Goal: Task Accomplishment & Management: Complete application form

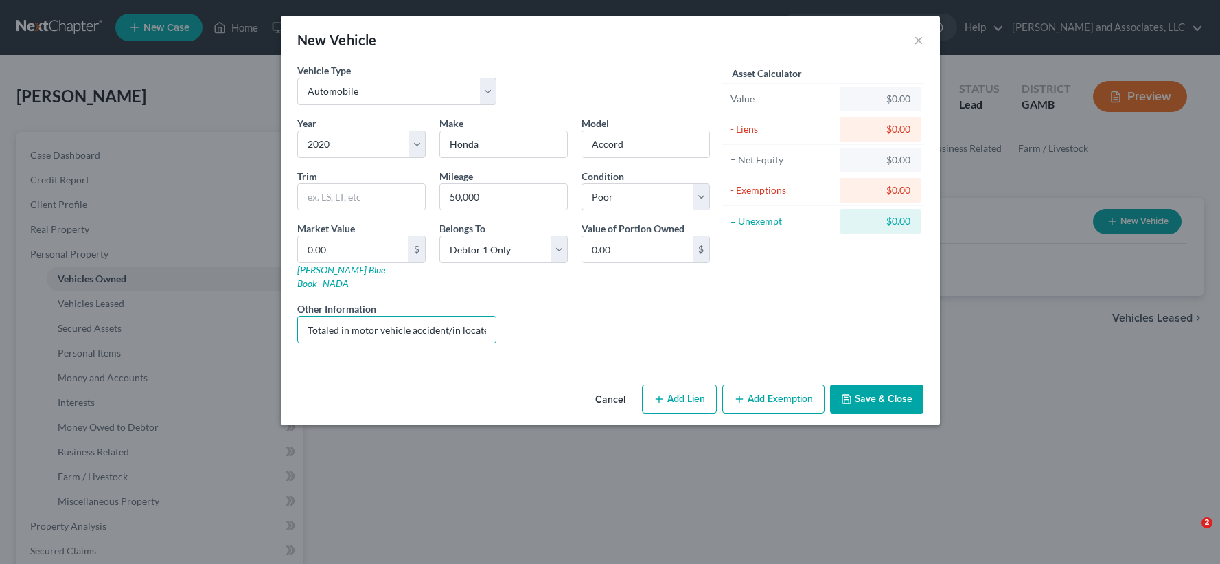
select select "0"
select select "6"
select select "4"
select select "0"
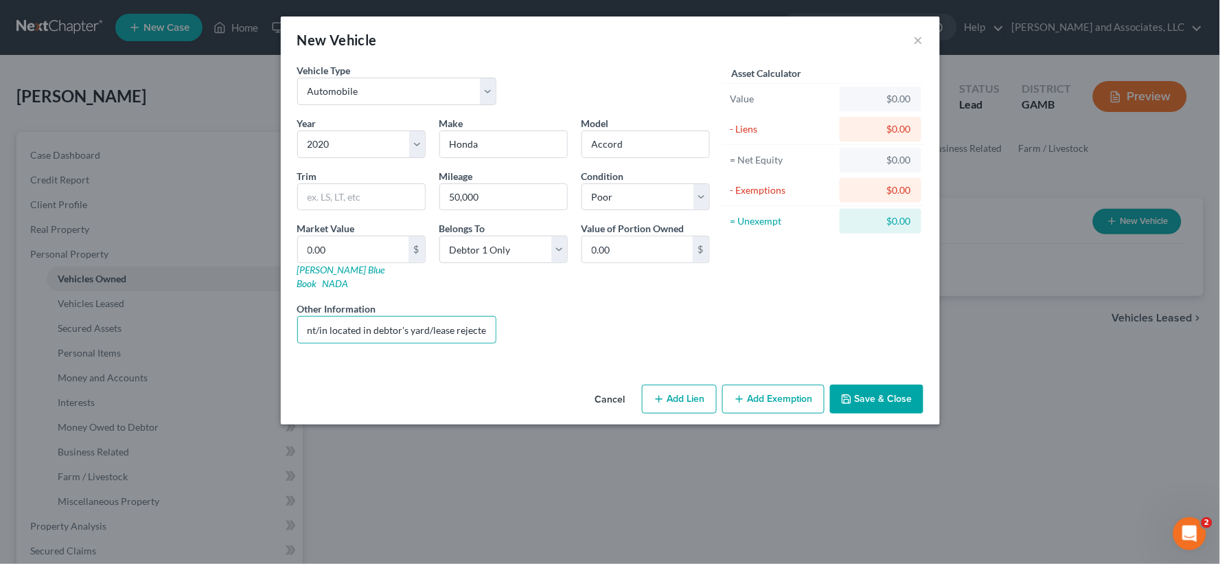
type input "Totaled in motor vehicle accident/in located in debtor's yard/lease rejected"
click at [769, 387] on button "Add Exemption" at bounding box center [773, 399] width 102 height 29
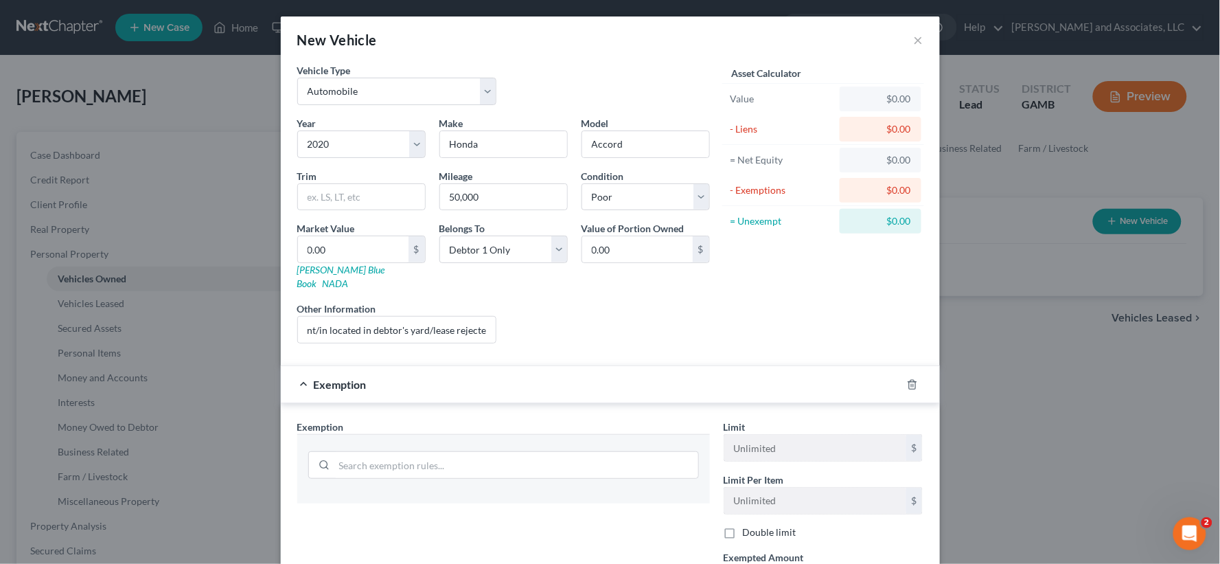
scroll to position [0, 0]
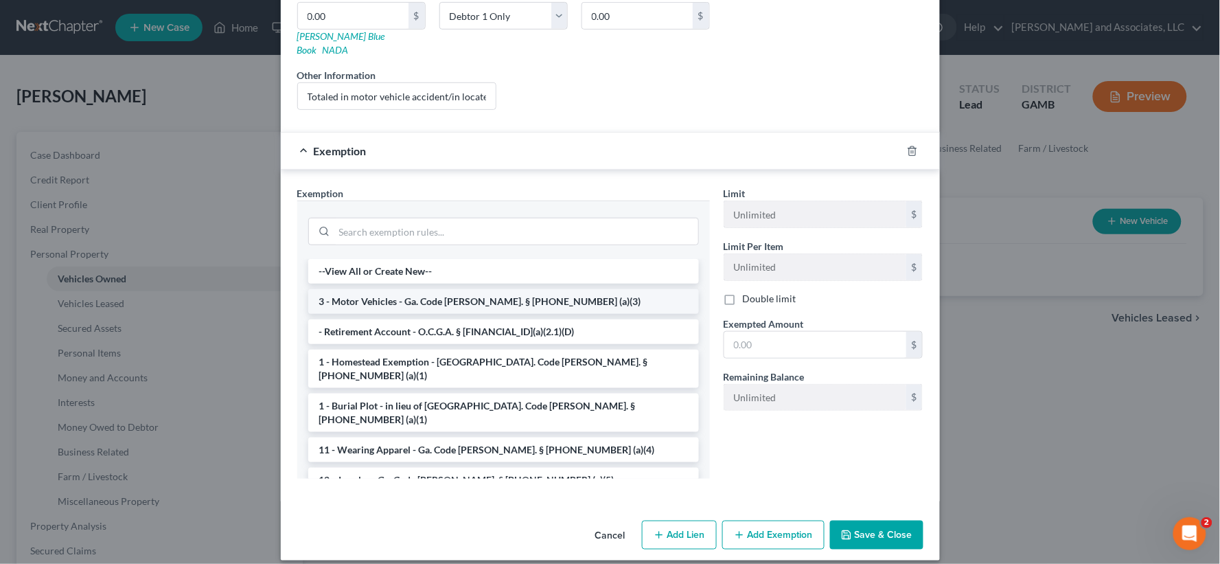
click at [394, 296] on li "3 - Motor Vehicles - Ga. Code Ann. § 44-13-100 (a)(3)" at bounding box center [503, 301] width 391 height 25
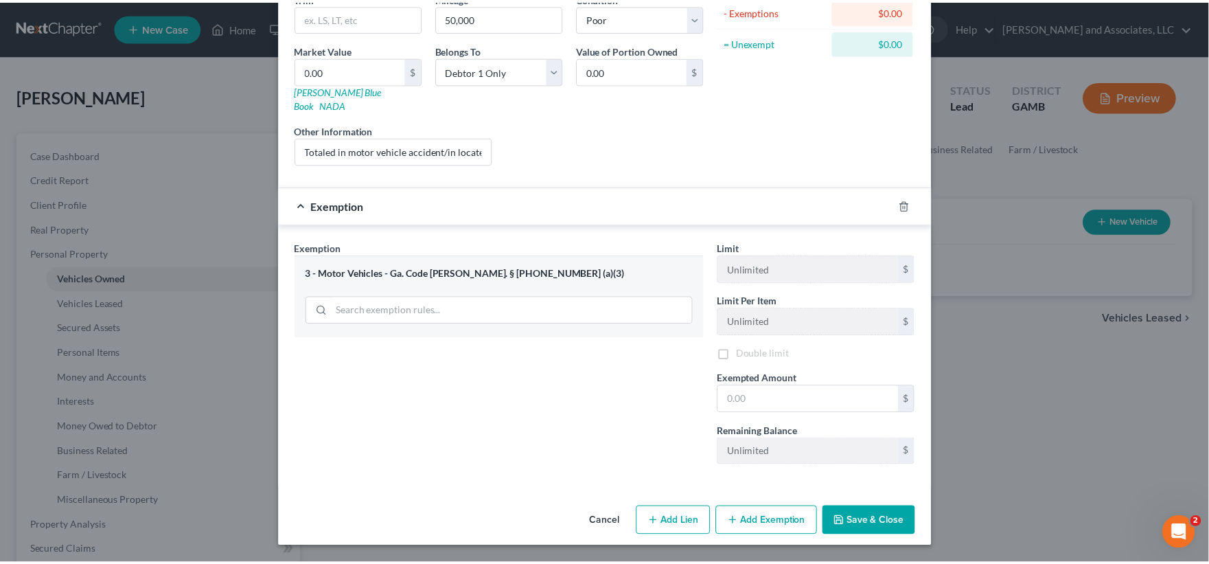
scroll to position [168, 0]
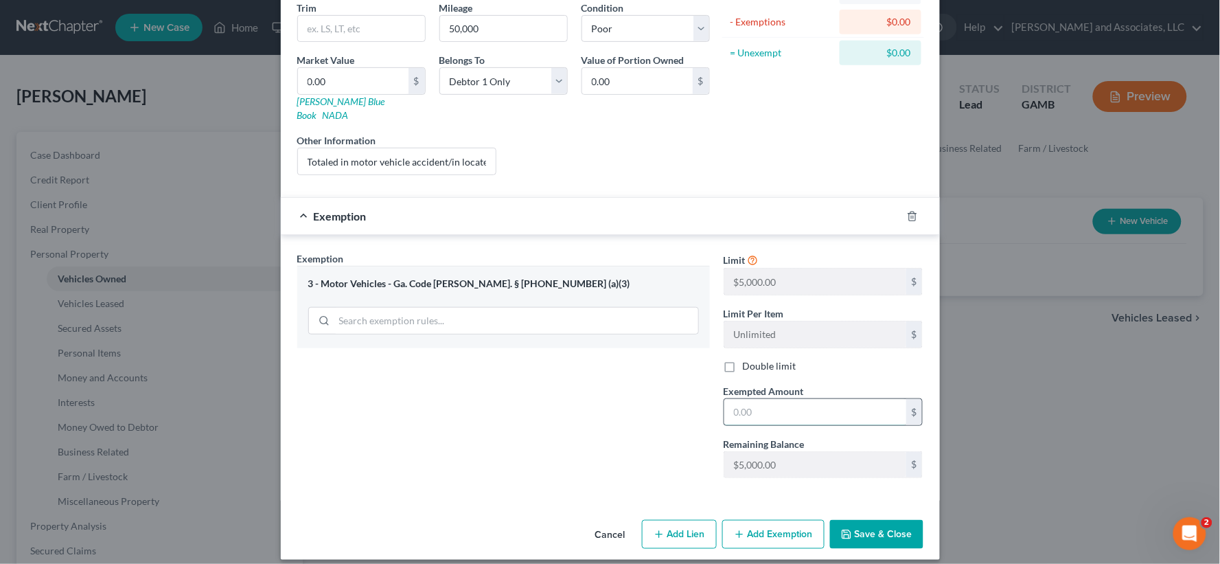
click at [791, 409] on input "text" at bounding box center [815, 412] width 182 height 26
type input "0.00"
click at [874, 527] on button "Save & Close" at bounding box center [876, 534] width 93 height 29
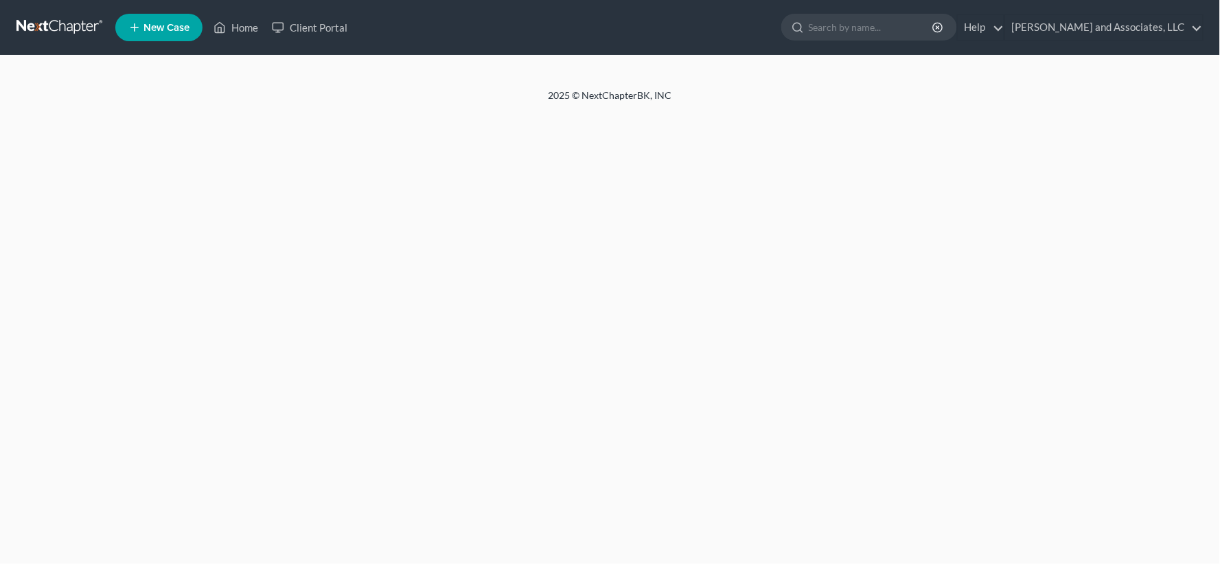
select select "1"
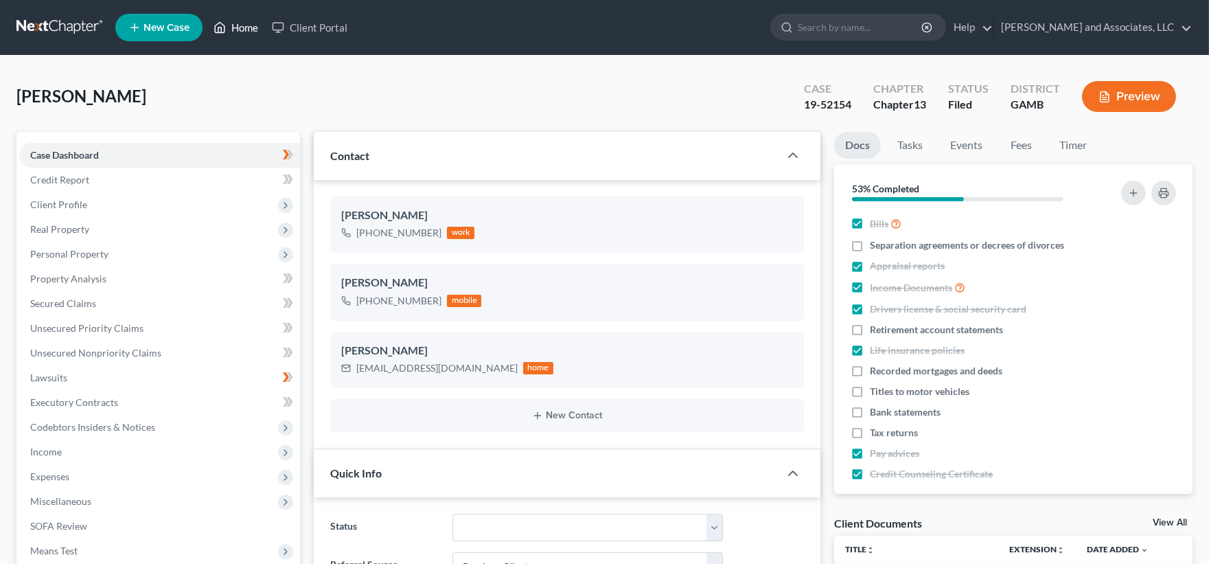
scroll to position [124, 0]
click at [251, 25] on link "Home" at bounding box center [236, 27] width 58 height 25
click at [249, 29] on link "Home" at bounding box center [236, 27] width 58 height 25
click at [244, 23] on link "Home" at bounding box center [236, 27] width 58 height 25
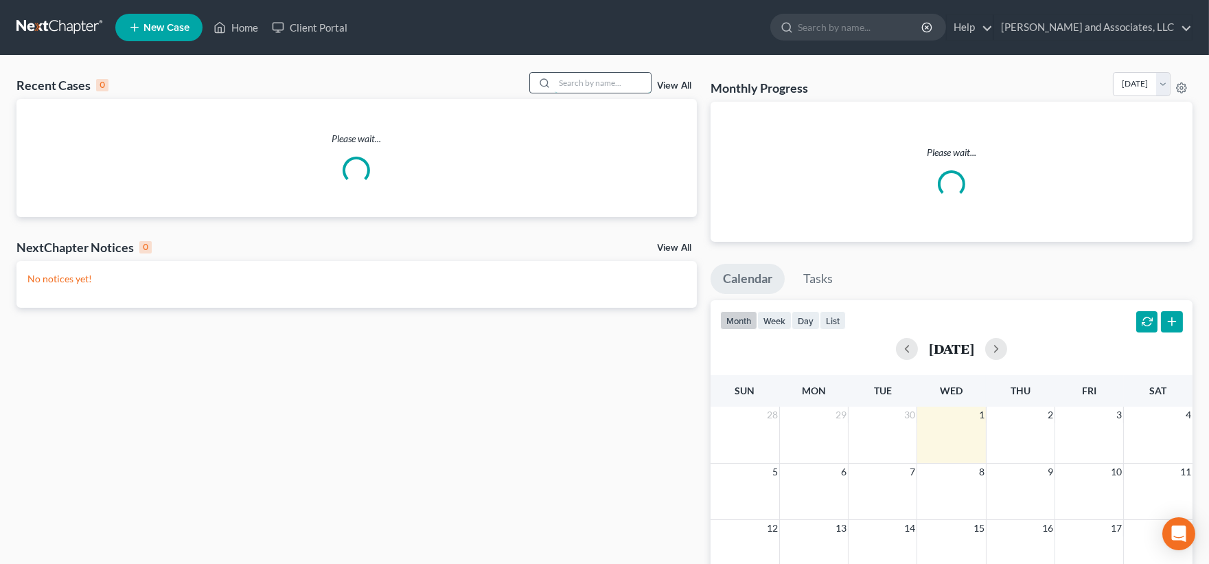
click at [627, 90] on input "search" at bounding box center [603, 83] width 96 height 20
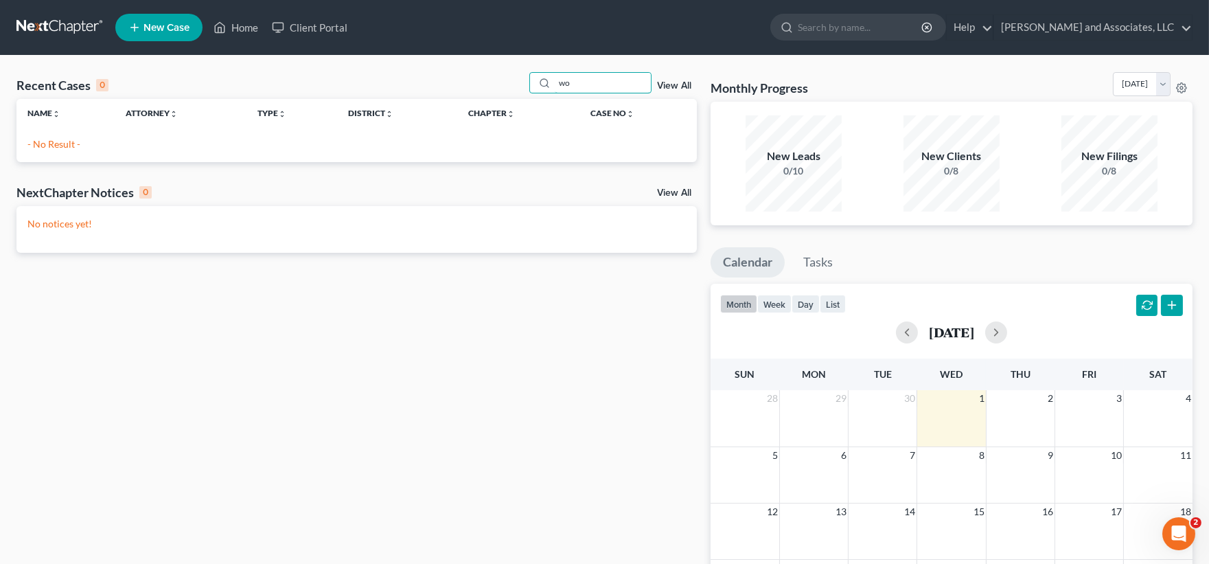
type input "w"
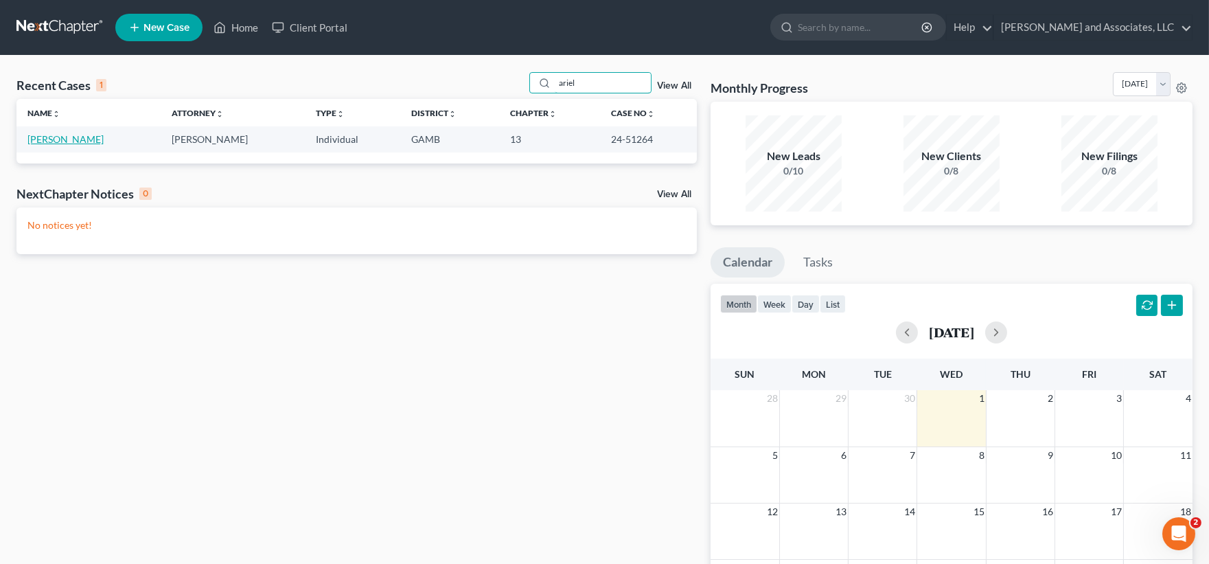
type input "ariel"
click at [60, 135] on link "[PERSON_NAME]" at bounding box center [65, 139] width 76 height 12
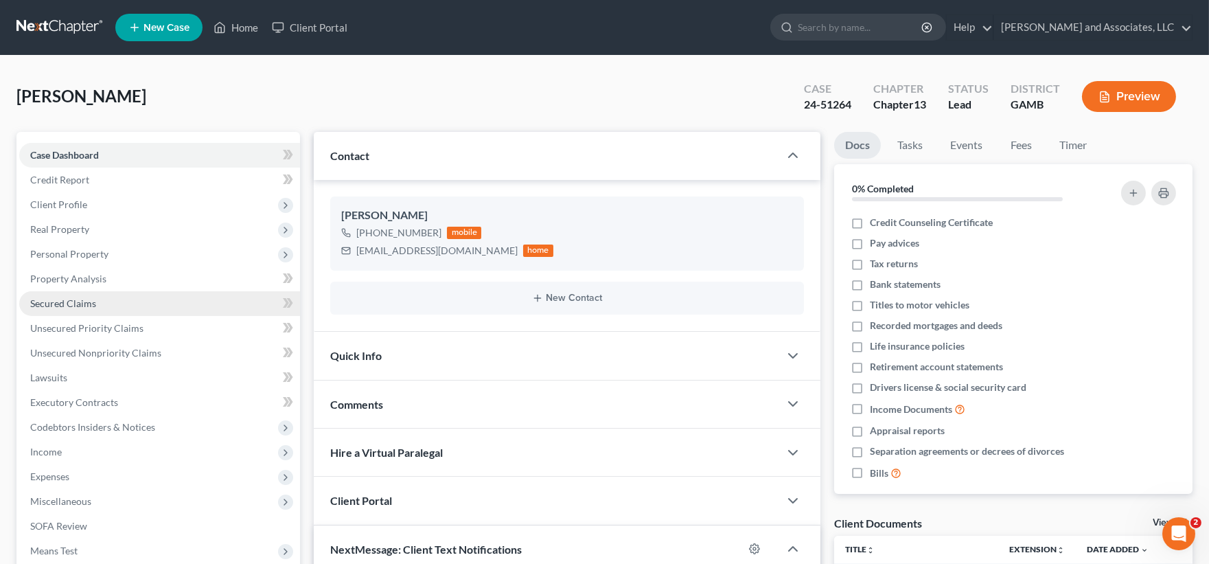
click at [66, 300] on span "Secured Claims" at bounding box center [63, 303] width 66 height 12
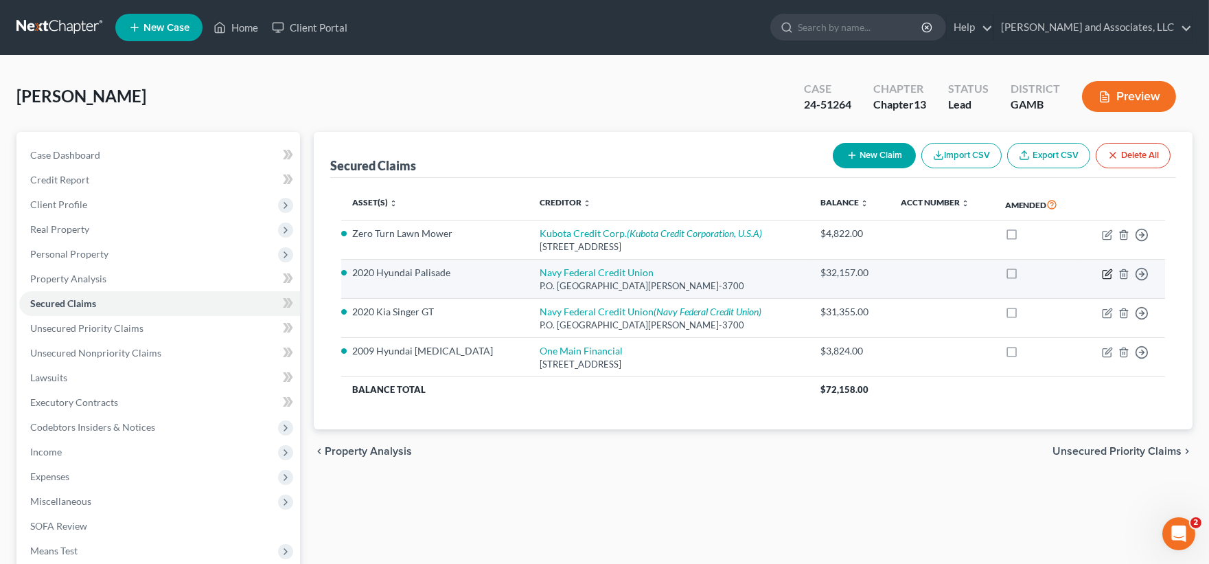
click at [1109, 269] on icon "button" at bounding box center [1107, 274] width 11 height 11
select select "48"
select select "1"
select select "0"
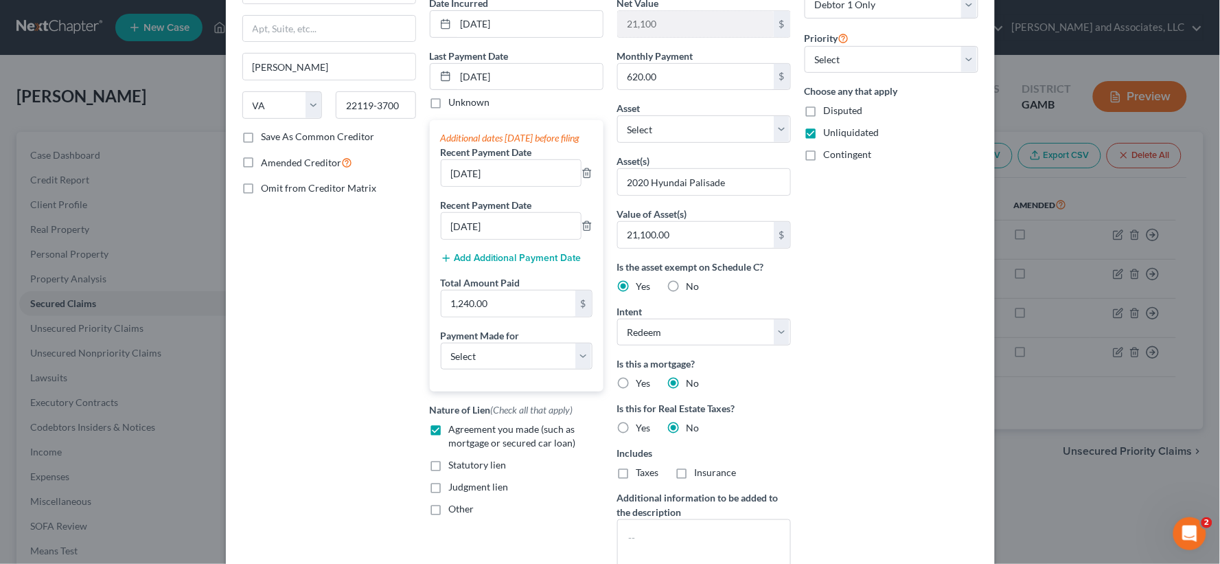
scroll to position [152, 0]
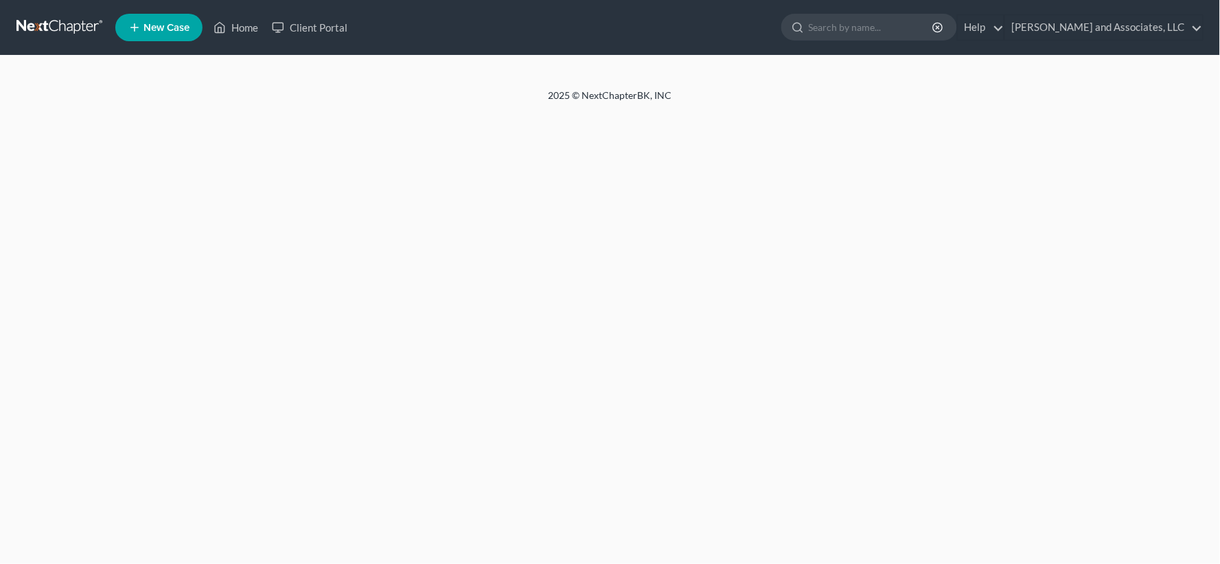
select select "1"
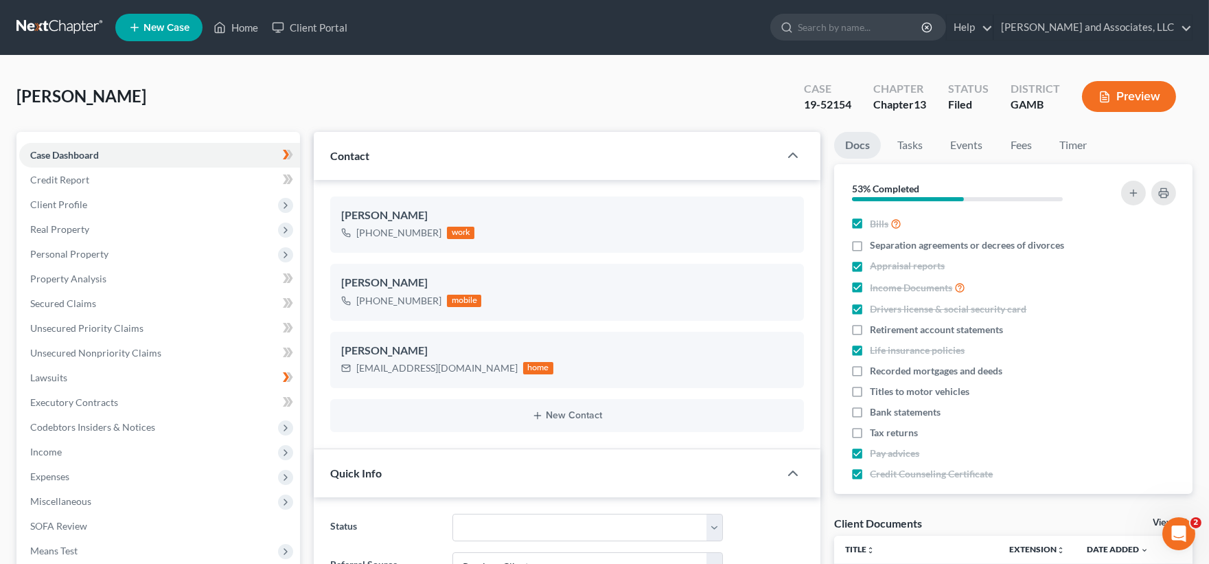
scroll to position [124, 0]
click at [253, 26] on link "Home" at bounding box center [236, 27] width 58 height 25
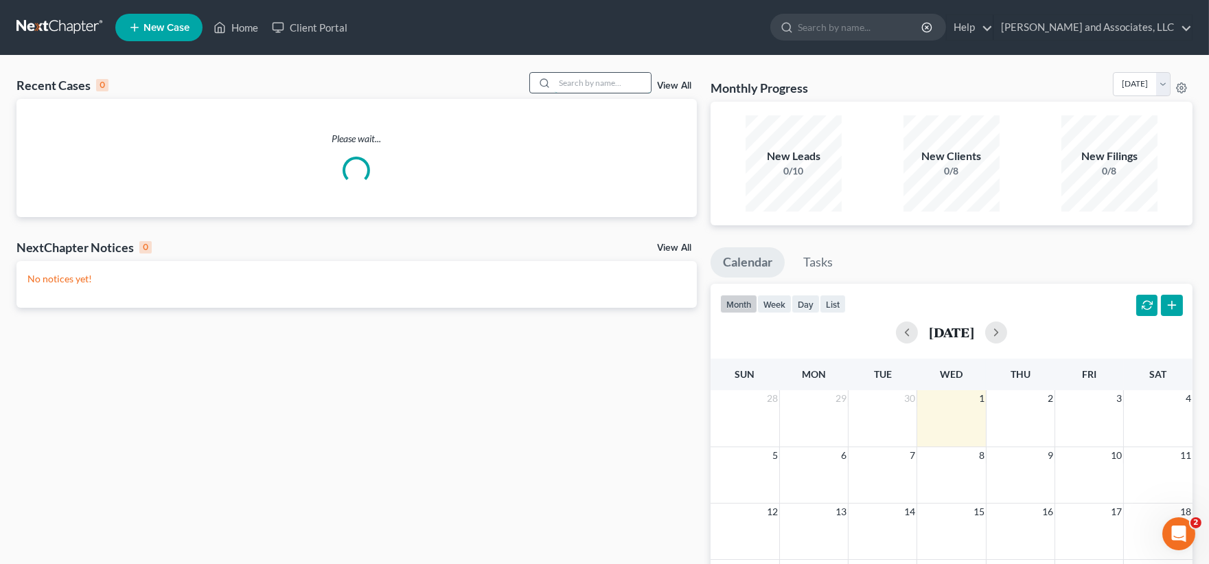
click at [628, 86] on input "search" at bounding box center [603, 83] width 96 height 20
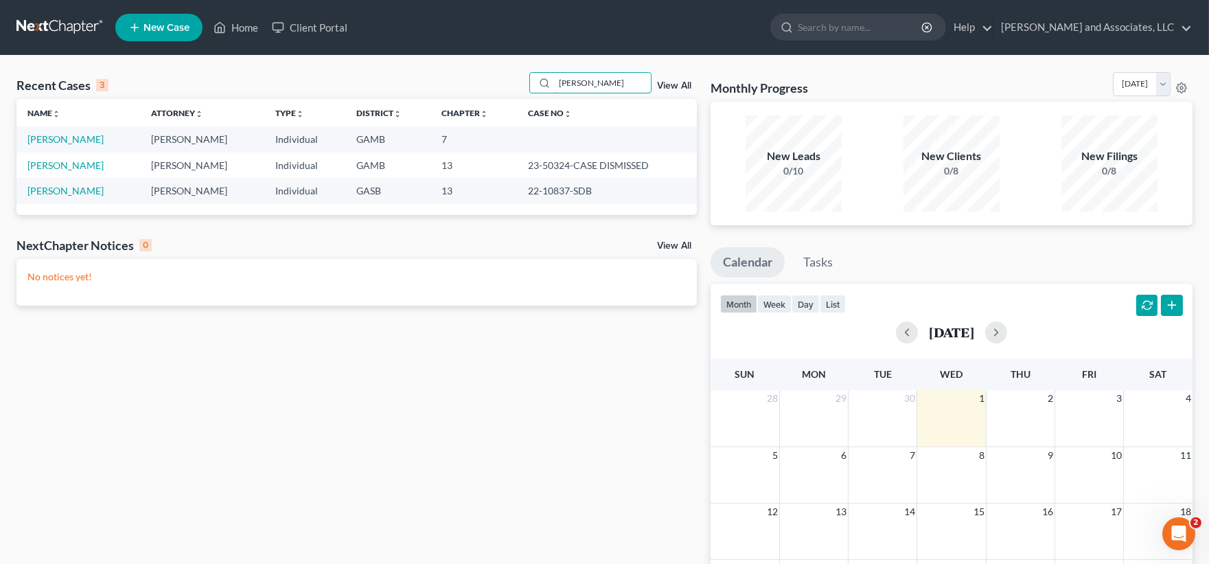
type input "flournoy"
click at [76, 150] on td "[PERSON_NAME]" at bounding box center [78, 138] width 124 height 25
click at [81, 135] on link "[PERSON_NAME]" at bounding box center [65, 139] width 76 height 12
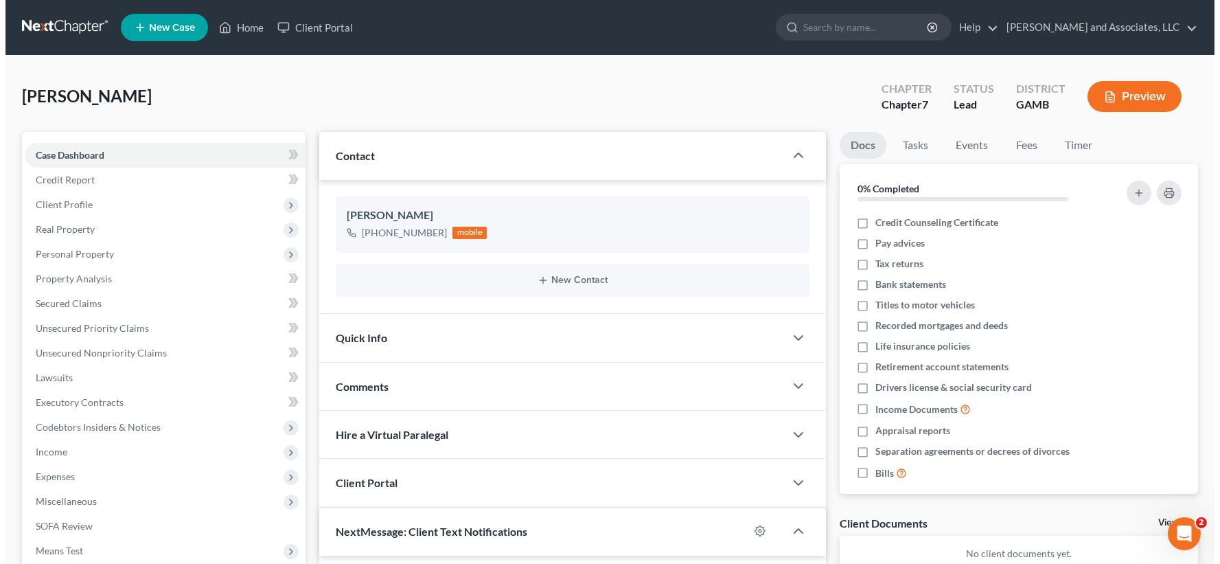
scroll to position [2533, 0]
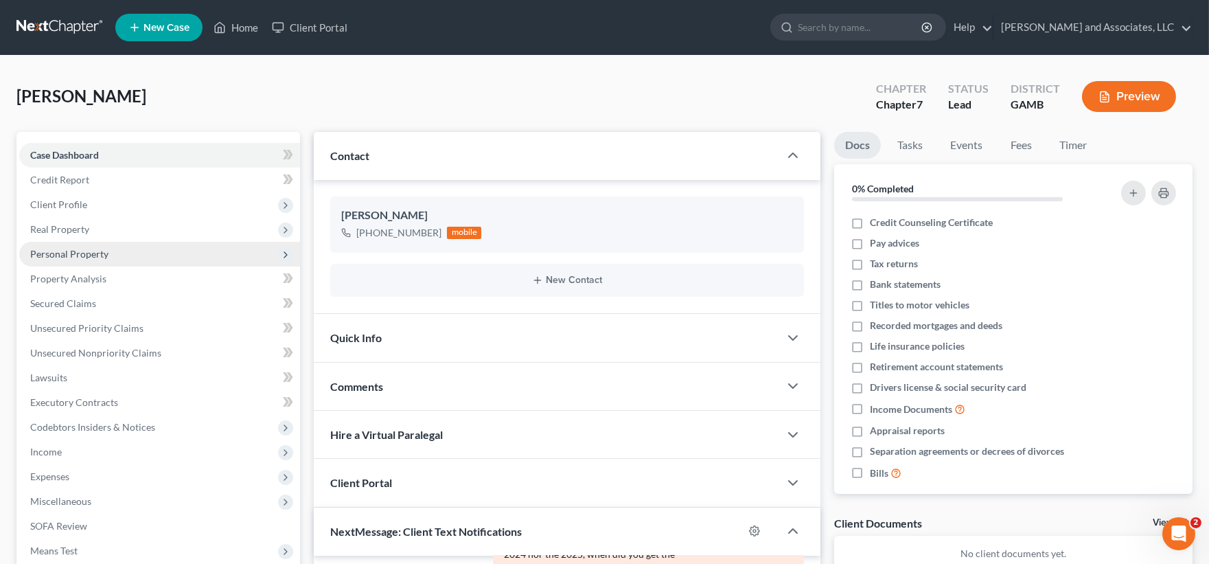
click at [80, 255] on span "Personal Property" at bounding box center [69, 254] width 78 height 12
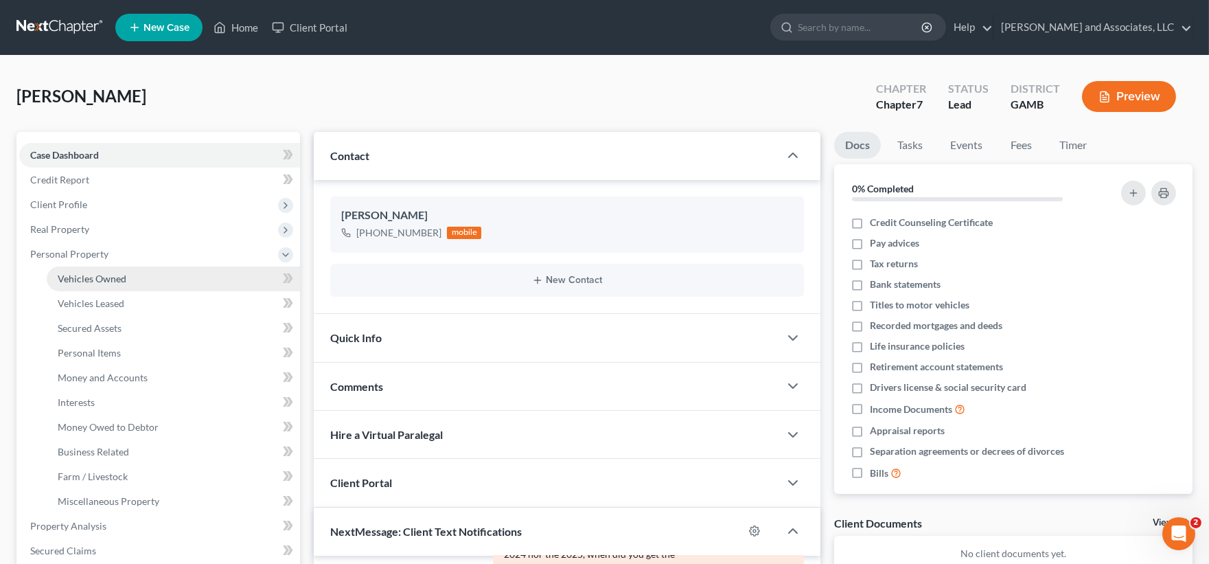
click at [93, 276] on span "Vehicles Owned" at bounding box center [92, 279] width 69 height 12
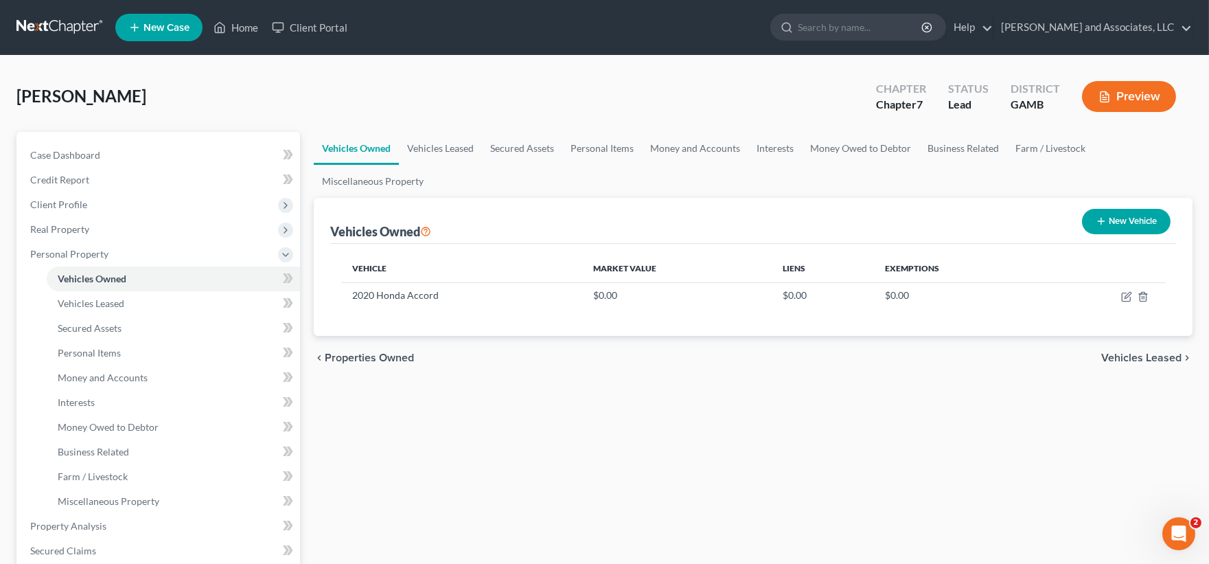
click at [1137, 222] on button "New Vehicle" at bounding box center [1126, 221] width 89 height 25
select select "0"
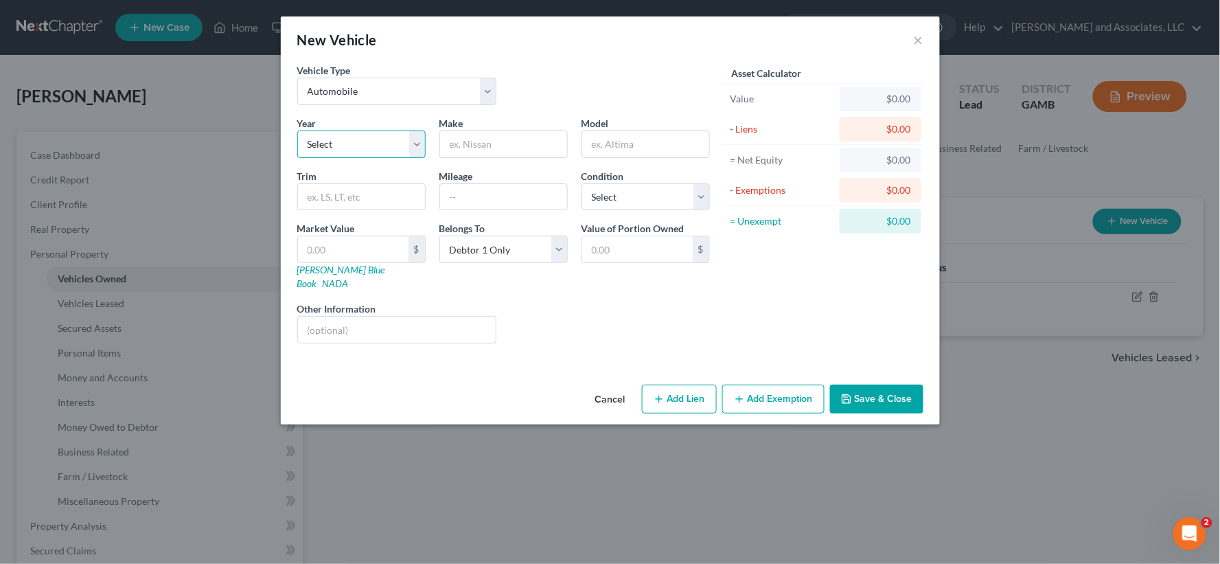
drag, startPoint x: 365, startPoint y: 140, endPoint x: 369, endPoint y: 151, distance: 12.0
click at [365, 144] on select "Select 2026 2025 2024 2023 2022 2021 2020 2019 2018 2017 2016 2015 2014 2013 20…" at bounding box center [361, 143] width 128 height 27
select select "25"
click at [297, 130] on select "Select 2026 2025 2024 2023 2022 2021 2020 2019 2018 2017 2016 2015 2014 2013 20…" at bounding box center [361, 143] width 128 height 27
click at [488, 135] on input "text" at bounding box center [503, 144] width 127 height 26
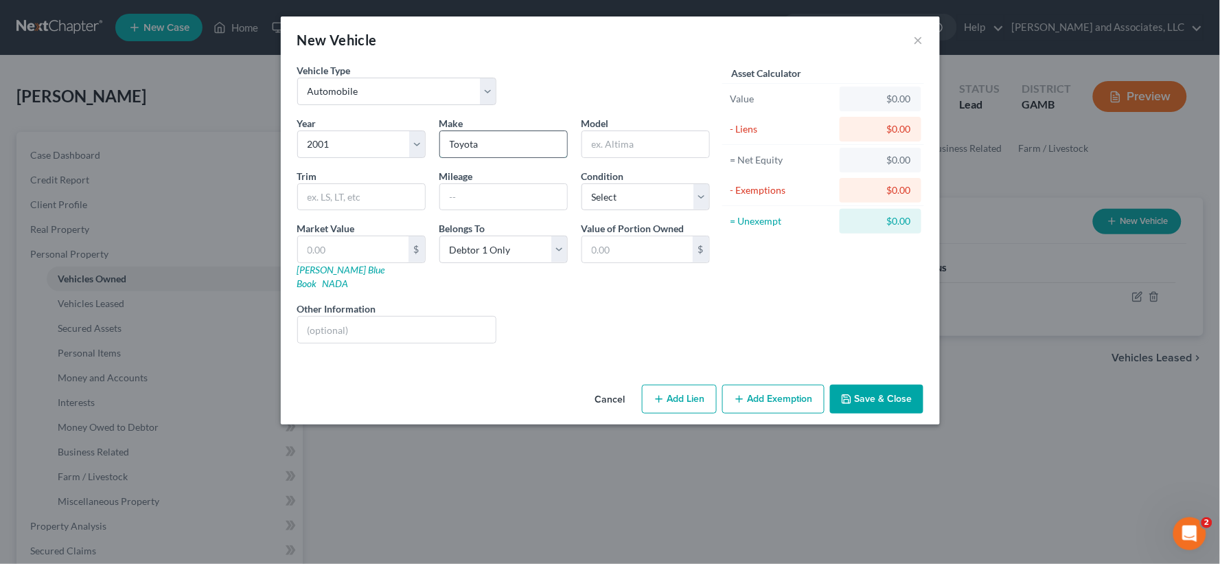
type input "Toyota"
type input "Camry SE"
click at [453, 194] on input "text" at bounding box center [503, 197] width 127 height 26
type input "200,000"
click at [625, 204] on select "Select Excellent Very Good Good Fair Poor" at bounding box center [646, 196] width 128 height 27
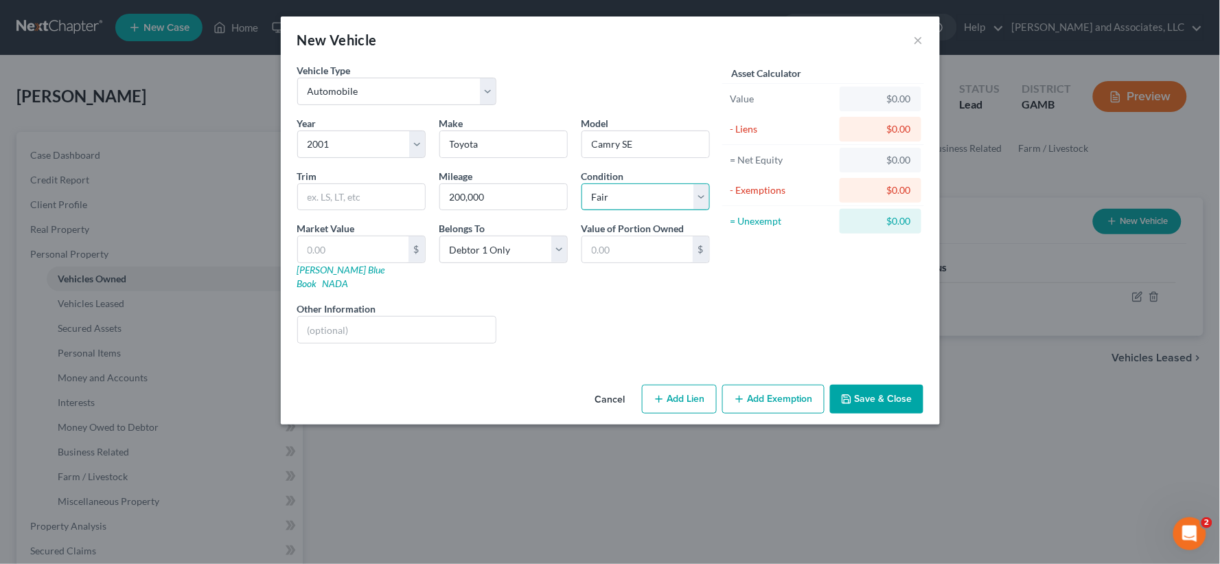
click at [582, 183] on select "Select Excellent Very Good Good Fair Poor" at bounding box center [646, 196] width 128 height 27
click at [629, 185] on select "Select Excellent Very Good Good Fair Poor" at bounding box center [646, 196] width 128 height 27
select select "4"
click at [582, 183] on select "Select Excellent Very Good Good Fair Poor" at bounding box center [646, 196] width 128 height 27
click at [347, 251] on input "text" at bounding box center [353, 249] width 111 height 26
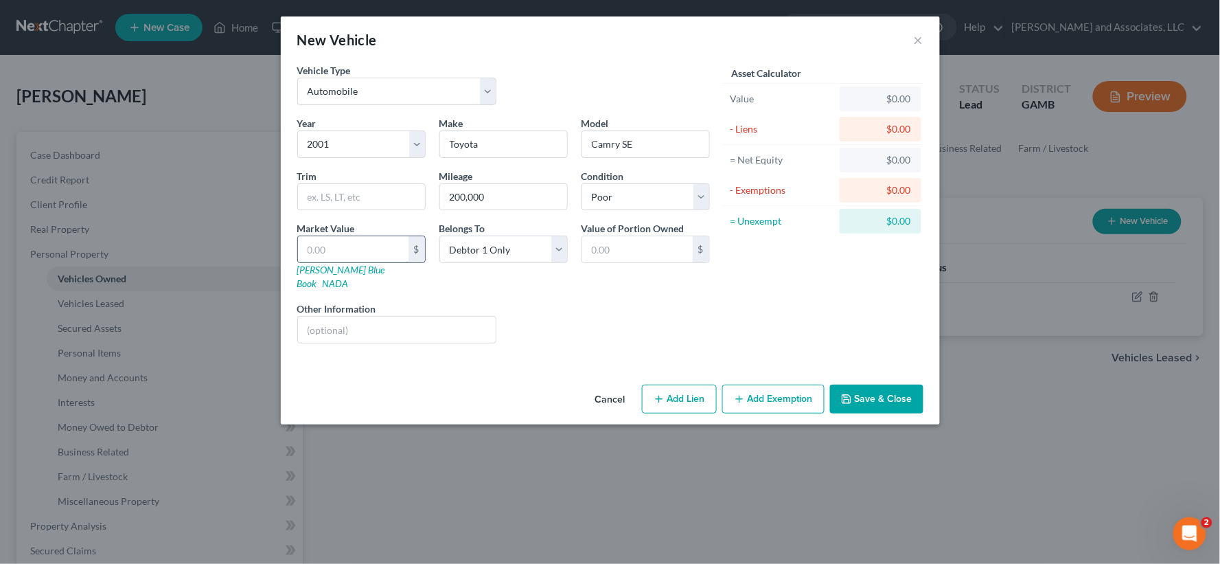
type input "0"
type input "0.00"
click at [410, 317] on input "text" at bounding box center [397, 330] width 198 height 26
type input "t"
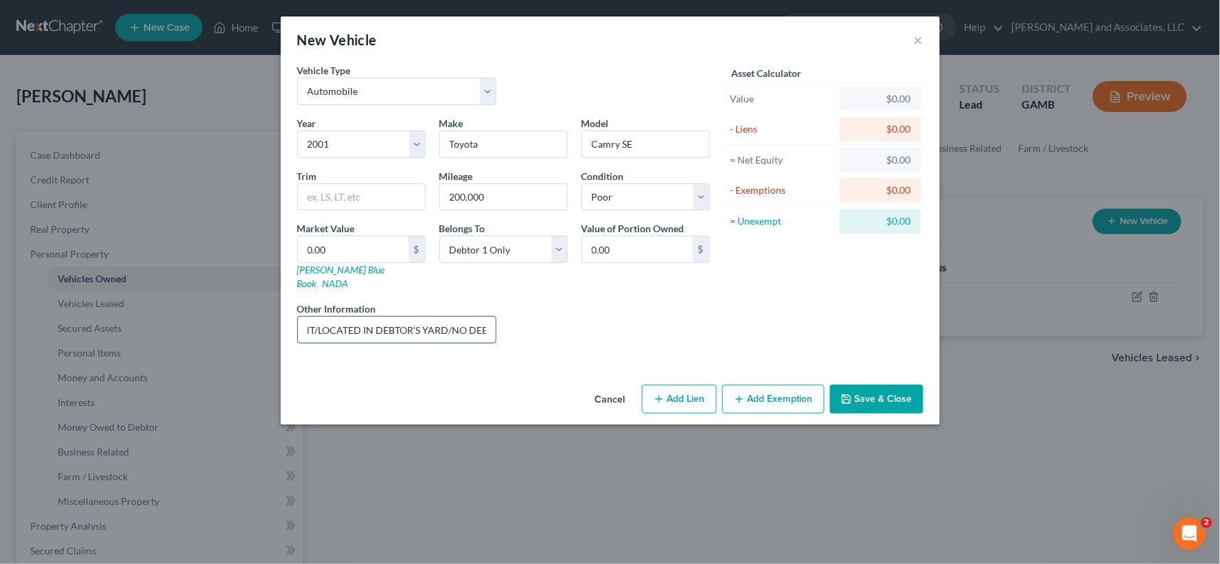
scroll to position [0, 168]
type input "TOTAL IN MOTOR VEHICLE ACCIDENT/LOCATED IN DEBTOR'S YARD/NO DEBT"
click at [788, 390] on button "Add Exemption" at bounding box center [773, 399] width 102 height 29
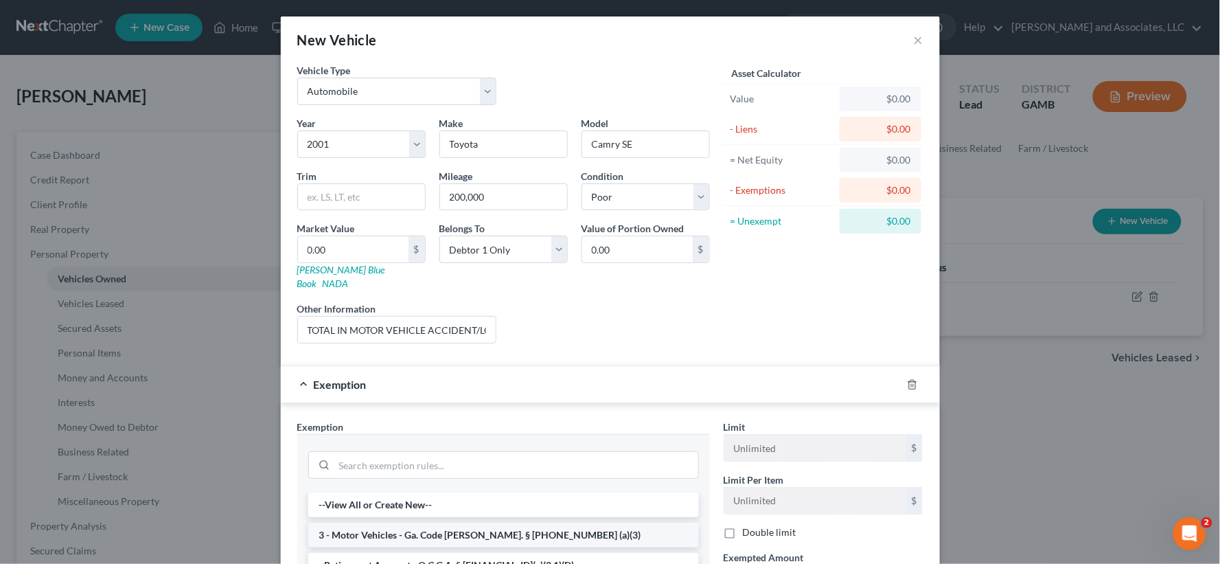
click at [372, 523] on li "3 - Motor Vehicles - Ga. Code Ann. § 44-13-100 (a)(3)" at bounding box center [503, 535] width 391 height 25
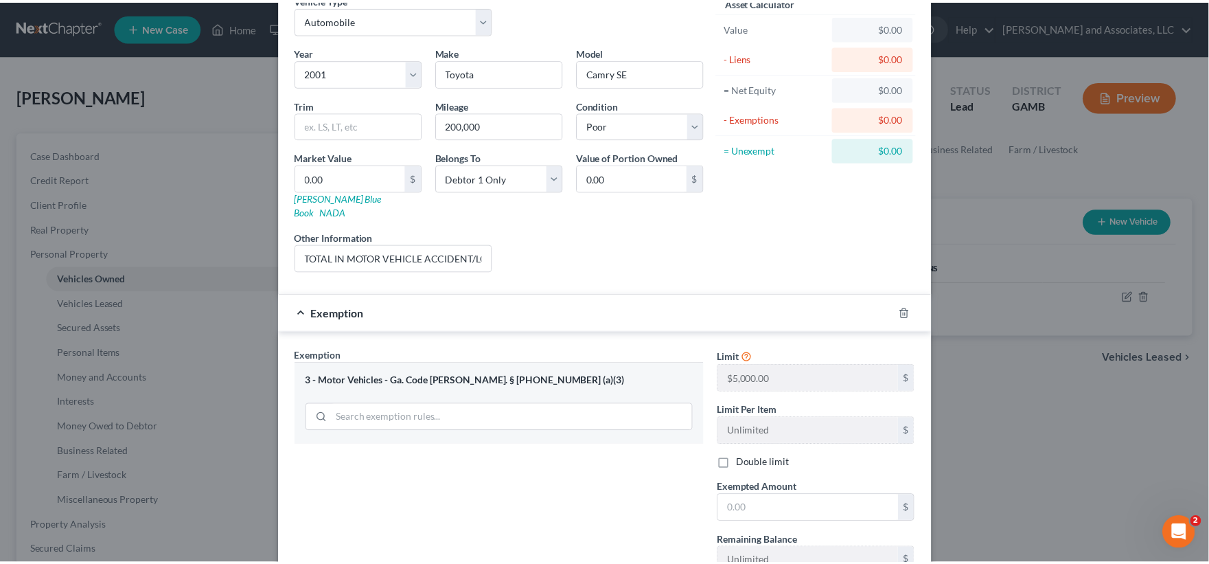
scroll to position [168, 0]
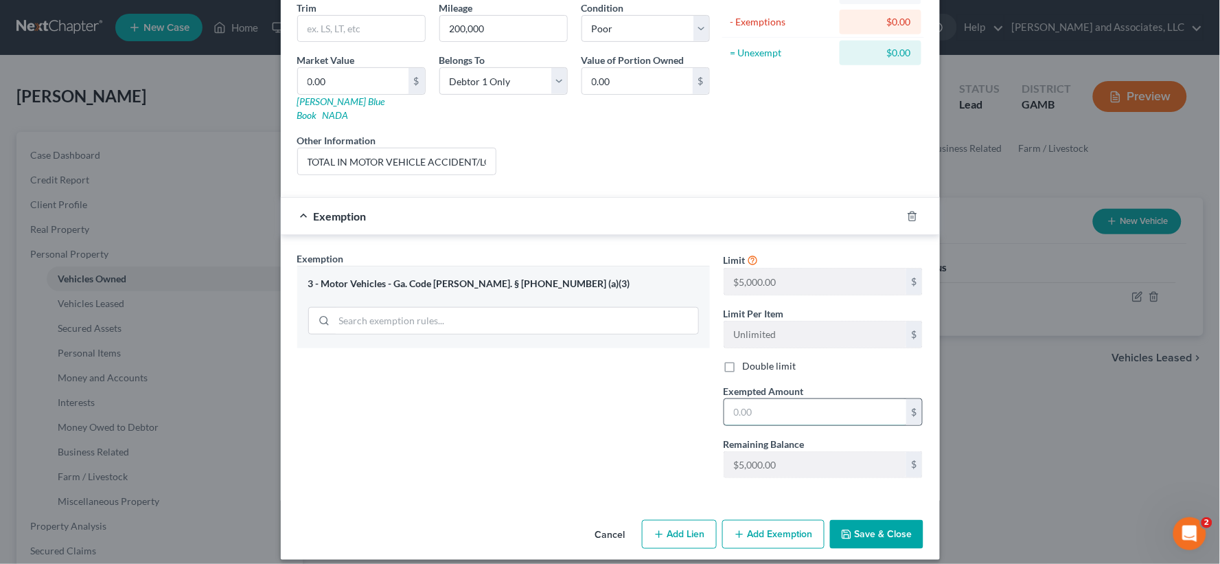
click at [751, 407] on input "text" at bounding box center [815, 412] width 182 height 26
type input "0.00"
click at [871, 529] on button "Save & Close" at bounding box center [876, 534] width 93 height 29
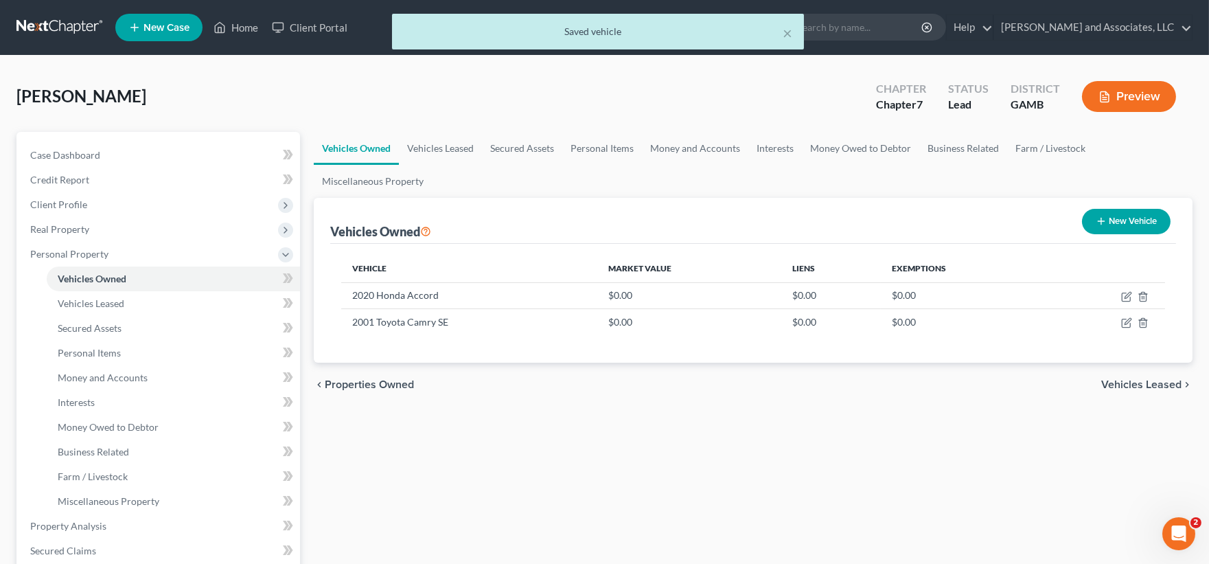
click at [245, 25] on div "× Saved vehicle" at bounding box center [597, 35] width 1209 height 43
click at [244, 25] on div "× Saved vehicle" at bounding box center [597, 35] width 1209 height 43
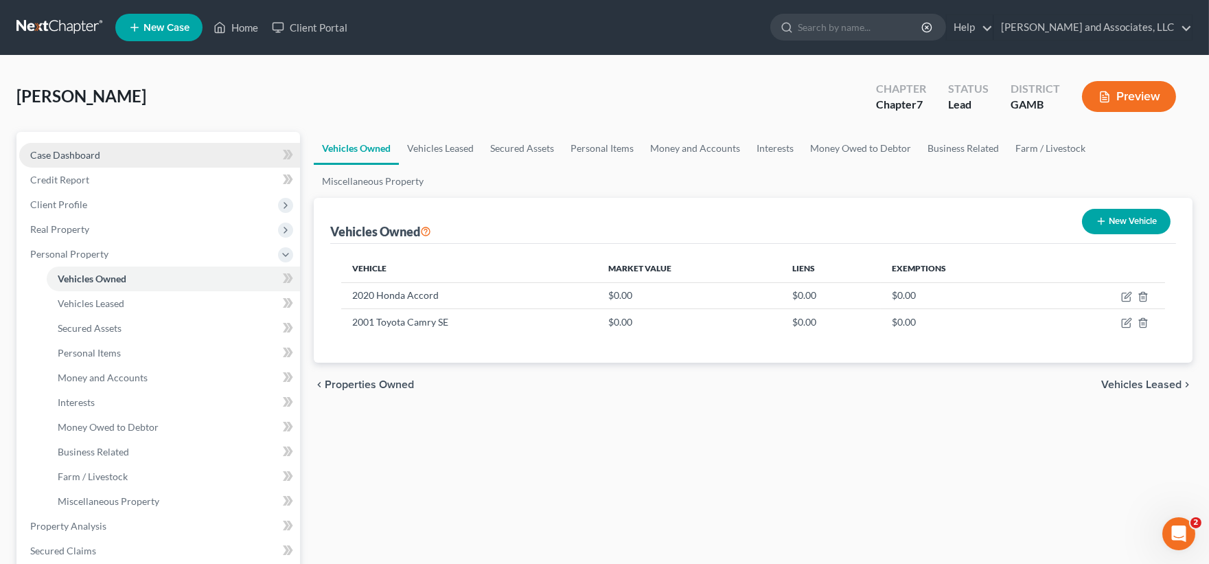
click at [72, 153] on span "Case Dashboard" at bounding box center [65, 155] width 70 height 12
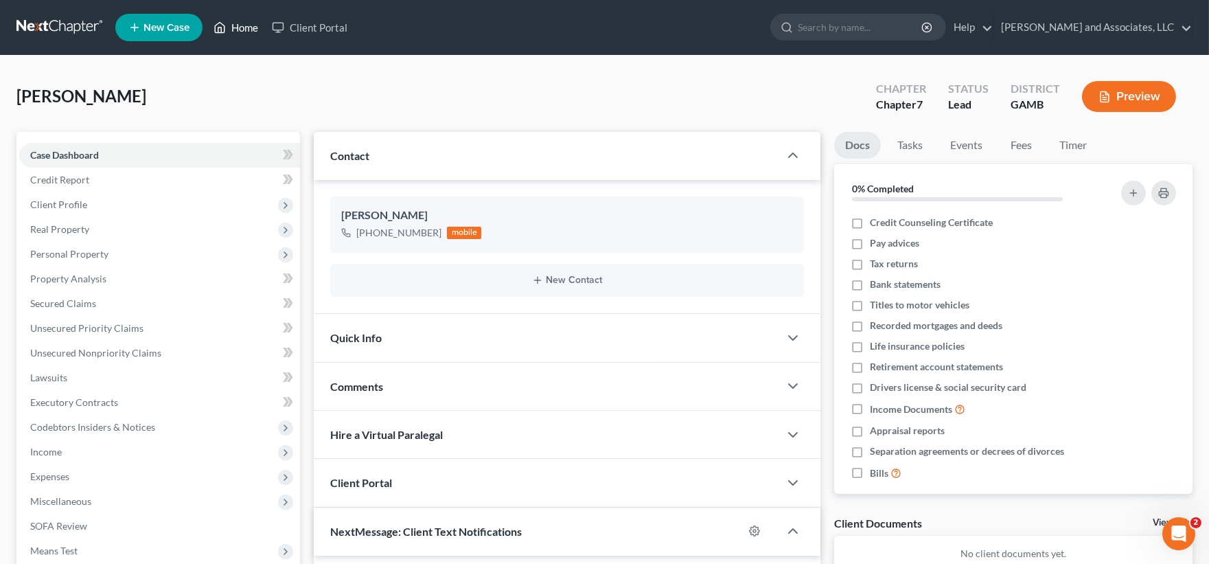
click at [248, 24] on link "Home" at bounding box center [236, 27] width 58 height 25
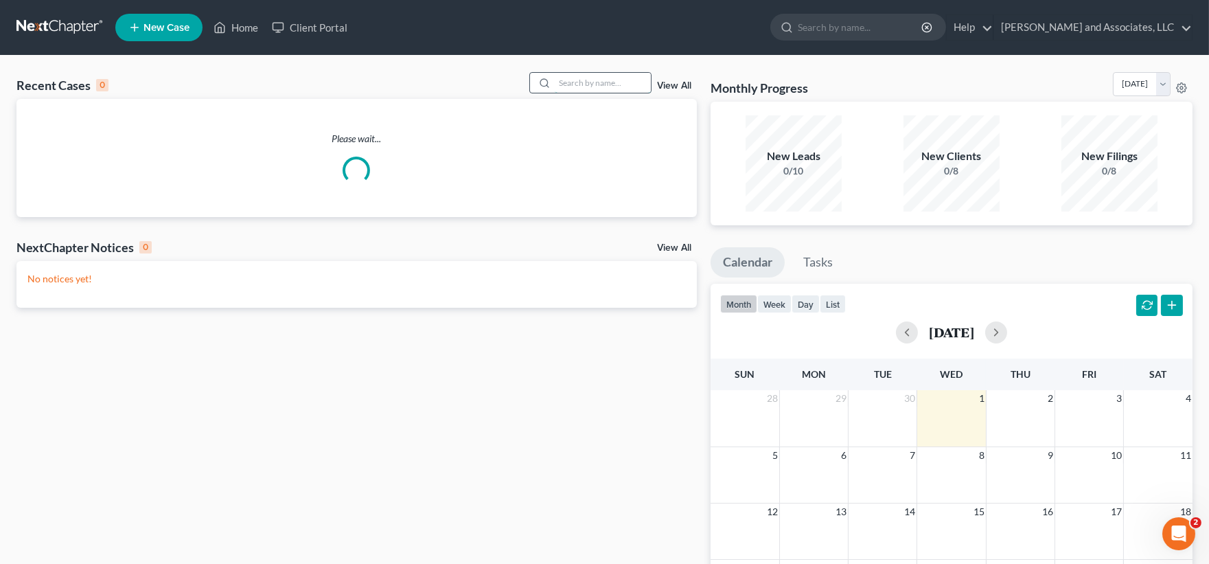
click at [580, 83] on input "search" at bounding box center [603, 83] width 96 height 20
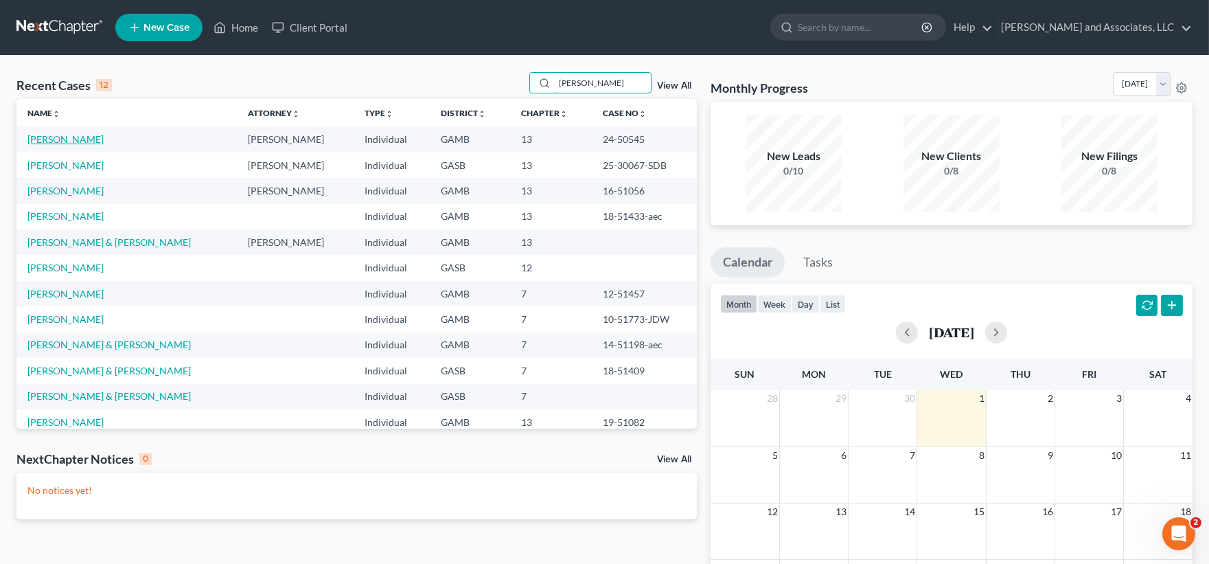
type input "JENNIFER"
click at [73, 135] on link "[PERSON_NAME]" at bounding box center [65, 139] width 76 height 12
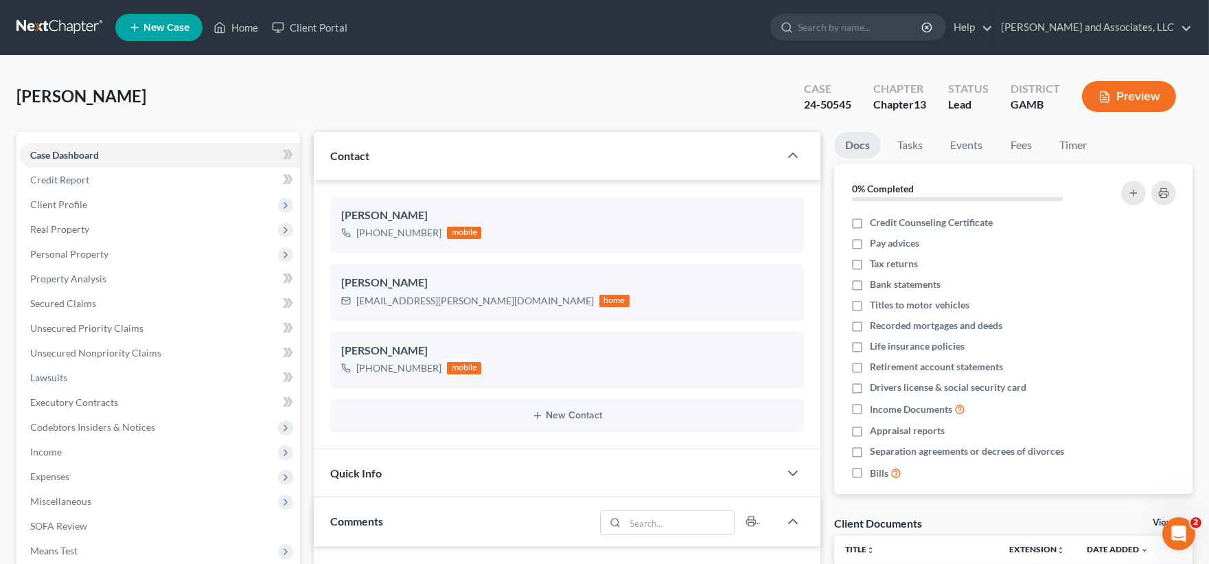
scroll to position [4773, 0]
click at [78, 251] on span "Personal Property" at bounding box center [69, 254] width 78 height 12
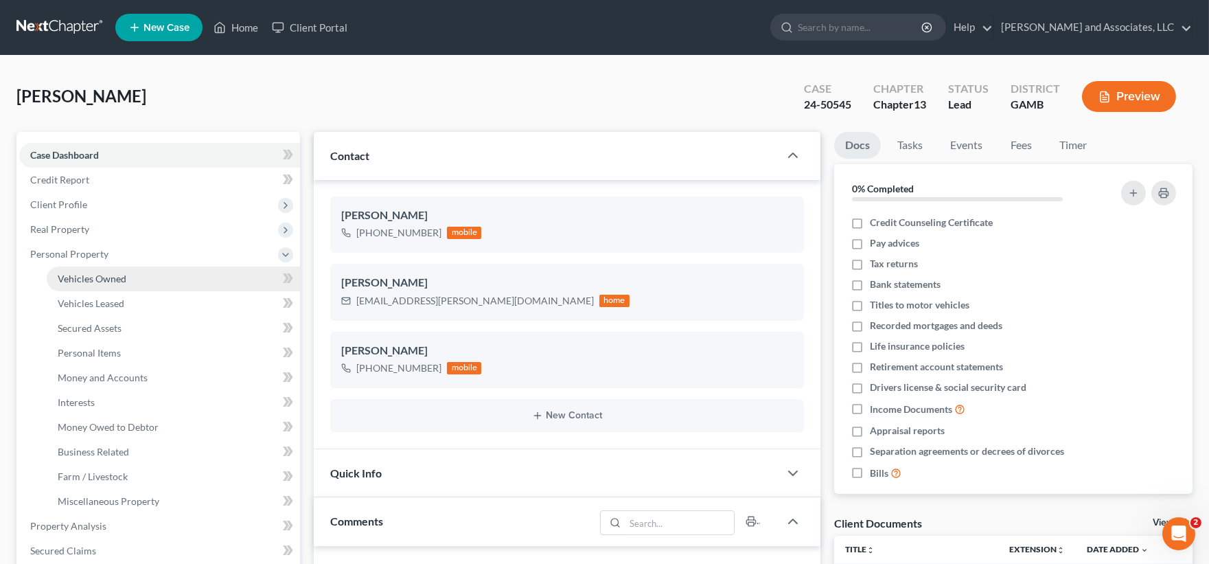
click at [82, 270] on link "Vehicles Owned" at bounding box center [173, 278] width 253 height 25
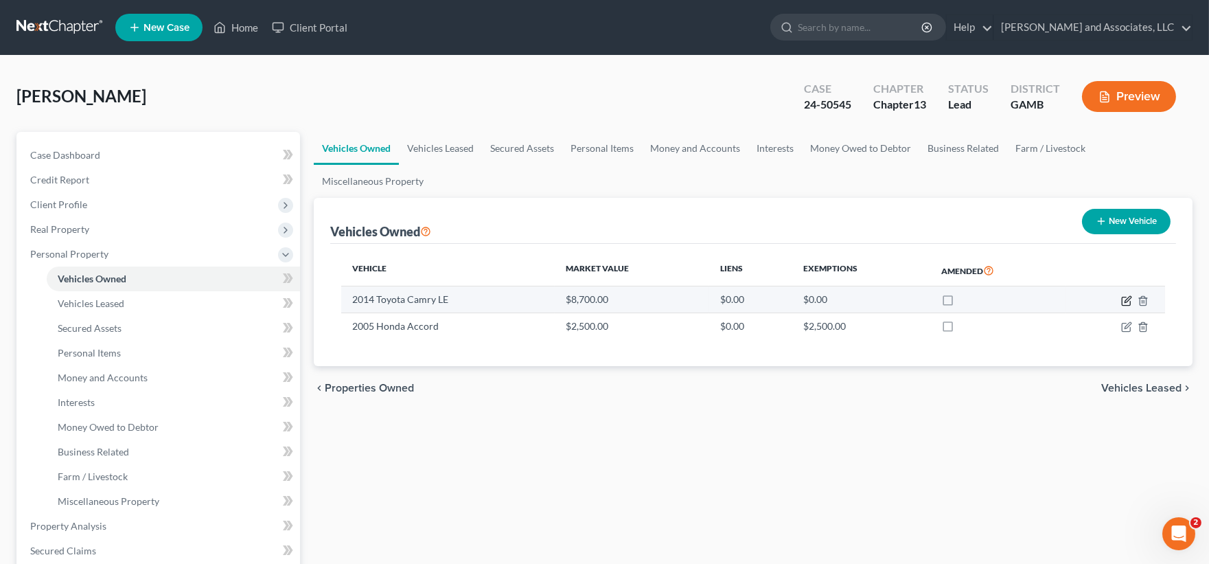
click at [1128, 299] on icon "button" at bounding box center [1128, 299] width 6 height 6
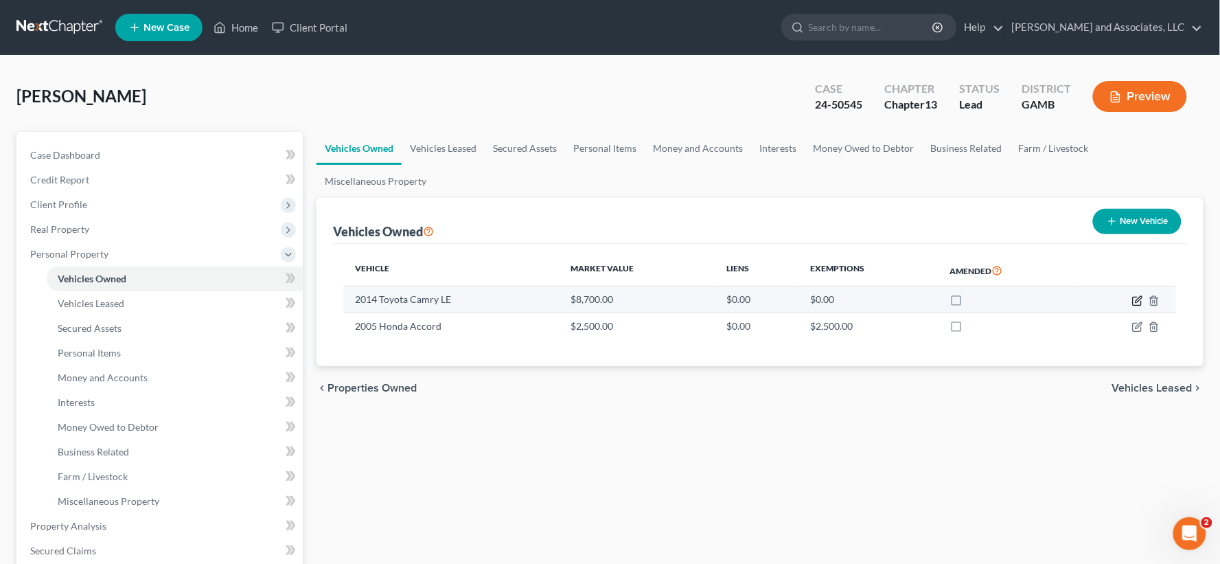
select select "0"
select select "12"
select select "2"
select select "0"
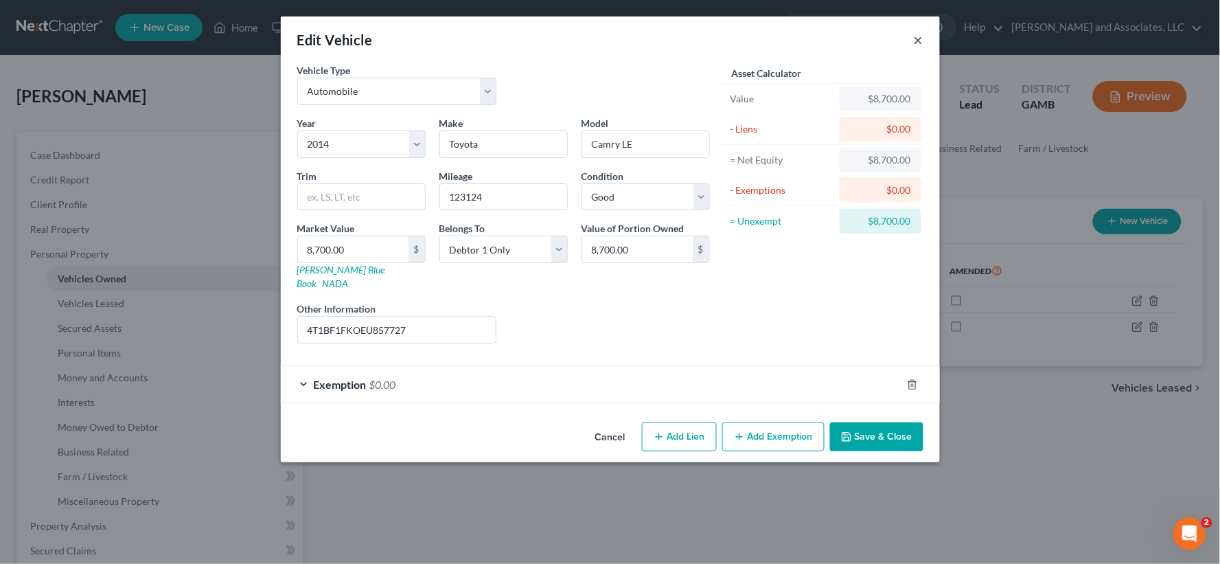
click at [920, 40] on button "×" at bounding box center [919, 40] width 10 height 16
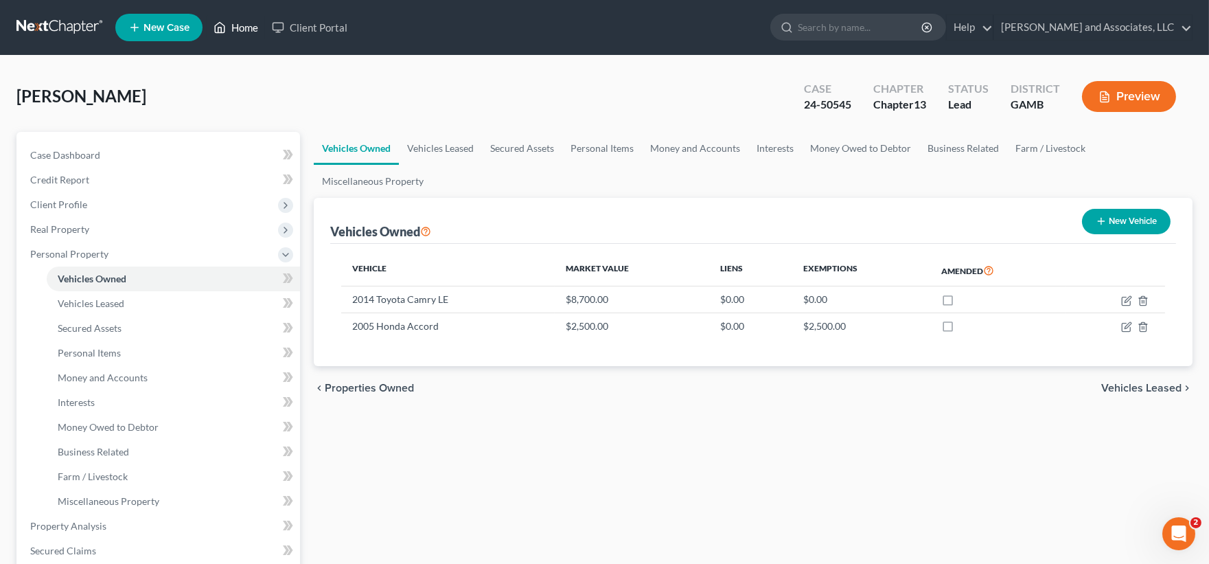
click at [251, 24] on link "Home" at bounding box center [236, 27] width 58 height 25
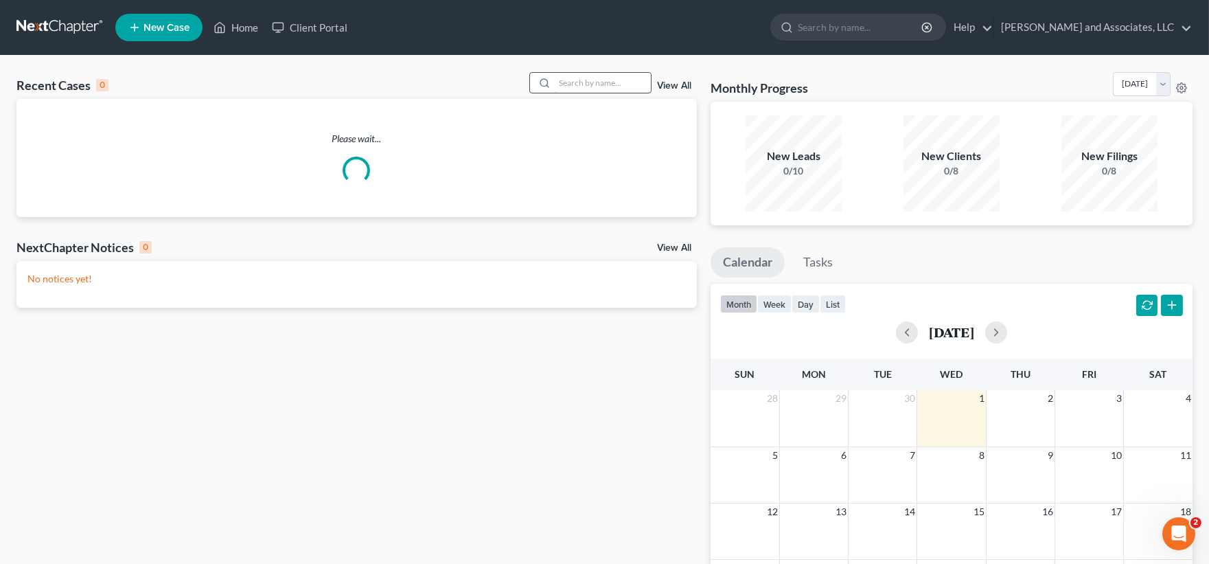
click at [577, 90] on input "search" at bounding box center [603, 83] width 96 height 20
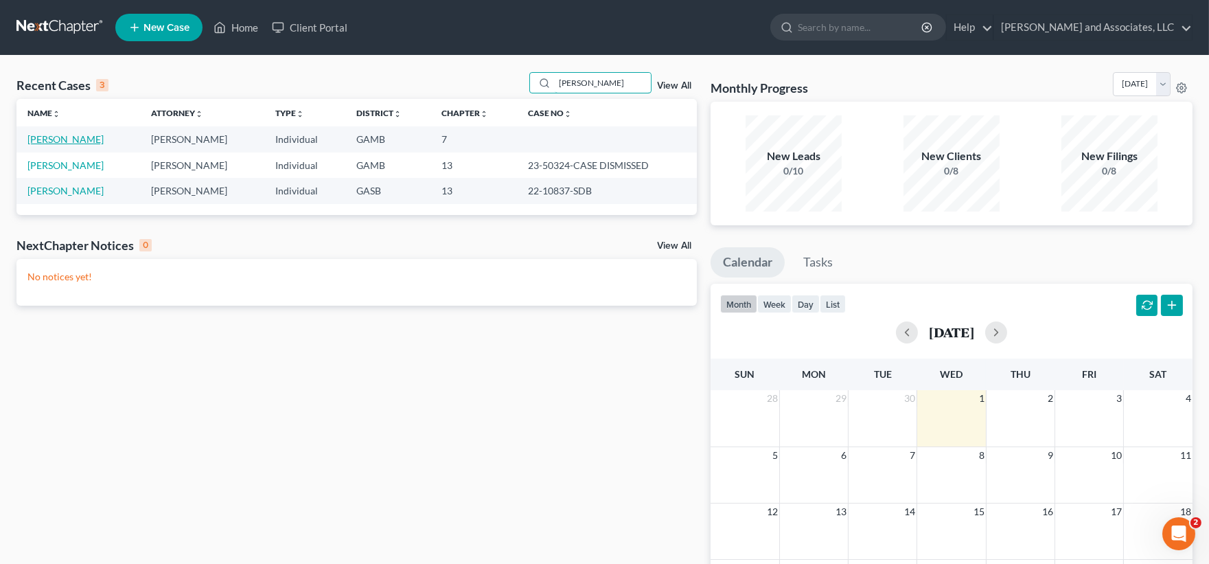
type input "FLOURNOY"
click at [80, 139] on link "[PERSON_NAME]" at bounding box center [65, 139] width 76 height 12
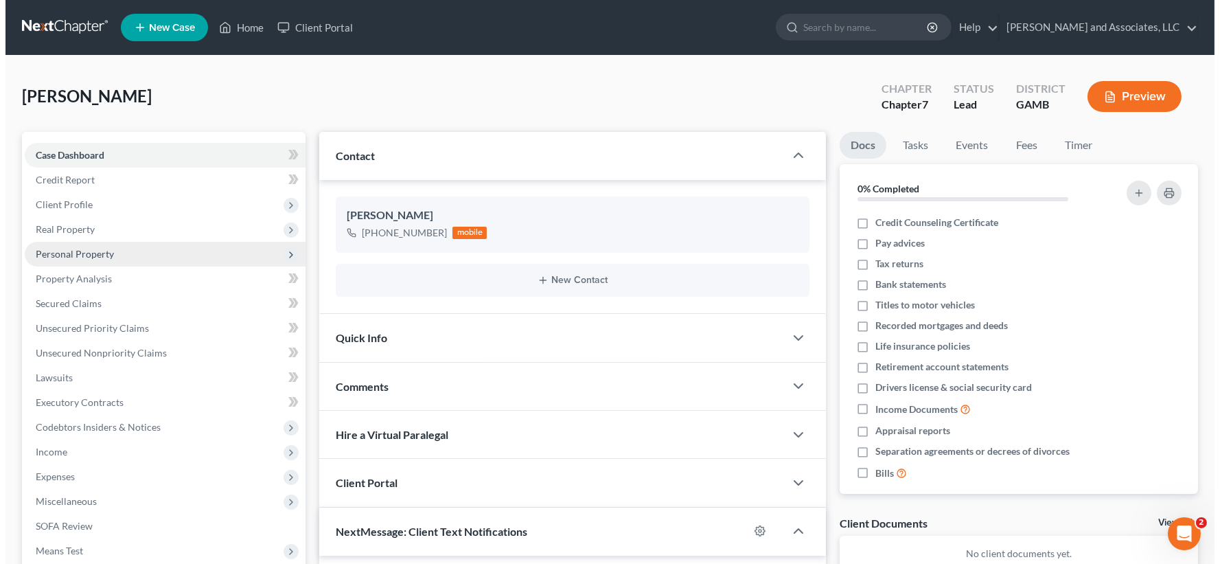
scroll to position [2533, 0]
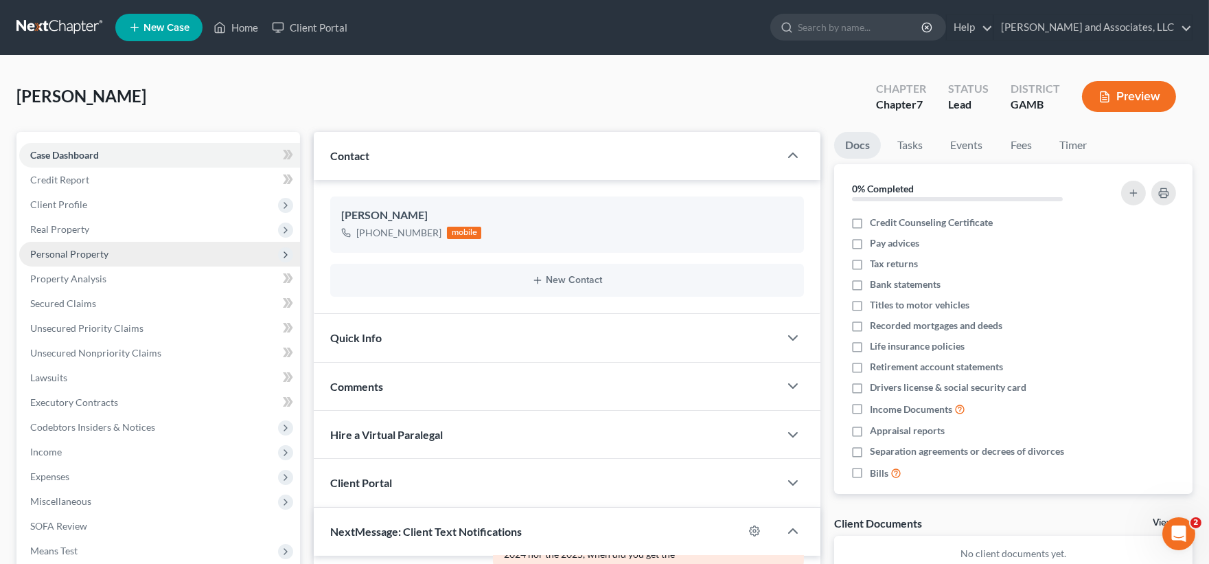
click at [73, 251] on span "Personal Property" at bounding box center [69, 254] width 78 height 12
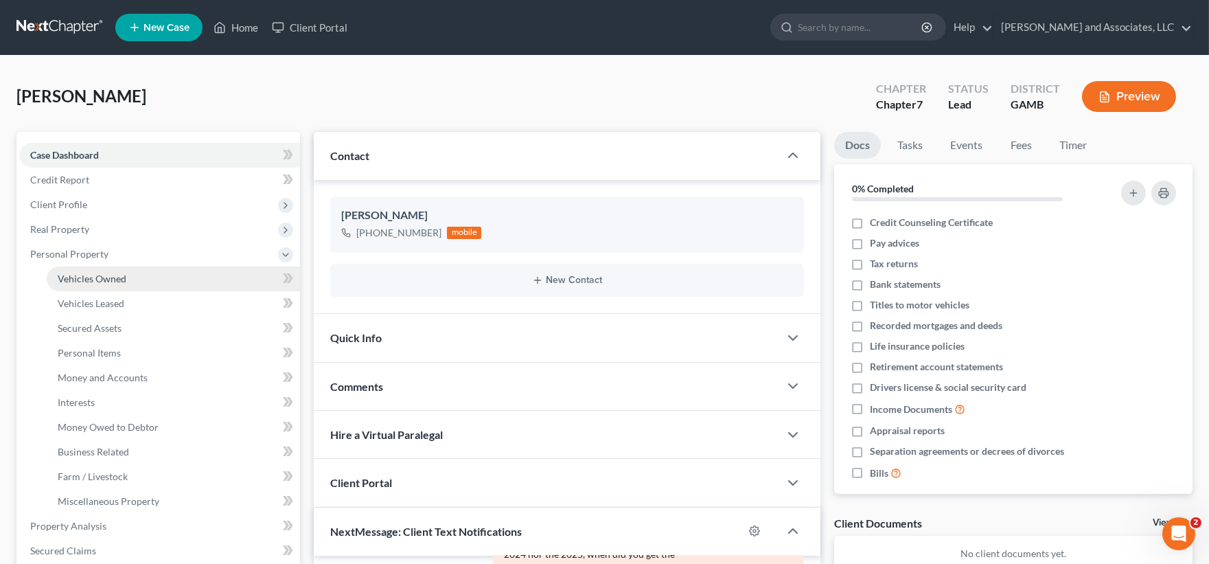
click at [83, 275] on span "Vehicles Owned" at bounding box center [92, 279] width 69 height 12
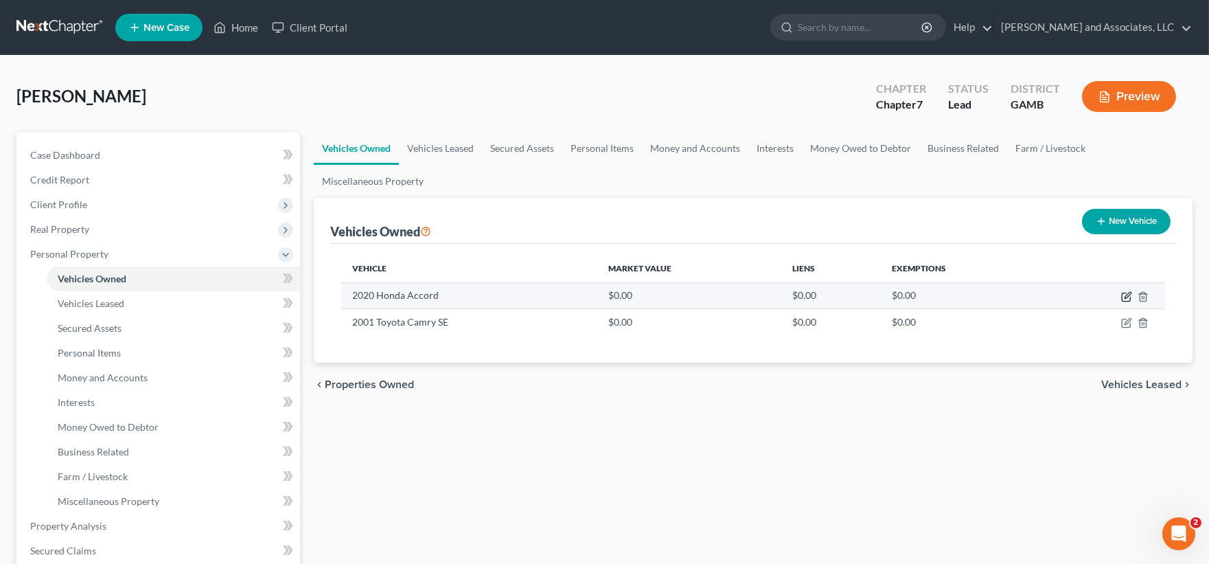
click at [1124, 293] on icon "button" at bounding box center [1126, 296] width 11 height 11
select select "0"
select select "6"
select select "4"
select select "0"
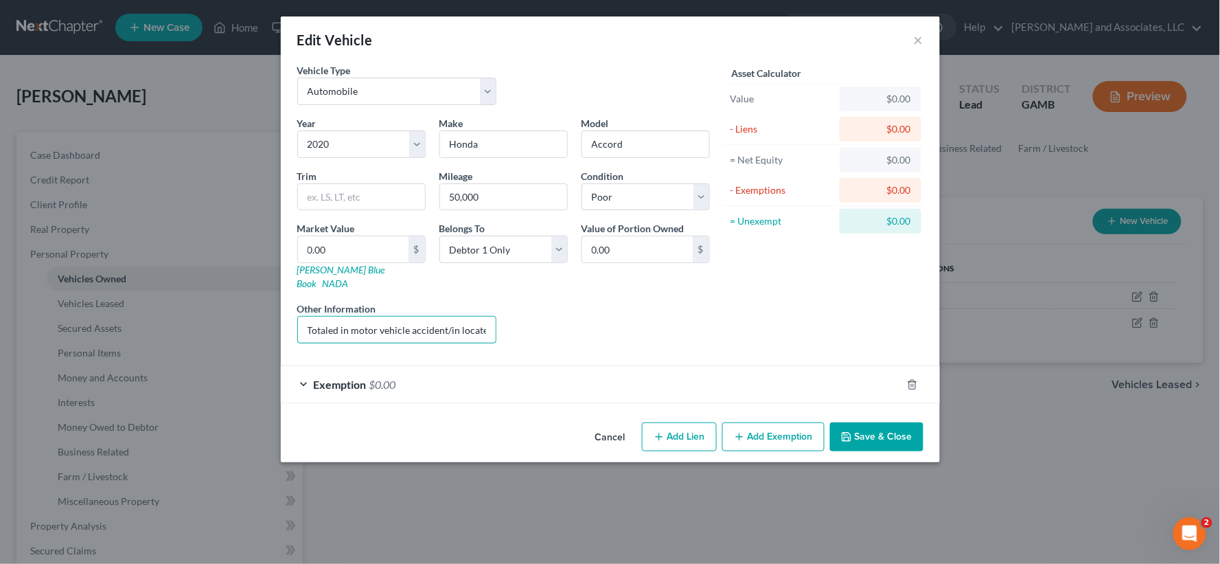
scroll to position [0, 133]
drag, startPoint x: 303, startPoint y: 314, endPoint x: 526, endPoint y: 312, distance: 223.2
click at [529, 312] on div "Year Select 2026 2025 2024 2023 2022 2021 2020 2019 2018 2017 2016 2015 2014 20…" at bounding box center [503, 235] width 426 height 238
type input "t"
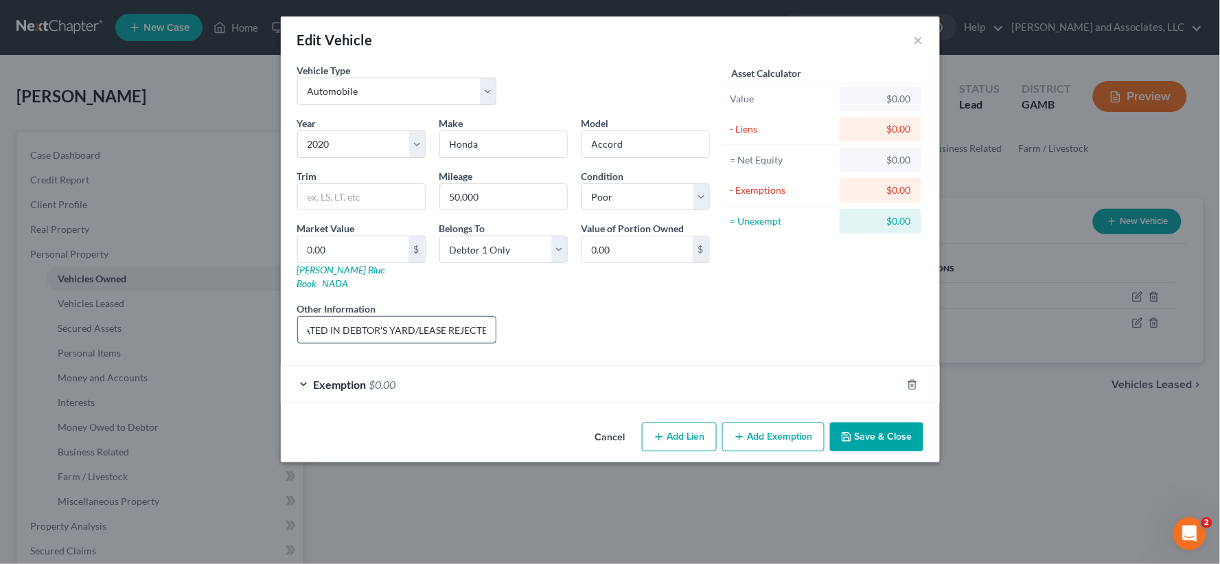
scroll to position [0, 216]
type input "TOTALED IN MOTOR VEHICLE ACCIDENT/LOCATED IN DEBTOR'S YARD/LEASE REJECTED"
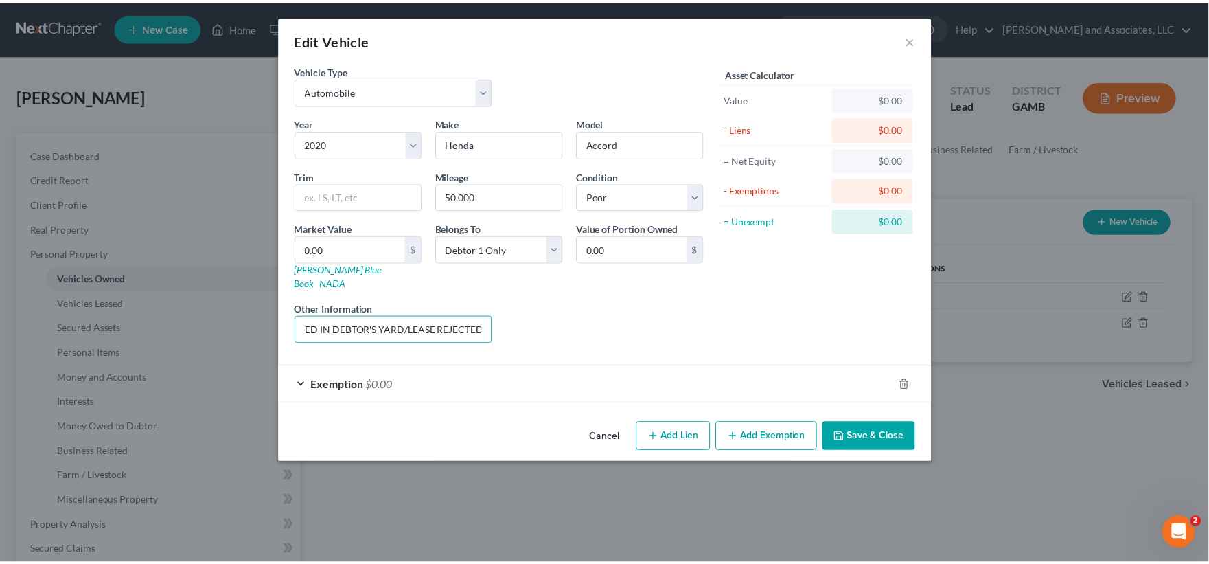
scroll to position [0, 0]
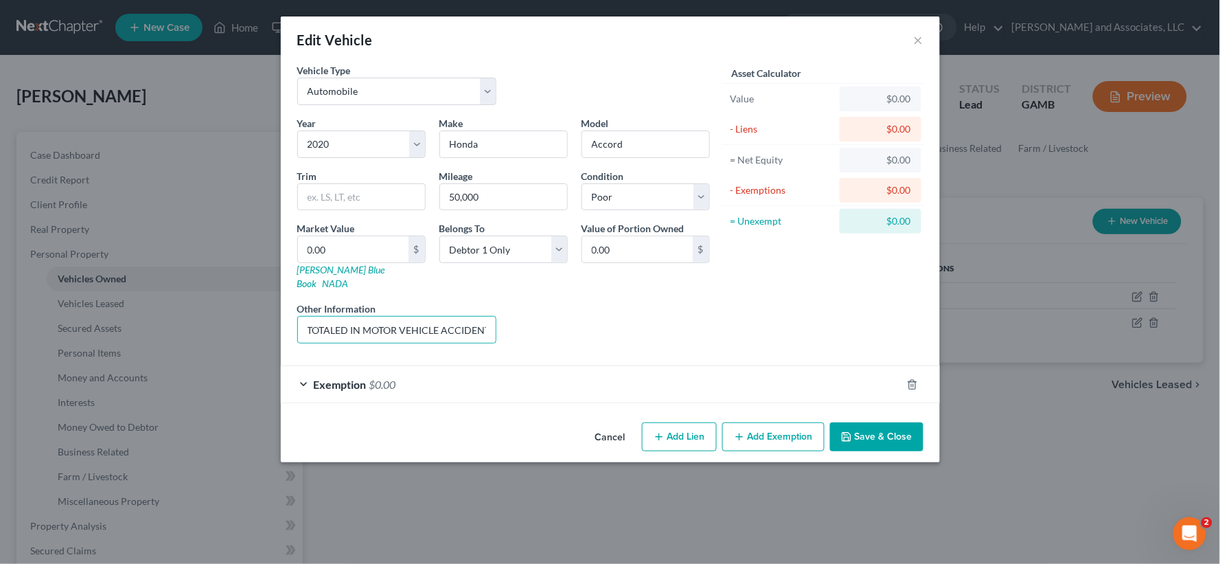
click at [895, 423] on button "Save & Close" at bounding box center [876, 436] width 93 height 29
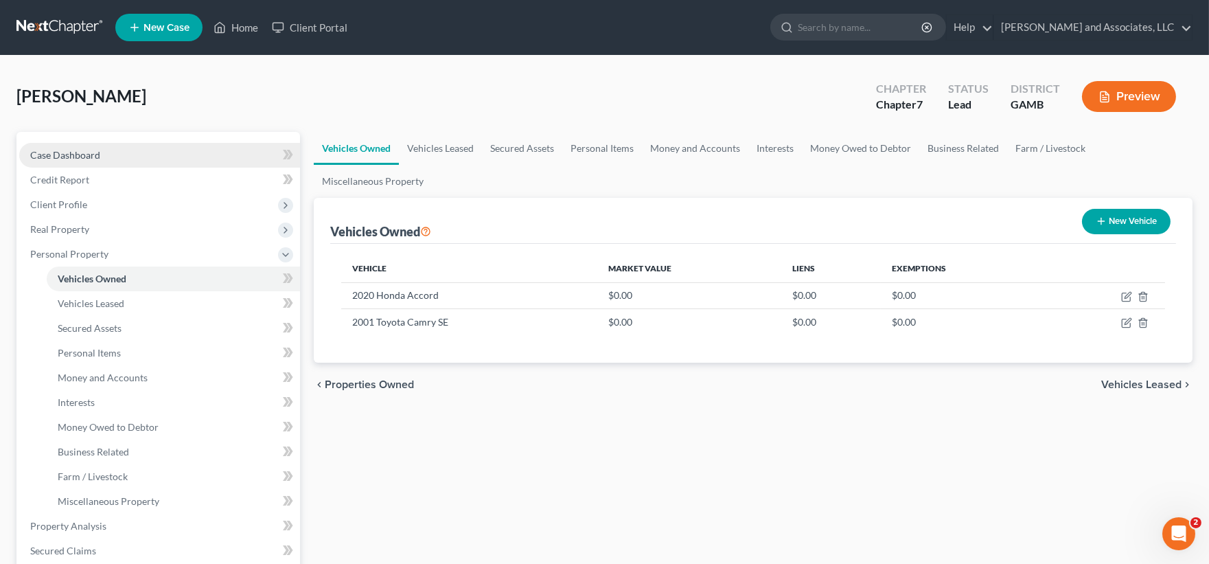
click at [76, 157] on span "Case Dashboard" at bounding box center [65, 155] width 70 height 12
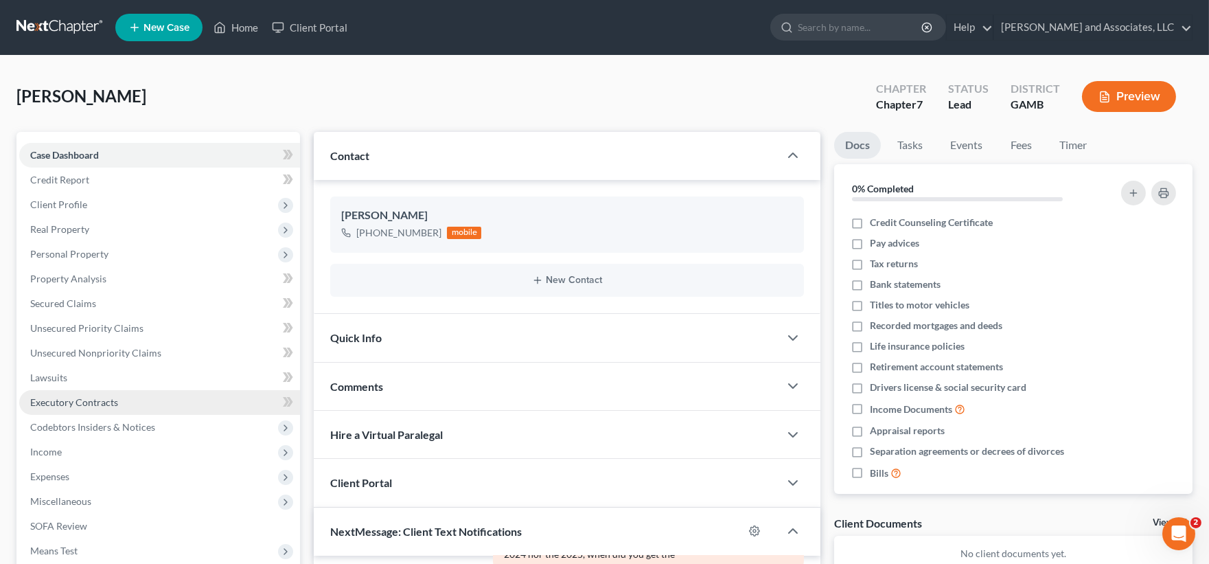
scroll to position [76, 0]
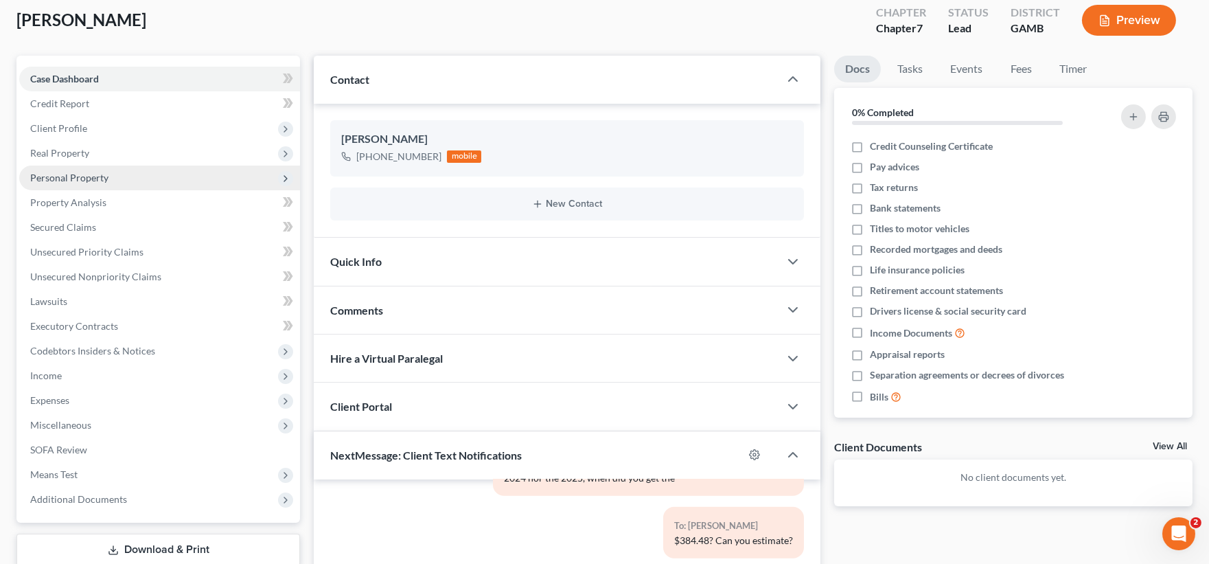
click at [69, 180] on span "Personal Property" at bounding box center [69, 178] width 78 height 12
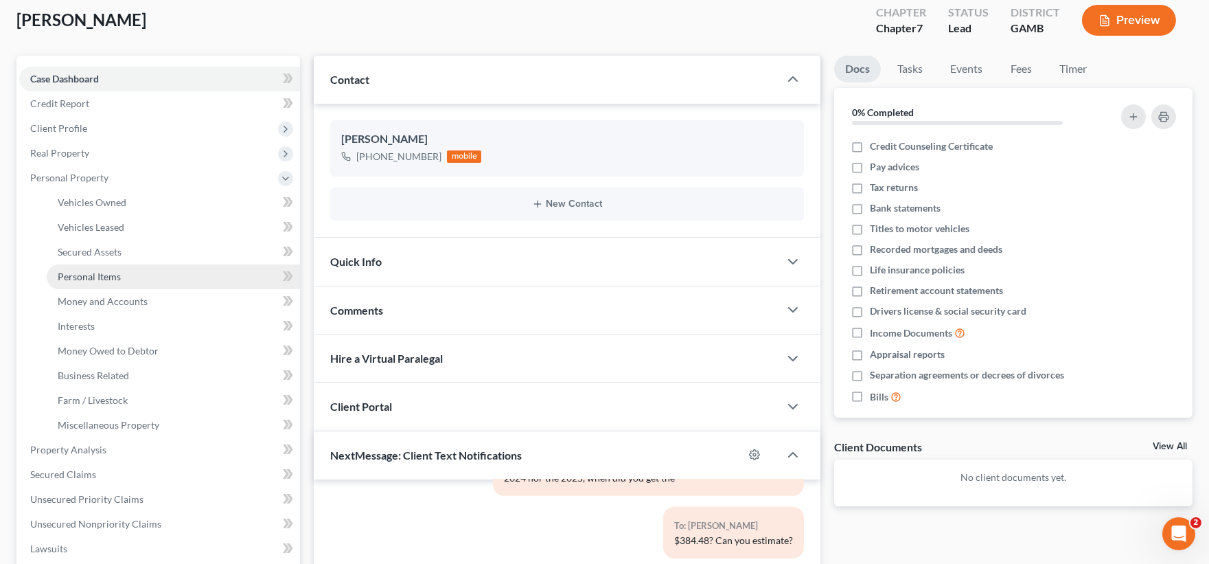
click at [93, 272] on span "Personal Items" at bounding box center [89, 277] width 63 height 12
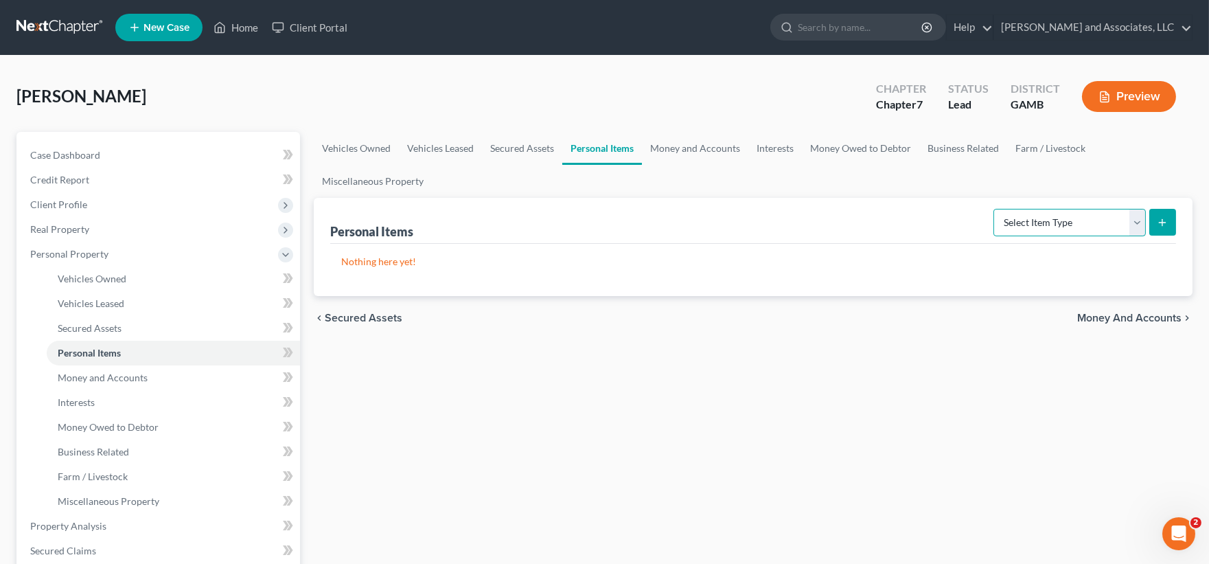
click at [1029, 215] on select "Select Item Type Clothing Collectibles Of Value Electronics Firearms Household …" at bounding box center [1070, 222] width 152 height 27
select select "household_goods"
click at [994, 209] on select "Select Item Type Clothing Collectibles Of Value Electronics Firearms Household …" at bounding box center [1070, 222] width 152 height 27
click at [1158, 220] on icon "submit" at bounding box center [1162, 222] width 11 height 11
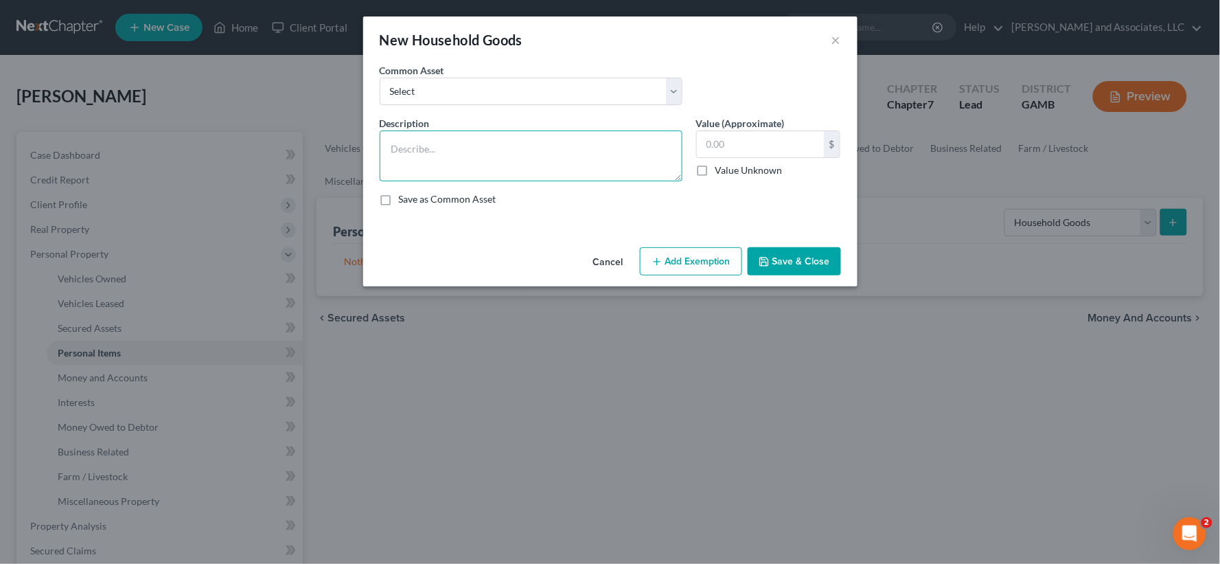
click at [475, 152] on textarea at bounding box center [531, 155] width 303 height 51
type textarea "r"
type textarea "Refrigerator; Kitchenware; Linens"
click at [766, 145] on input "text" at bounding box center [760, 144] width 127 height 26
type input "1,850.00"
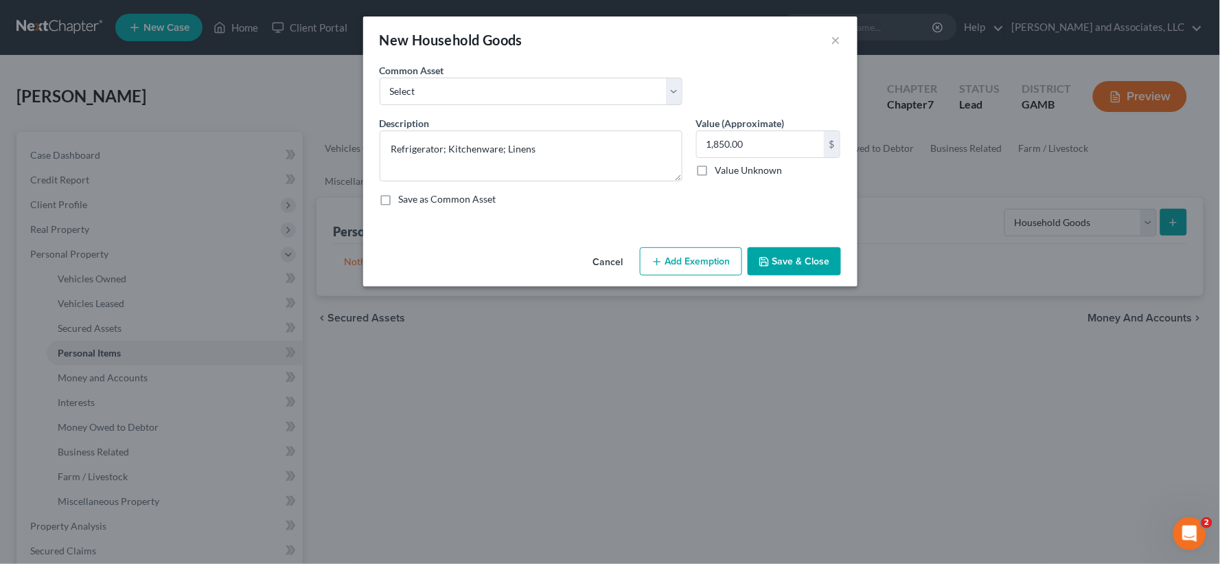
click at [714, 264] on button "Add Exemption" at bounding box center [691, 261] width 102 height 29
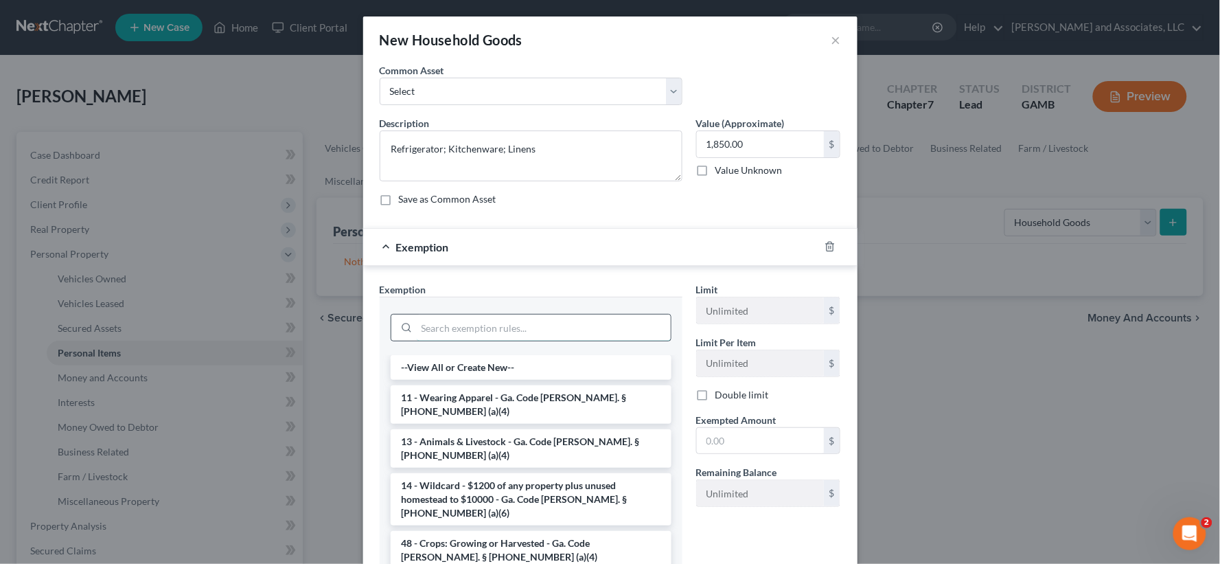
click at [442, 330] on input "search" at bounding box center [544, 328] width 254 height 26
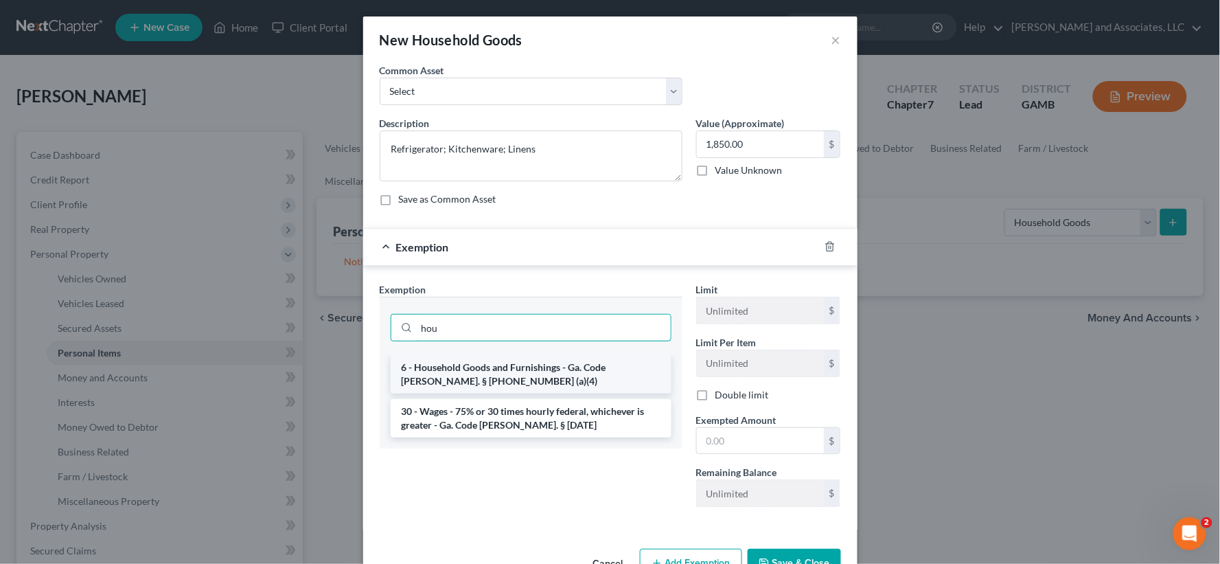
type input "hou"
click at [532, 373] on li "6 - Household Goods and Furnishings - Ga. Code Ann. § 44-13-100 (a)(4)" at bounding box center [531, 374] width 281 height 38
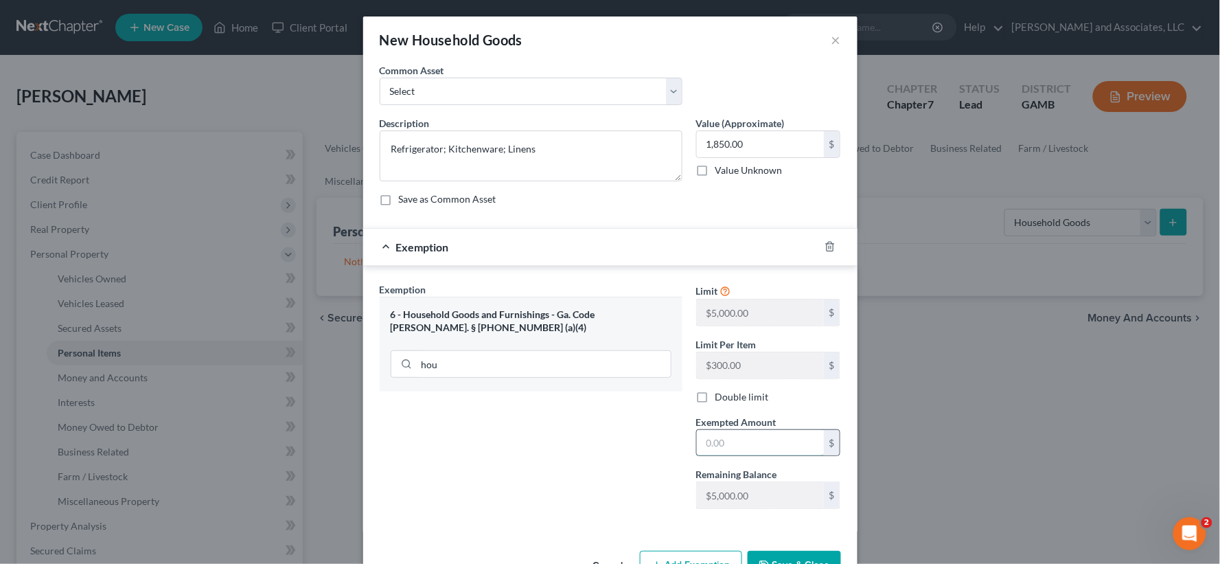
click at [740, 444] on input "text" at bounding box center [760, 443] width 127 height 26
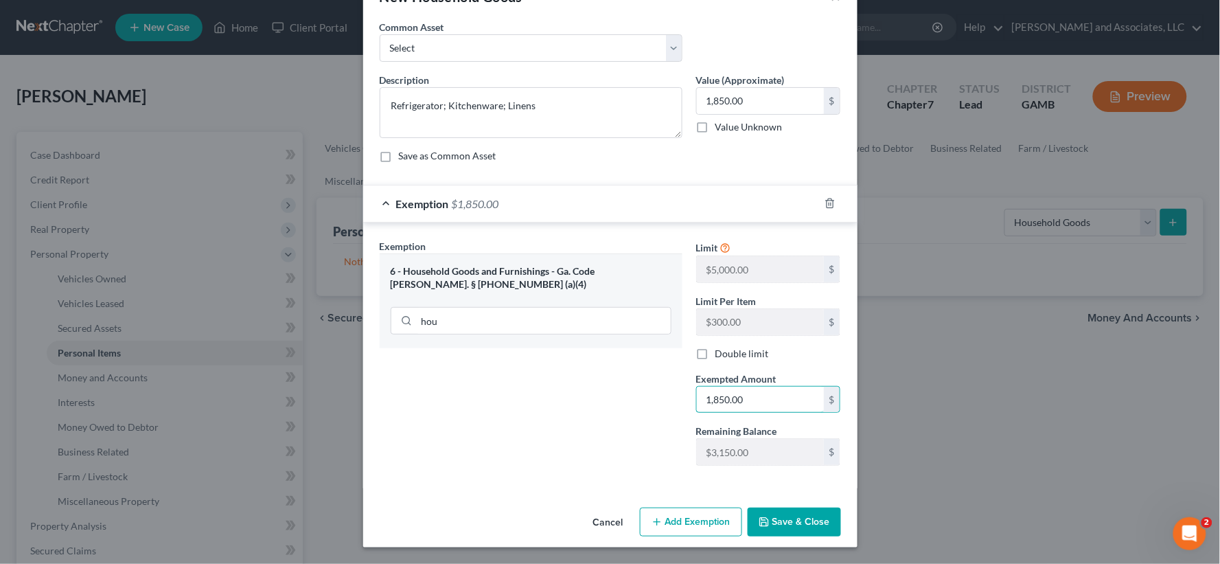
type input "1,850.00"
click at [787, 524] on button "Save & Close" at bounding box center [794, 521] width 93 height 29
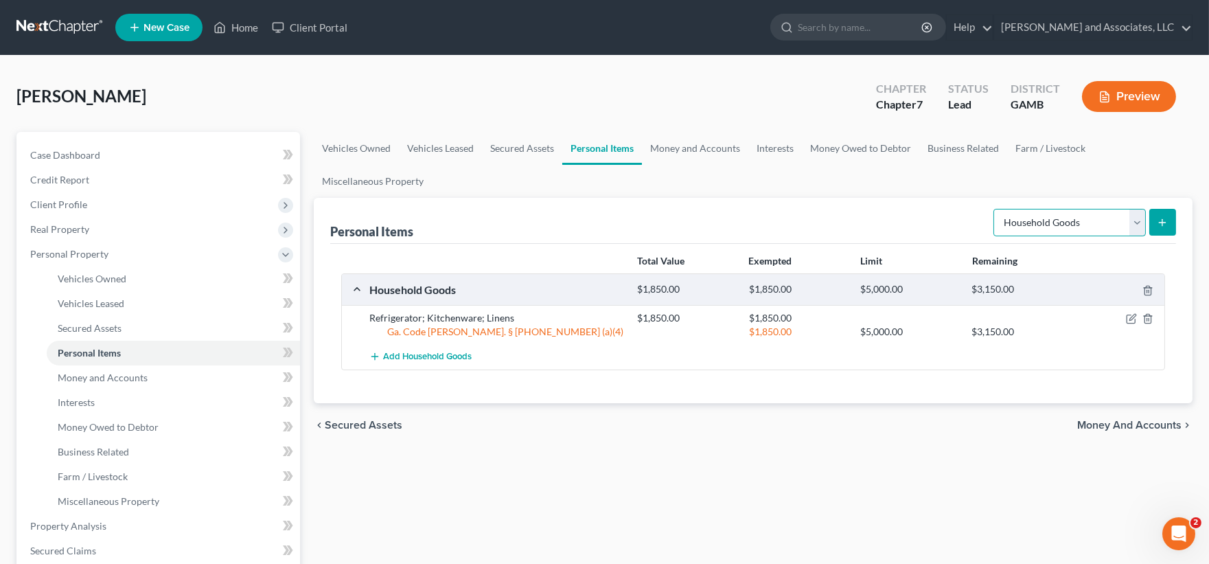
click at [1063, 225] on select "Select Item Type Clothing Collectibles Of Value Electronics Firearms Household …" at bounding box center [1070, 222] width 152 height 27
select select "electronics"
click at [994, 209] on select "Select Item Type Clothing Collectibles Of Value Electronics Firearms Household …" at bounding box center [1070, 222] width 152 height 27
click at [1161, 220] on icon "submit" at bounding box center [1162, 222] width 11 height 11
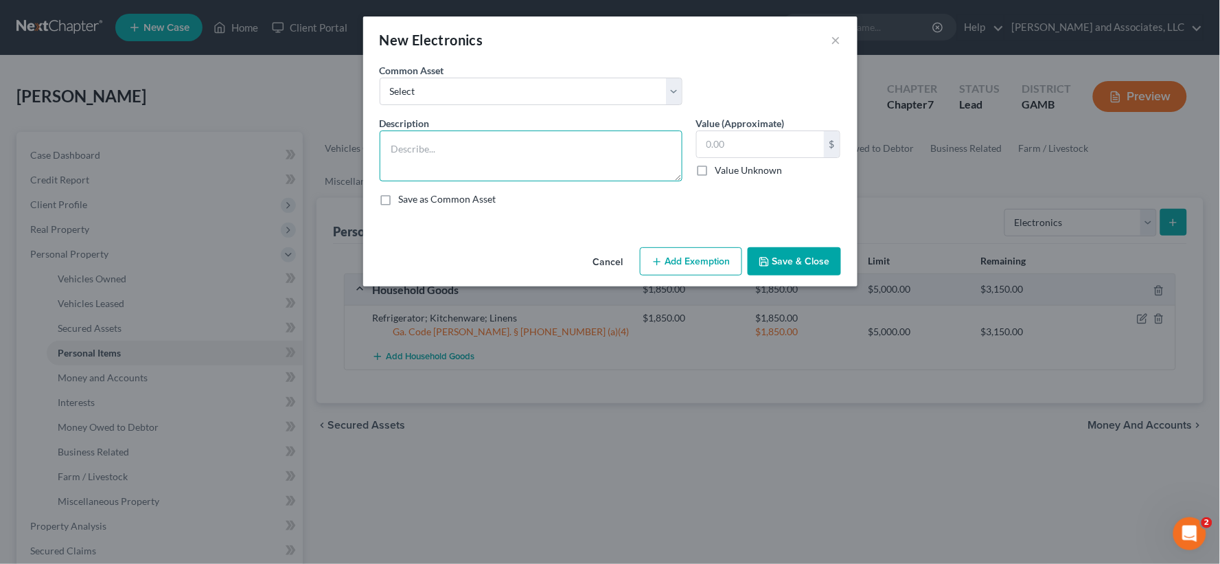
click at [527, 174] on textarea at bounding box center [531, 155] width 303 height 51
type textarea "Laptop; Cellphone"
click at [755, 155] on input "text" at bounding box center [760, 144] width 127 height 26
type input "1,400.00"
click at [711, 269] on button "Add Exemption" at bounding box center [691, 261] width 102 height 29
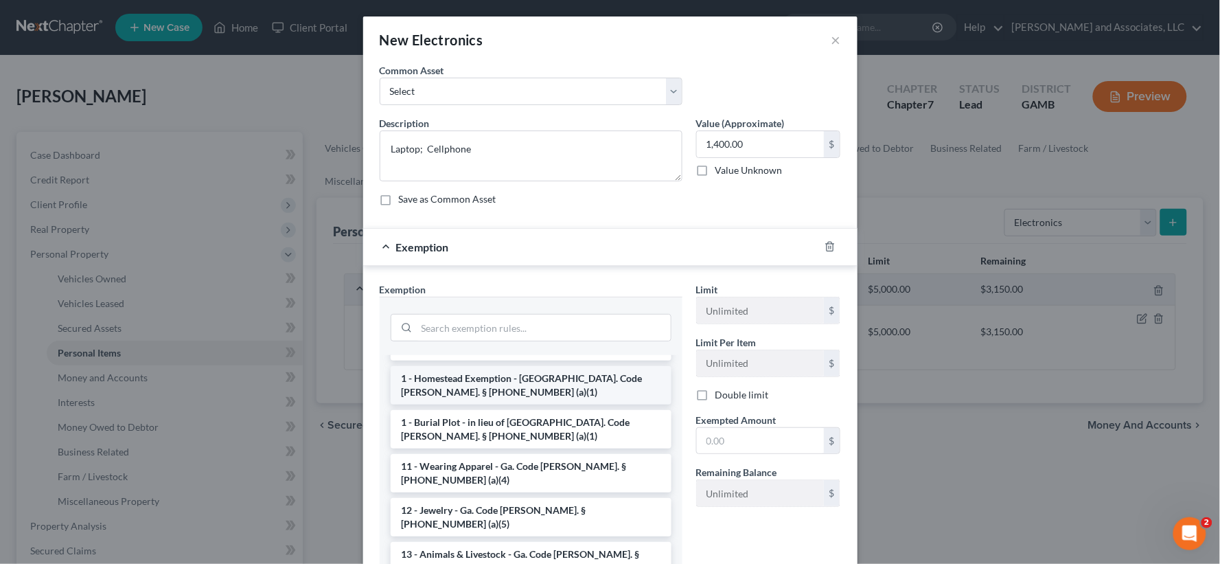
scroll to position [76, 0]
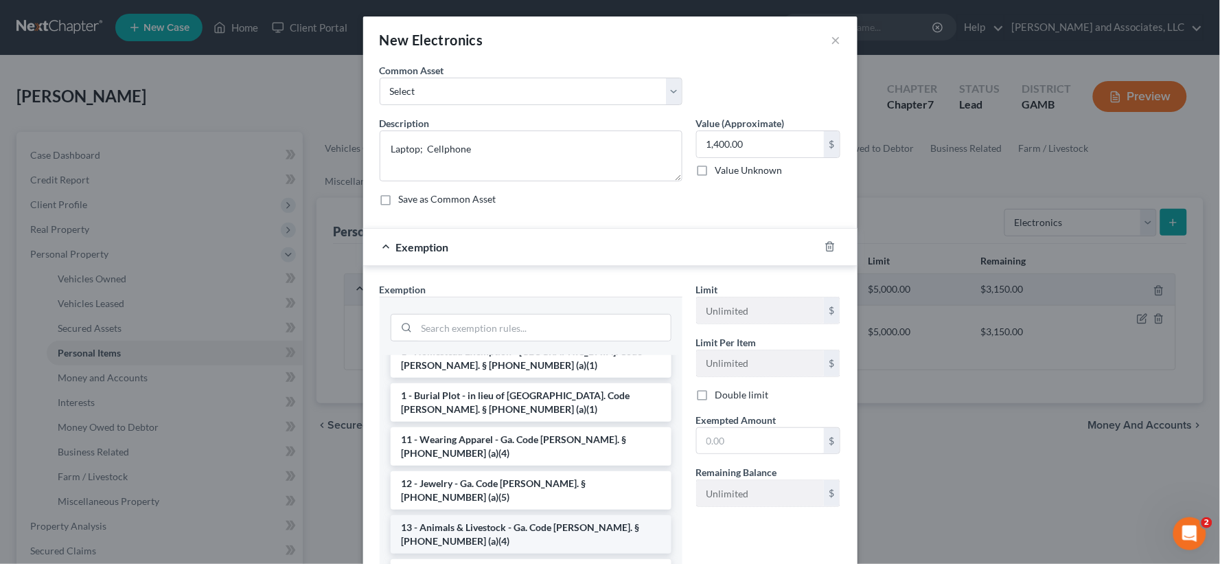
click at [513, 515] on li "13 - Animals & Livestock - Ga. Code Ann. § 44-13-100 (a)(4)" at bounding box center [531, 534] width 281 height 38
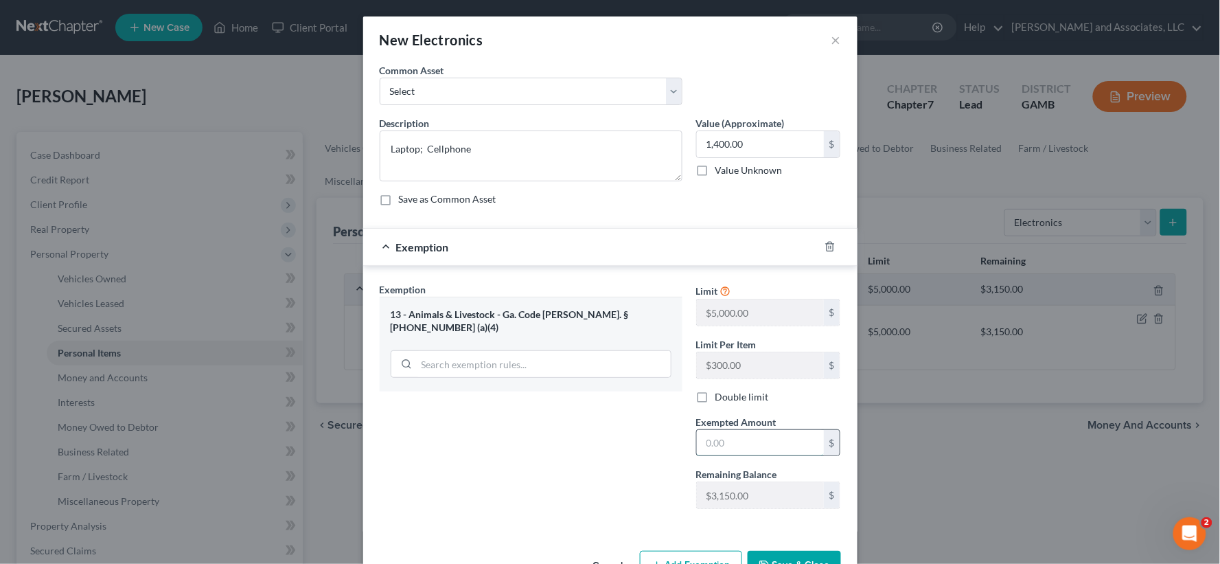
click at [719, 449] on input "text" at bounding box center [760, 443] width 127 height 26
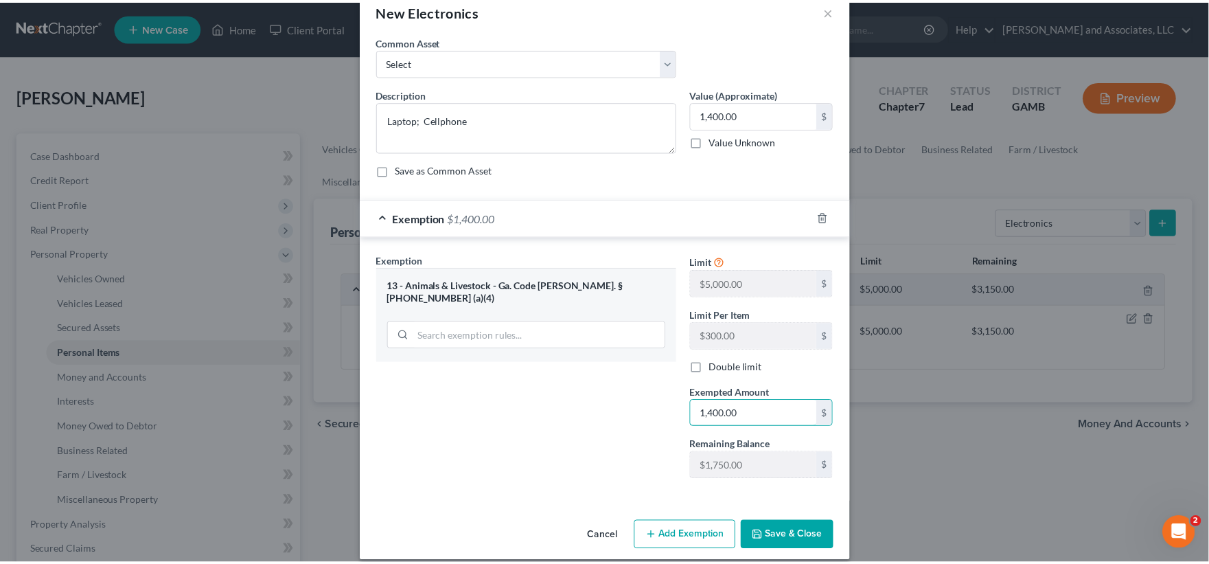
scroll to position [44, 0]
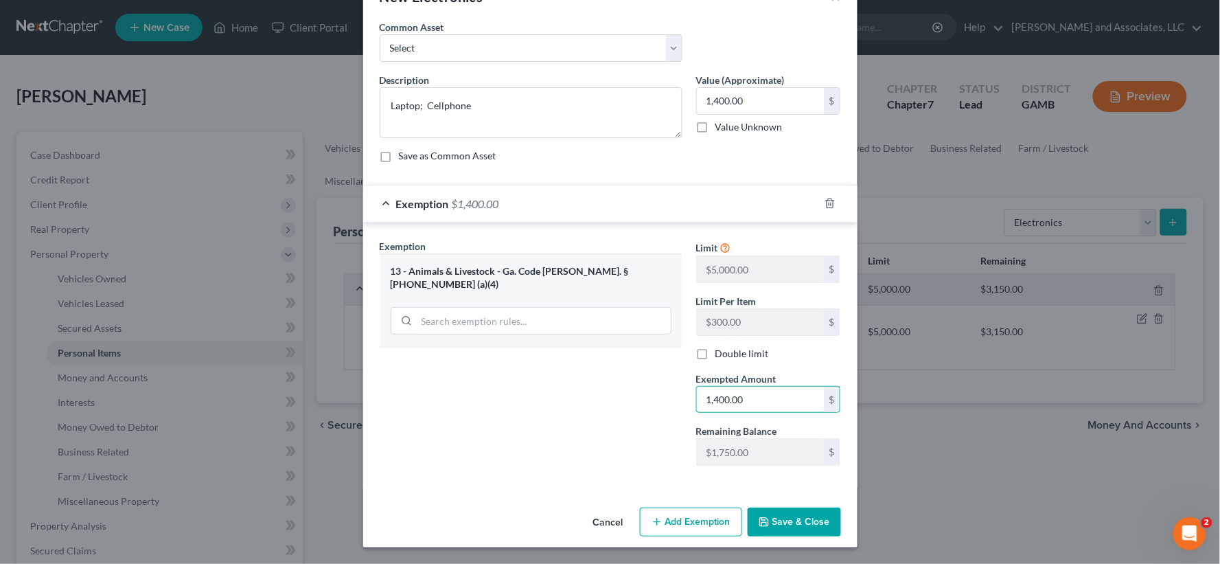
type input "1,400.00"
click at [788, 520] on button "Save & Close" at bounding box center [794, 521] width 93 height 29
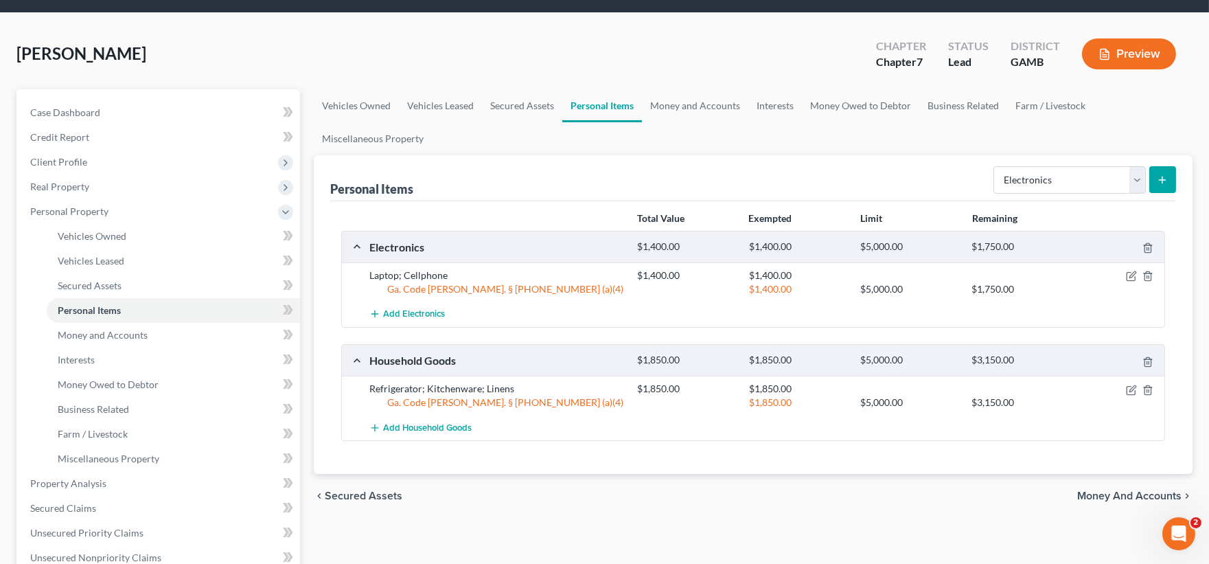
scroll to position [76, 0]
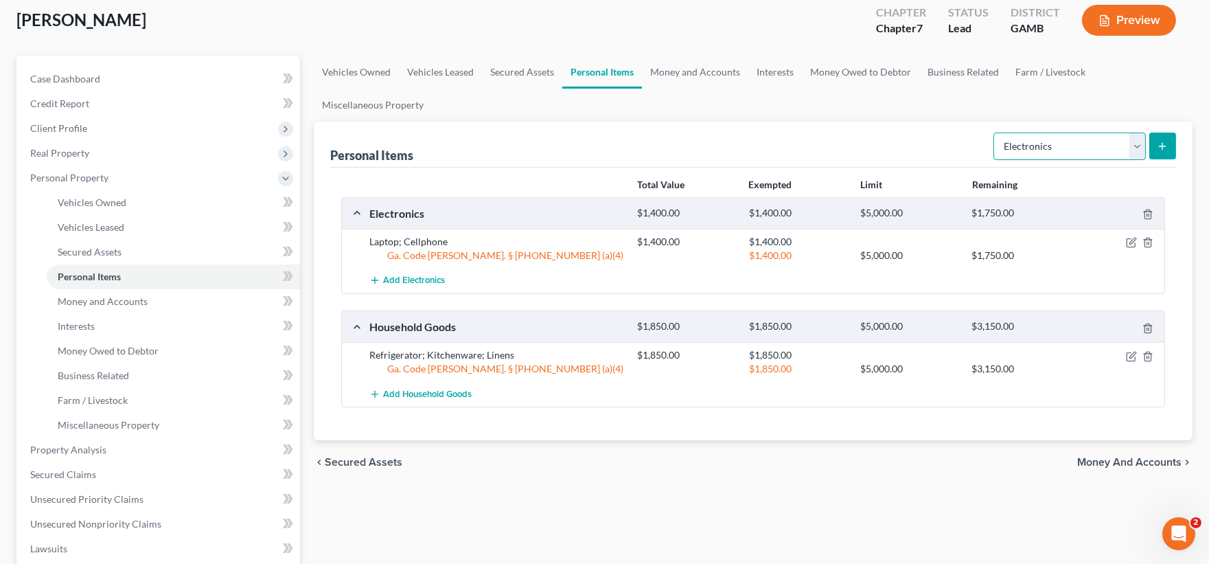
click at [1125, 146] on select "Select Item Type Clothing Collectibles Of Value Electronics Firearms Household …" at bounding box center [1070, 146] width 152 height 27
select select "clothing"
click at [994, 133] on select "Select Item Type Clothing Collectibles Of Value Electronics Firearms Household …" at bounding box center [1070, 146] width 152 height 27
click at [1169, 142] on button "submit" at bounding box center [1163, 146] width 27 height 27
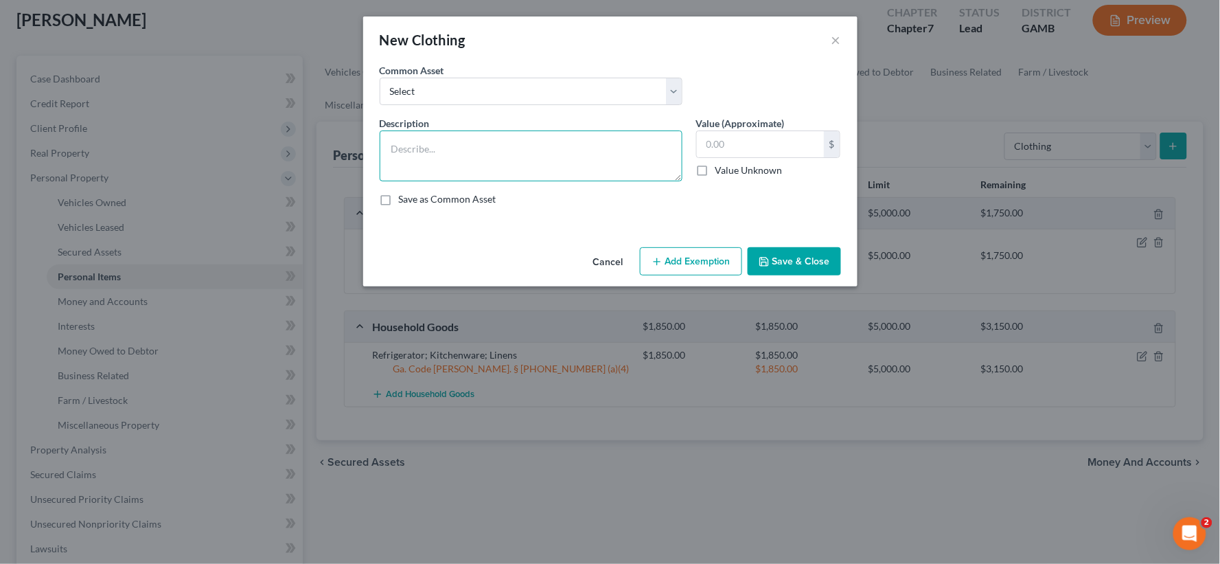
click at [454, 138] on textarea at bounding box center [531, 155] width 303 height 51
type textarea "Clothes; Shoes; Accessories"
click at [752, 148] on input "text" at bounding box center [760, 144] width 127 height 26
type input "1,000.00"
click at [670, 257] on button "Add Exemption" at bounding box center [691, 261] width 102 height 29
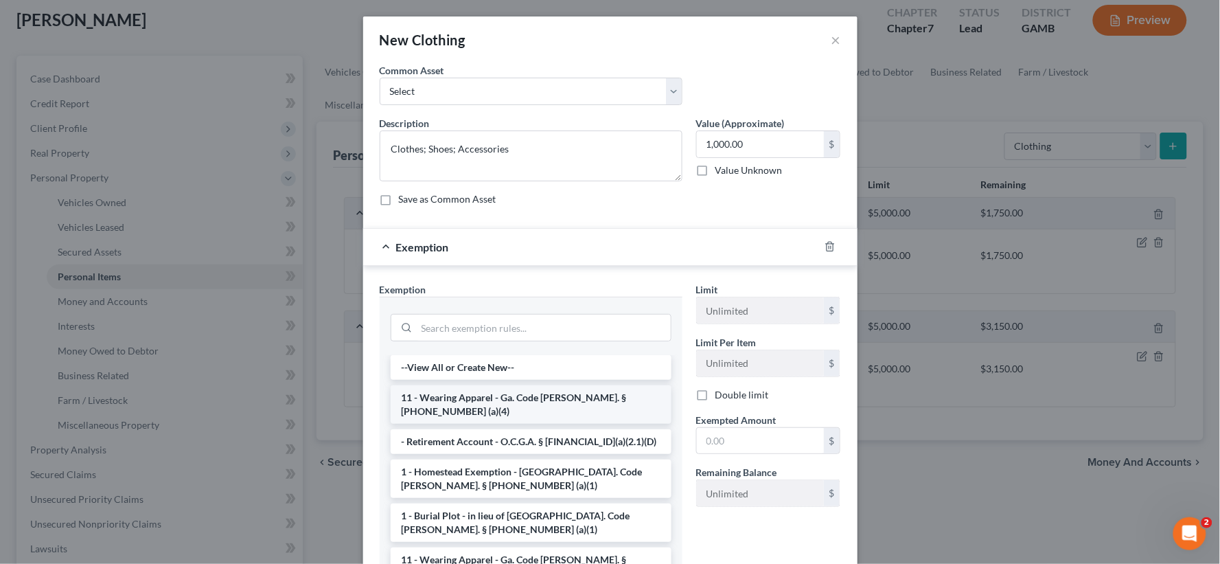
click at [465, 401] on li "11 - Wearing Apparel - Ga. Code Ann. § 44-13-100 (a)(4)" at bounding box center [531, 404] width 281 height 38
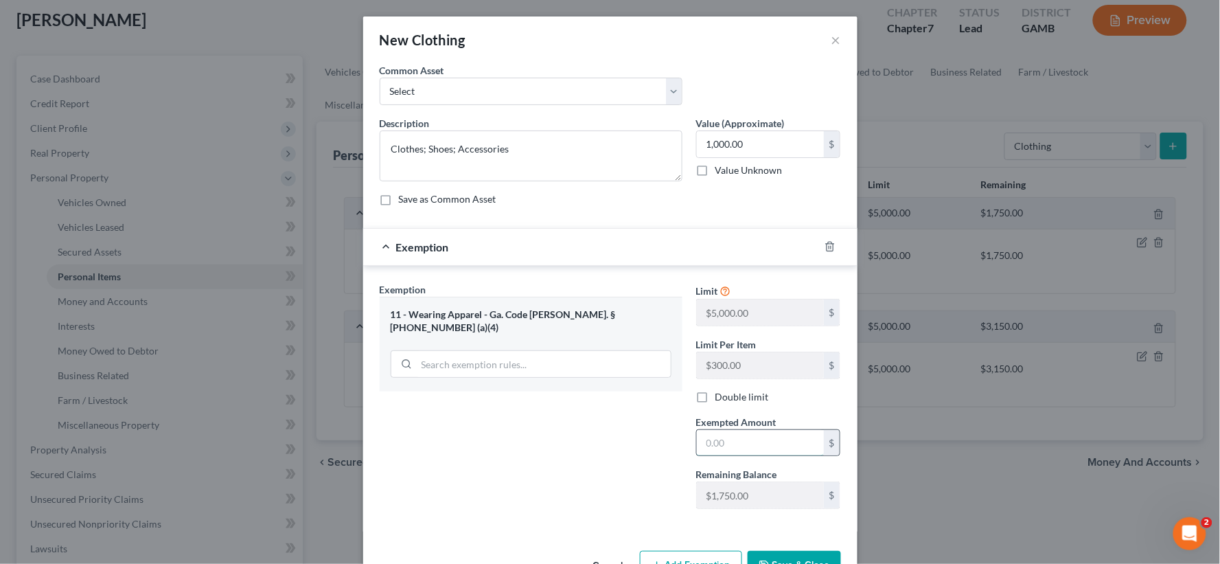
click at [728, 433] on input "text" at bounding box center [760, 443] width 127 height 26
type input "1,000.00"
click at [783, 557] on button "Save & Close" at bounding box center [794, 565] width 93 height 29
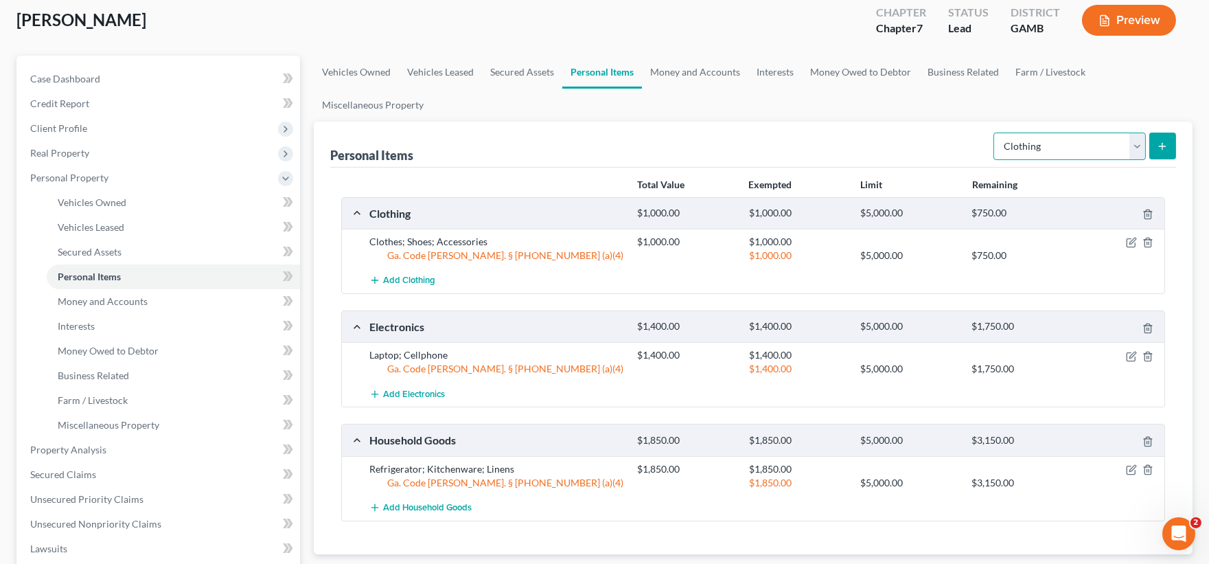
click at [1088, 148] on select "Select Item Type Clothing Collectibles Of Value Electronics Firearms Household …" at bounding box center [1070, 146] width 152 height 27
select select "jewelry"
click at [994, 133] on select "Select Item Type Clothing Collectibles Of Value Electronics Firearms Household …" at bounding box center [1070, 146] width 152 height 27
click at [1163, 134] on button "submit" at bounding box center [1163, 146] width 27 height 27
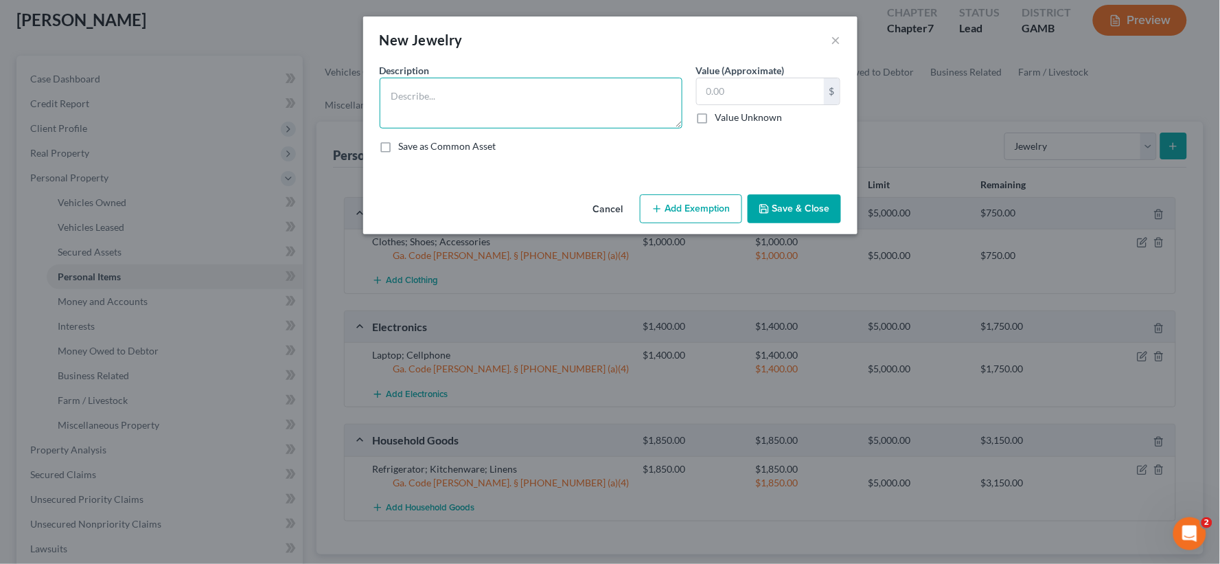
click at [503, 113] on textarea at bounding box center [531, 103] width 303 height 51
type textarea "Ring; Watch"
click at [718, 95] on input "text" at bounding box center [760, 91] width 127 height 26
type input "1,000.00"
click at [711, 207] on button "Add Exemption" at bounding box center [691, 208] width 102 height 29
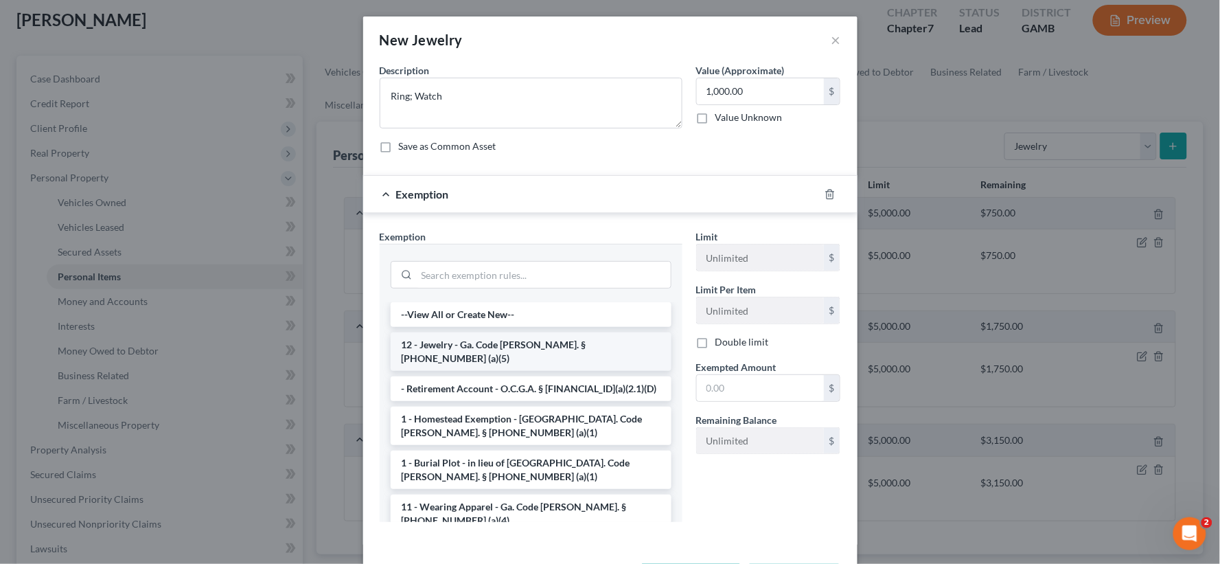
click at [457, 339] on li "12 - Jewelry - Ga. Code Ann. § 44-13-100 (a)(5)" at bounding box center [531, 351] width 281 height 38
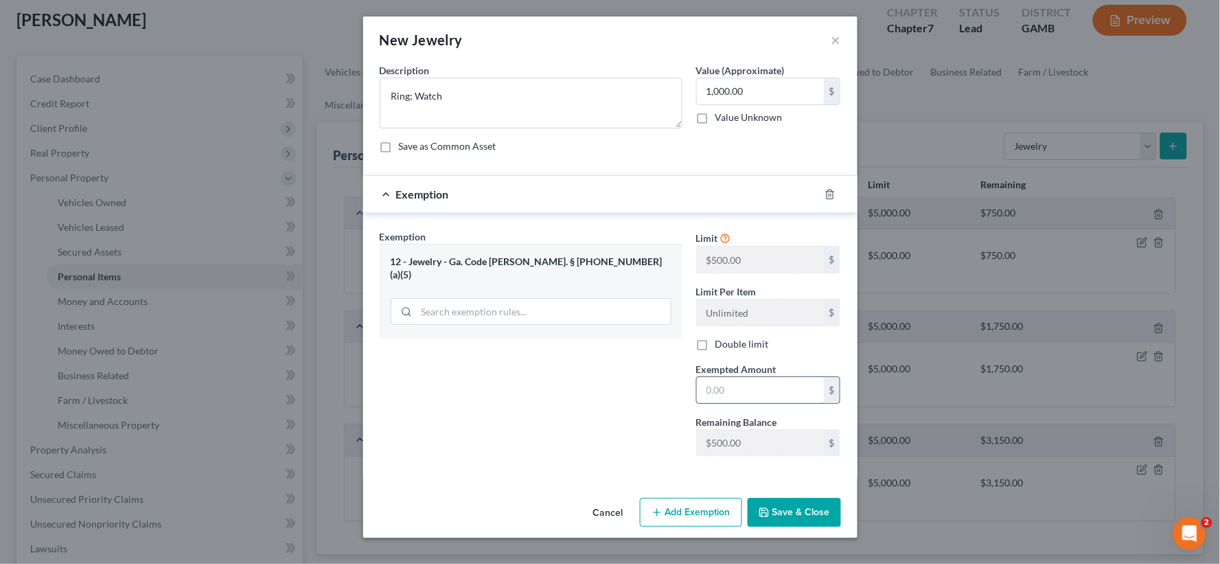
click at [749, 397] on input "text" at bounding box center [760, 390] width 127 height 26
type input "500.00"
click at [802, 506] on button "Save & Close" at bounding box center [794, 512] width 93 height 29
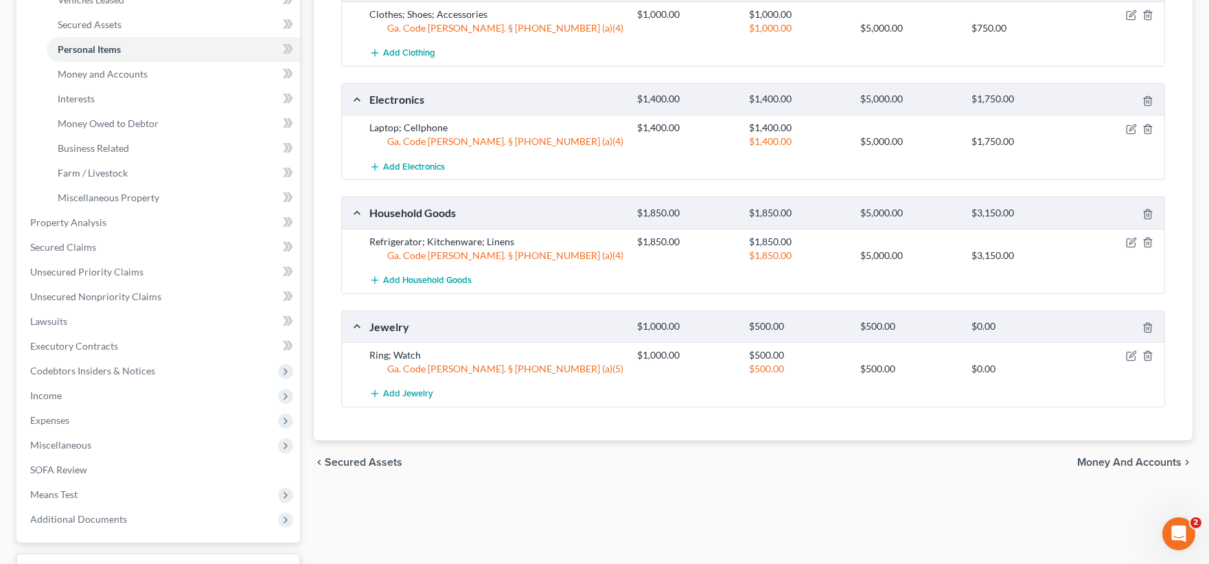
scroll to position [305, 0]
click at [1134, 354] on icon "button" at bounding box center [1131, 354] width 11 height 11
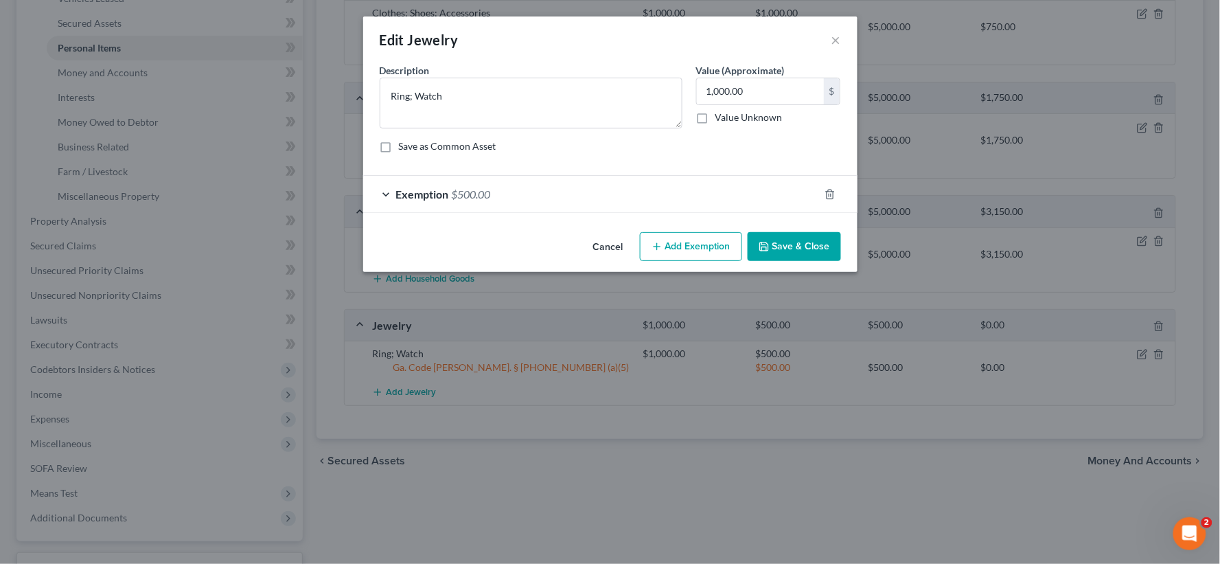
click at [695, 250] on button "Add Exemption" at bounding box center [691, 246] width 102 height 29
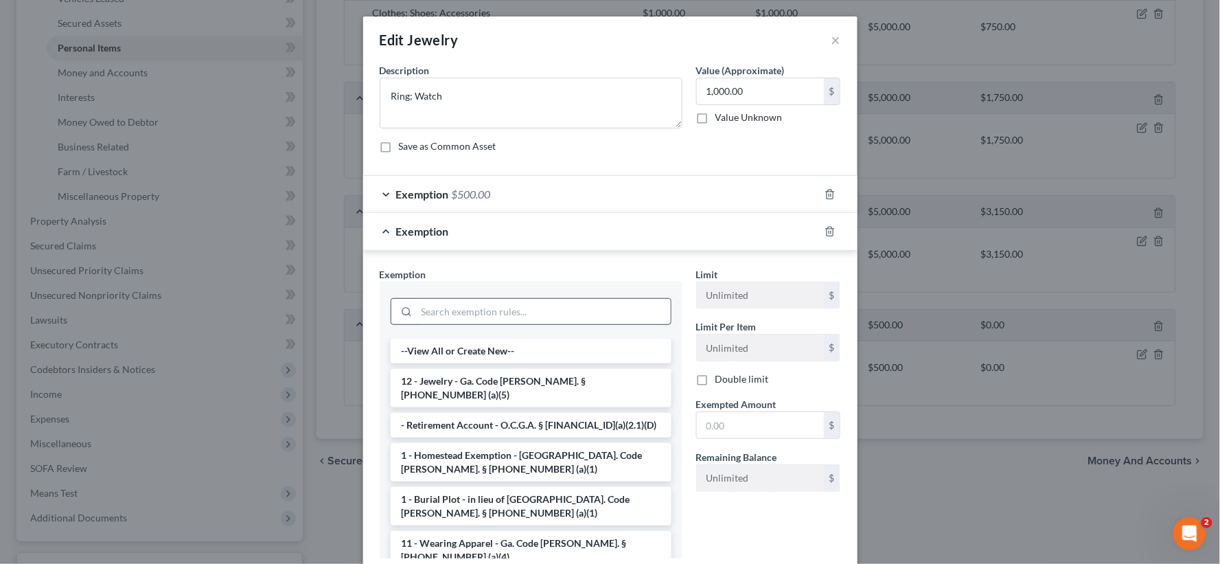
click at [439, 320] on input "search" at bounding box center [544, 312] width 254 height 26
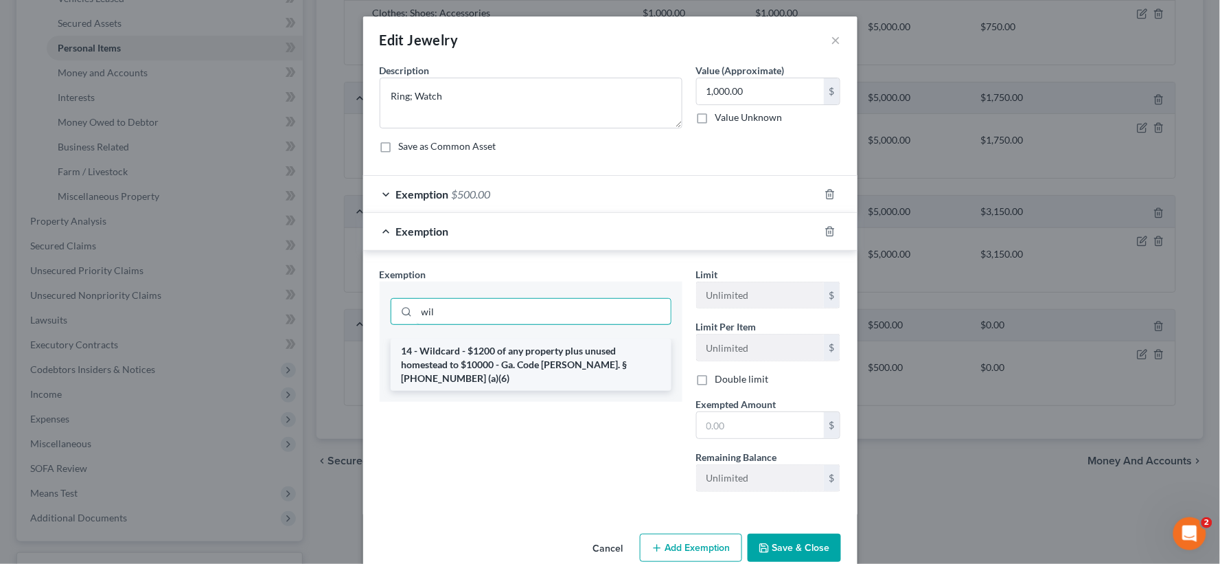
type input "wil"
click at [496, 364] on li "14 - Wildcard - $1200 of any property plus unused homestead to $10000 - Ga. Cod…" at bounding box center [531, 365] width 281 height 52
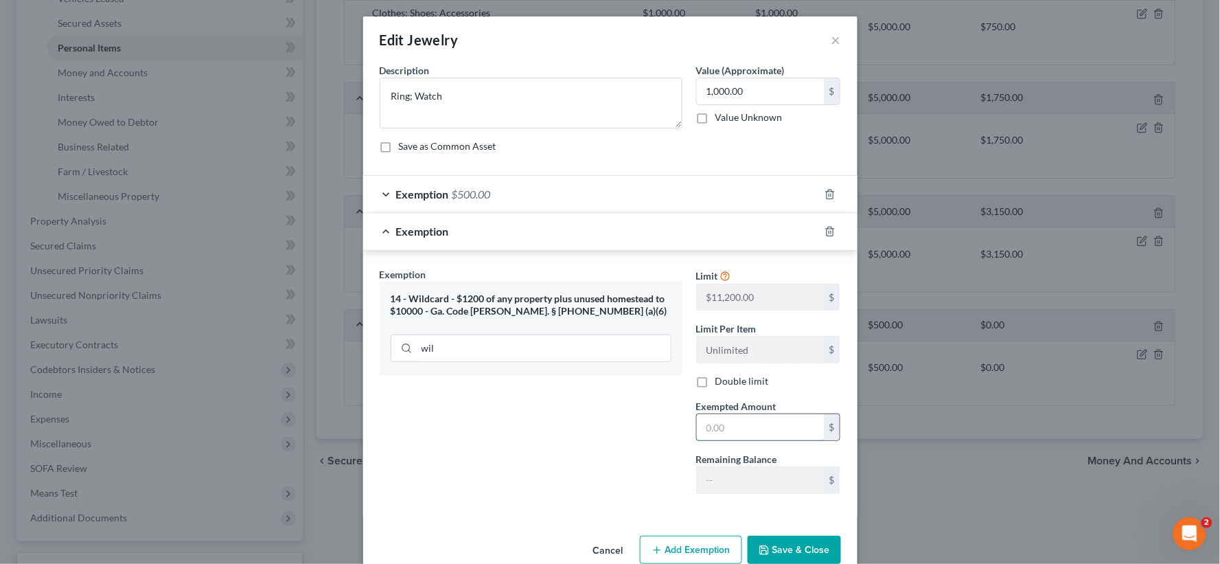
click at [716, 431] on input "text" at bounding box center [760, 427] width 127 height 26
type input "500.00"
click at [765, 545] on button "Save & Close" at bounding box center [794, 550] width 93 height 29
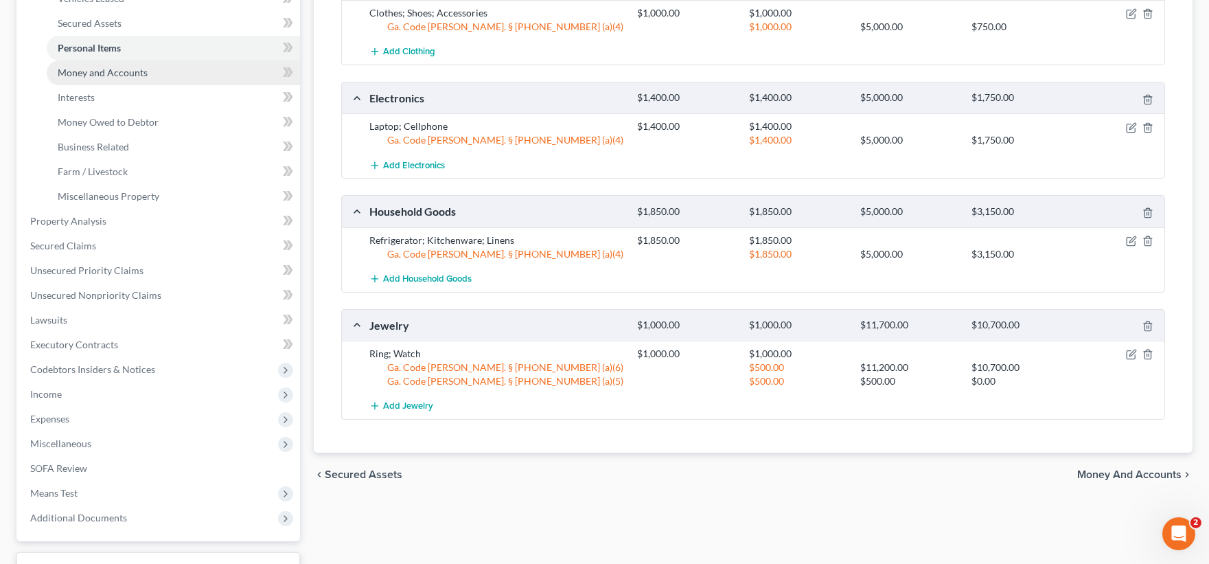
click at [133, 71] on span "Money and Accounts" at bounding box center [103, 73] width 90 height 12
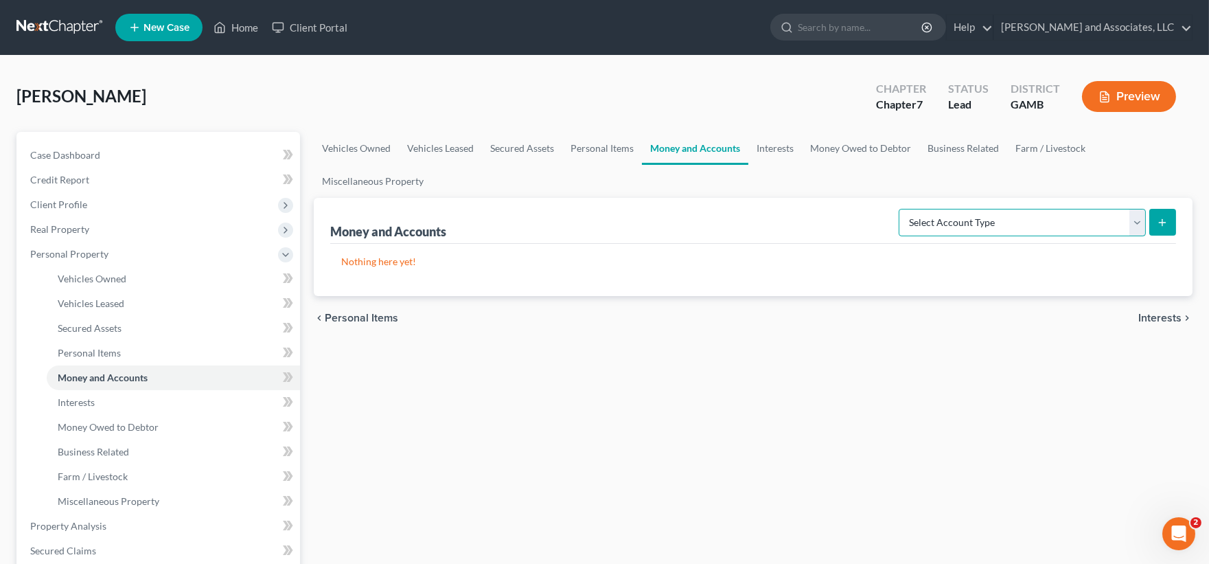
click at [1123, 228] on select "Select Account Type Brokerage Cash on Hand Certificates of Deposit Checking Acc…" at bounding box center [1022, 222] width 247 height 27
select select "checking"
click at [902, 209] on select "Select Account Type Brokerage Cash on Hand Certificates of Deposit Checking Acc…" at bounding box center [1022, 222] width 247 height 27
click at [1169, 222] on button "submit" at bounding box center [1163, 222] width 27 height 27
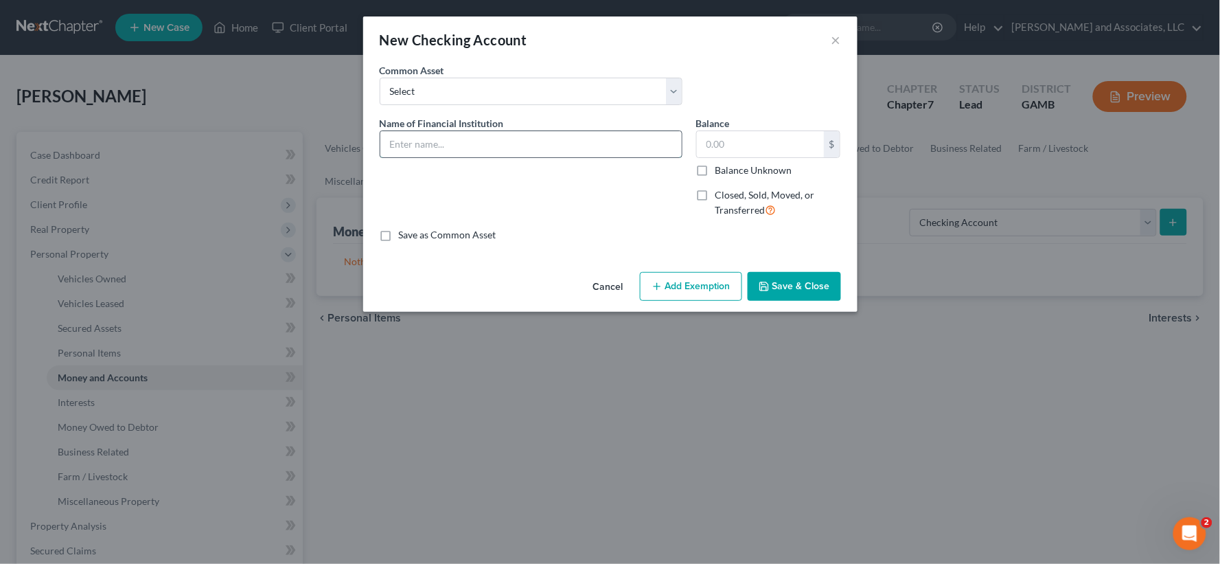
click at [435, 141] on input "text" at bounding box center [530, 144] width 301 height 26
type input "The Geo. D. Warthen Bank"
click at [746, 146] on input "text" at bounding box center [760, 144] width 127 height 26
type input "40.00"
click at [689, 284] on button "Add Exemption" at bounding box center [691, 286] width 102 height 29
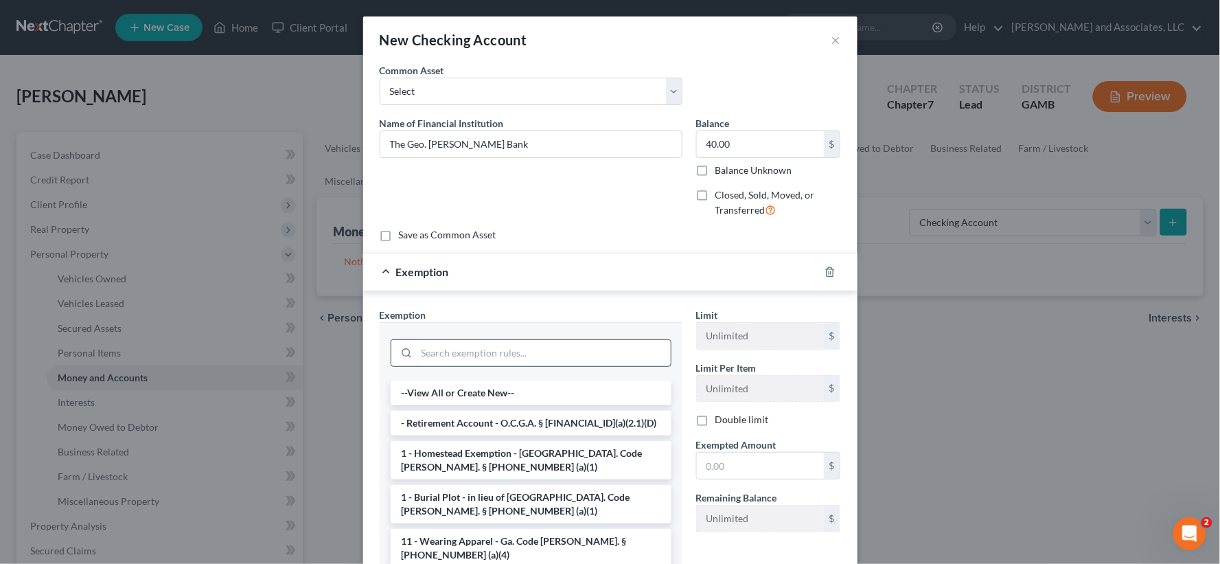
click at [453, 347] on input "search" at bounding box center [544, 353] width 254 height 26
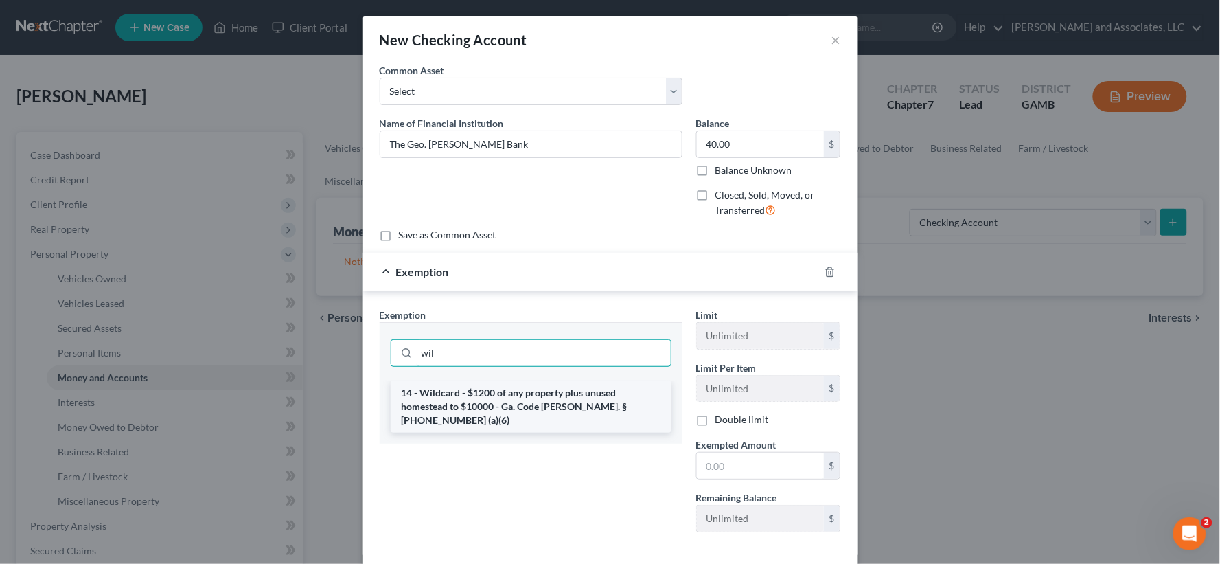
type input "wil"
click at [477, 402] on li "14 - Wildcard - $1200 of any property plus unused homestead to $10000 - Ga. Cod…" at bounding box center [531, 406] width 281 height 52
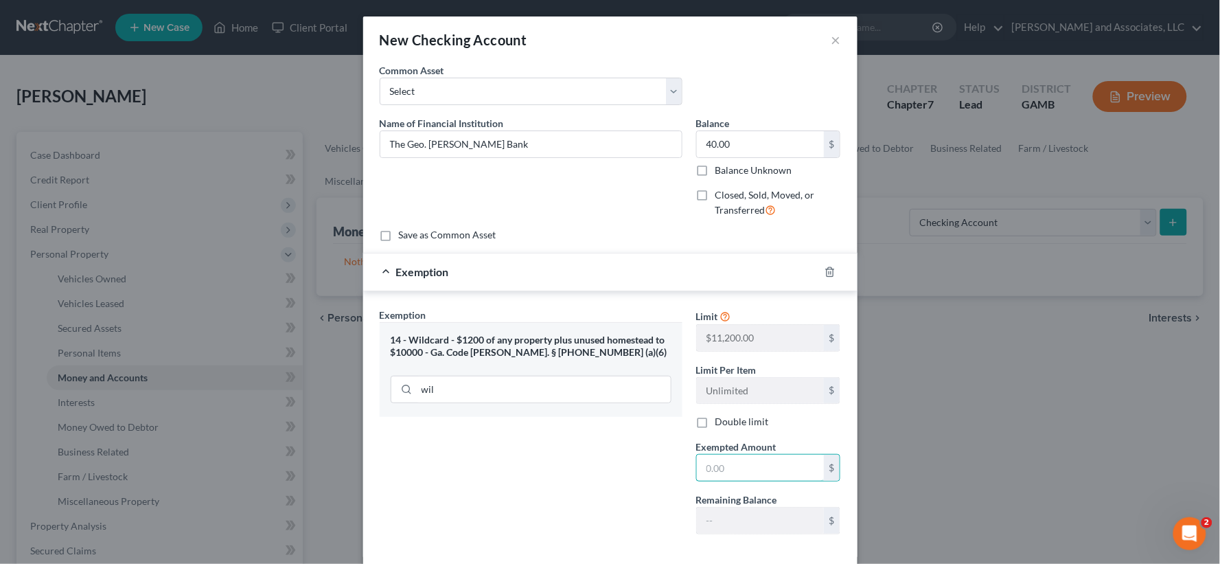
drag, startPoint x: 722, startPoint y: 470, endPoint x: 658, endPoint y: 429, distance: 76.2
click at [721, 470] on input "text" at bounding box center [760, 468] width 127 height 26
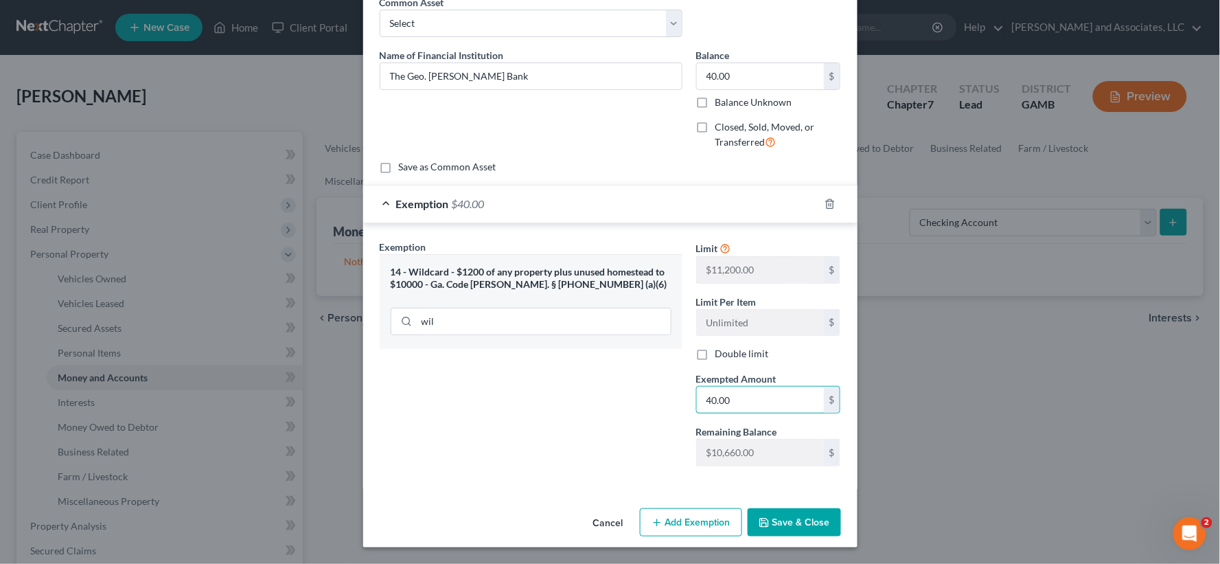
type input "40.00"
click at [810, 518] on button "Save & Close" at bounding box center [794, 522] width 93 height 29
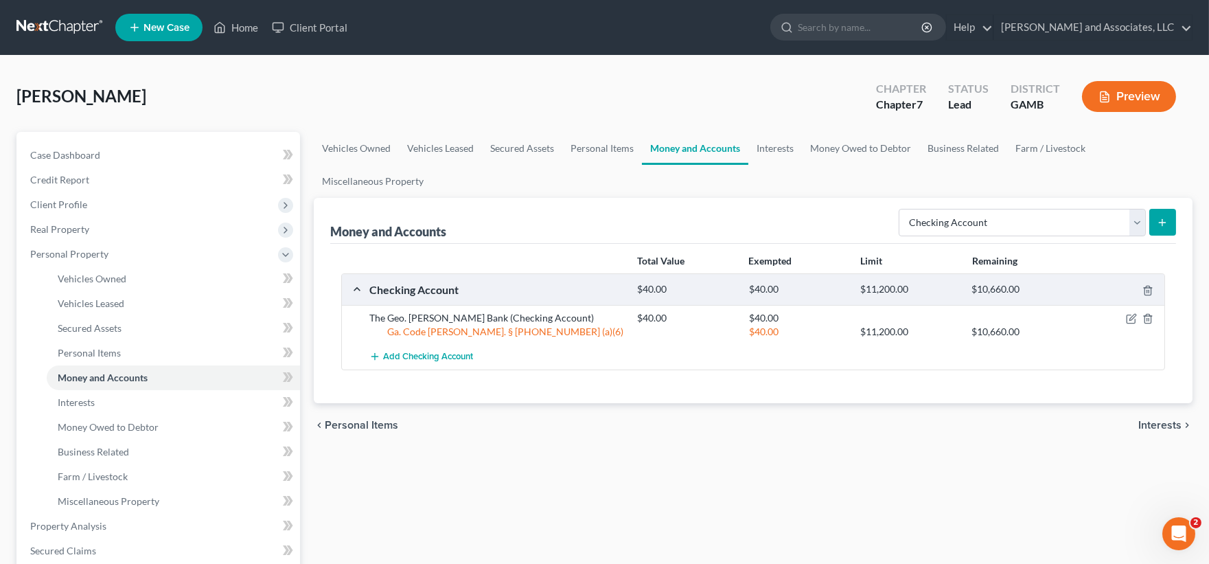
click at [1165, 217] on icon "submit" at bounding box center [1162, 222] width 11 height 11
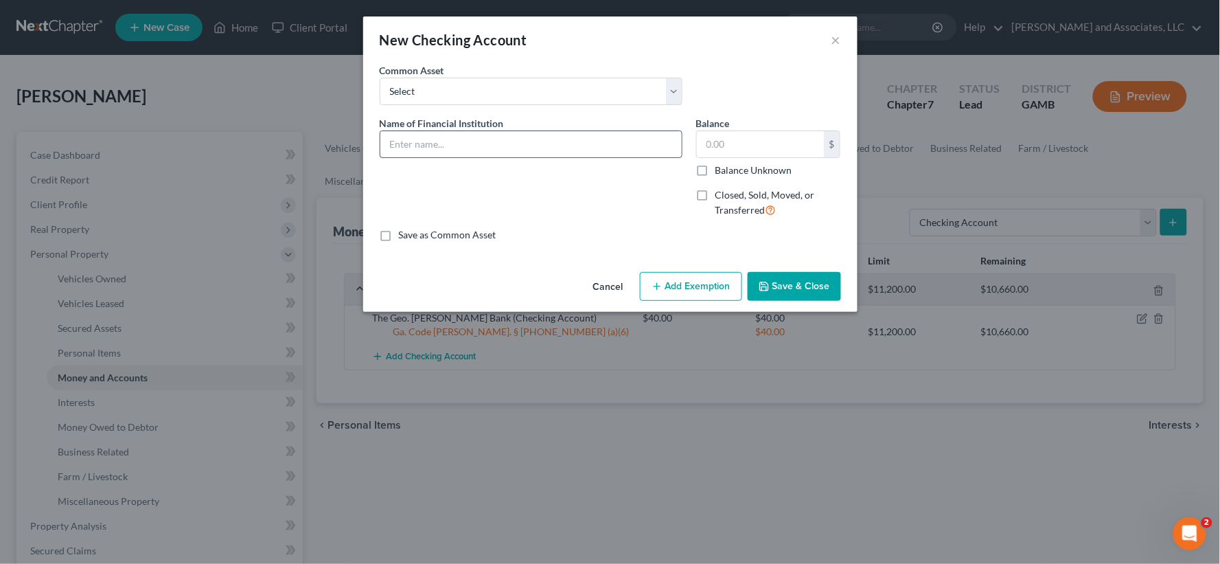
click at [426, 141] on input "text" at bounding box center [530, 144] width 301 height 26
type input "Midsouth Credit Union"
click at [733, 146] on input "text" at bounding box center [760, 144] width 127 height 26
type input "70.00"
click at [698, 283] on button "Add Exemption" at bounding box center [691, 286] width 102 height 29
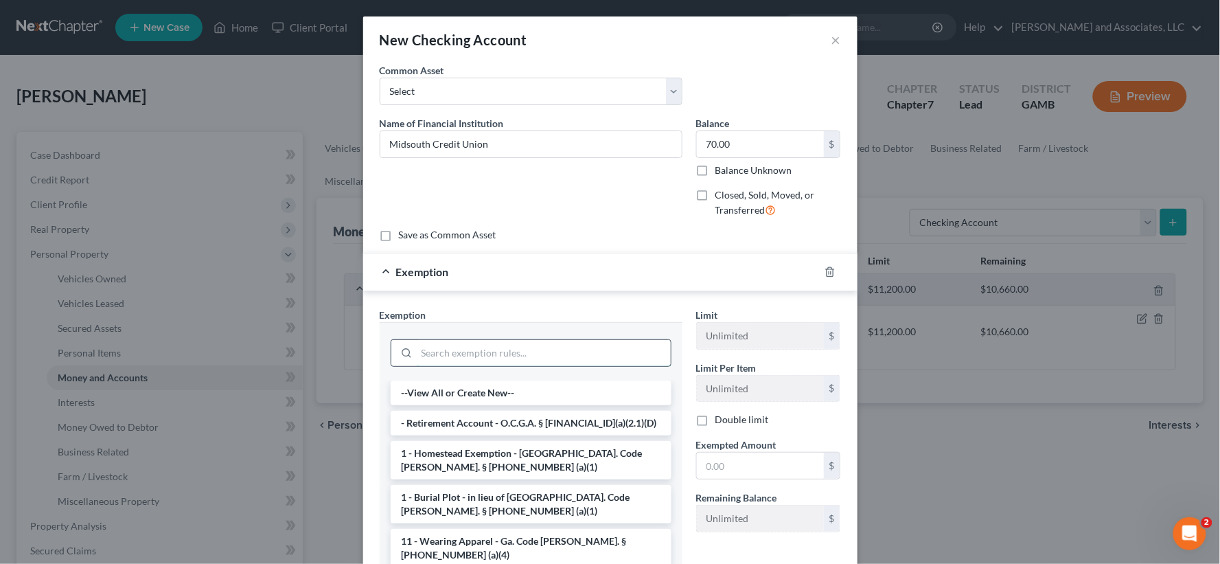
click at [424, 351] on input "search" at bounding box center [544, 353] width 254 height 26
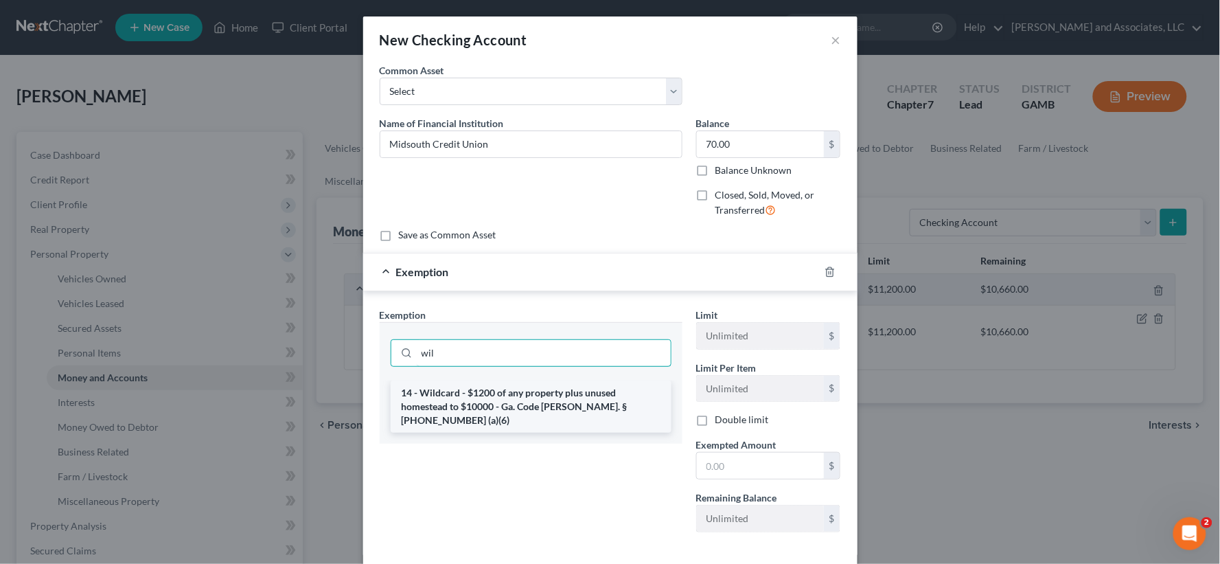
type input "wil"
click at [477, 410] on li "14 - Wildcard - $1200 of any property plus unused homestead to $10000 - Ga. Cod…" at bounding box center [531, 406] width 281 height 52
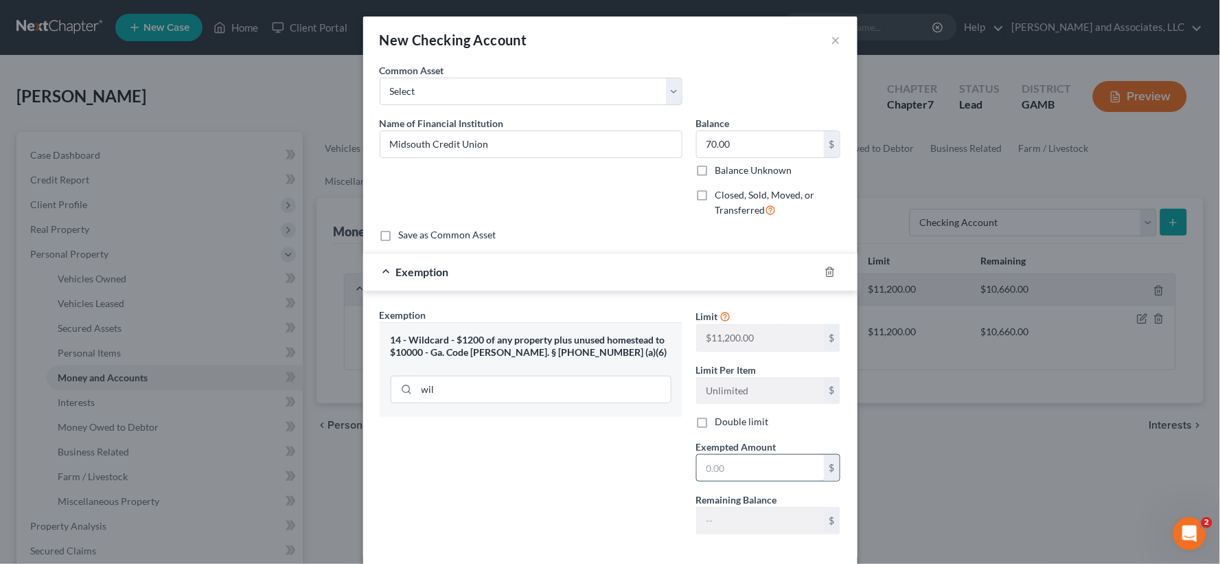
click at [768, 475] on input "text" at bounding box center [760, 468] width 127 height 26
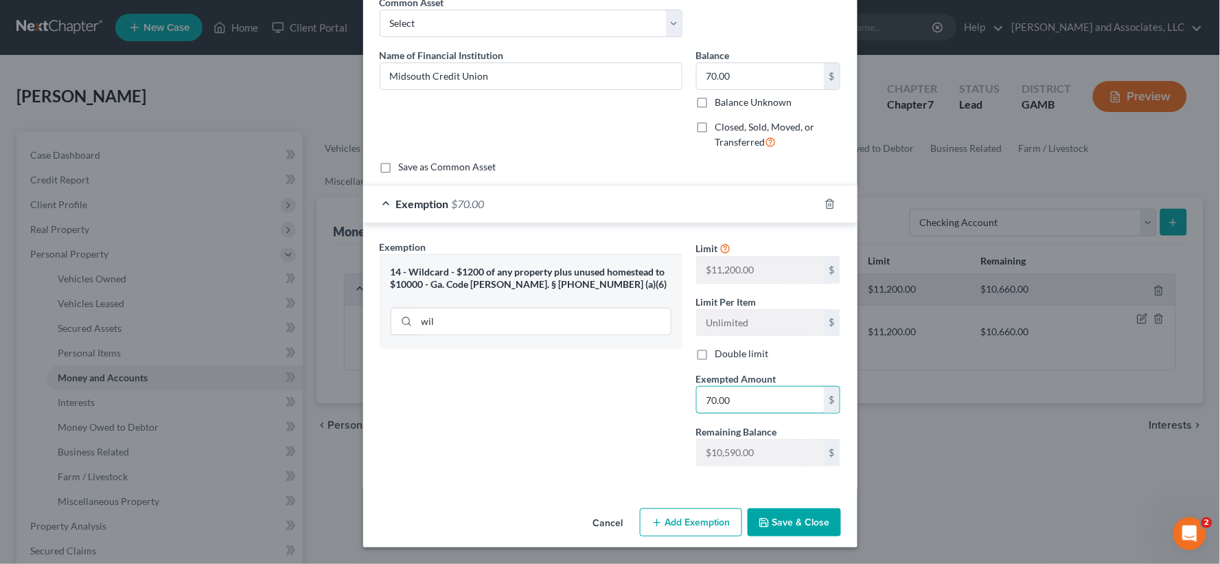
type input "70.00"
click at [787, 523] on button "Save & Close" at bounding box center [794, 522] width 93 height 29
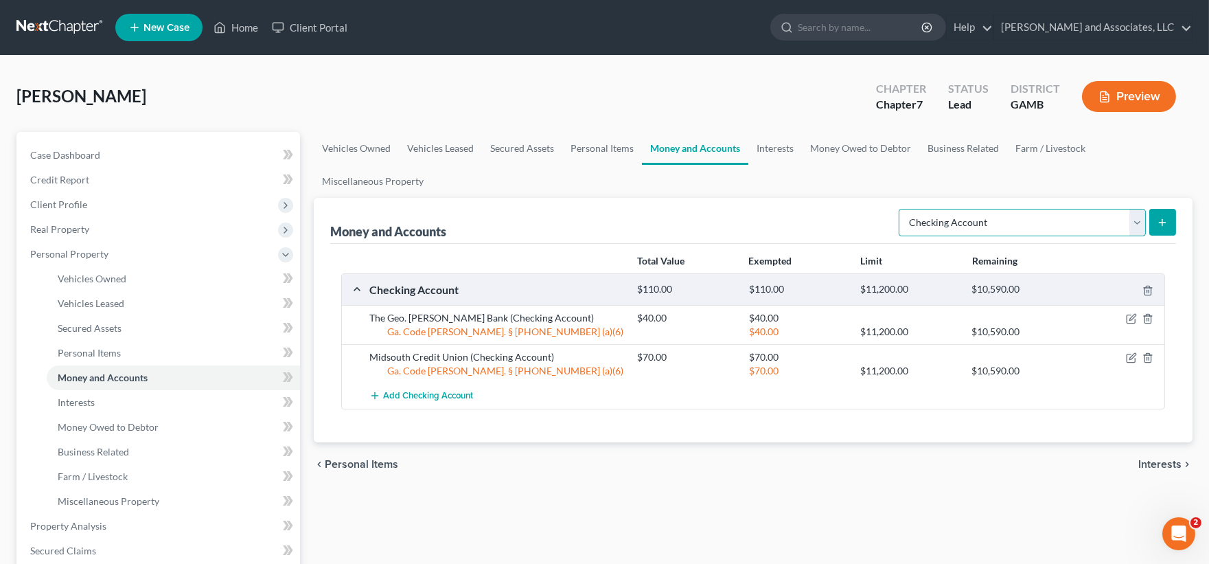
click at [1136, 220] on select "Select Account Type Brokerage Cash on Hand Certificates of Deposit Checking Acc…" at bounding box center [1022, 222] width 247 height 27
select select "savings"
click at [902, 209] on select "Select Account Type Brokerage Cash on Hand Certificates of Deposit Checking Acc…" at bounding box center [1022, 222] width 247 height 27
click at [1158, 222] on icon "submit" at bounding box center [1162, 222] width 11 height 11
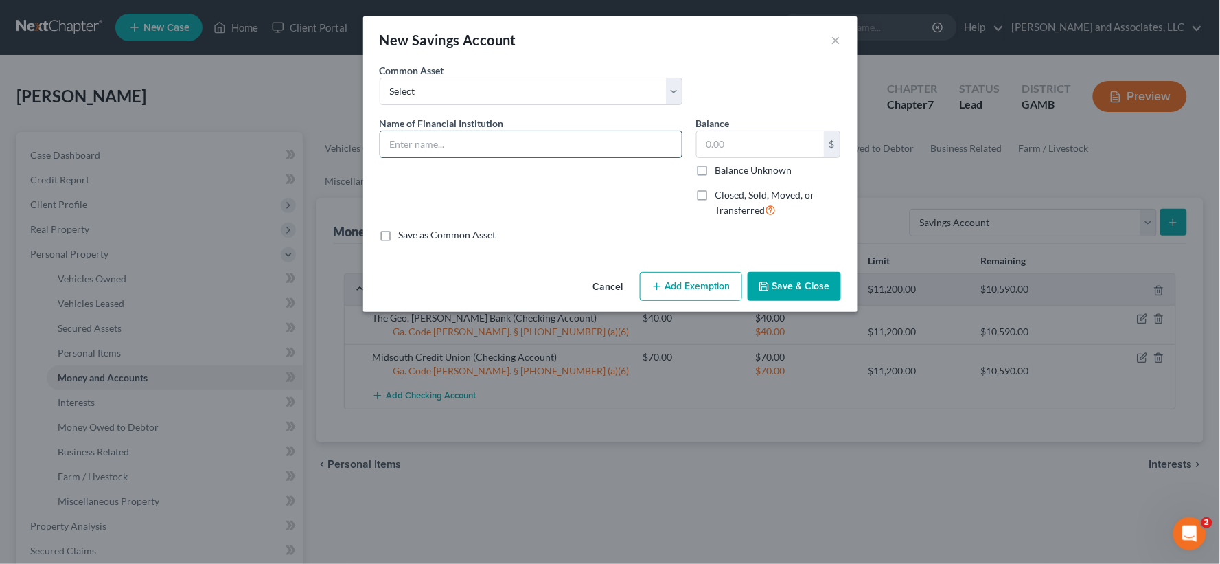
click at [438, 140] on input "text" at bounding box center [530, 144] width 301 height 26
type input "S"
type input "The Geo. D. Warthen Bank"
click at [740, 140] on input "text" at bounding box center [760, 144] width 127 height 26
type input "0.00"
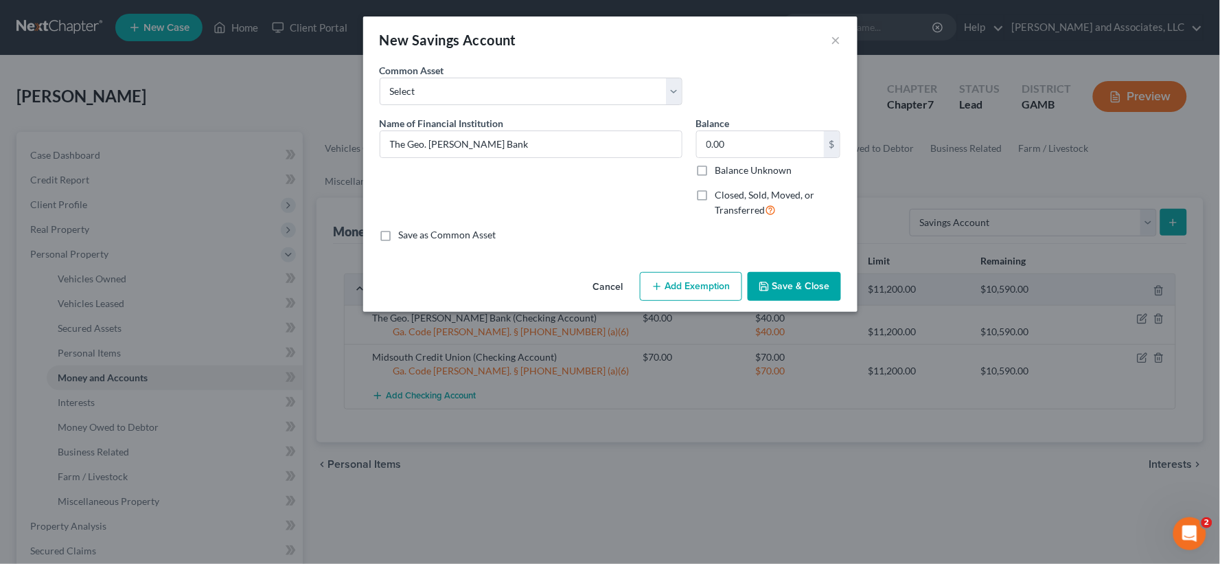
click at [678, 286] on button "Add Exemption" at bounding box center [691, 286] width 102 height 29
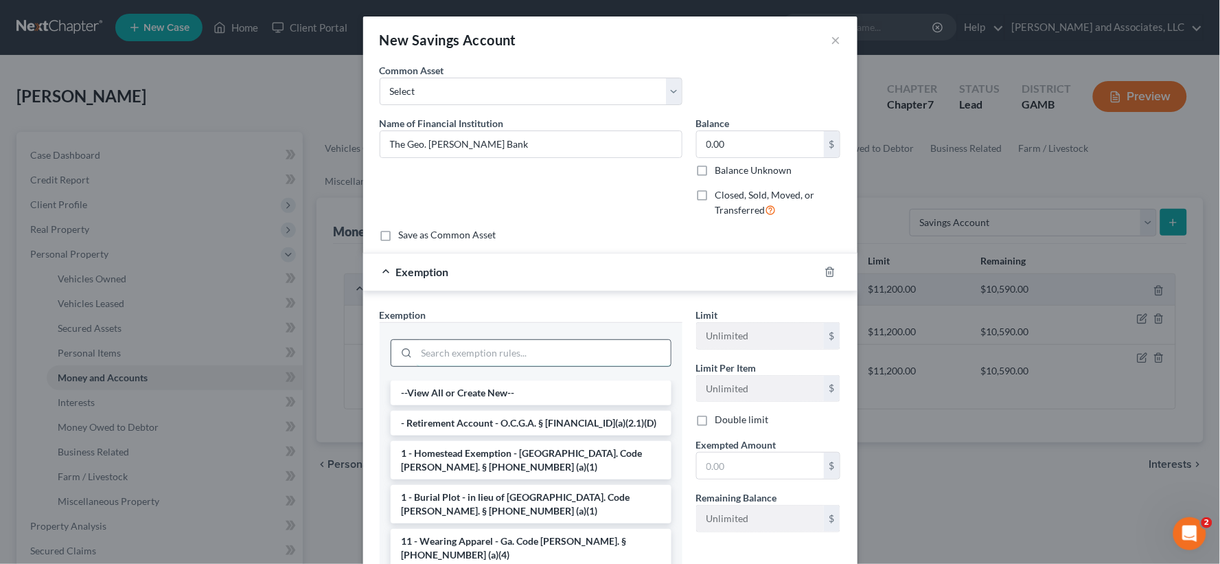
click at [446, 357] on input "search" at bounding box center [544, 353] width 254 height 26
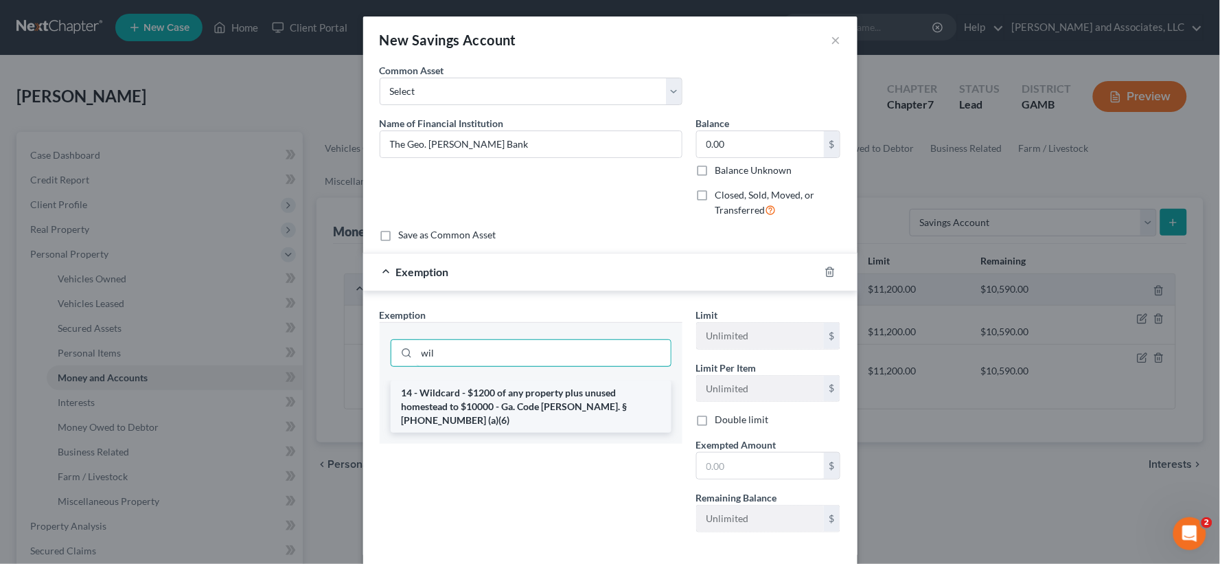
type input "wil"
click at [486, 402] on li "14 - Wildcard - $1200 of any property plus unused homestead to $10000 - Ga. Cod…" at bounding box center [531, 406] width 281 height 52
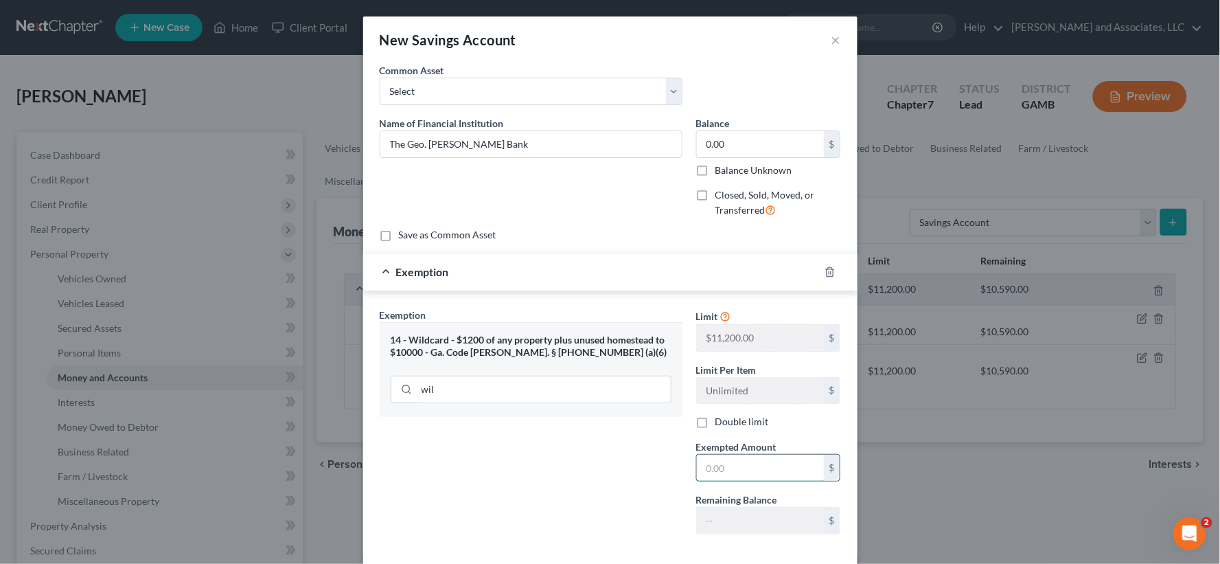
click at [725, 472] on input "text" at bounding box center [760, 468] width 127 height 26
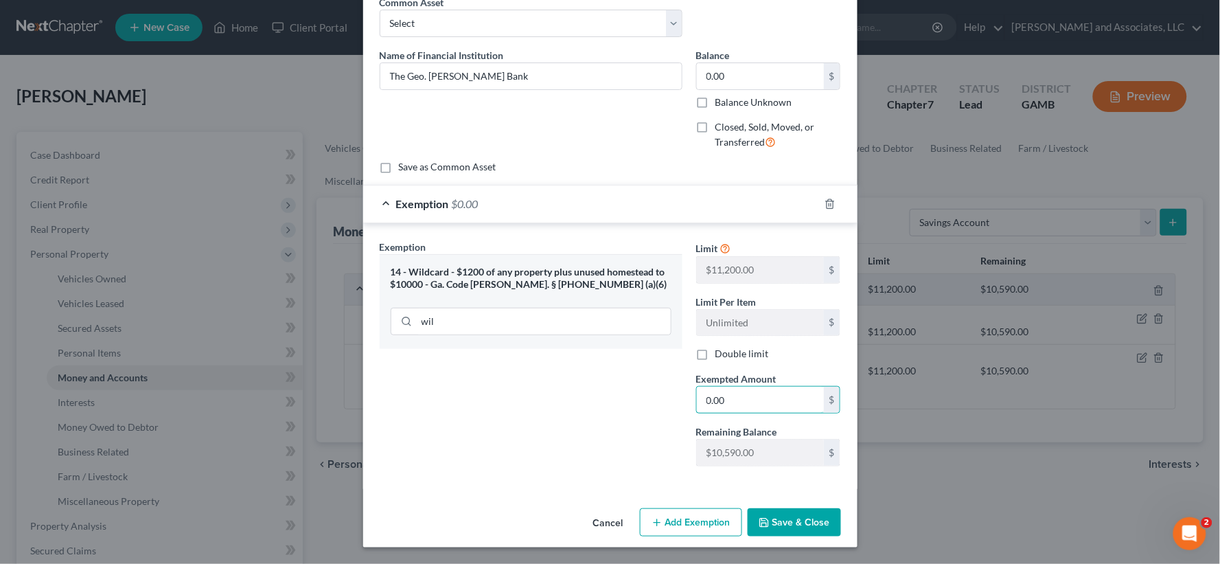
type input "0.00"
click at [777, 525] on button "Save & Close" at bounding box center [794, 522] width 93 height 29
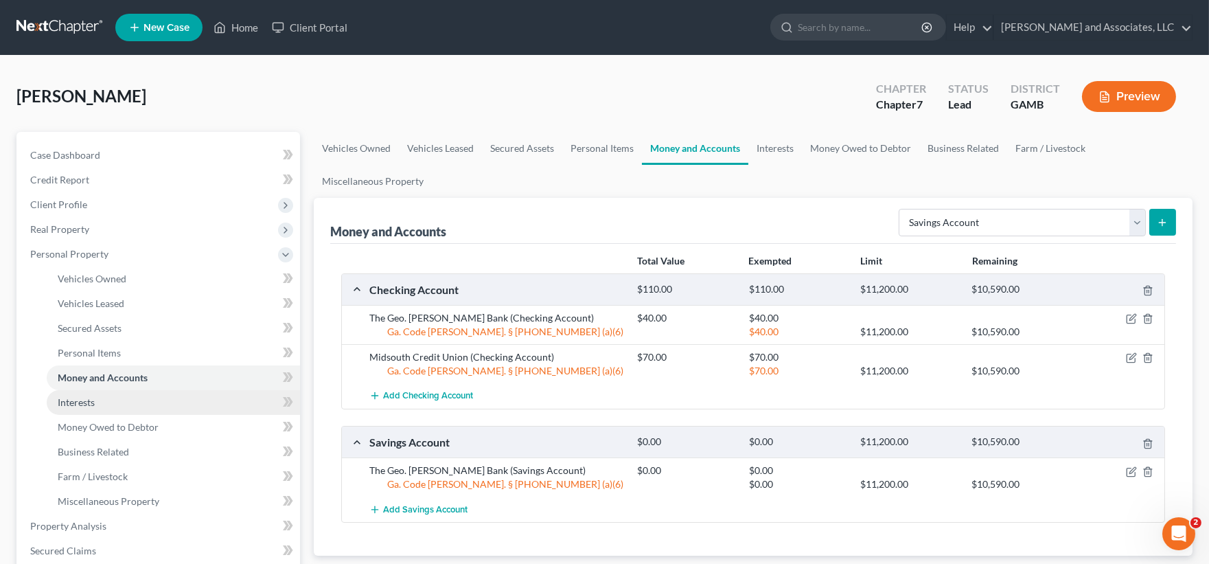
click at [91, 402] on span "Interests" at bounding box center [76, 402] width 37 height 12
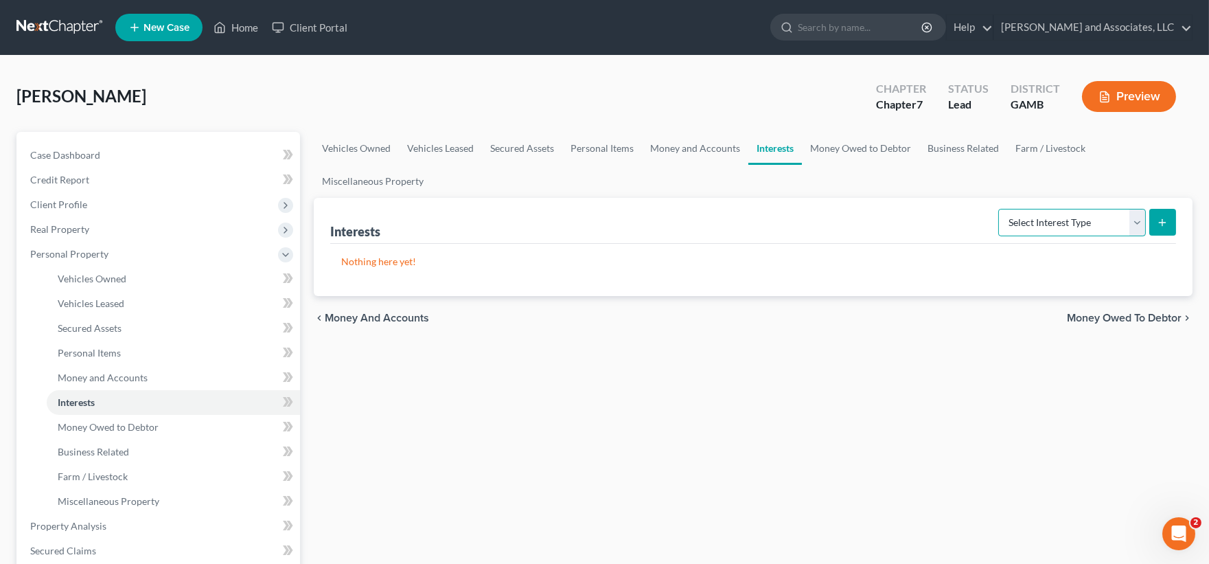
click at [1080, 225] on select "Select Interest Type 401K Annuity Bond Education IRA Government Bond Government…" at bounding box center [1072, 222] width 148 height 27
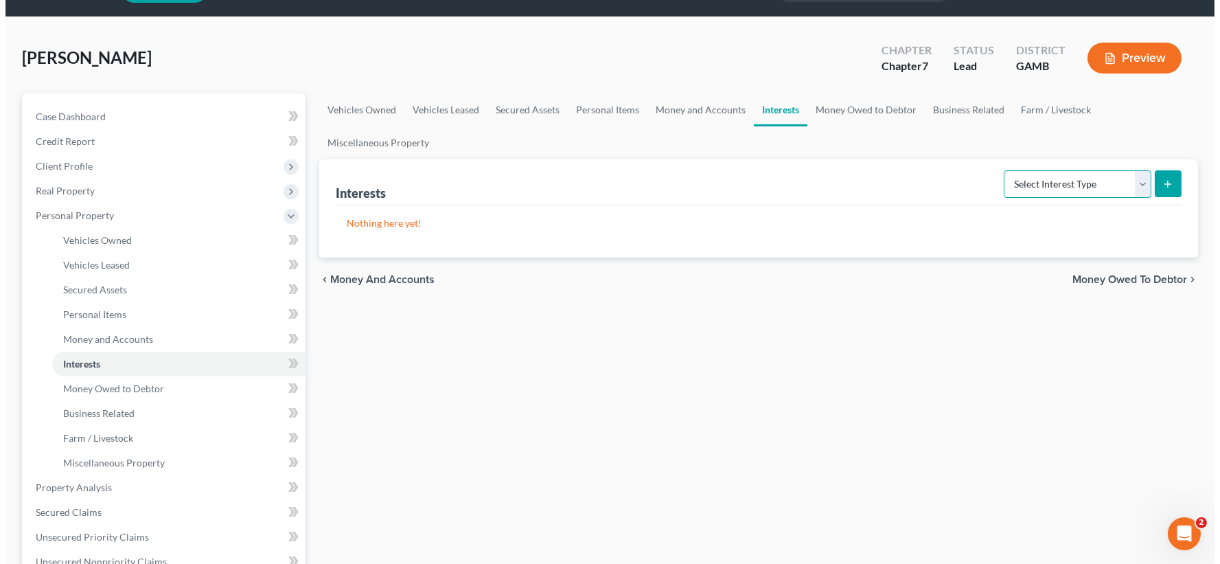
scroll to position [76, 0]
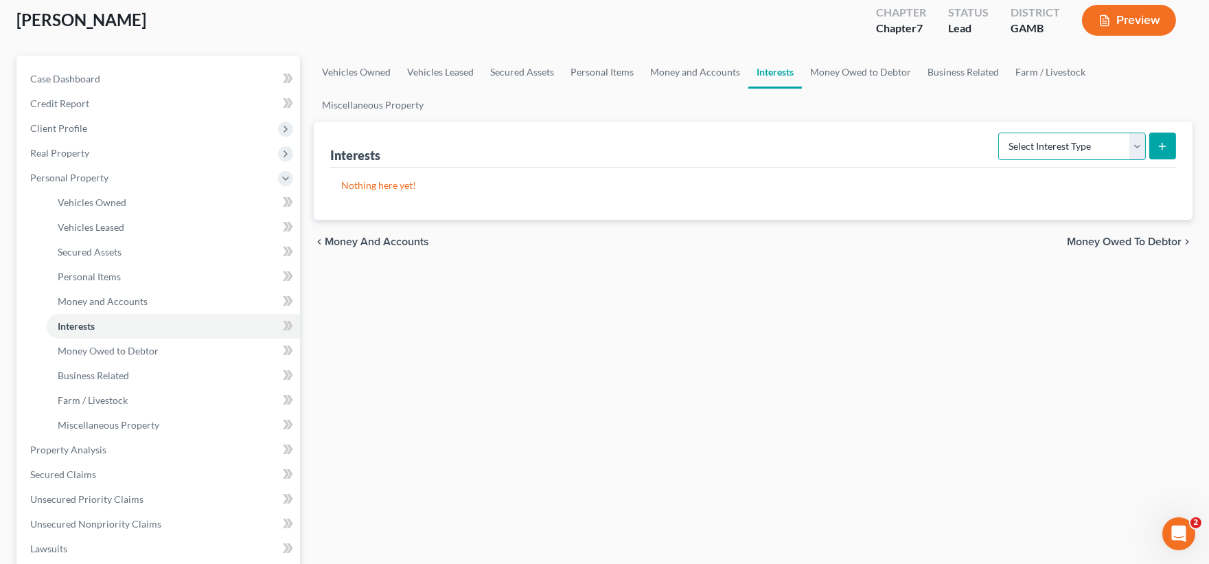
click at [1097, 145] on select "Select Interest Type 401K Annuity Bond Education IRA Government Bond Government…" at bounding box center [1072, 146] width 148 height 27
select select "term_life_insurance"
click at [1000, 133] on select "Select Interest Type 401K Annuity Bond Education IRA Government Bond Government…" at bounding box center [1072, 146] width 148 height 27
click at [1169, 153] on button "submit" at bounding box center [1163, 146] width 27 height 27
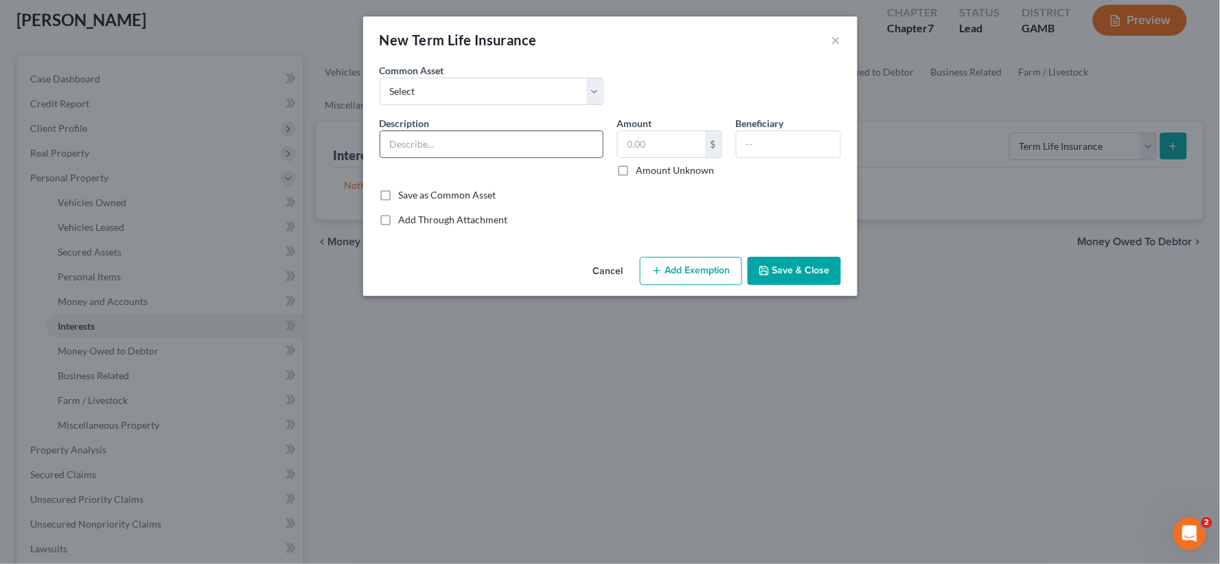
click at [534, 138] on input "text" at bounding box center [491, 144] width 222 height 26
type input "Globe Life Insurance"
click at [701, 141] on input "text" at bounding box center [661, 144] width 87 height 26
type input "0.00"
click at [779, 144] on input "text" at bounding box center [789, 144] width 104 height 26
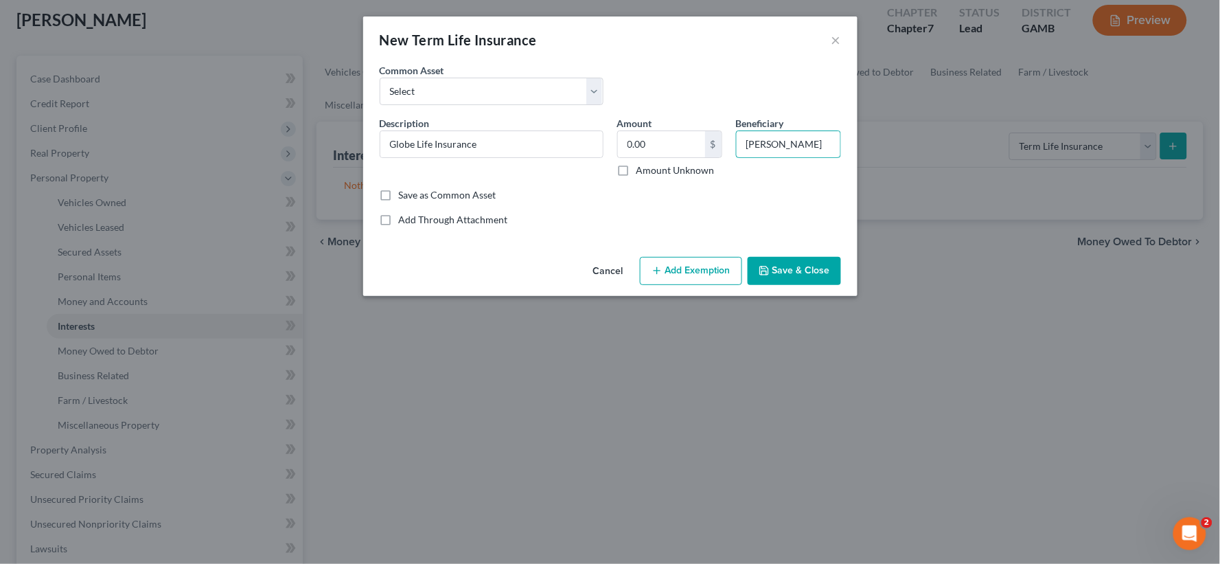
type input "Nakimia L. Flournoy"
click at [694, 273] on button "Add Exemption" at bounding box center [691, 271] width 102 height 29
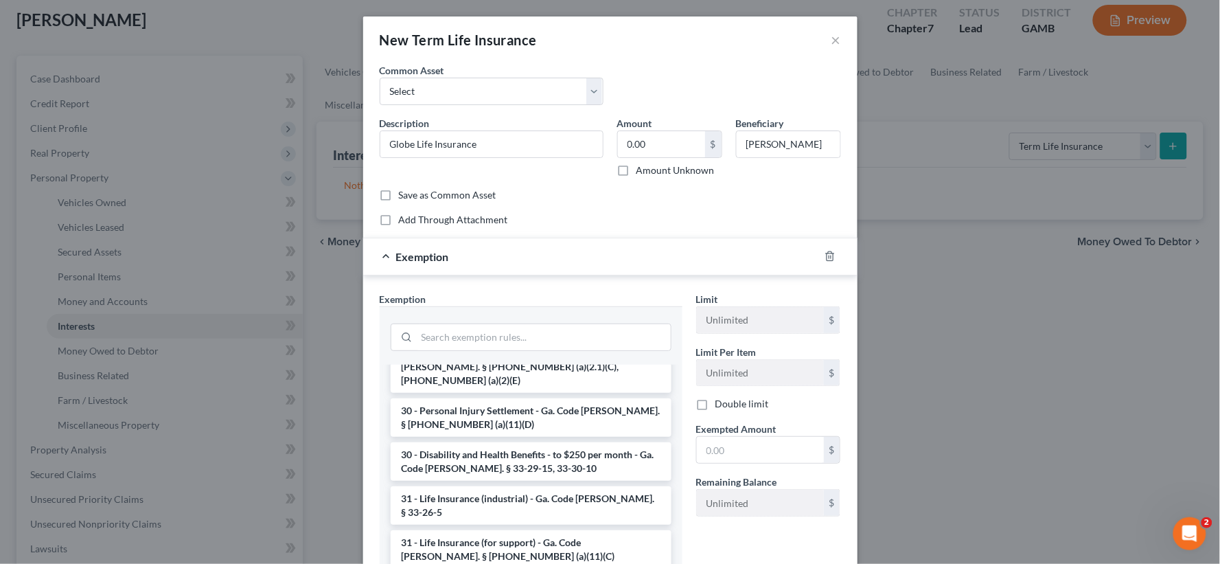
scroll to position [1144, 0]
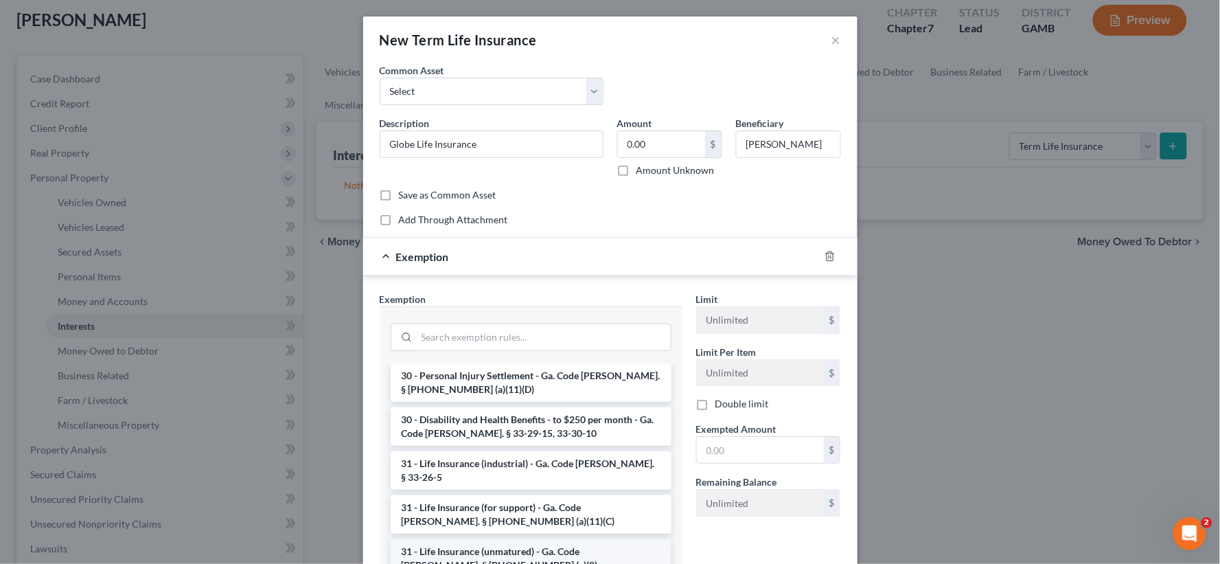
click at [558, 539] on li "31 - Life Insurance (unmatured) - Ga. Code Ann. § 44-13-100 (a)(8)" at bounding box center [531, 558] width 281 height 38
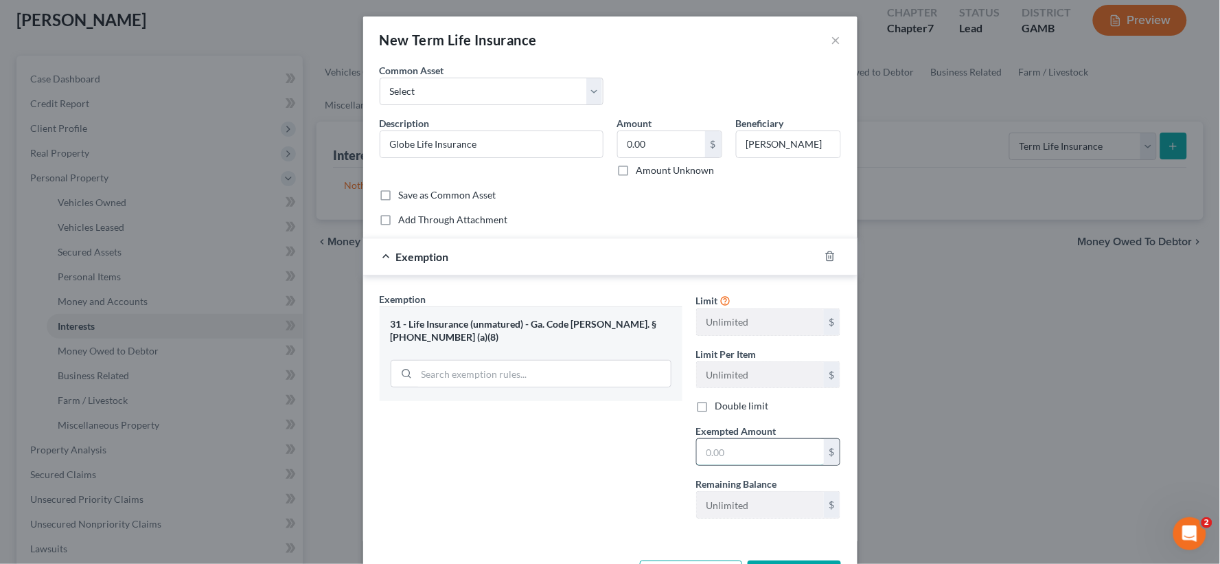
click at [735, 449] on input "text" at bounding box center [760, 452] width 127 height 26
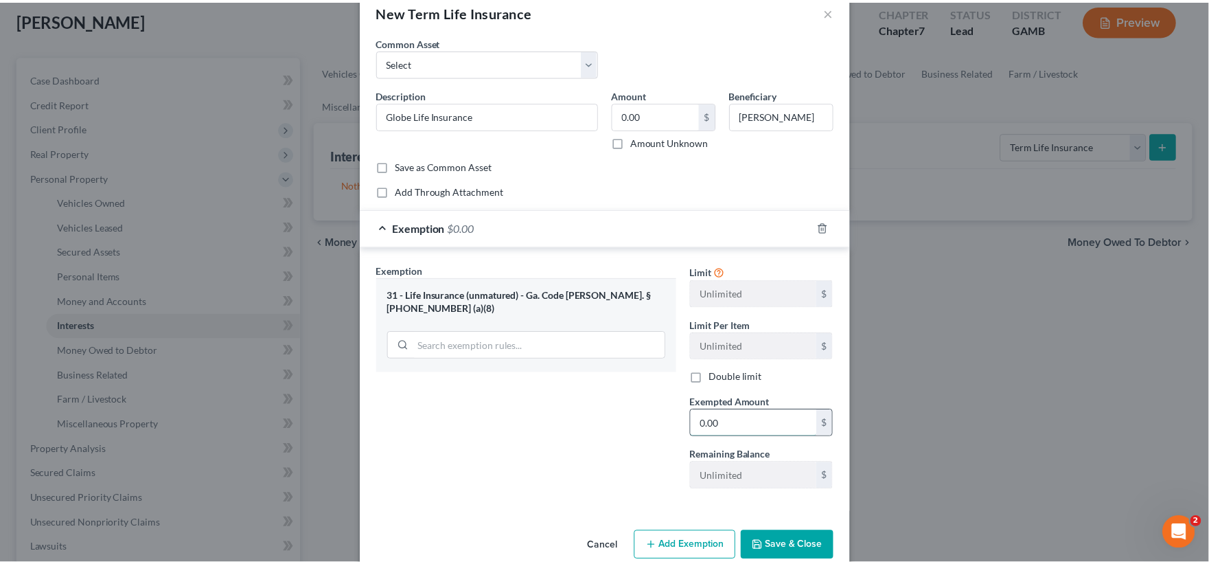
scroll to position [53, 0]
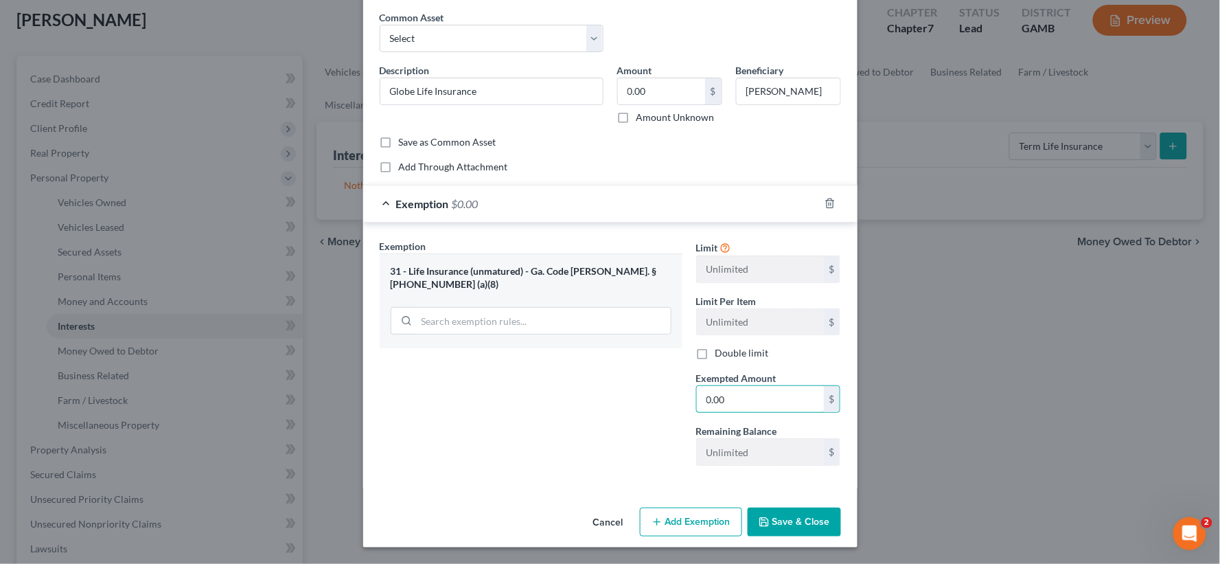
type input "0.00"
click at [776, 520] on button "Save & Close" at bounding box center [794, 521] width 93 height 29
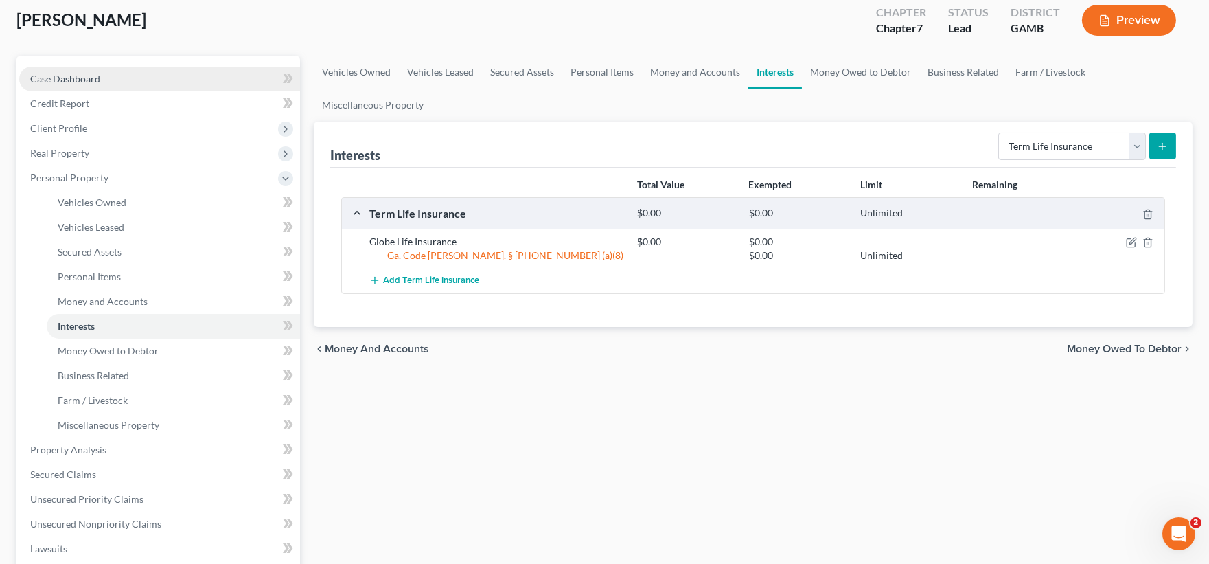
click at [42, 80] on span "Case Dashboard" at bounding box center [65, 79] width 70 height 12
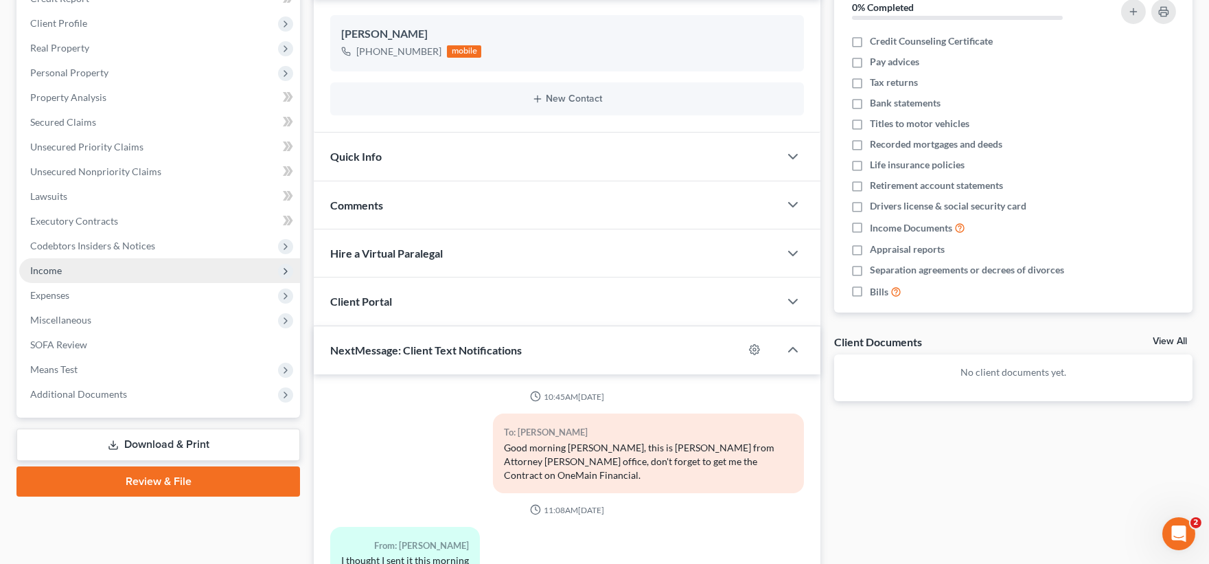
scroll to position [2533, 0]
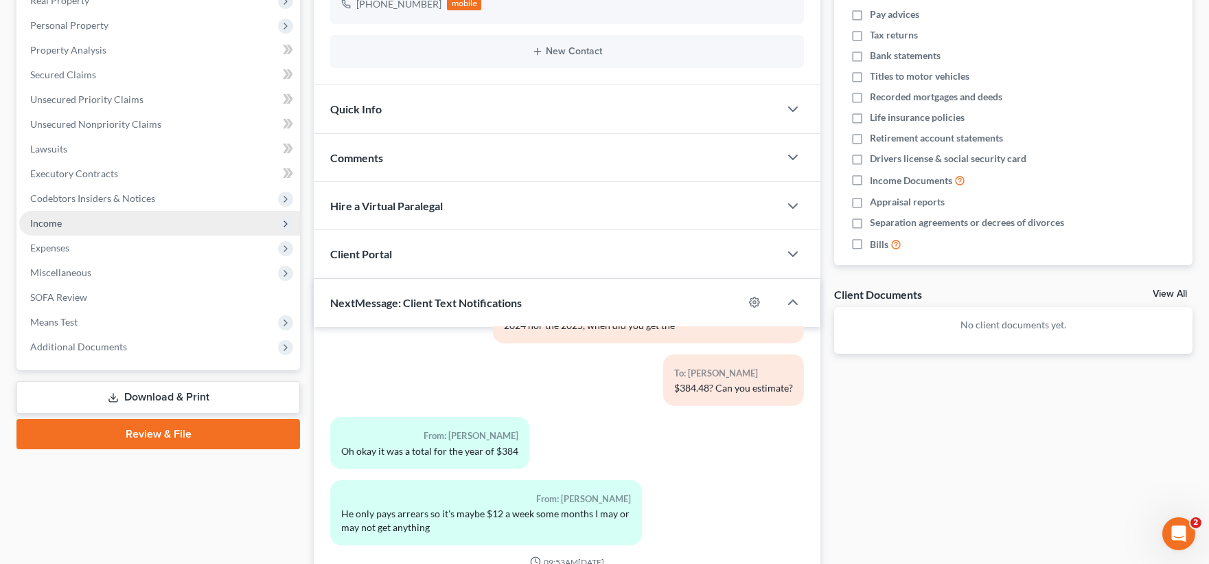
click at [48, 218] on span "Income" at bounding box center [46, 223] width 32 height 12
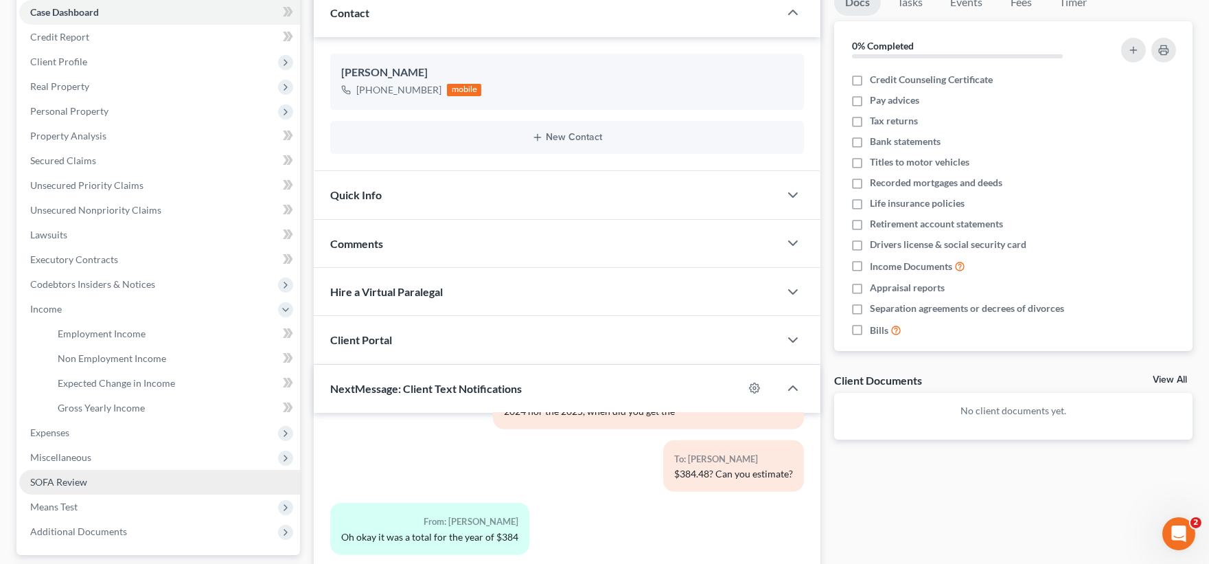
scroll to position [152, 0]
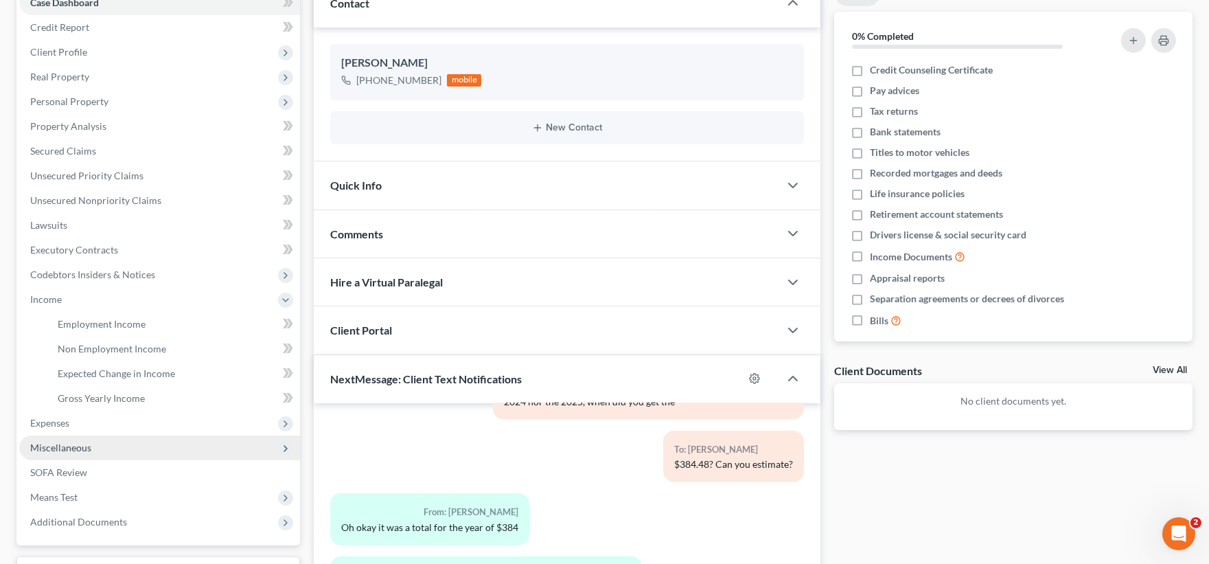
drag, startPoint x: 63, startPoint y: 429, endPoint x: 44, endPoint y: 440, distance: 22.5
click at [59, 429] on span "Expenses" at bounding box center [159, 423] width 281 height 25
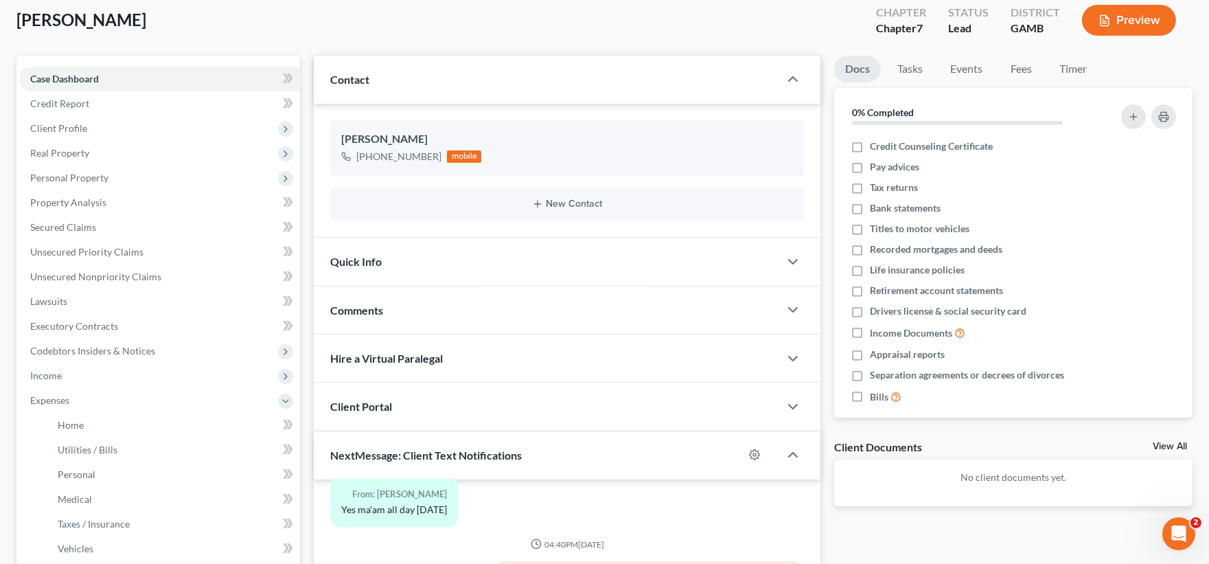
scroll to position [1594, 0]
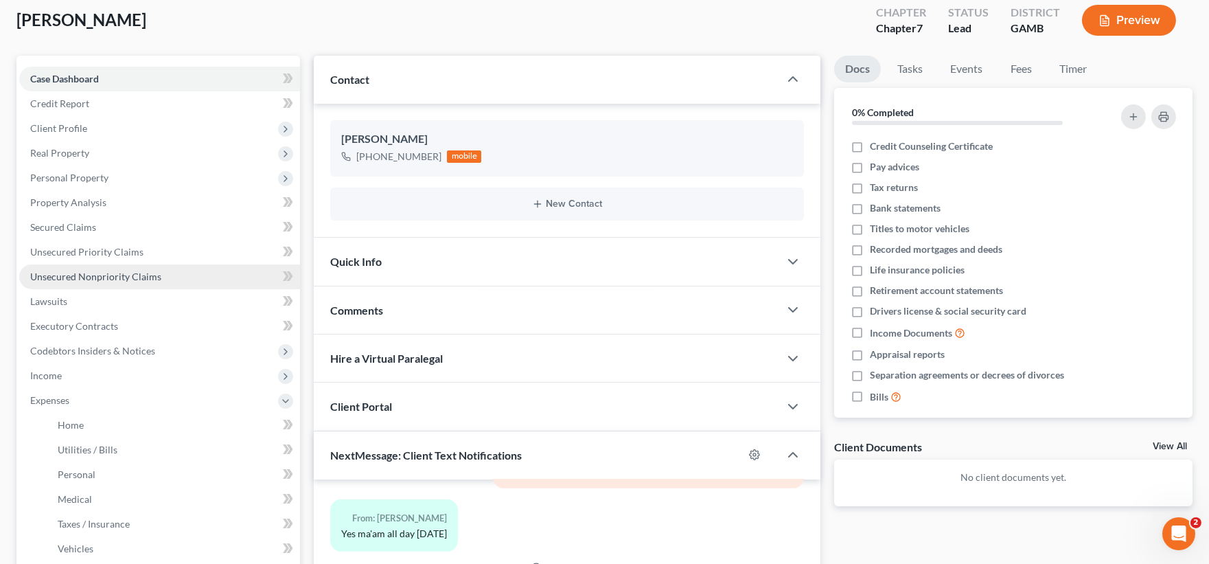
click at [83, 271] on span "Unsecured Nonpriority Claims" at bounding box center [95, 277] width 131 height 12
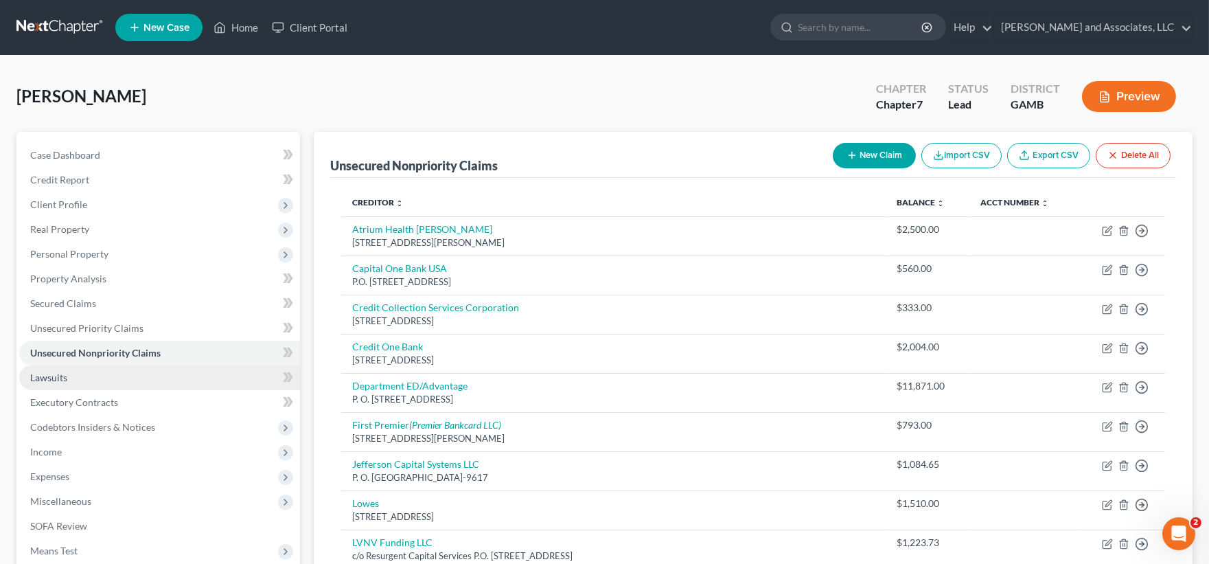
scroll to position [76, 0]
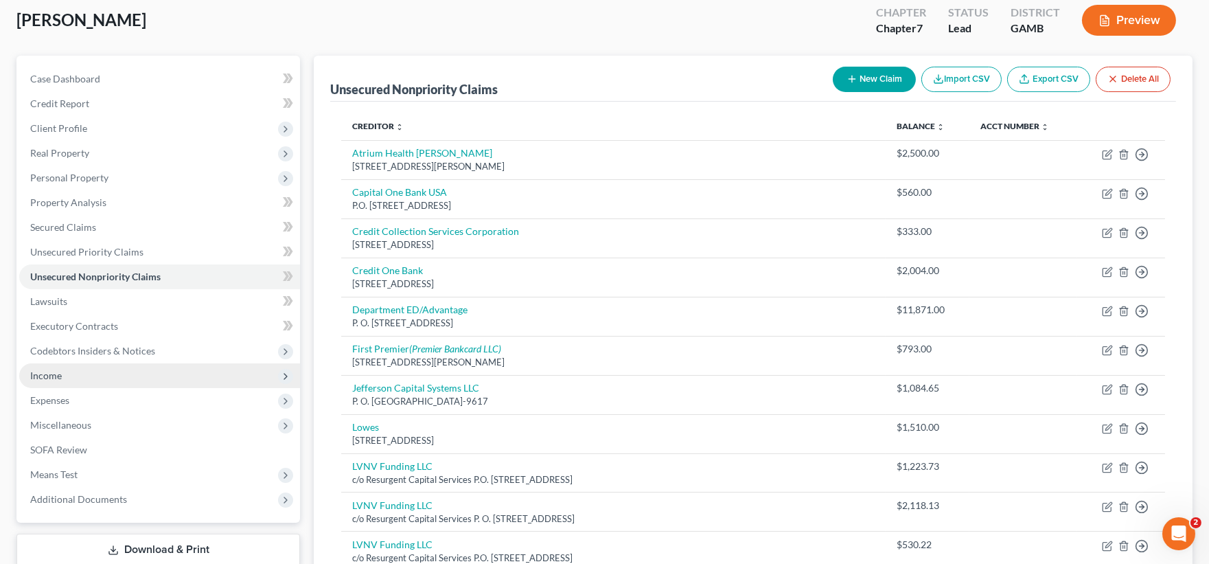
click at [48, 367] on span "Income" at bounding box center [159, 375] width 281 height 25
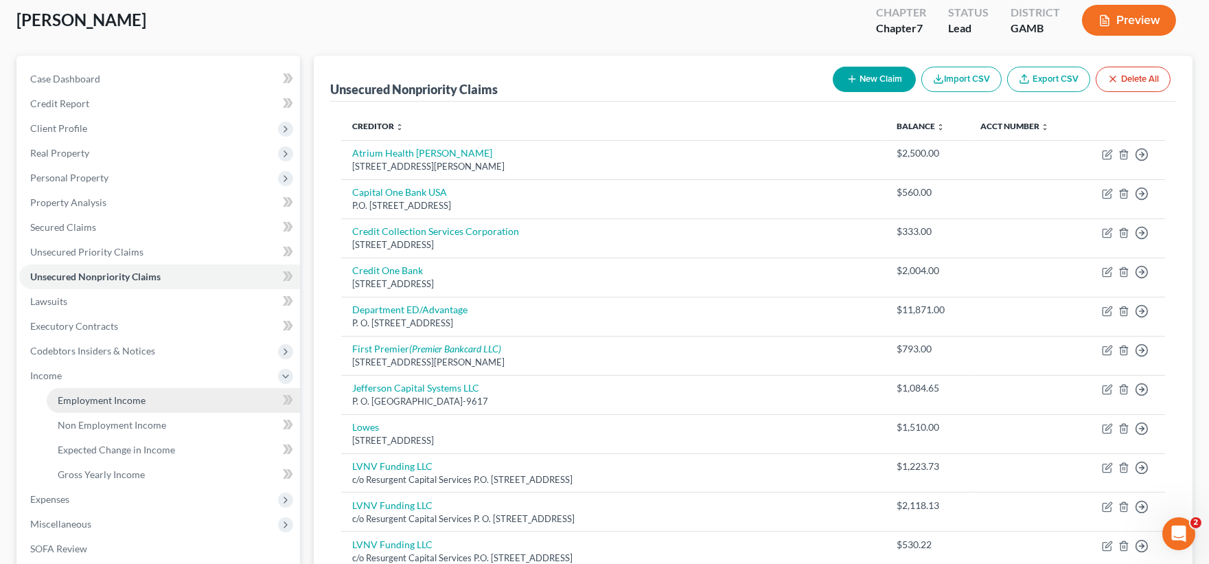
drag, startPoint x: 126, startPoint y: 395, endPoint x: 121, endPoint y: 401, distance: 7.8
click at [124, 395] on span "Employment Income" at bounding box center [102, 400] width 88 height 12
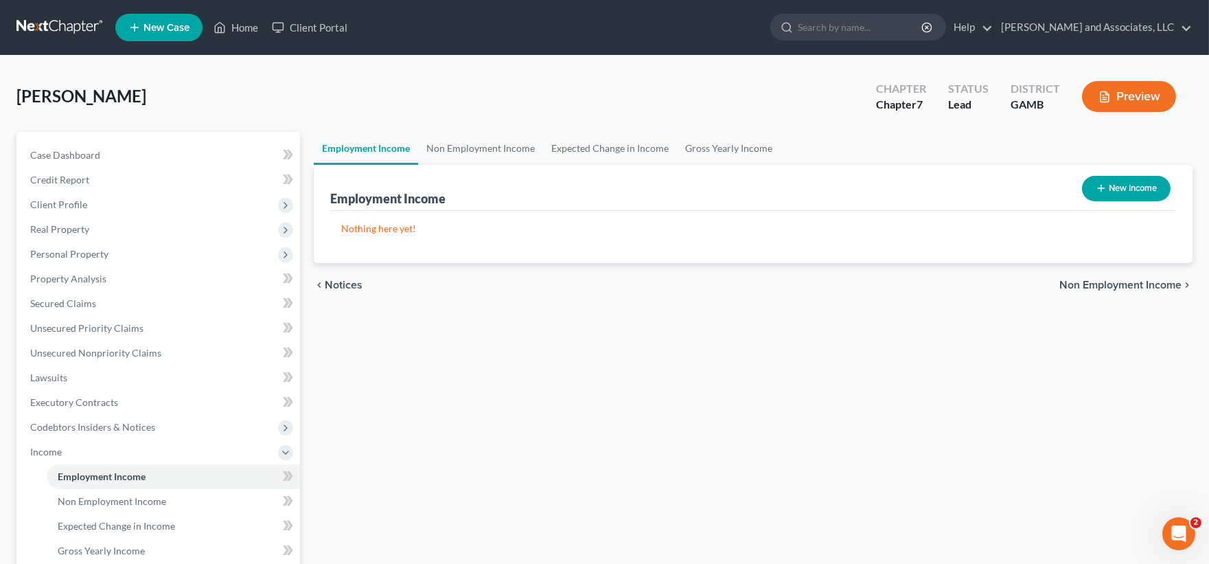
click at [1142, 191] on button "New Income" at bounding box center [1126, 188] width 89 height 25
select select "0"
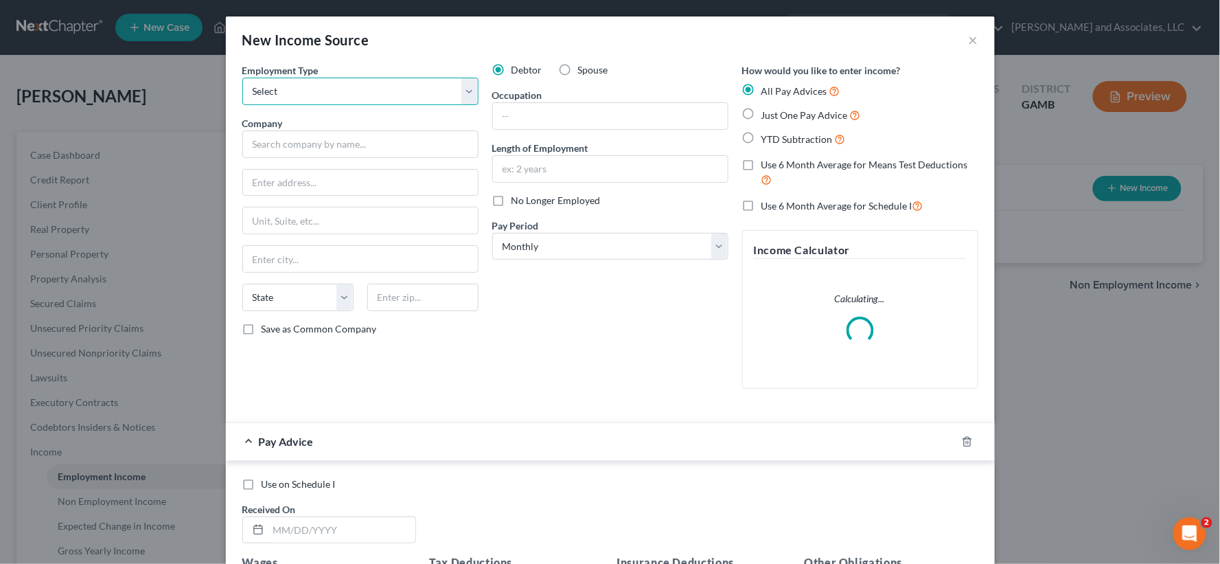
click at [307, 95] on select "Select Full or Part Time Employment Self Employment" at bounding box center [360, 91] width 236 height 27
select select "0"
click at [242, 78] on select "Select Full or Part Time Employment Self Employment" at bounding box center [360, 91] width 236 height 27
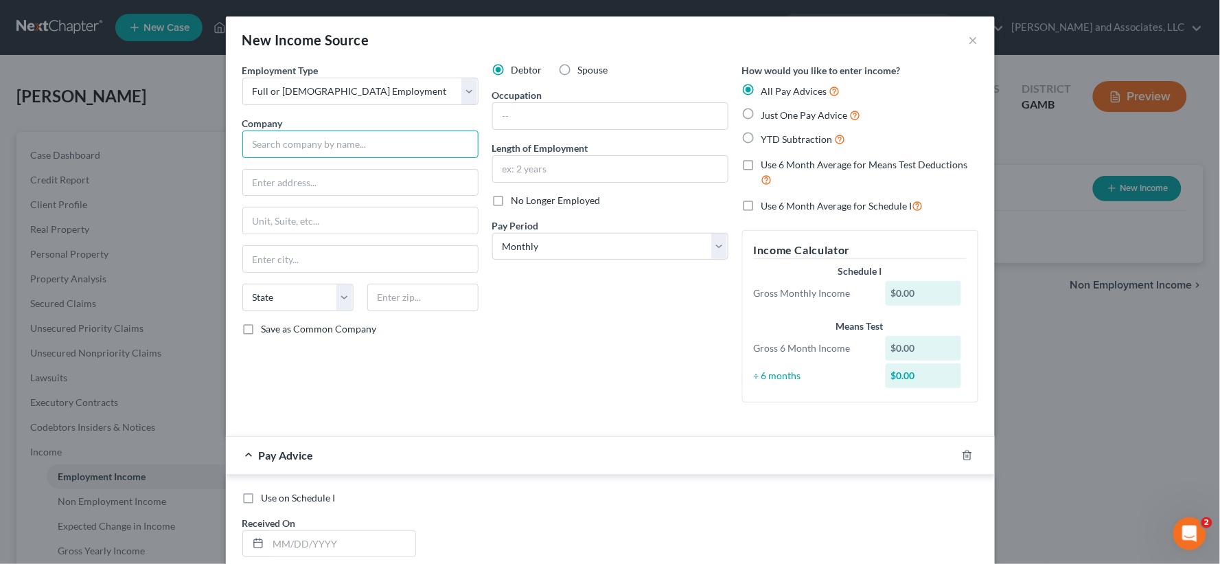
click at [290, 136] on input "text" at bounding box center [360, 143] width 236 height 27
type input "Sparta Healthcare & Rehabilitation"
type input "P.O. Box 237"
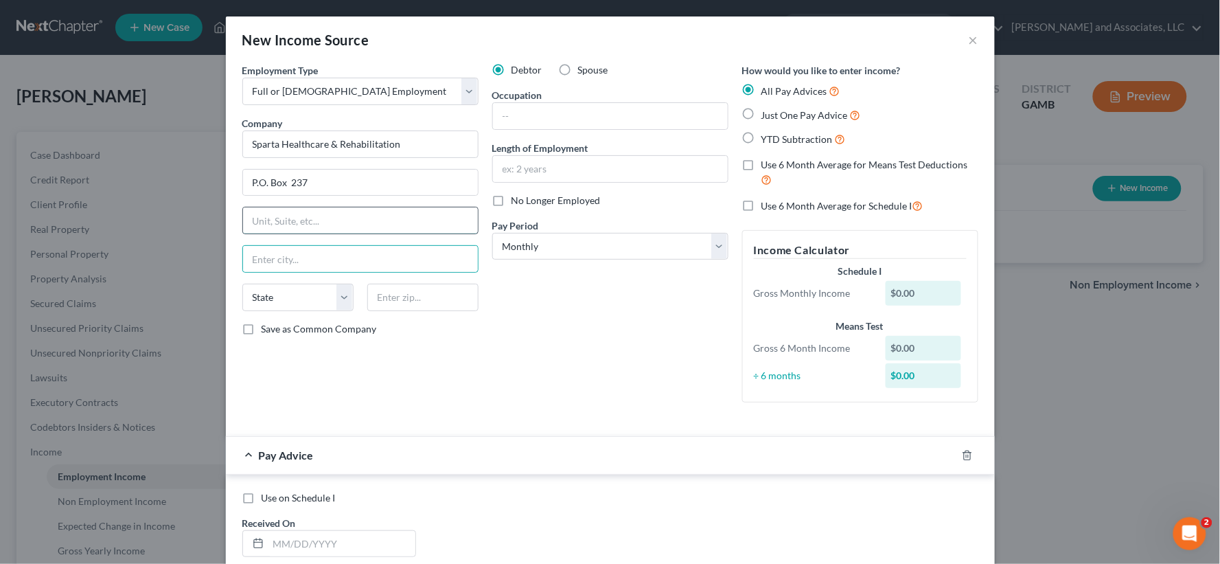
click at [263, 227] on input "text" at bounding box center [360, 220] width 235 height 26
type input "11744 Highway 22"
click at [264, 264] on input "text" at bounding box center [360, 259] width 235 height 26
type input "Sparta"
click at [559, 354] on div "Debtor Spouse Occupation Length of Employment No Longer Employed Pay Period * S…" at bounding box center [611, 238] width 250 height 350
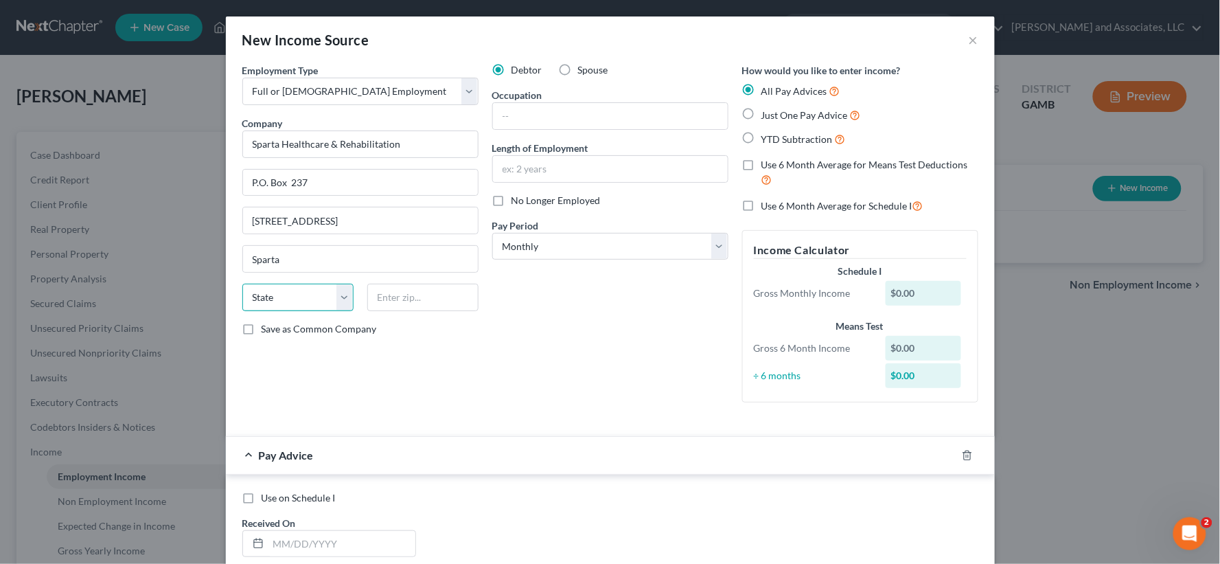
click at [313, 308] on select "State AL AK AR AZ CA CO CT DE DC FL GA GU HI ID IL IN IA KS KY LA ME MD MA MI M…" at bounding box center [297, 297] width 111 height 27
select select "10"
click at [242, 284] on select "State AL AK AR AZ CA CO CT DE DC FL GA GU HI ID IL IN IA KS KY LA ME MD MA MI M…" at bounding box center [297, 297] width 111 height 27
click at [391, 291] on input "text" at bounding box center [422, 297] width 111 height 27
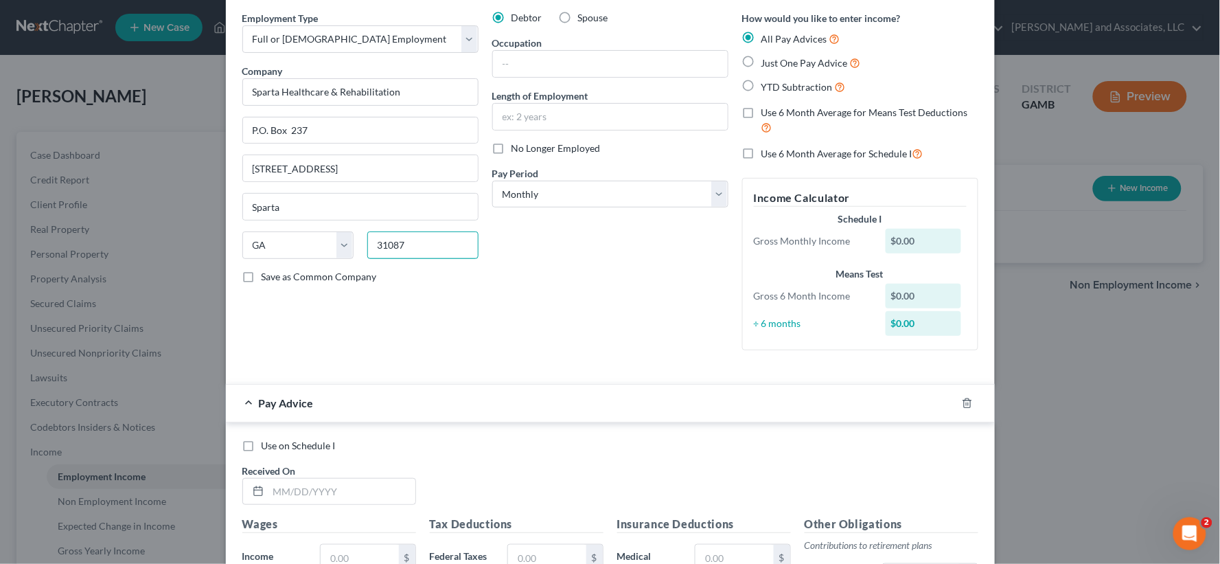
scroll to position [76, 0]
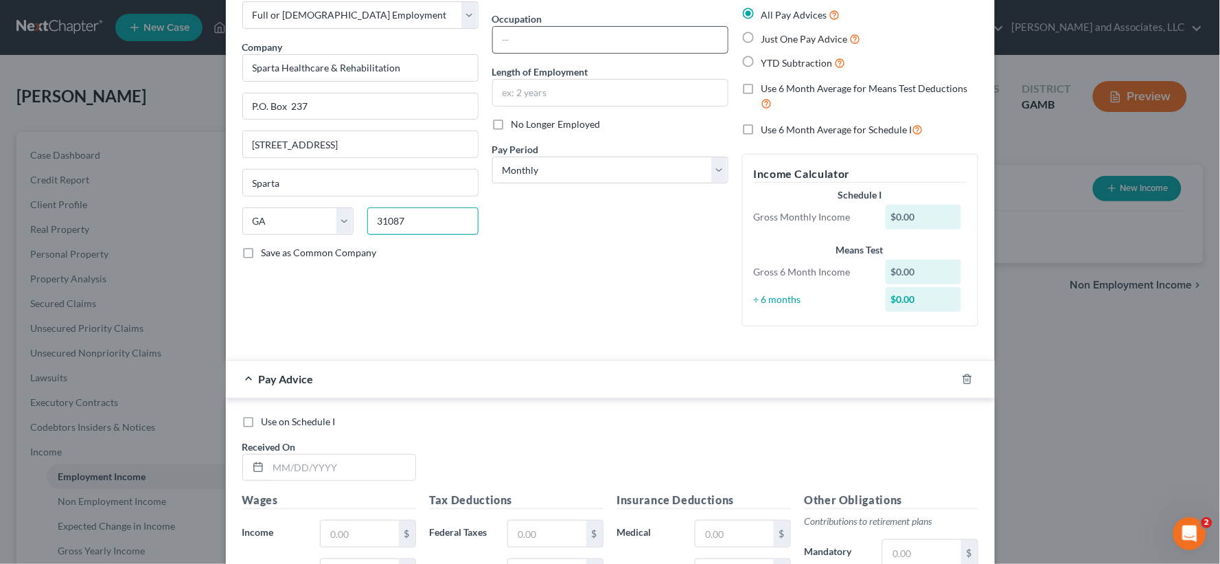
type input "31087"
click at [522, 44] on input "text" at bounding box center [610, 40] width 235 height 26
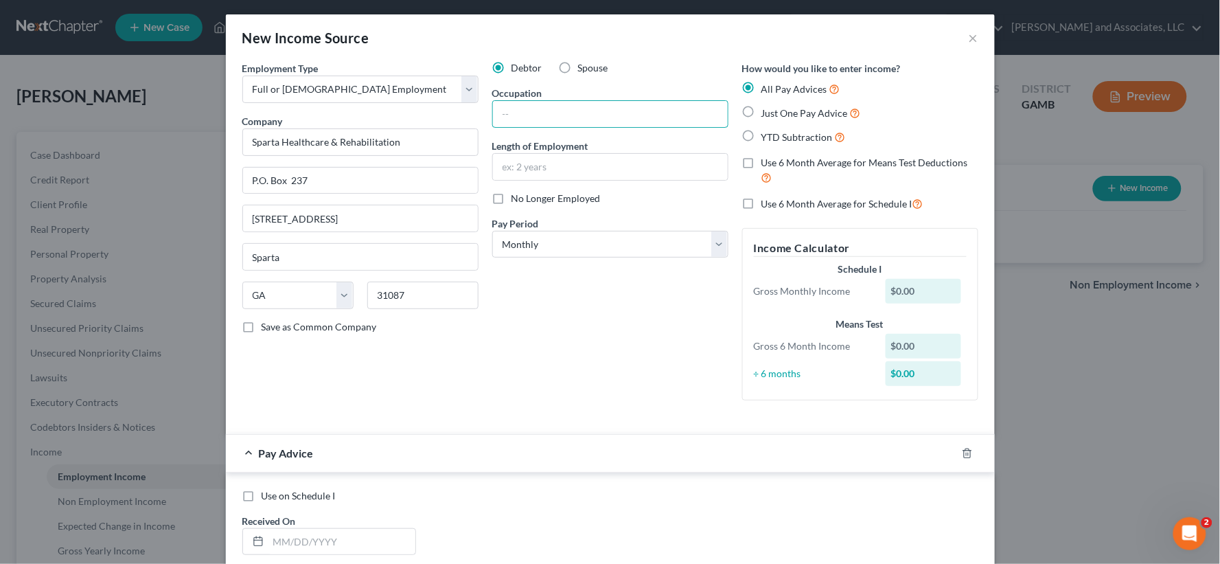
scroll to position [0, 0]
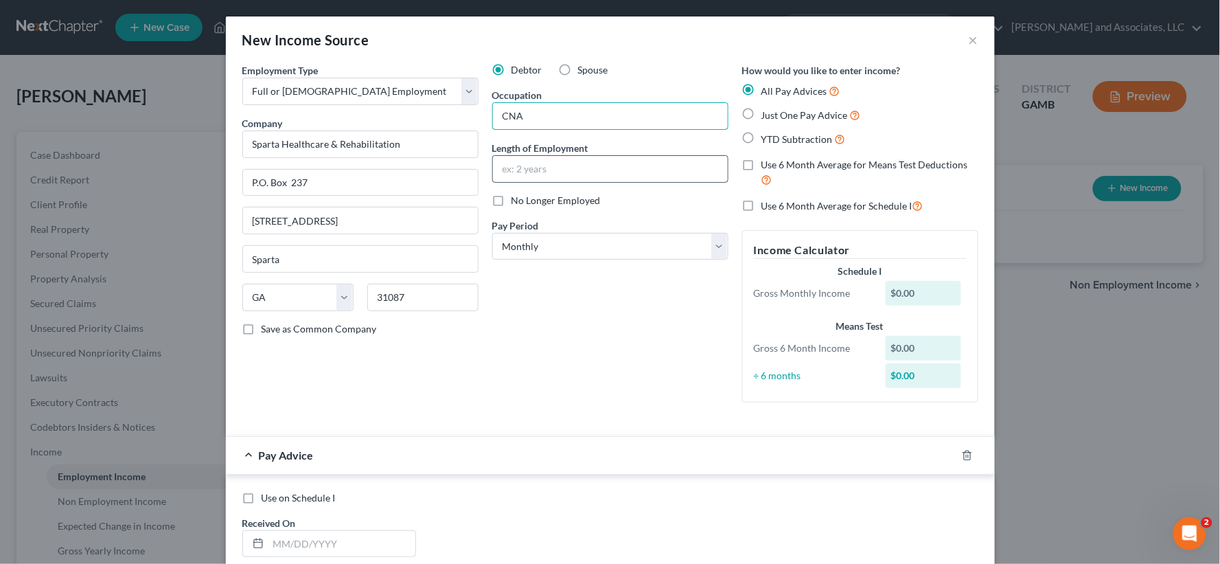
type input "CNA"
click at [556, 167] on input "text" at bounding box center [610, 169] width 235 height 26
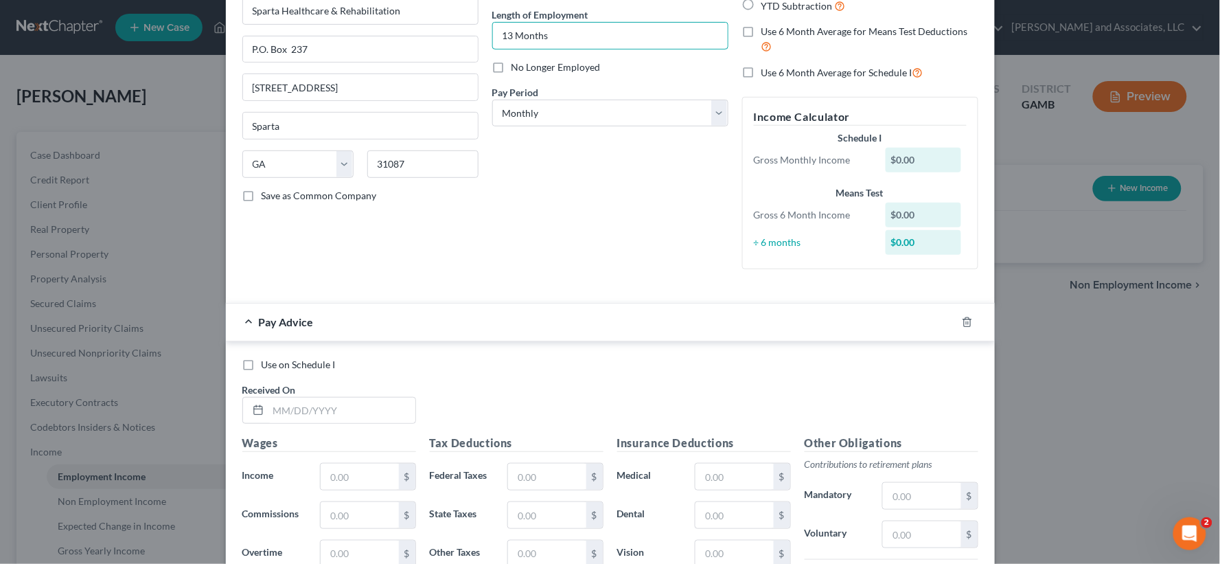
scroll to position [152, 0]
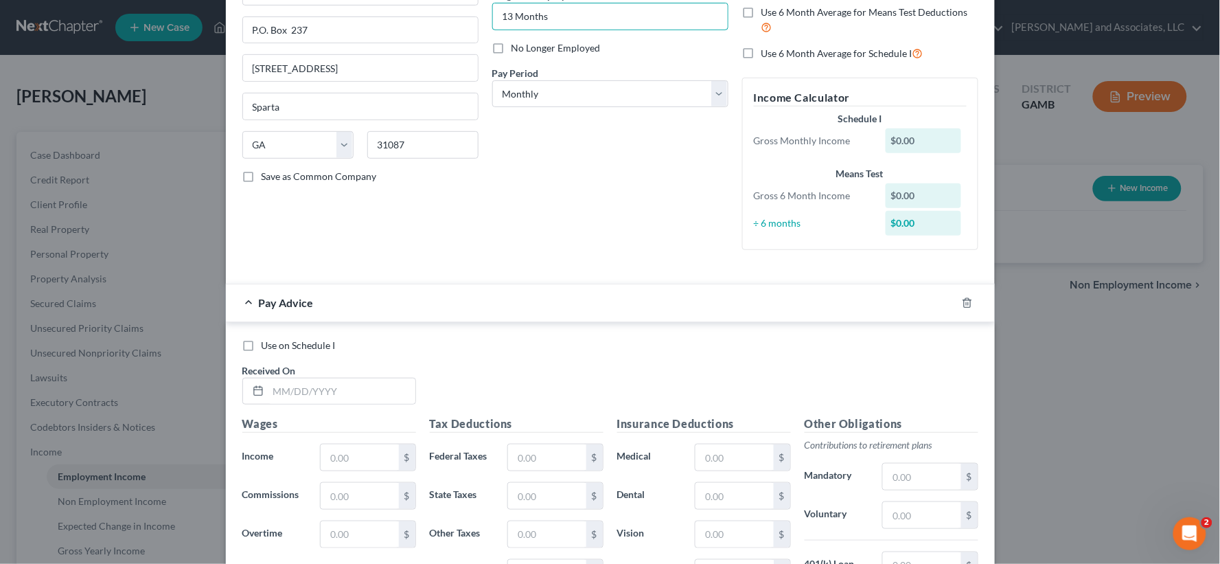
type input "13 Months"
click at [262, 346] on label "Use on Schedule I" at bounding box center [299, 346] width 74 height 14
click at [267, 346] on input "Use on Schedule I" at bounding box center [271, 343] width 9 height 9
checkbox input "true"
click at [284, 391] on input "text" at bounding box center [342, 391] width 147 height 26
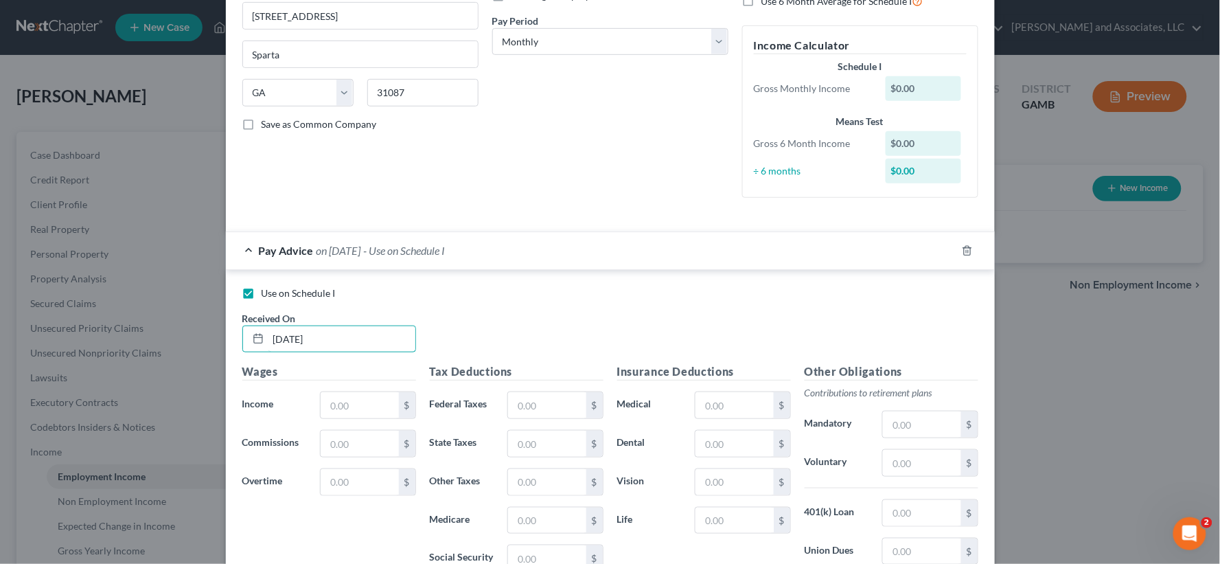
scroll to position [229, 0]
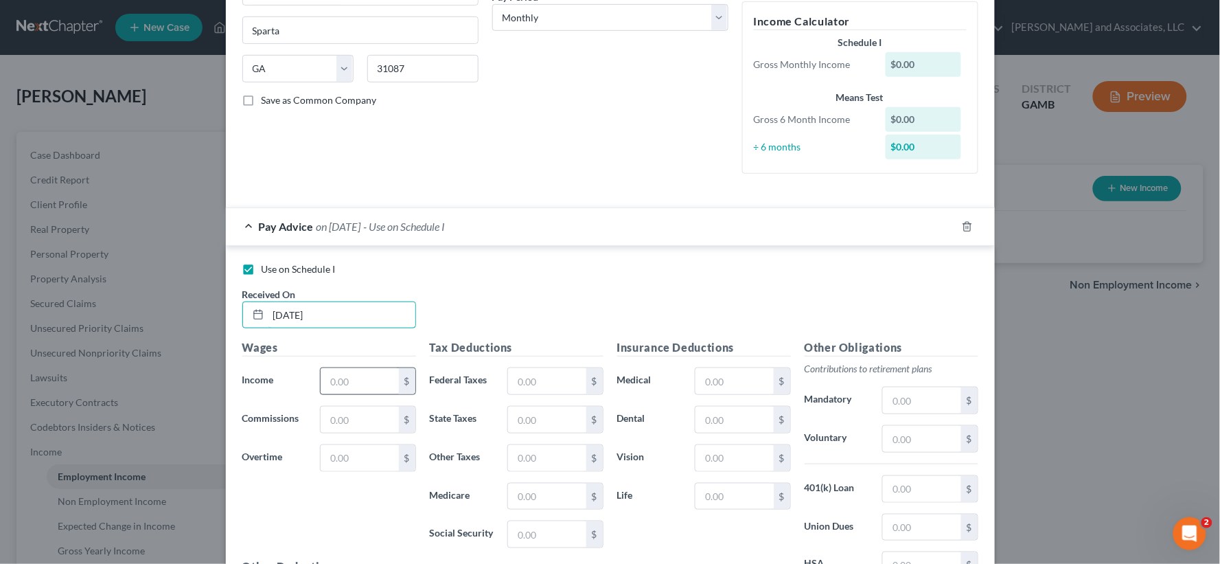
type input "[DATE]"
click at [372, 382] on input "text" at bounding box center [360, 381] width 78 height 26
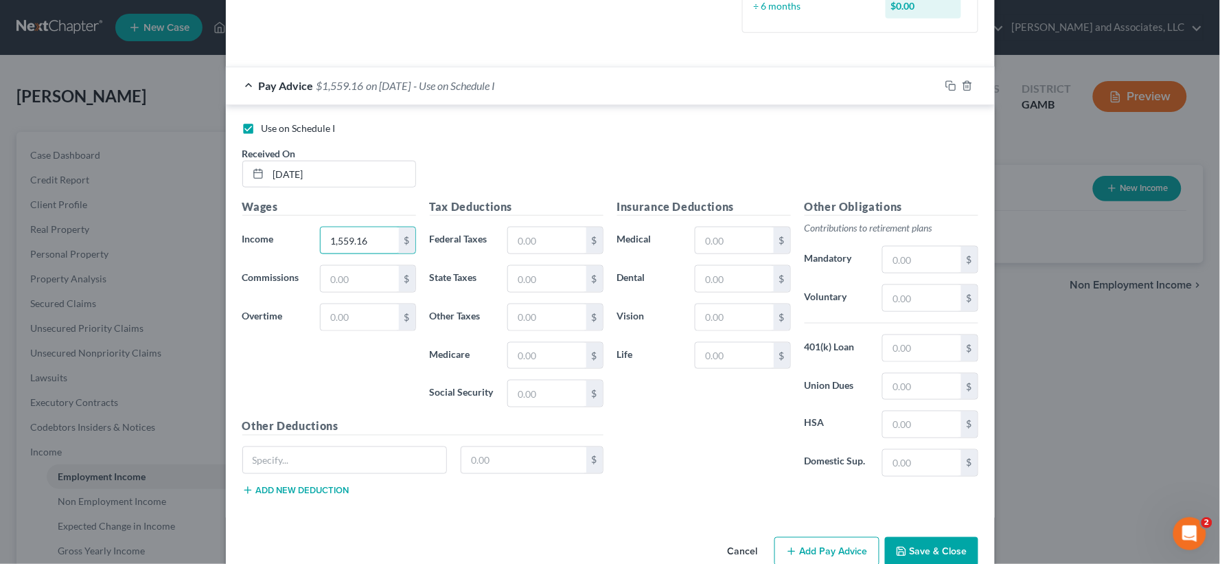
scroll to position [381, 0]
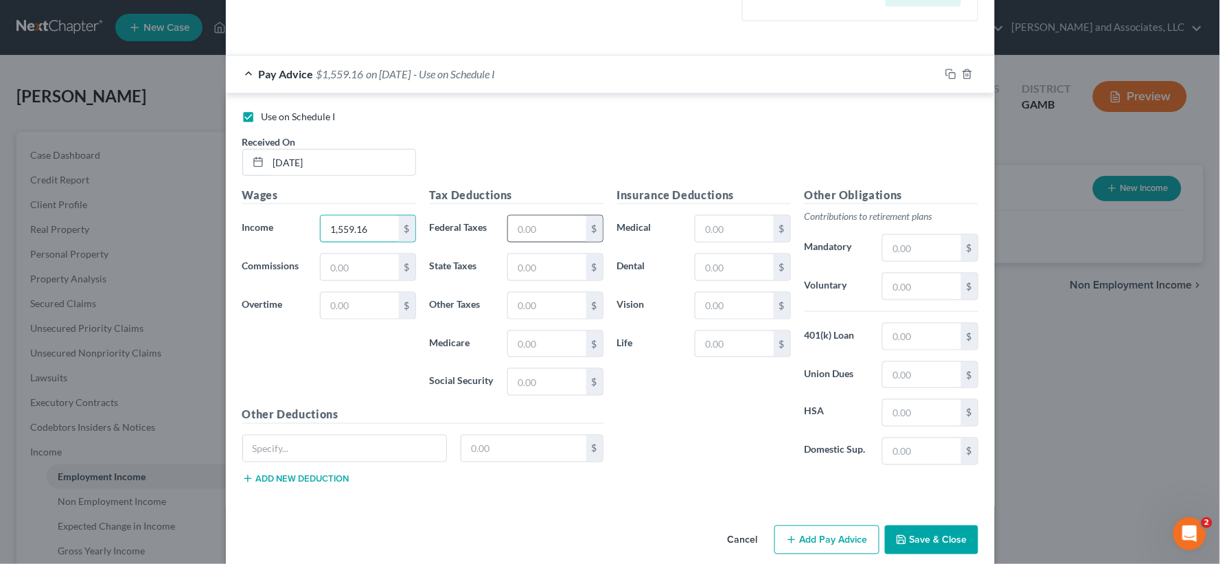
type input "1,559.16"
click at [556, 233] on input "text" at bounding box center [547, 229] width 78 height 26
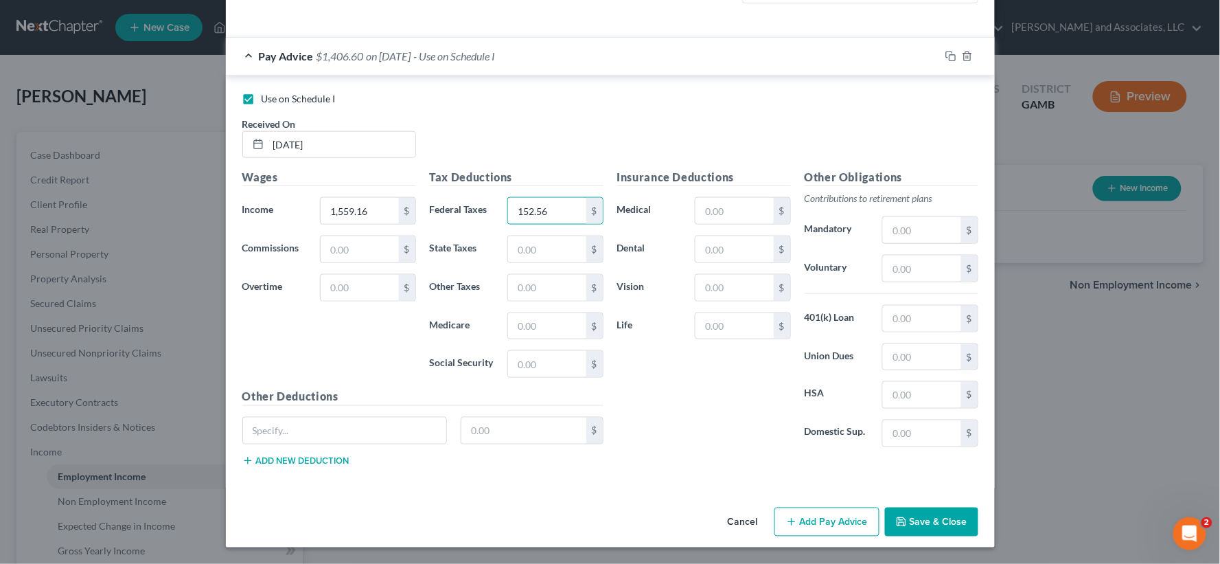
type input "152.56"
click at [917, 522] on button "Save & Close" at bounding box center [931, 521] width 93 height 29
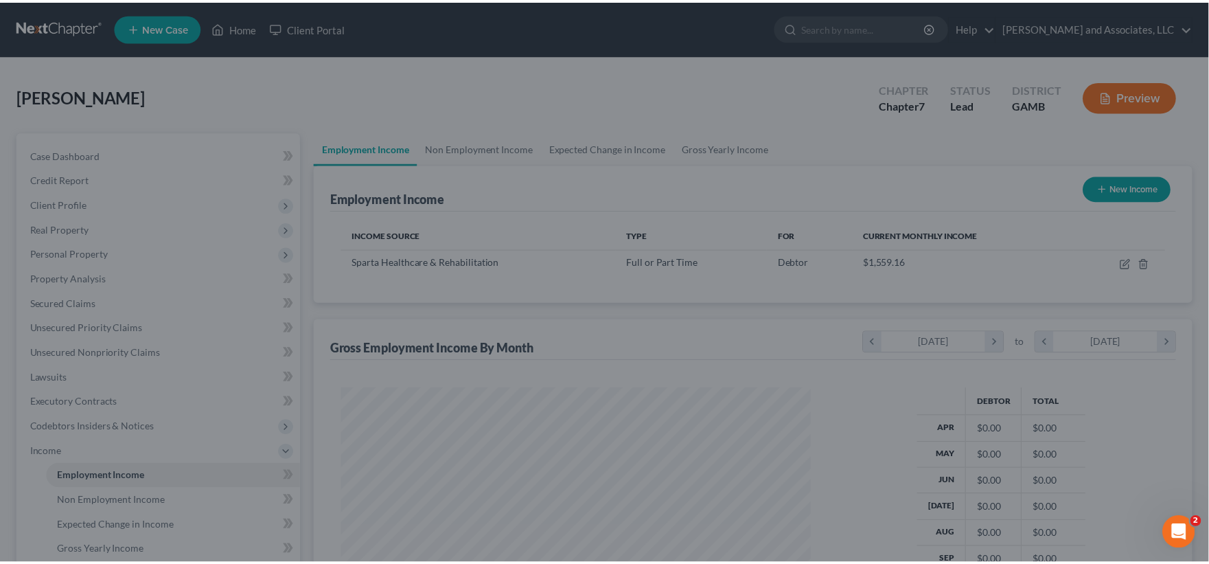
scroll to position [246, 496]
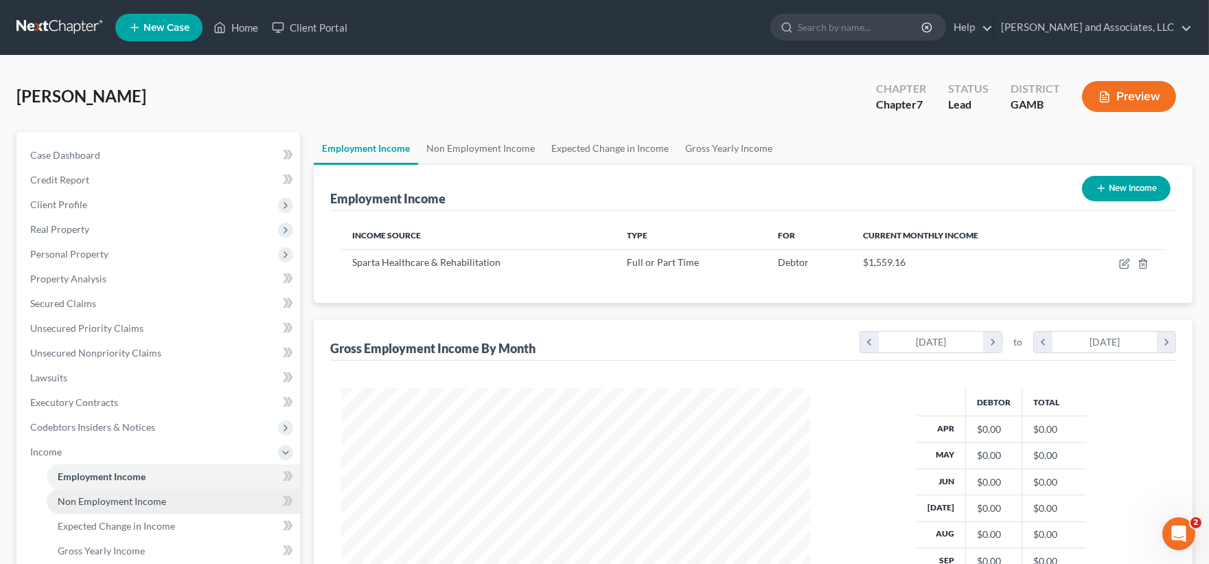
click at [103, 502] on span "Non Employment Income" at bounding box center [112, 501] width 108 height 12
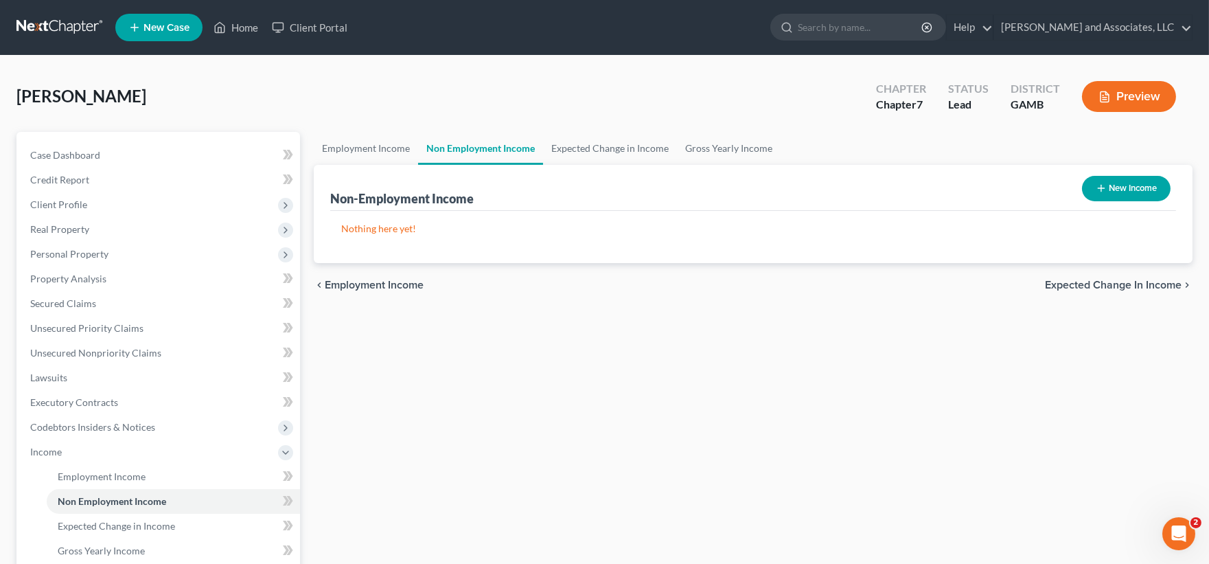
click at [1156, 184] on button "New Income" at bounding box center [1126, 188] width 89 height 25
select select "0"
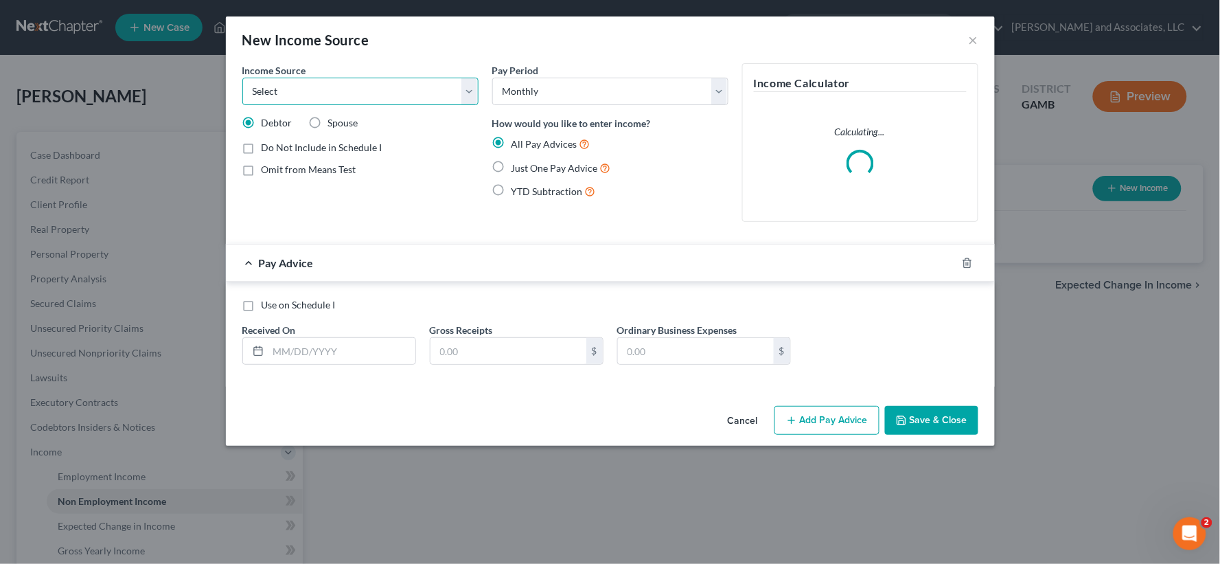
click at [376, 95] on select "Select Unemployment Disability (from employer) Pension Retirement Social Securi…" at bounding box center [360, 91] width 236 height 27
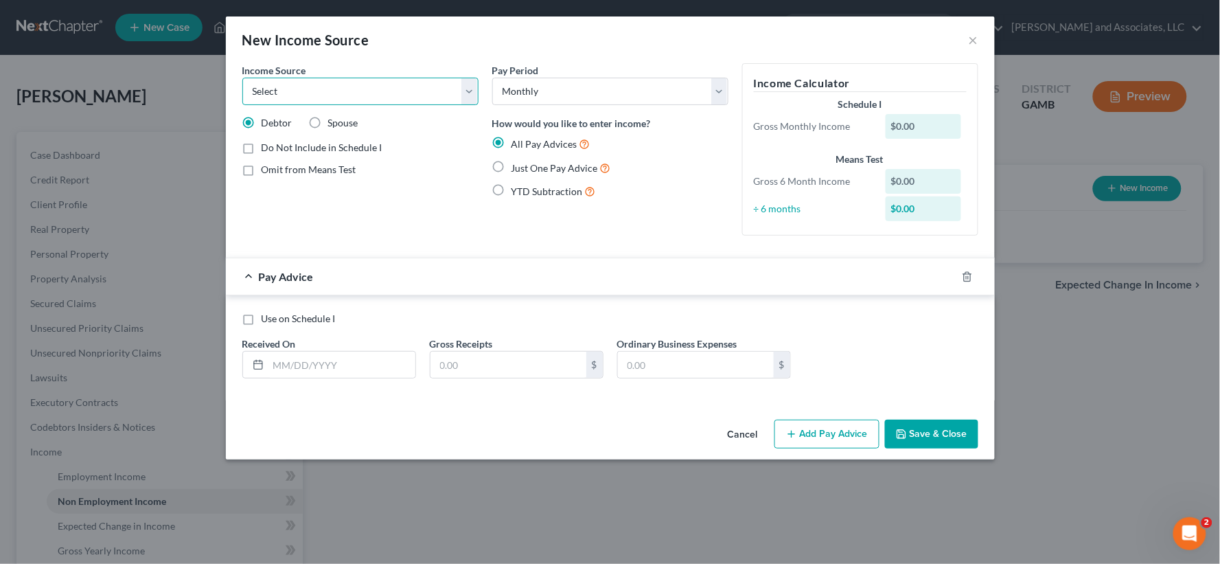
select select "7"
click at [242, 78] on select "Select Unemployment Disability (from employer) Pension Retirement Social Securi…" at bounding box center [360, 91] width 236 height 27
click at [319, 361] on input "text" at bounding box center [342, 365] width 147 height 26
type input "[DATE]"
click at [464, 367] on input "text" at bounding box center [509, 365] width 156 height 26
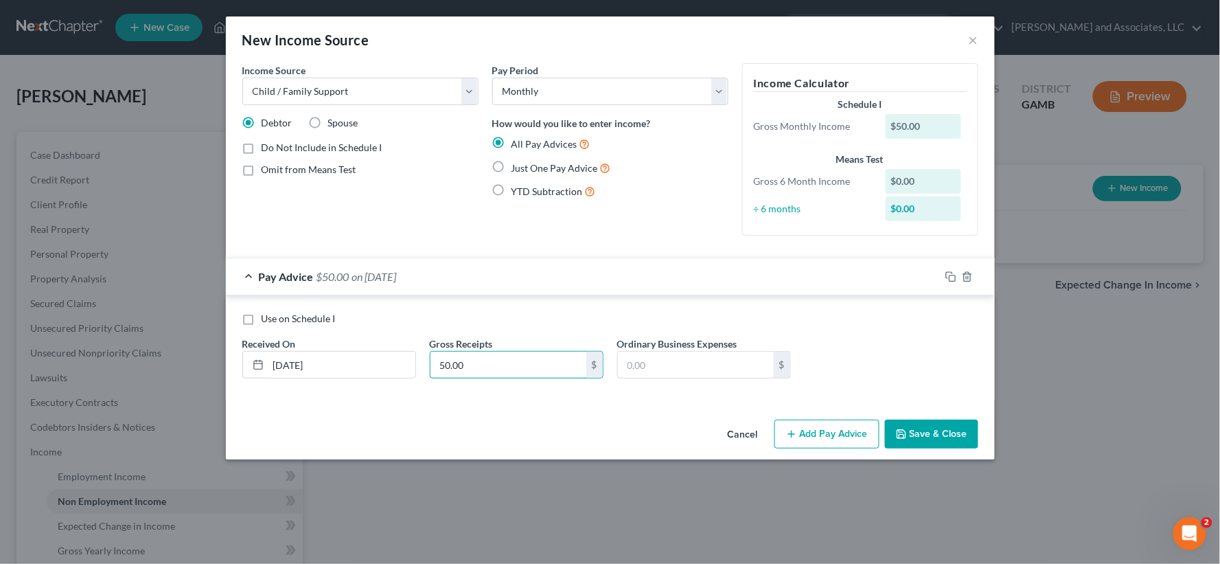
type input "50.00"
click at [941, 433] on button "Save & Close" at bounding box center [931, 434] width 93 height 29
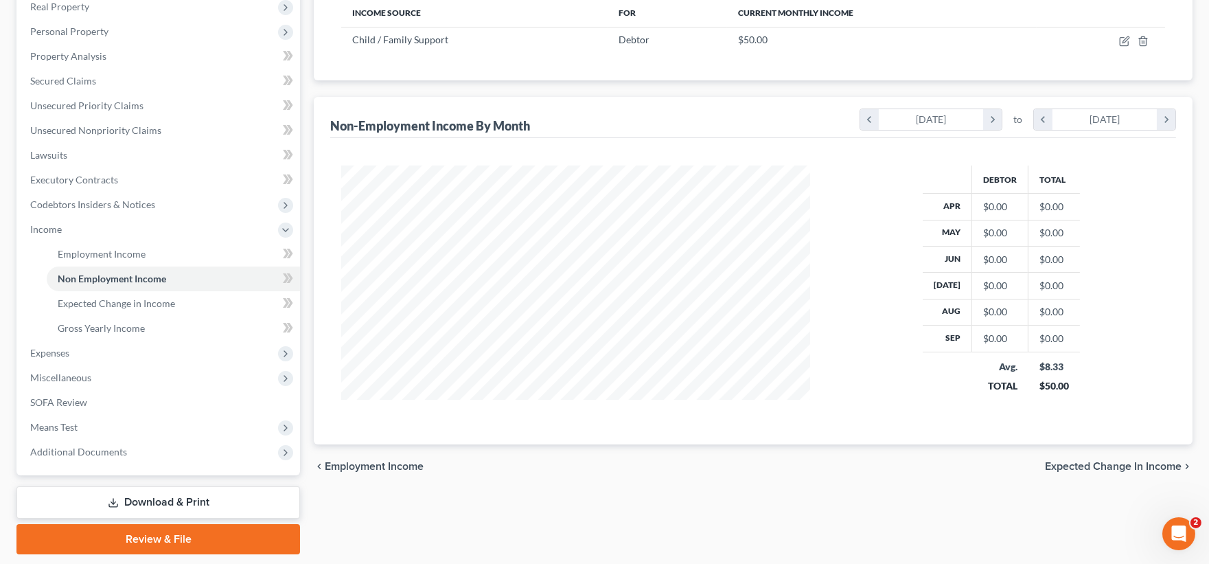
scroll to position [229, 0]
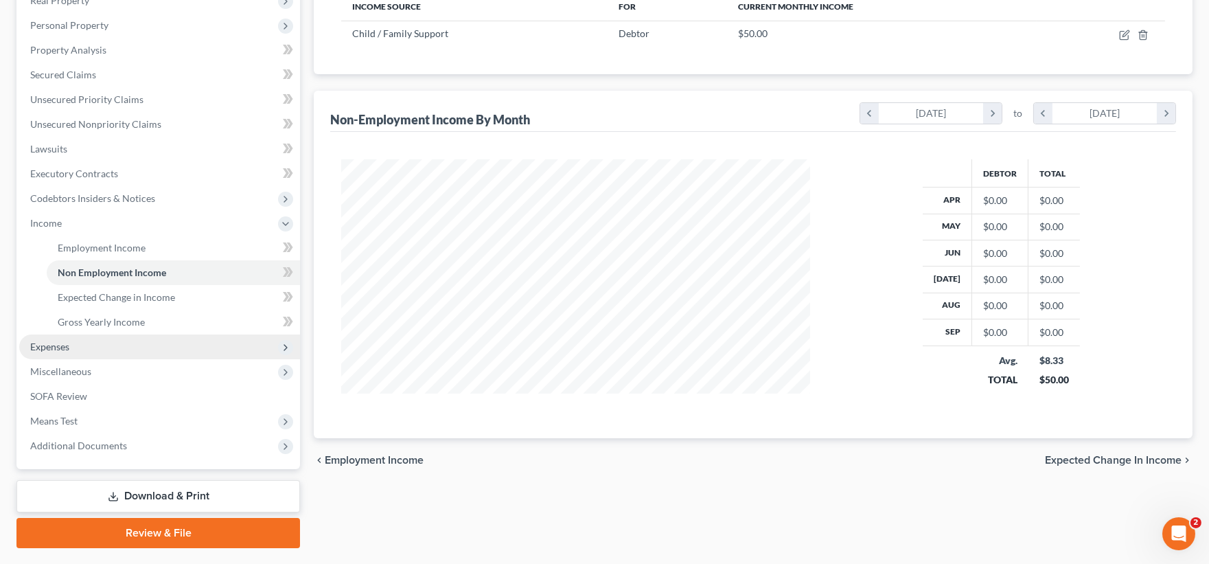
click at [42, 347] on span "Expenses" at bounding box center [49, 347] width 39 height 12
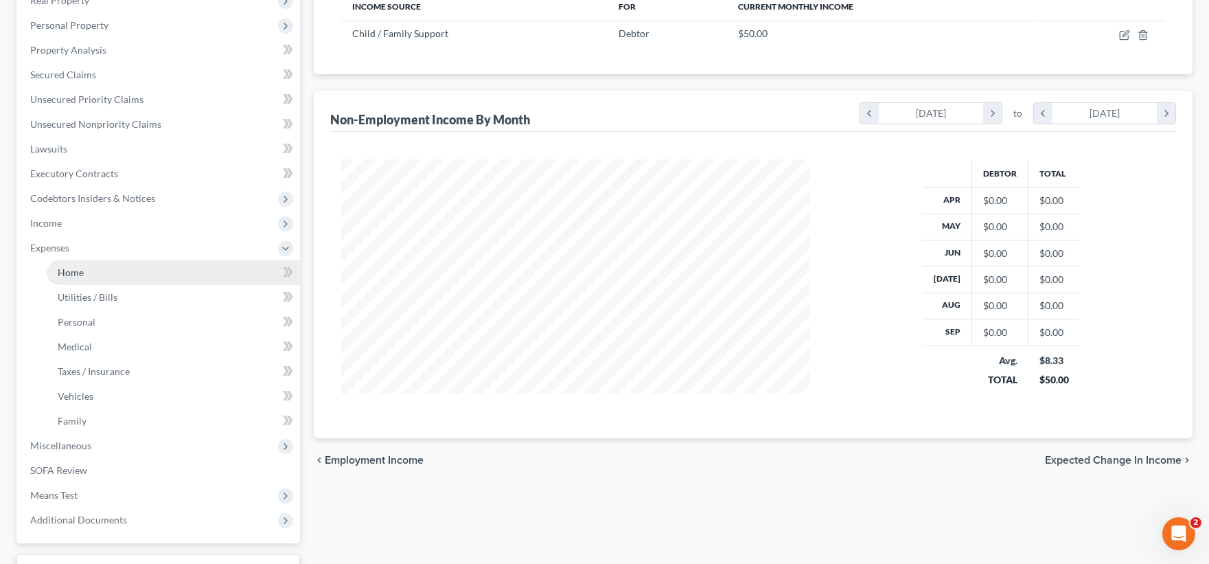
click at [87, 273] on link "Home" at bounding box center [173, 272] width 253 height 25
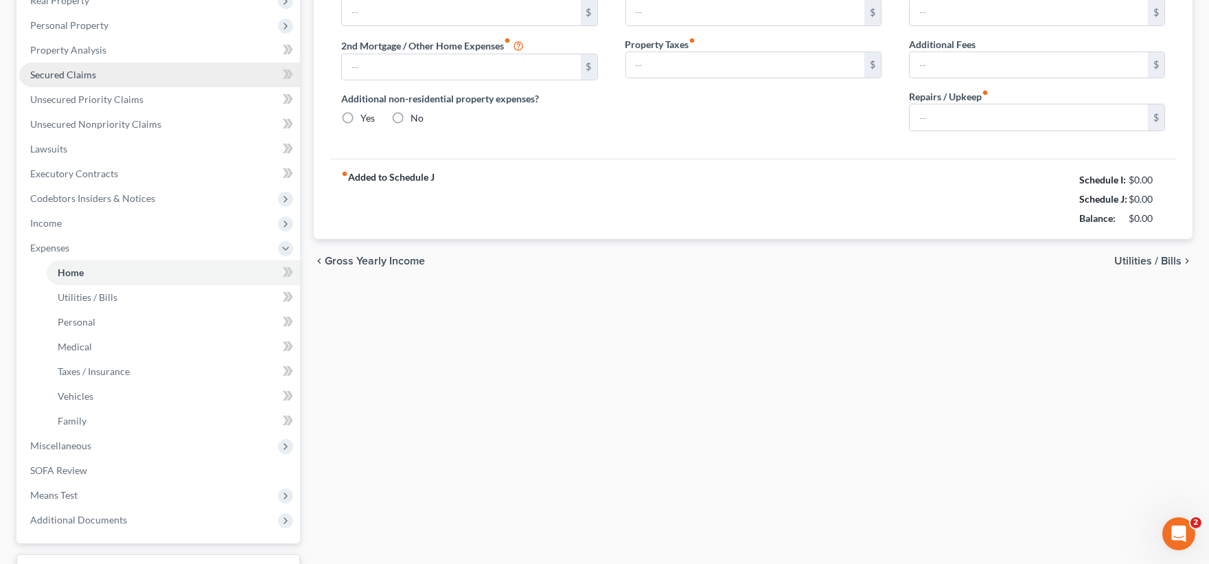
type input "0.00"
radio input "true"
type input "0.00"
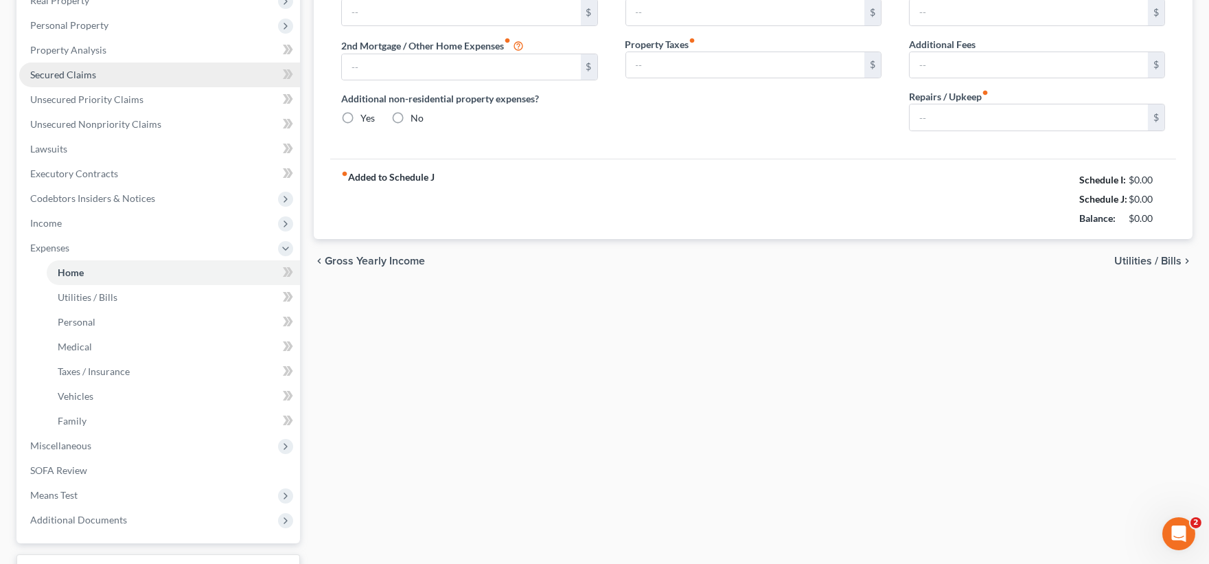
type input "0.00"
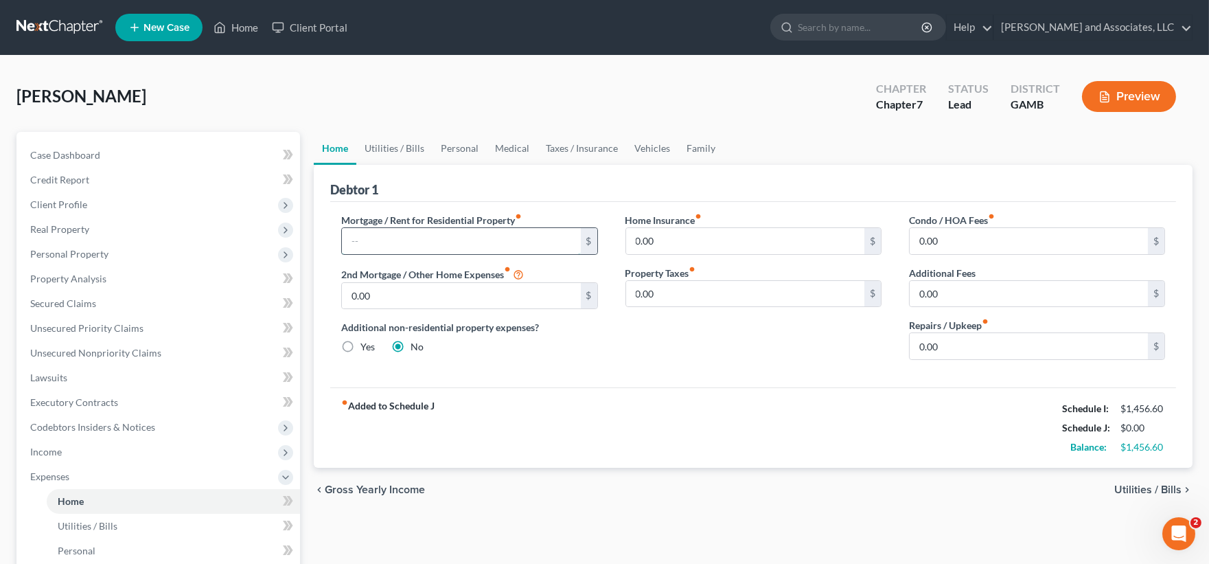
click at [441, 231] on input "text" at bounding box center [461, 241] width 238 height 26
click at [402, 145] on link "Utilities / Bills" at bounding box center [394, 148] width 76 height 33
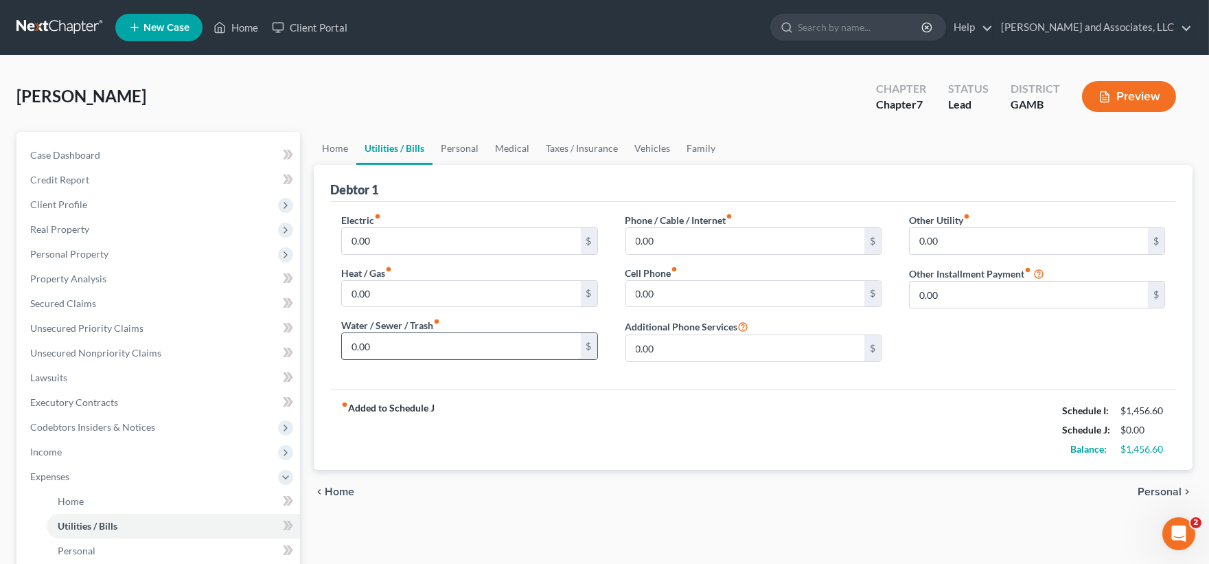
click at [388, 341] on input "0.00" at bounding box center [461, 346] width 238 height 26
type input "60.00"
click at [391, 237] on input "0.00" at bounding box center [461, 241] width 238 height 26
type input "250.00"
click at [696, 293] on input "0.00" at bounding box center [745, 294] width 238 height 26
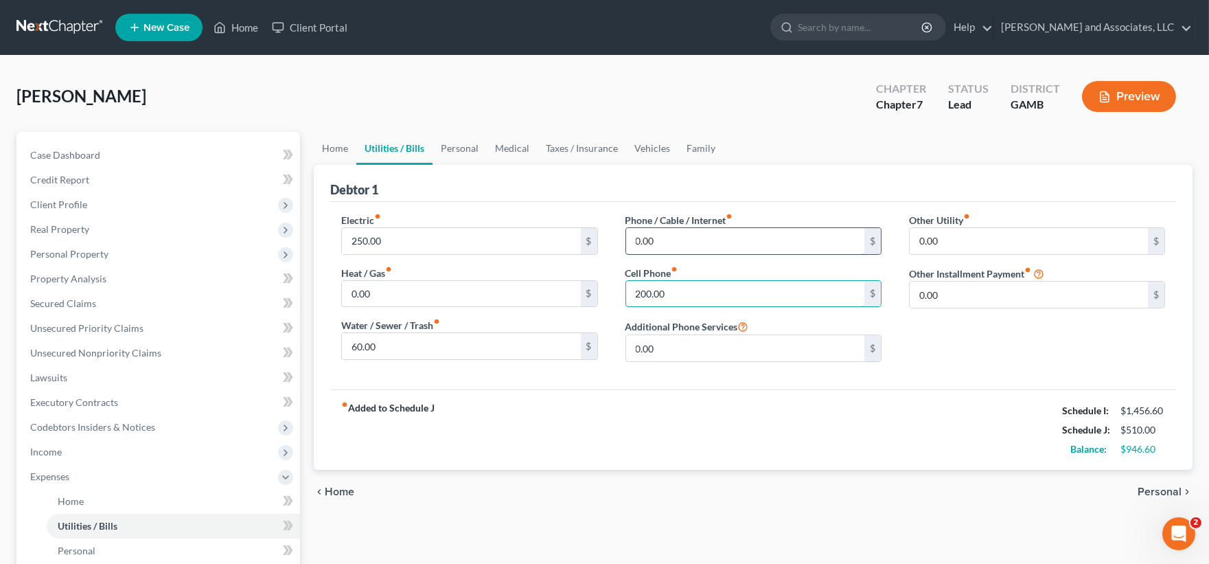
type input "200.00"
click at [667, 236] on input "0.00" at bounding box center [745, 241] width 238 height 26
type input "85.00"
click at [468, 148] on link "Personal" at bounding box center [460, 148] width 54 height 33
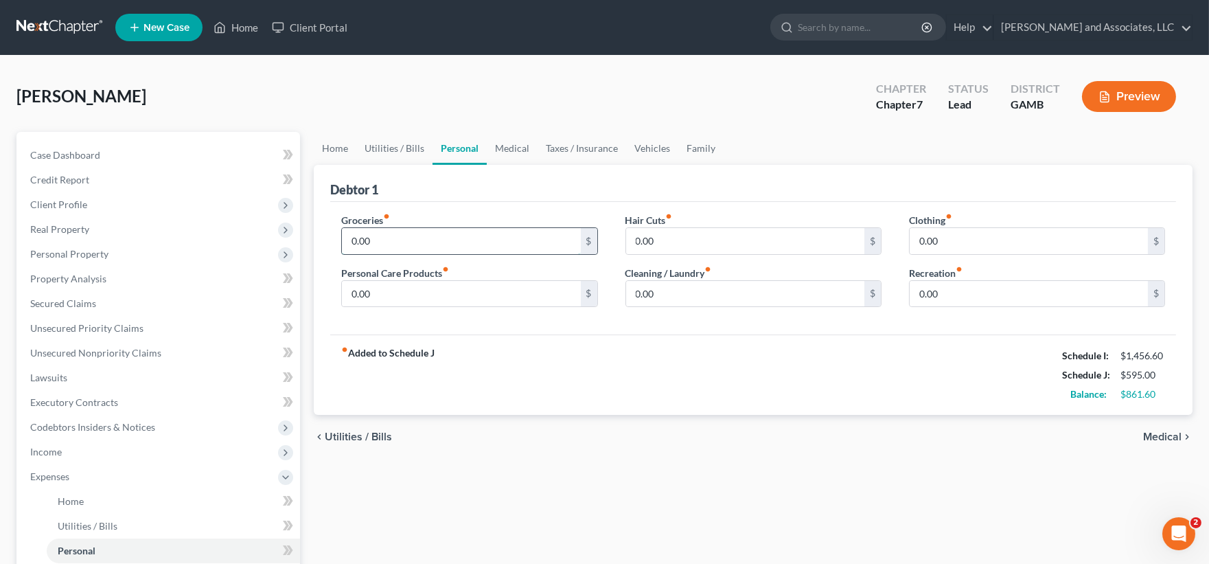
click at [436, 238] on input "0.00" at bounding box center [461, 241] width 238 height 26
type input "350.00"
click at [941, 240] on input "0.00" at bounding box center [1029, 241] width 238 height 26
type input "35.00"
click at [696, 289] on input "0.00" at bounding box center [745, 294] width 238 height 26
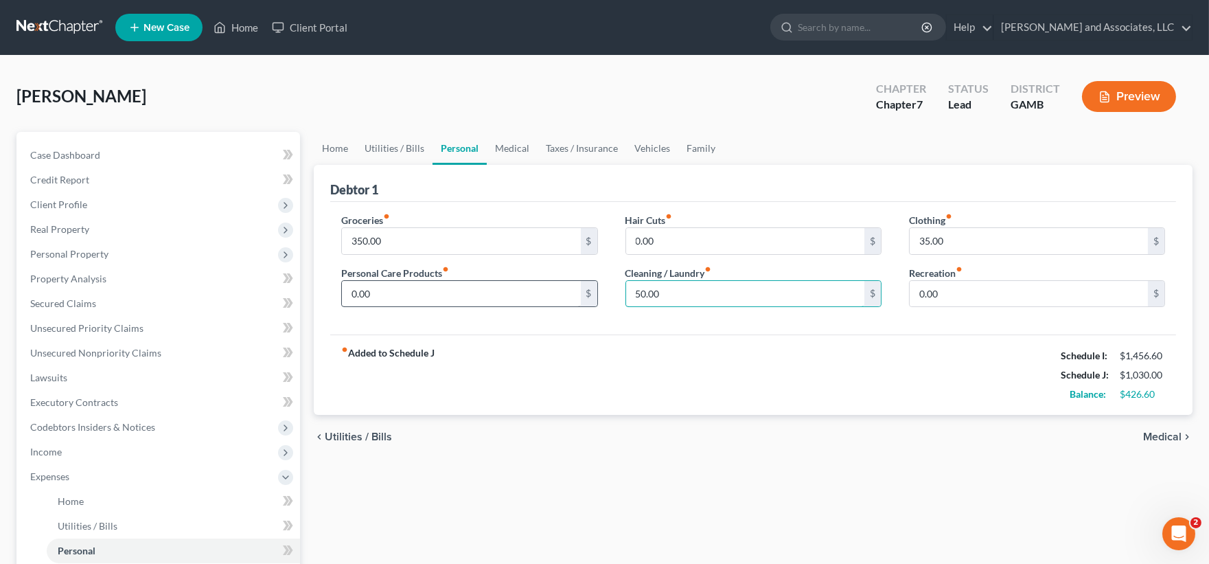
type input "50.00"
click at [388, 297] on input "0.00" at bounding box center [461, 294] width 238 height 26
type input "50.00"
click at [515, 143] on link "Medical" at bounding box center [512, 148] width 51 height 33
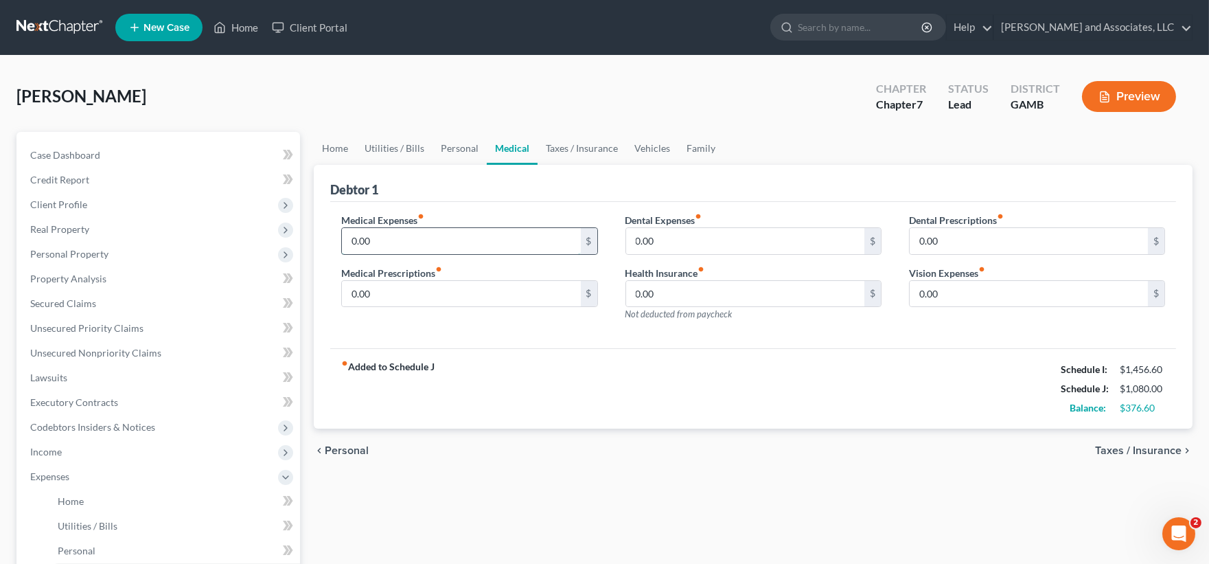
click at [410, 244] on input "0.00" at bounding box center [461, 241] width 238 height 26
type input "7.50"
click at [718, 248] on input "0.00" at bounding box center [745, 241] width 238 height 26
type input "7.50"
click at [651, 142] on link "Vehicles" at bounding box center [652, 148] width 52 height 33
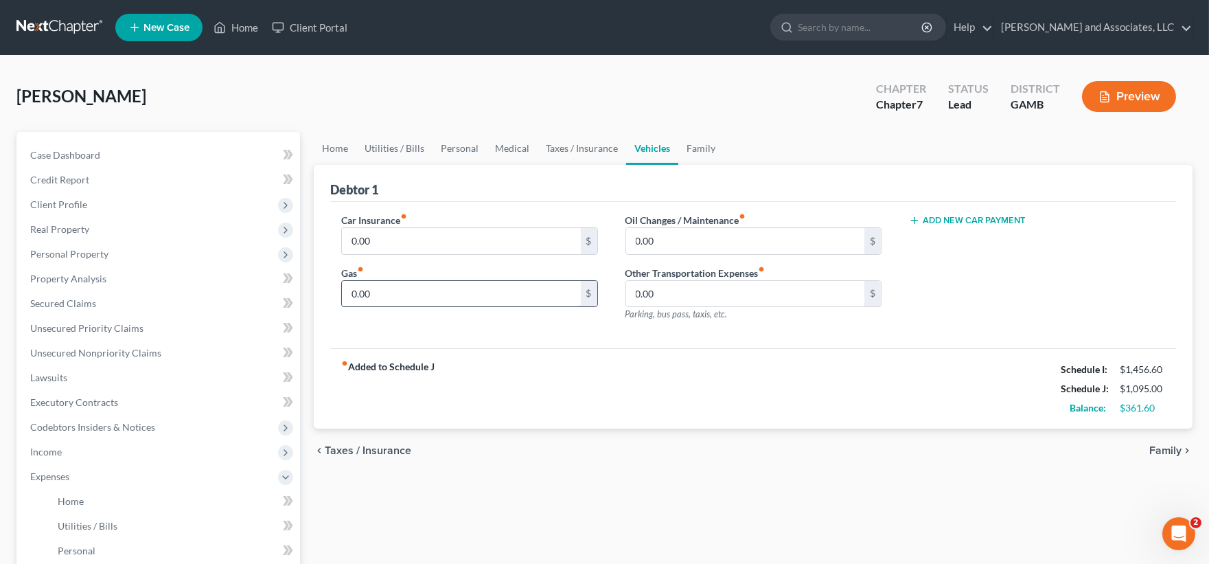
click at [393, 296] on input "0.00" at bounding box center [461, 294] width 238 height 26
type input "180.00"
click at [336, 148] on link "Home" at bounding box center [335, 148] width 43 height 33
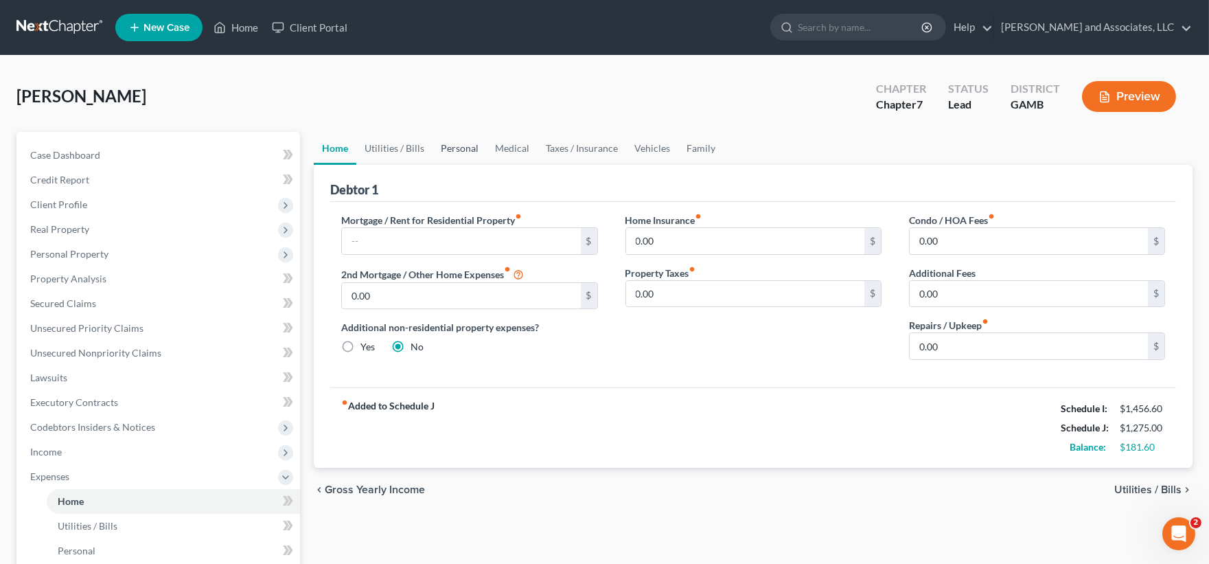
click at [451, 142] on link "Personal" at bounding box center [460, 148] width 54 height 33
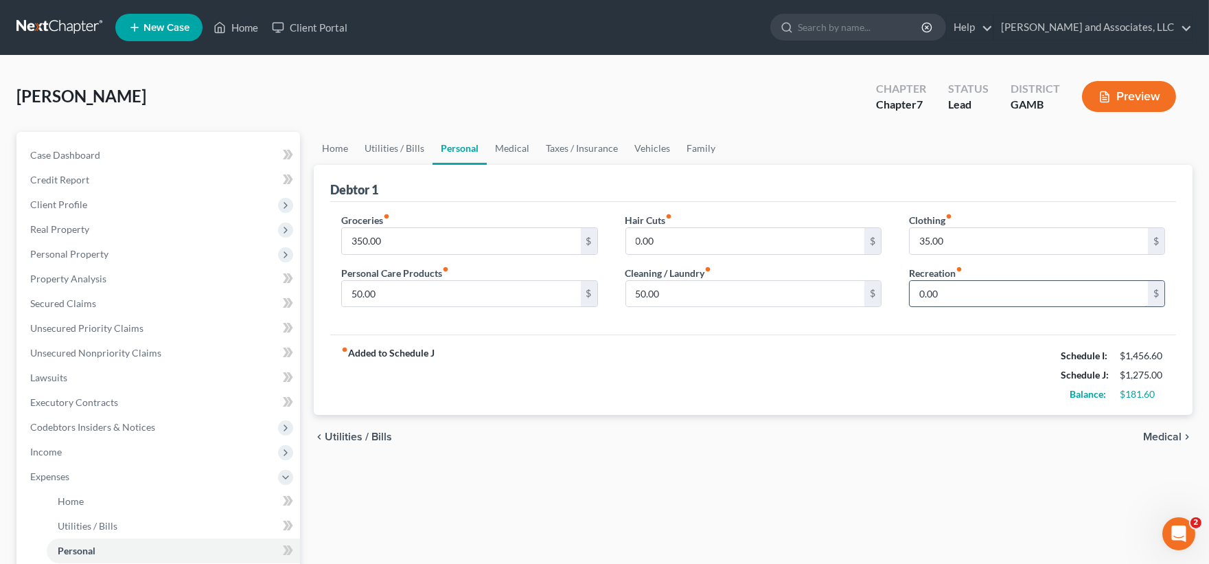
click at [962, 301] on input "0.00" at bounding box center [1029, 294] width 238 height 26
type input "40.00"
click at [593, 150] on link "Taxes / Insurance" at bounding box center [582, 148] width 89 height 33
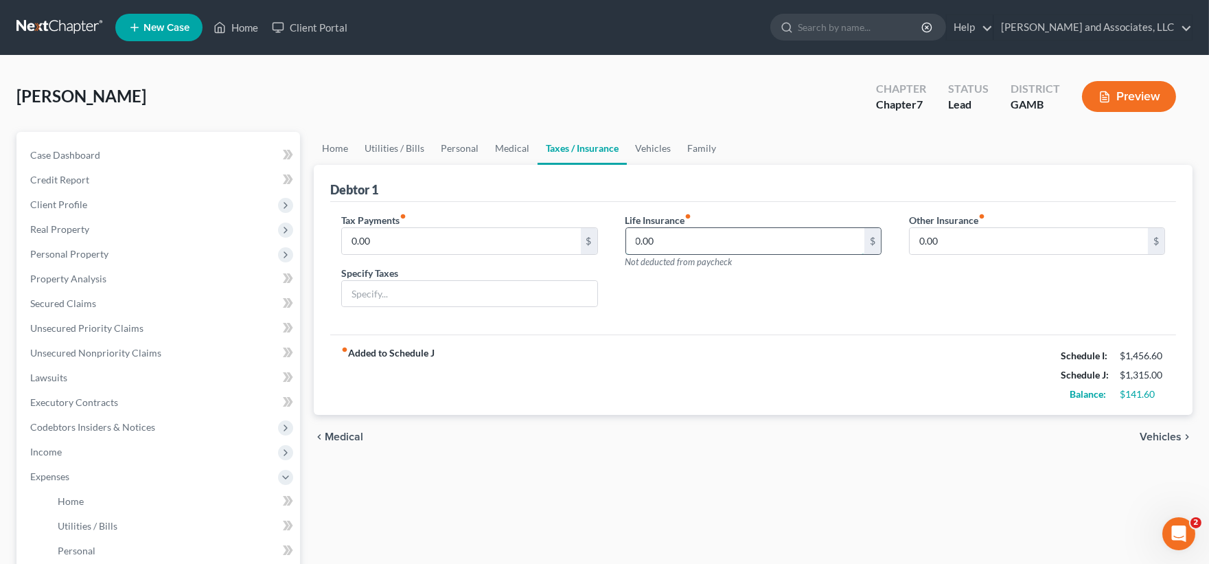
click at [664, 236] on input "0.00" at bounding box center [745, 241] width 238 height 26
type input "115.00"
click at [409, 146] on link "Utilities / Bills" at bounding box center [394, 148] width 76 height 33
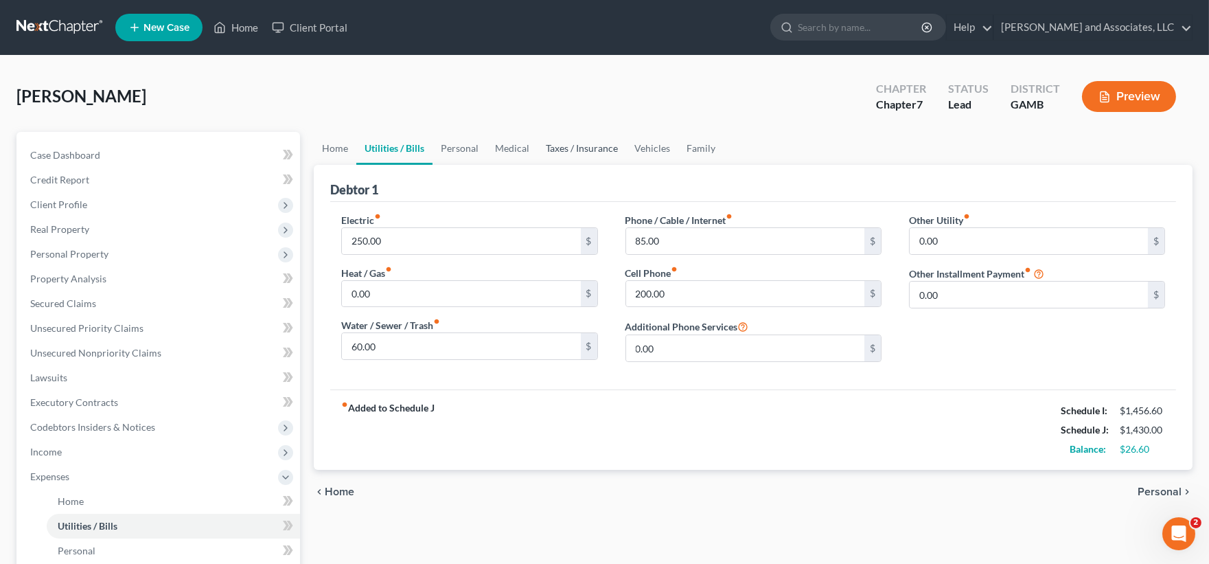
click at [558, 152] on link "Taxes / Insurance" at bounding box center [582, 148] width 89 height 33
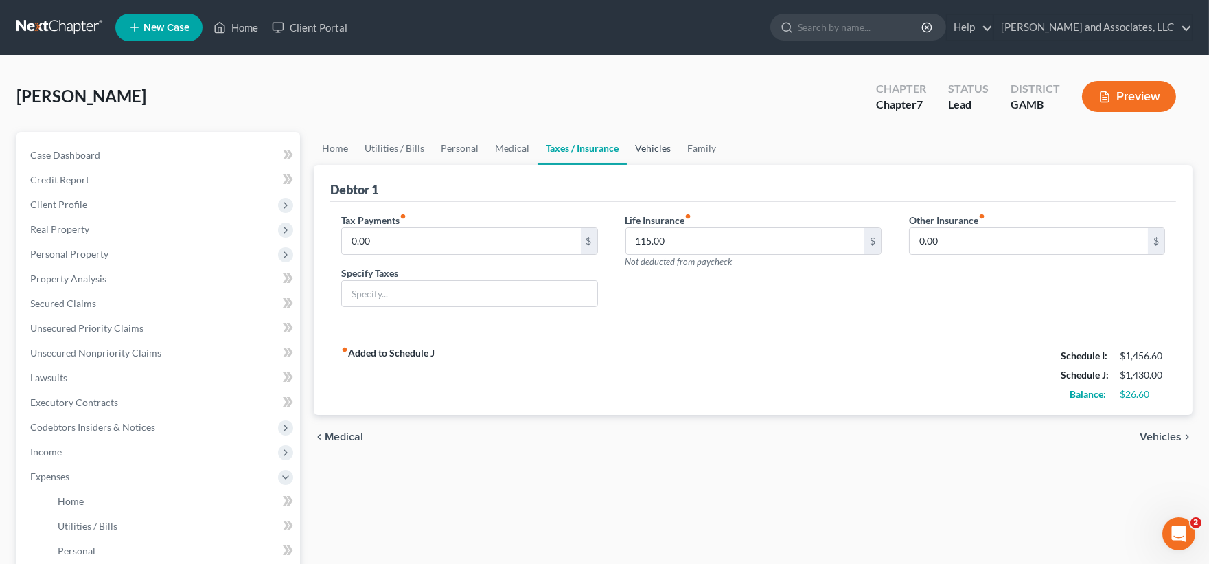
click at [642, 145] on link "Vehicles" at bounding box center [653, 148] width 52 height 33
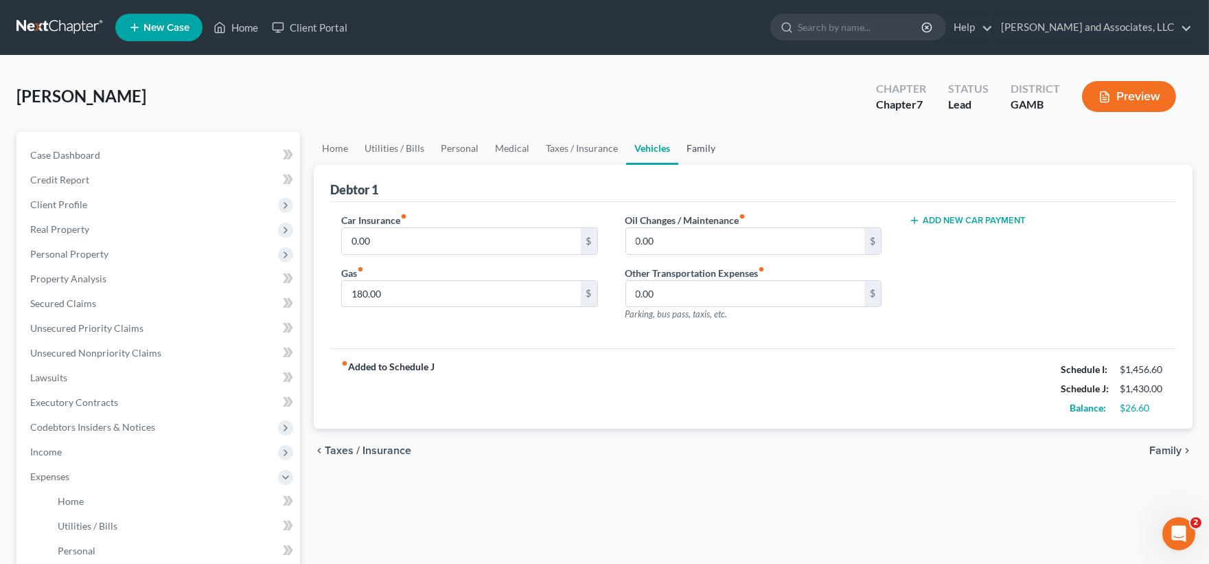
click at [703, 146] on link "Family" at bounding box center [700, 148] width 45 height 33
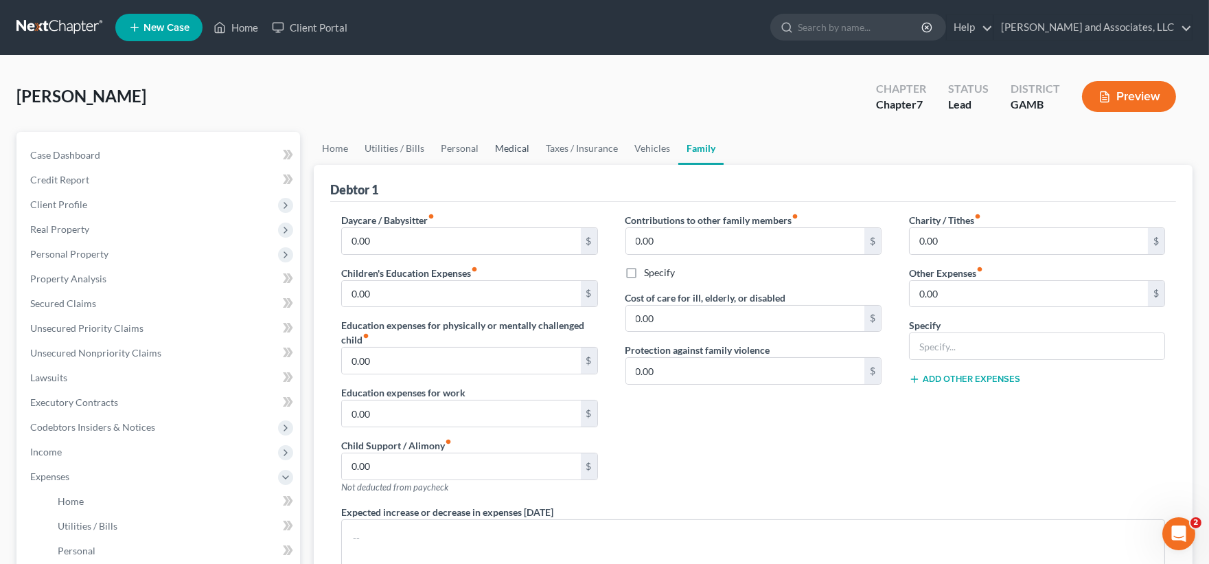
click at [505, 146] on link "Medical" at bounding box center [512, 148] width 51 height 33
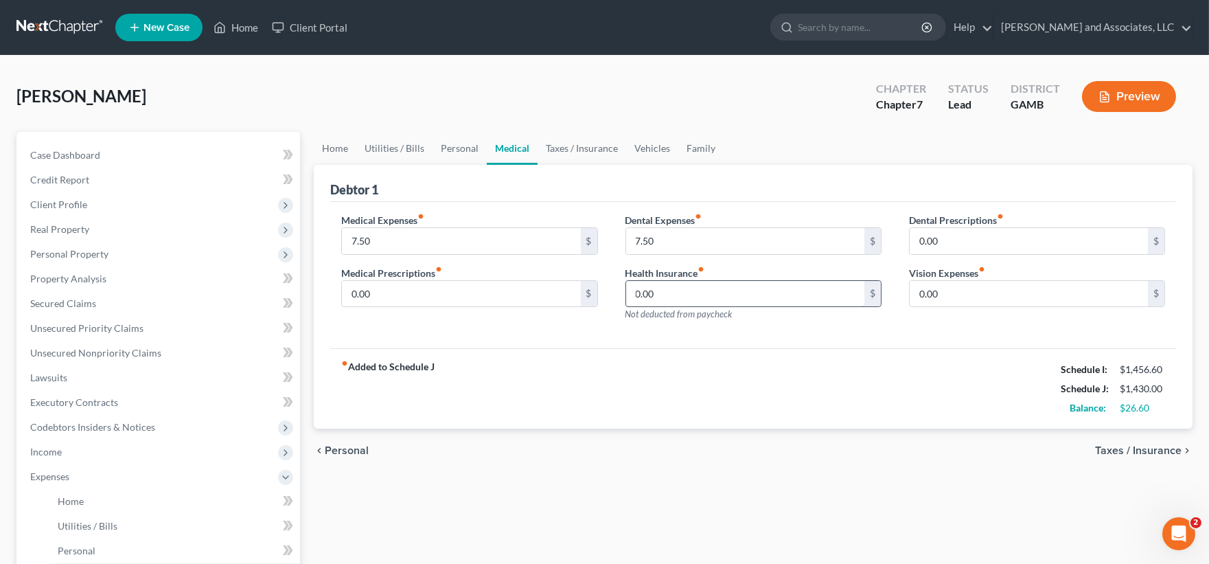
click at [678, 298] on input "0.00" at bounding box center [745, 294] width 238 height 26
type input "26.00"
click at [86, 155] on span "Case Dashboard" at bounding box center [65, 155] width 70 height 12
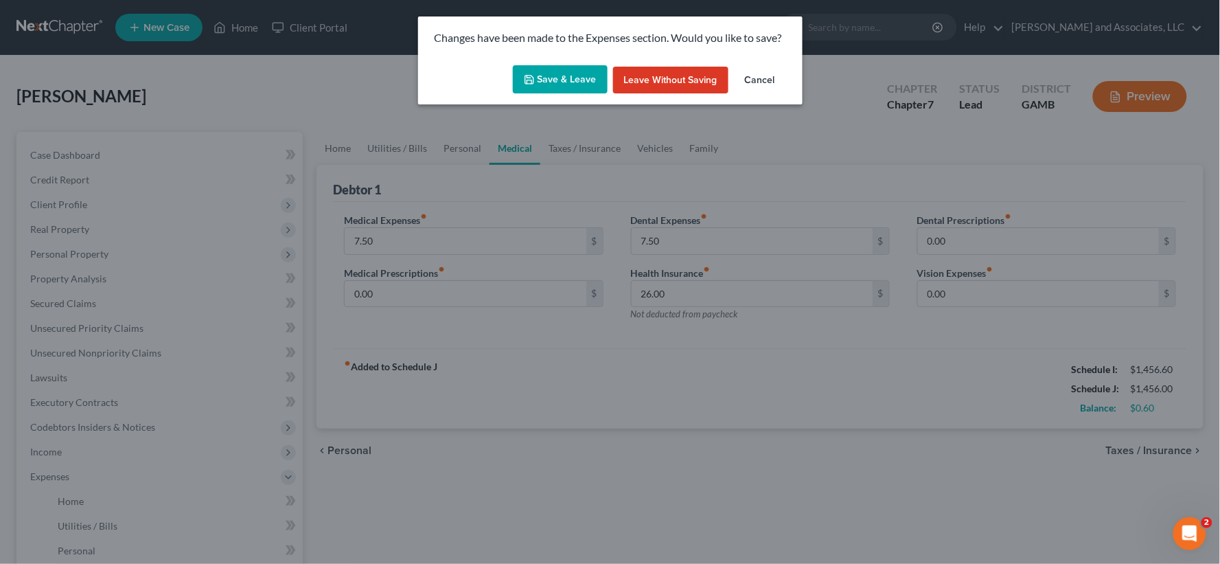
click at [586, 73] on button "Save & Leave" at bounding box center [560, 79] width 95 height 29
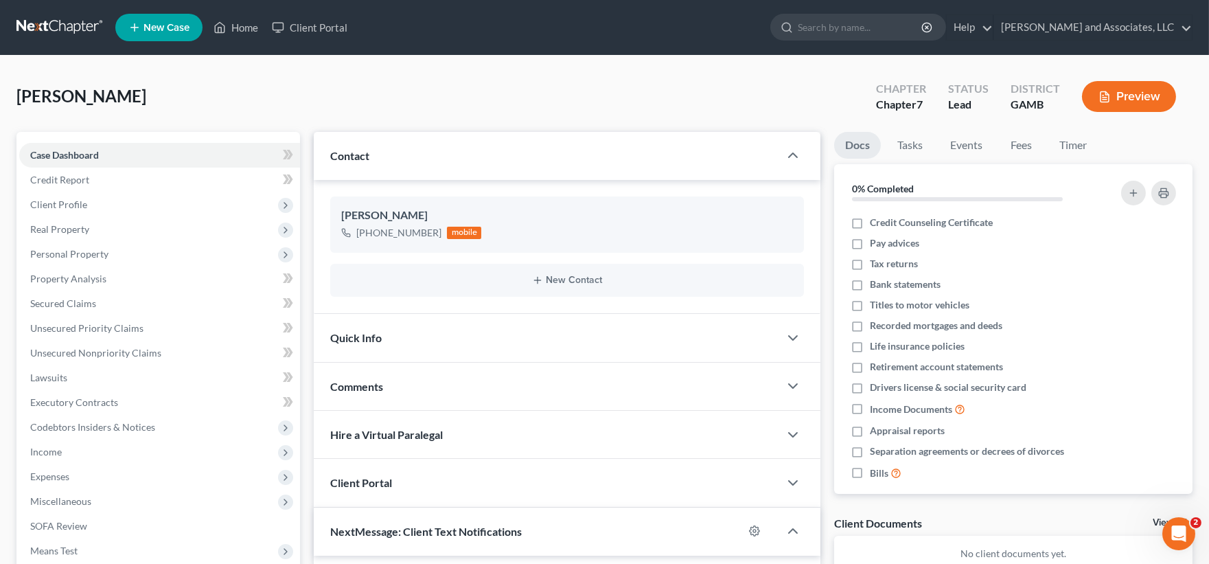
click at [1115, 87] on button "Preview" at bounding box center [1129, 96] width 94 height 31
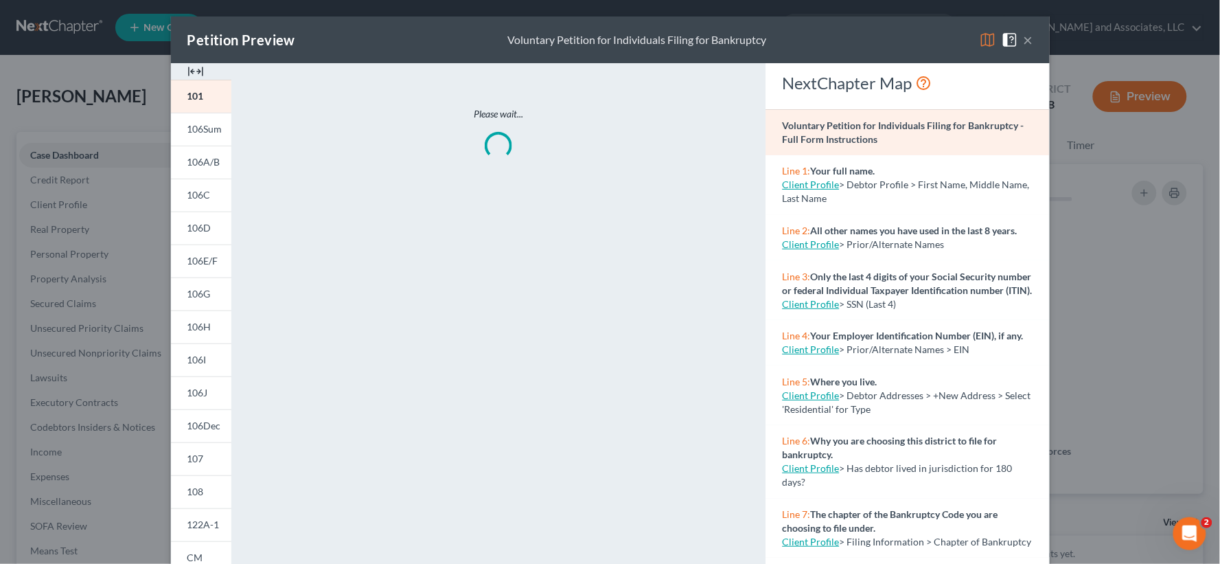
scroll to position [2533, 0]
click at [197, 73] on img at bounding box center [195, 71] width 16 height 16
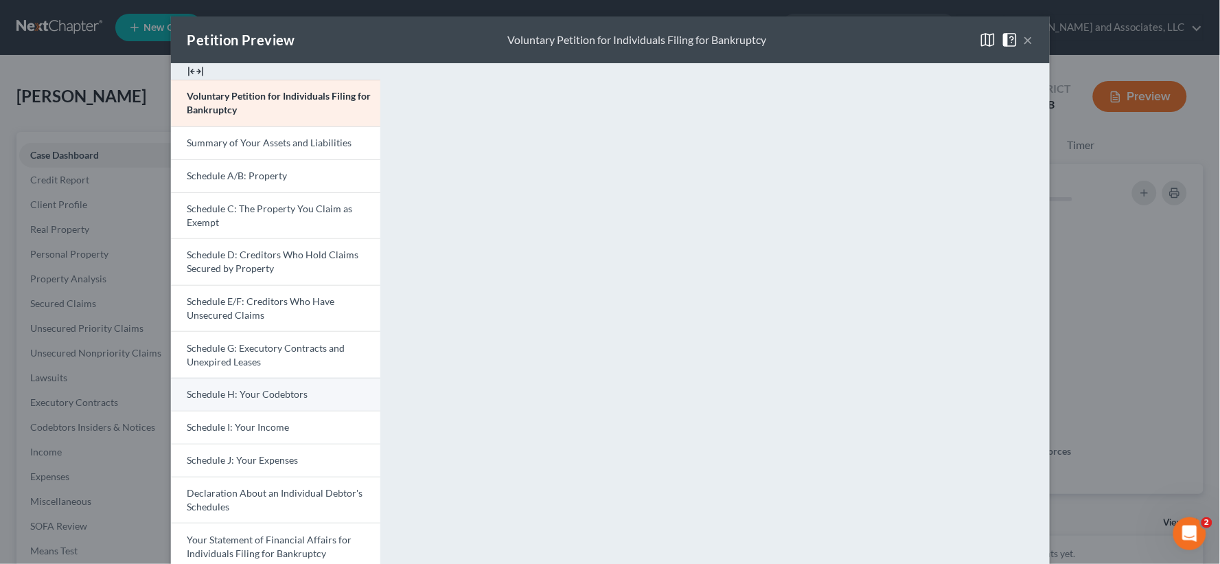
drag, startPoint x: 252, startPoint y: 422, endPoint x: 257, endPoint y: 400, distance: 22.5
click at [252, 422] on span "Schedule I: Your Income" at bounding box center [238, 427] width 102 height 12
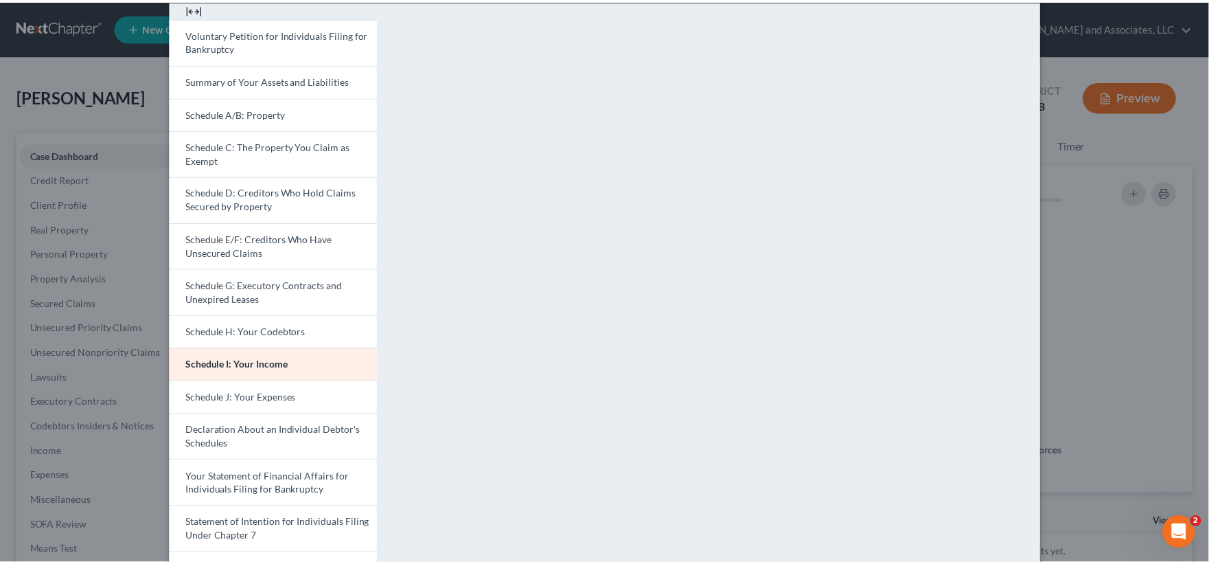
scroll to position [0, 0]
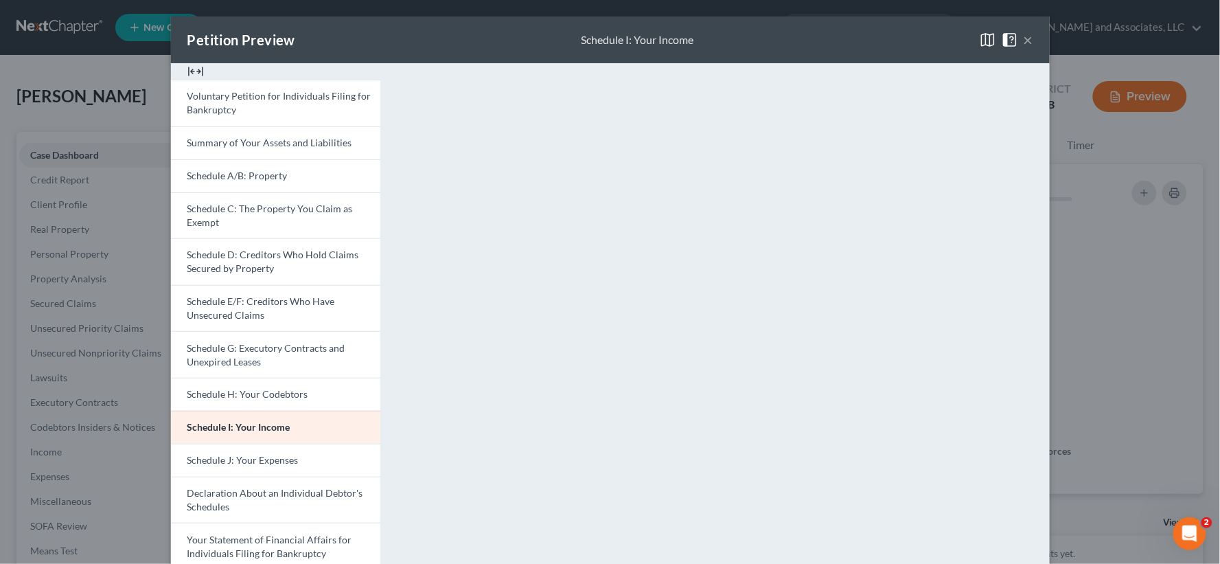
click at [1028, 38] on div "Petition Preview Schedule I: Your Income ×" at bounding box center [610, 39] width 879 height 47
click at [296, 460] on link "Schedule J: Your Expenses" at bounding box center [275, 460] width 209 height 33
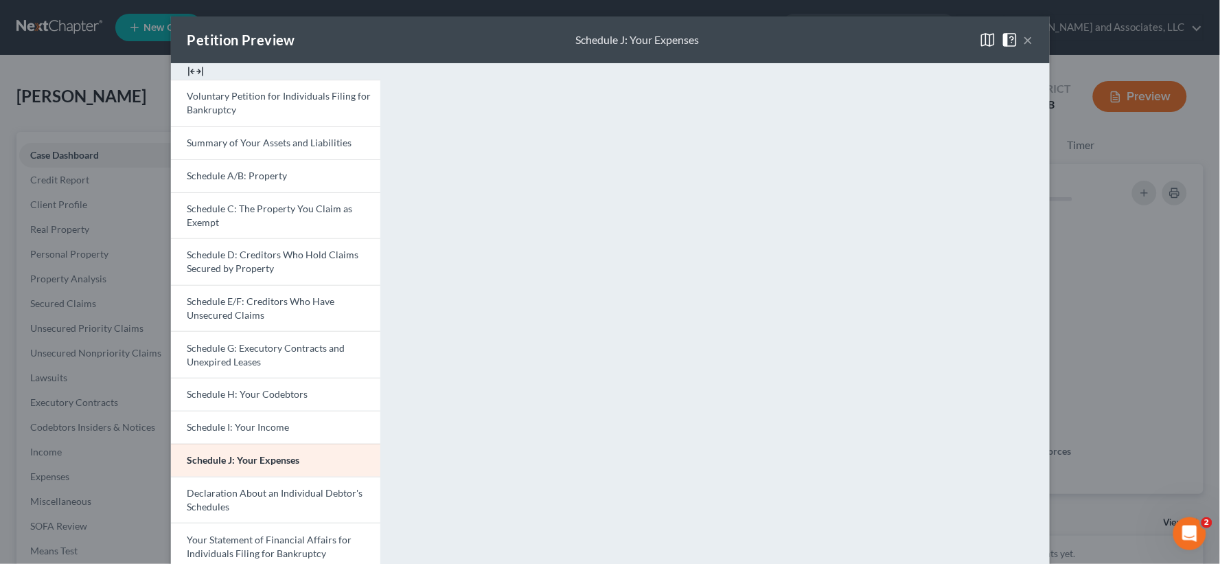
click at [1024, 32] on button "×" at bounding box center [1029, 40] width 10 height 16
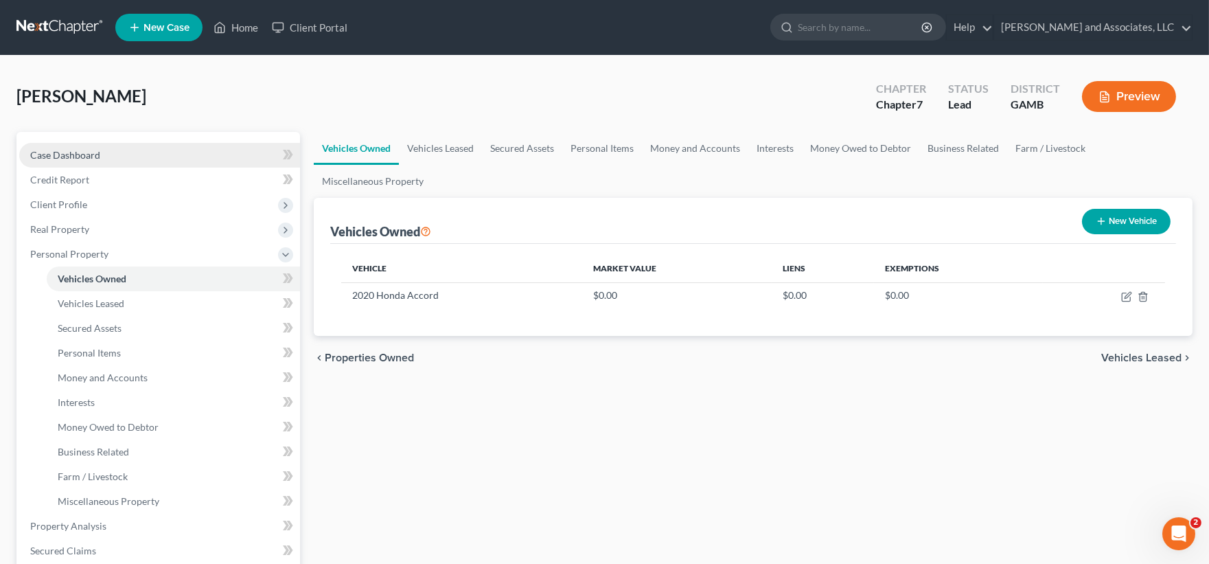
click at [76, 149] on span "Case Dashboard" at bounding box center [65, 155] width 70 height 12
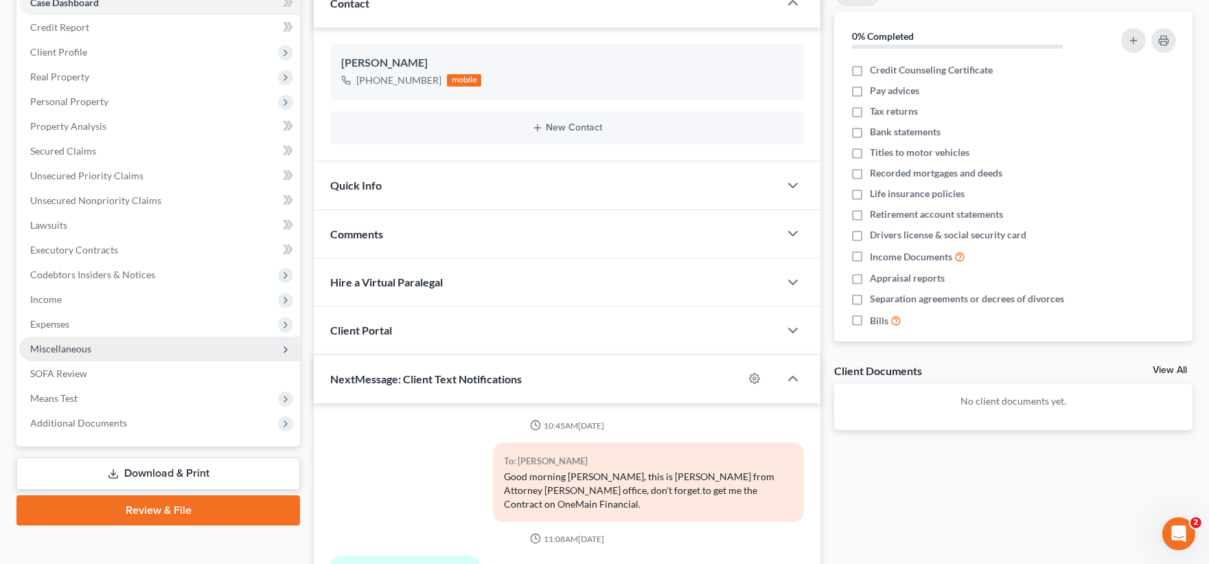
scroll to position [2533, 0]
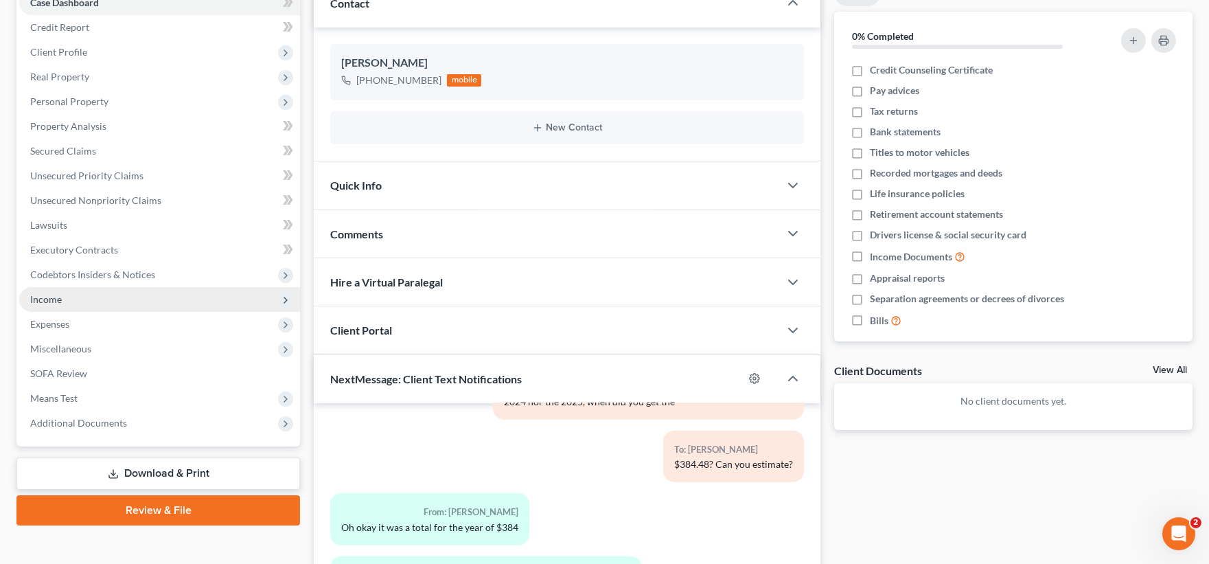
click at [56, 299] on span "Income" at bounding box center [46, 299] width 32 height 12
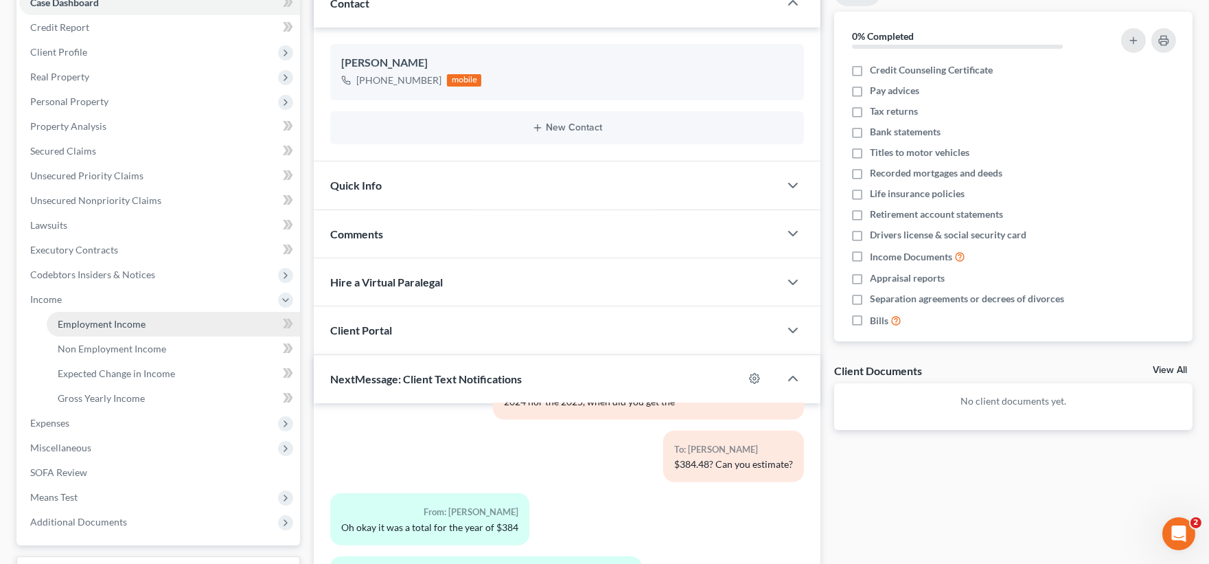
click at [100, 318] on span "Employment Income" at bounding box center [102, 324] width 88 height 12
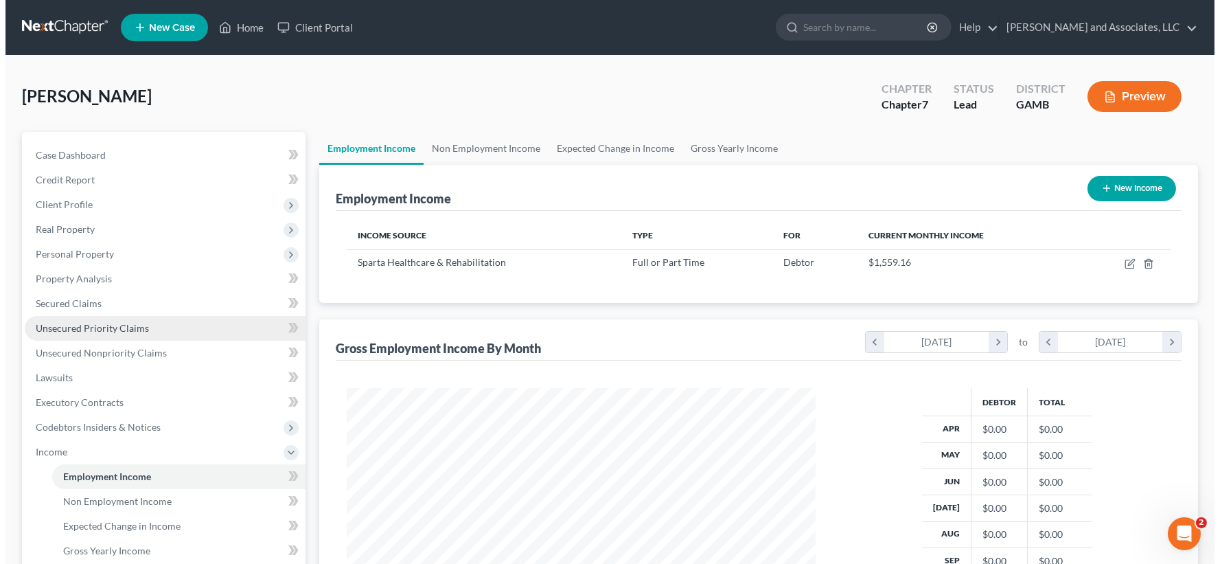
scroll to position [246, 496]
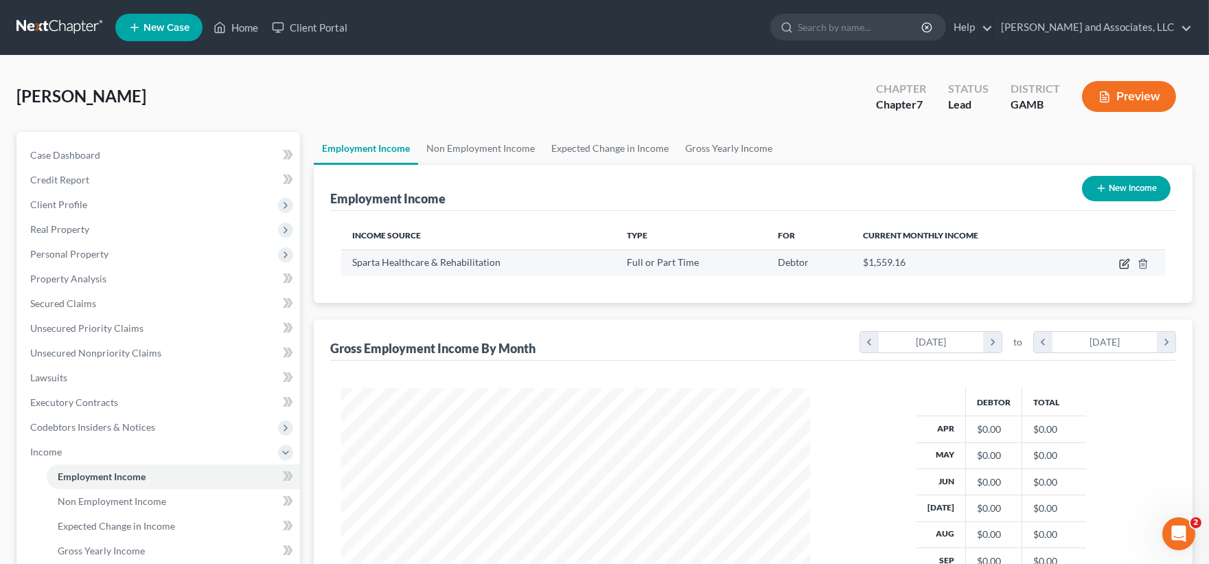
click at [1130, 261] on icon "button" at bounding box center [1124, 263] width 11 height 11
select select "0"
select select "10"
select select "0"
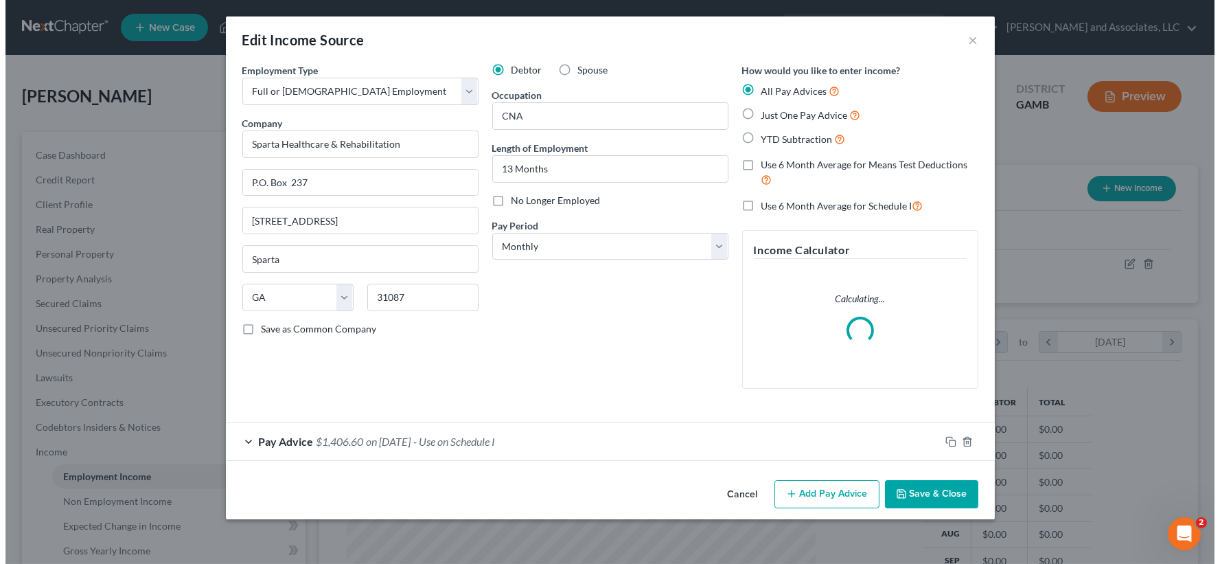
scroll to position [246, 502]
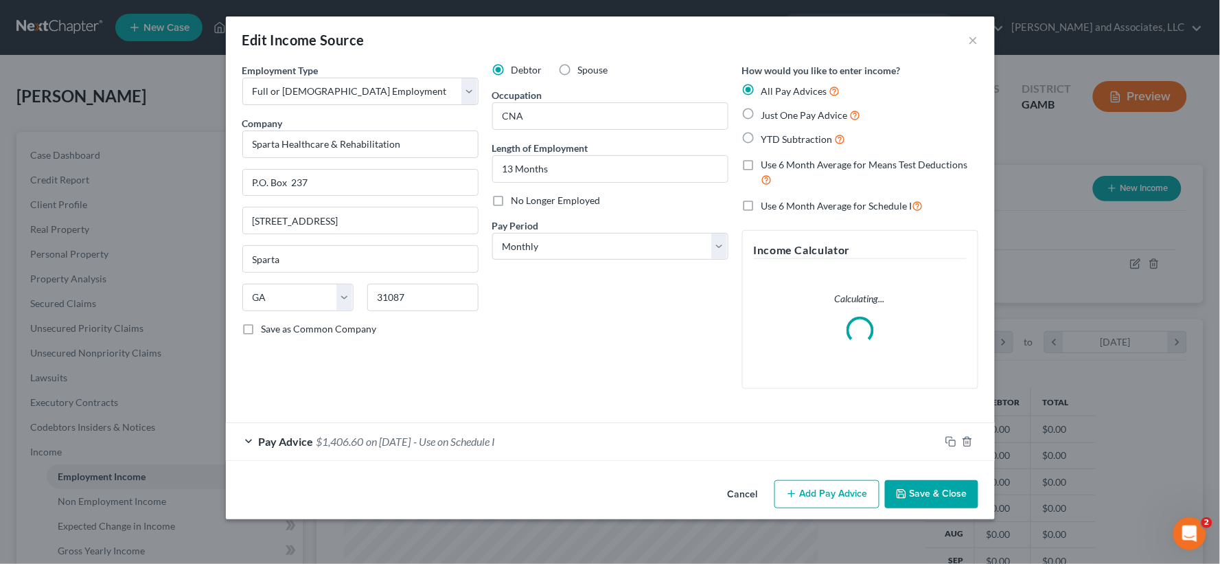
click at [858, 489] on button "Add Pay Advice" at bounding box center [827, 494] width 105 height 29
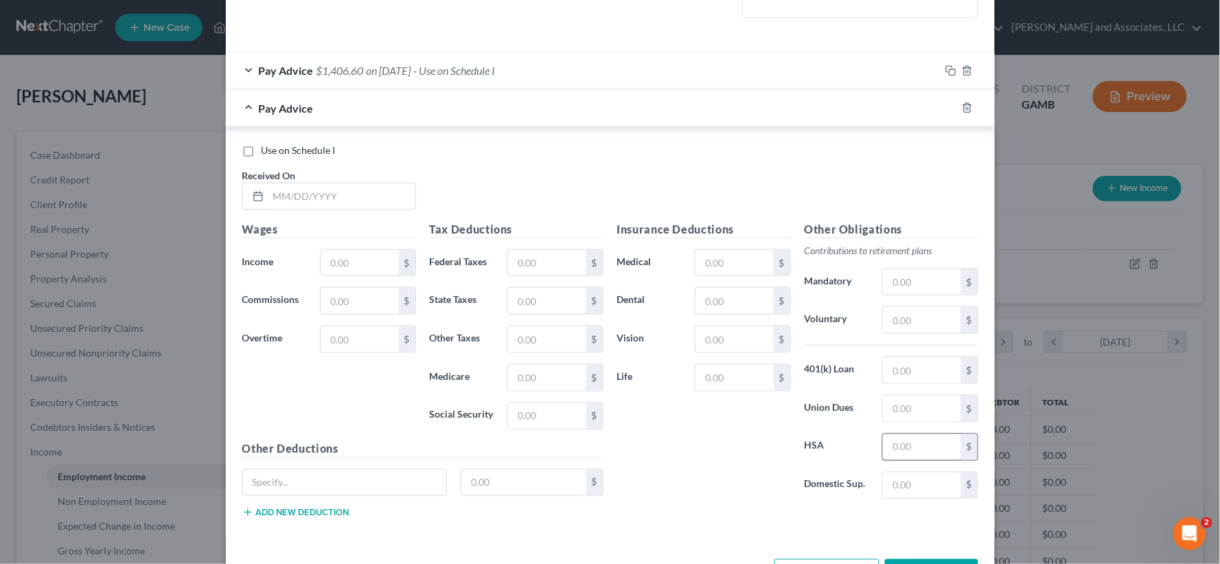
scroll to position [381, 0]
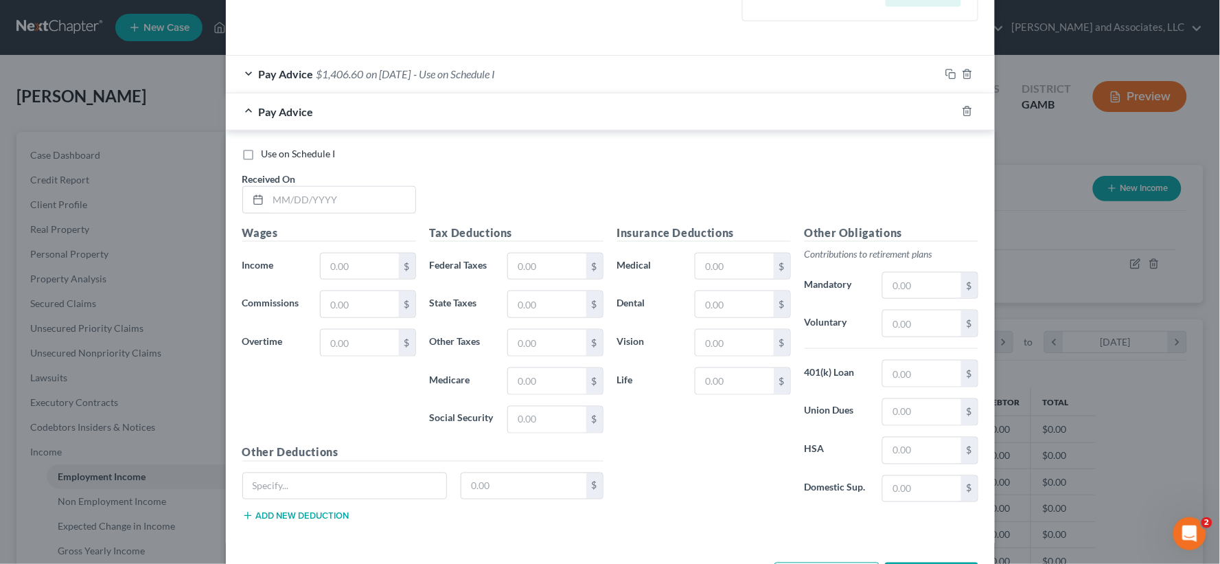
click at [262, 152] on label "Use on Schedule I" at bounding box center [299, 154] width 74 height 14
click at [267, 152] on input "Use on Schedule I" at bounding box center [271, 151] width 9 height 9
checkbox input "true"
click at [312, 207] on input "text" at bounding box center [342, 200] width 147 height 26
type input "[DATE]"
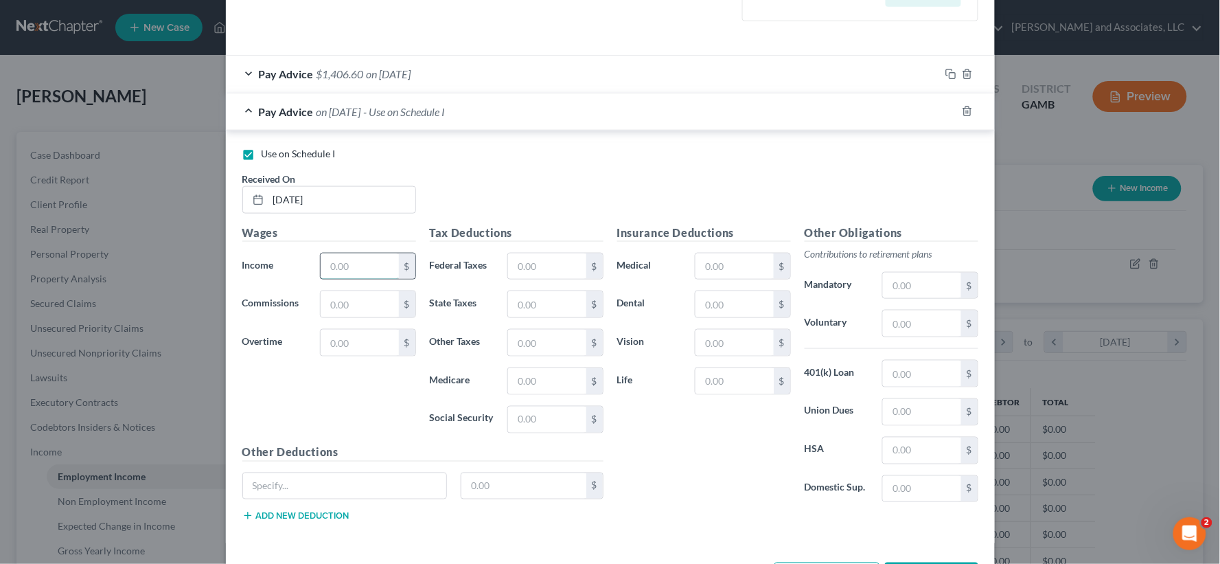
click at [338, 258] on input "text" at bounding box center [360, 266] width 78 height 26
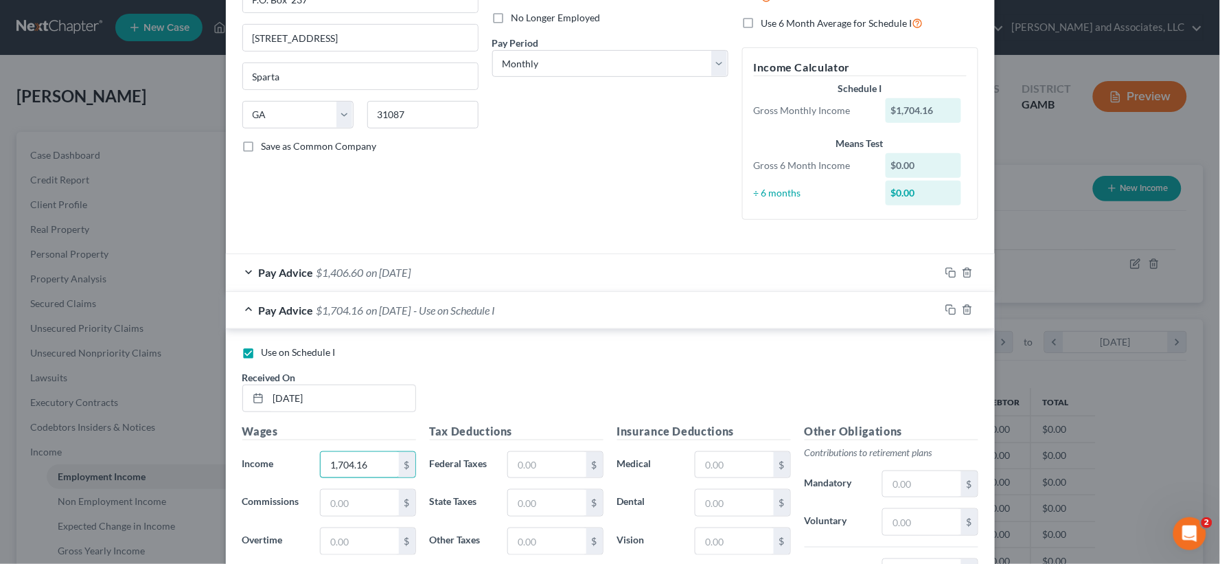
scroll to position [0, 0]
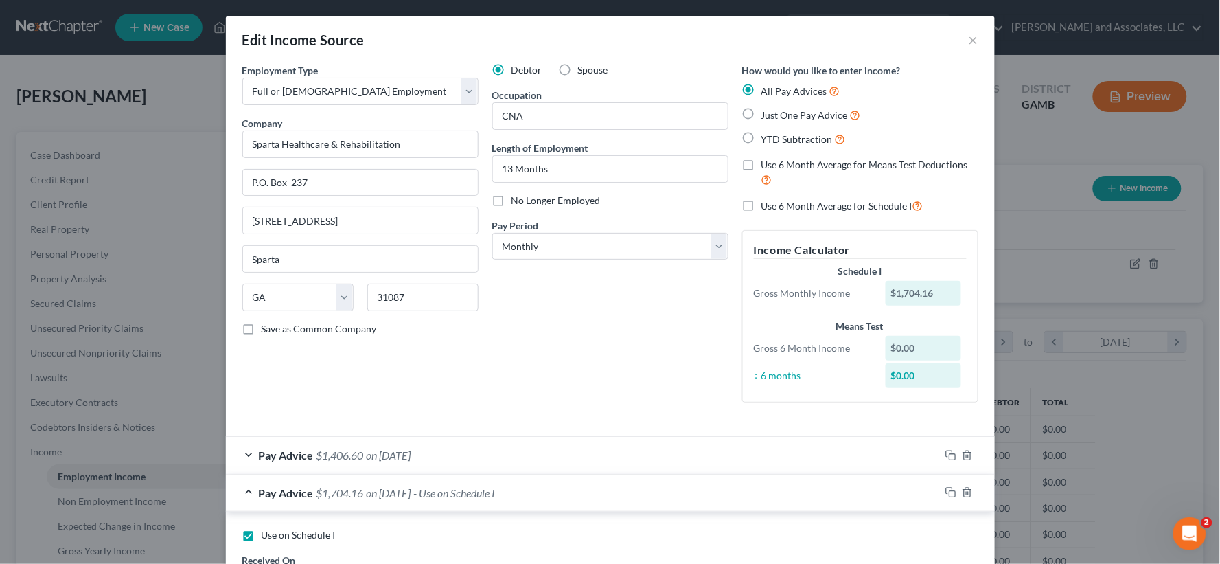
type input "1,704.16"
click at [762, 115] on label "Just One Pay Advice" at bounding box center [812, 115] width 100 height 16
click at [767, 115] on input "Just One Pay Advice" at bounding box center [771, 111] width 9 height 9
radio input "true"
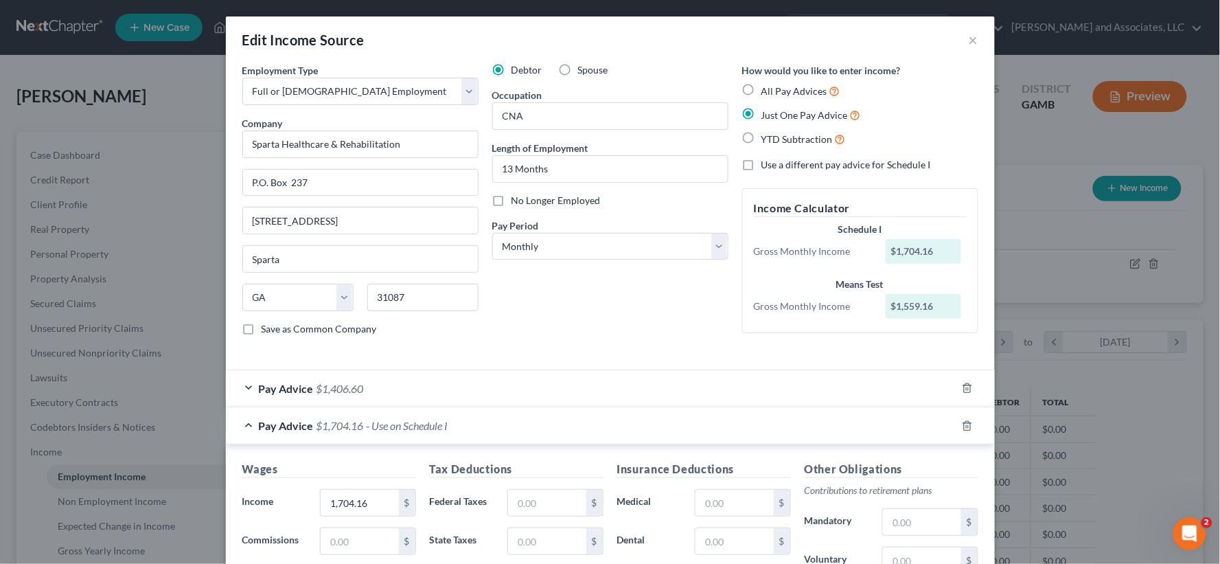
click at [762, 88] on label "All Pay Advices" at bounding box center [801, 91] width 79 height 16
click at [767, 88] on input "All Pay Advices" at bounding box center [771, 87] width 9 height 9
radio input "true"
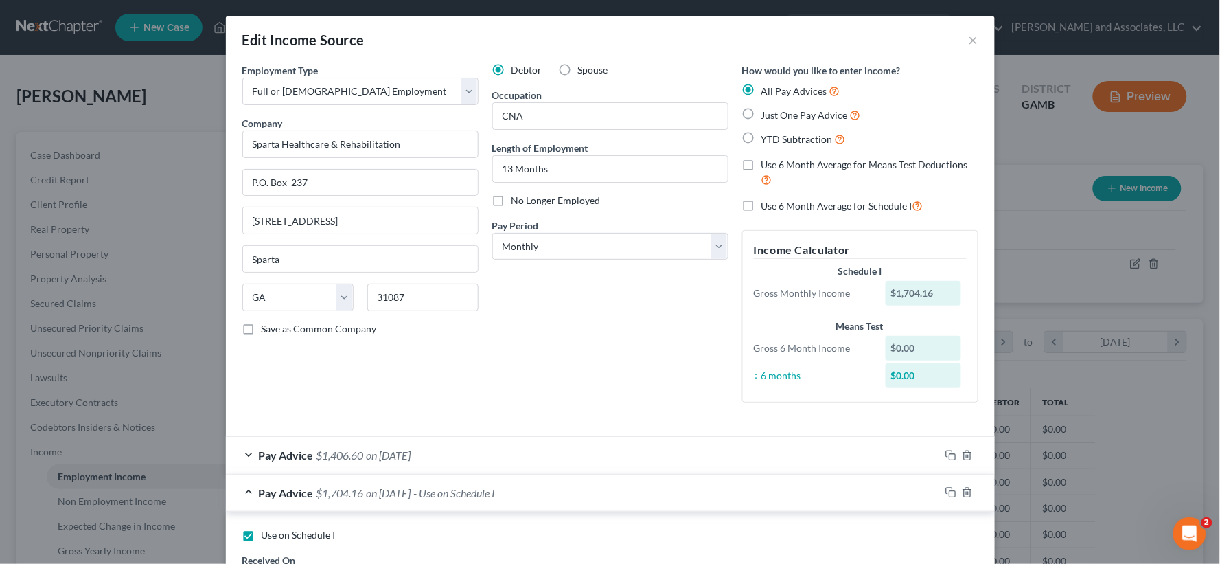
click at [762, 115] on label "Just One Pay Advice" at bounding box center [812, 115] width 100 height 16
click at [767, 115] on input "Just One Pay Advice" at bounding box center [771, 111] width 9 height 9
radio input "true"
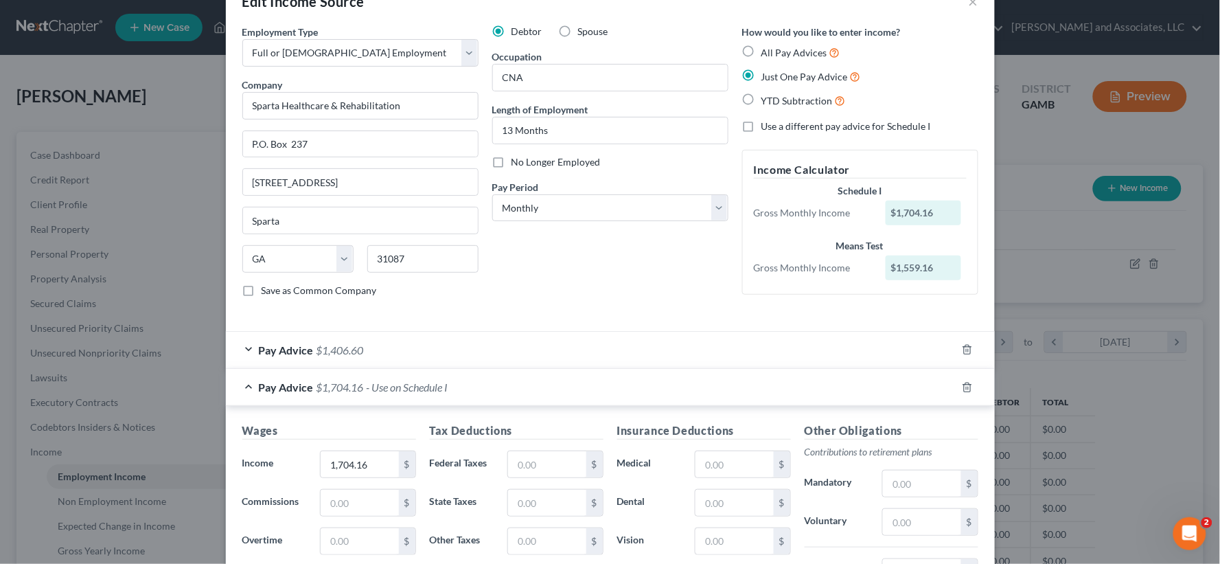
scroll to position [76, 0]
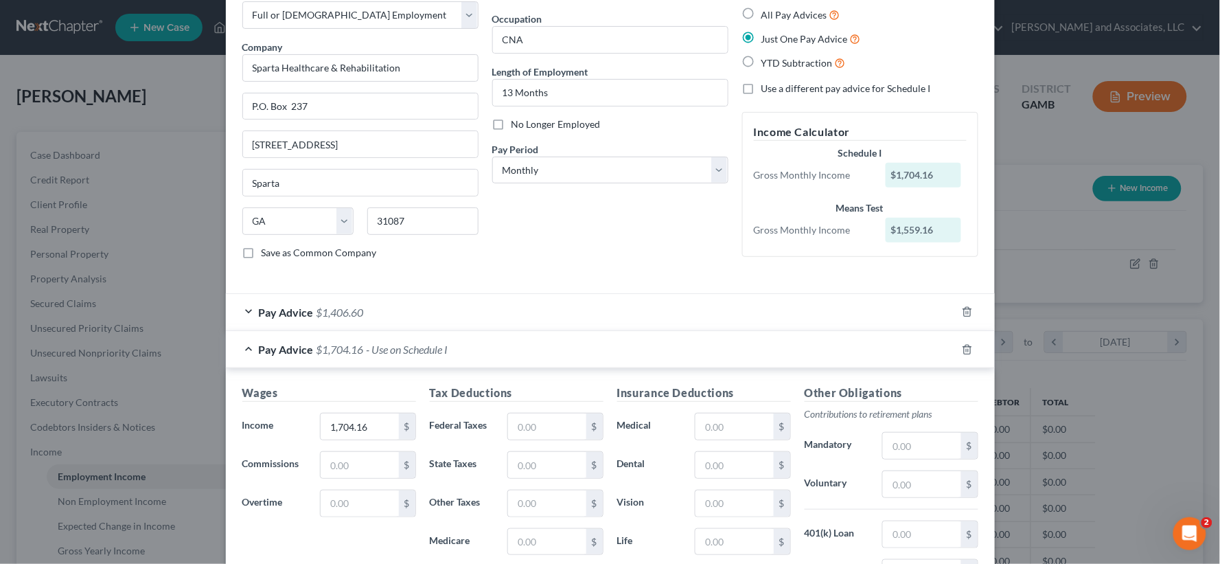
click at [355, 351] on span "$1,704.16" at bounding box center [340, 349] width 47 height 13
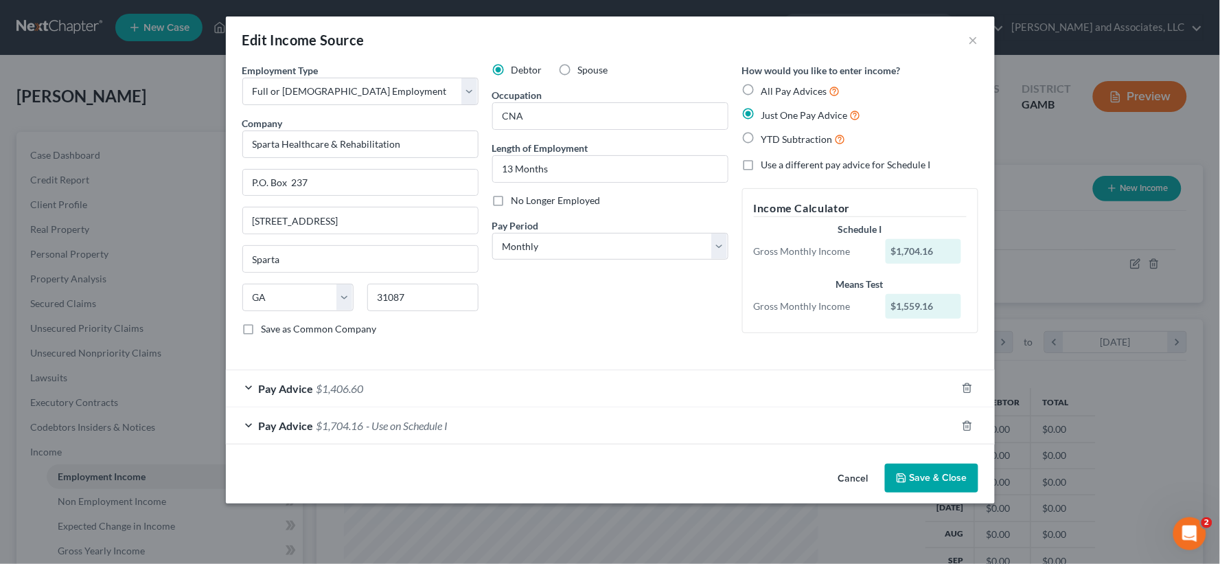
scroll to position [0, 0]
click at [390, 424] on span "- Use on Schedule I" at bounding box center [408, 425] width 82 height 13
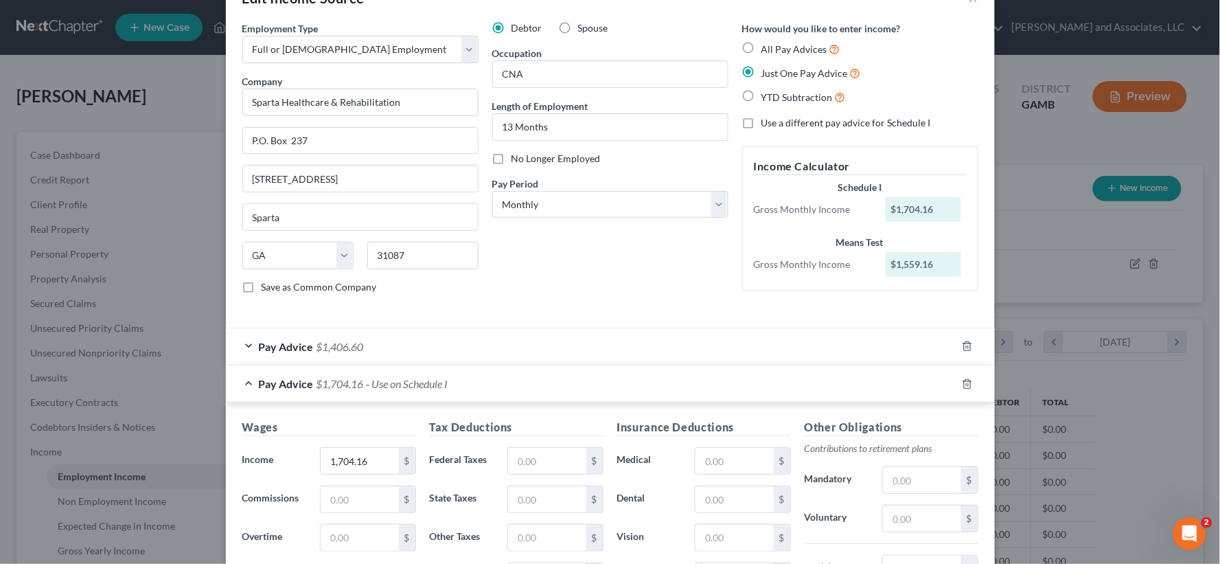
scroll to position [152, 0]
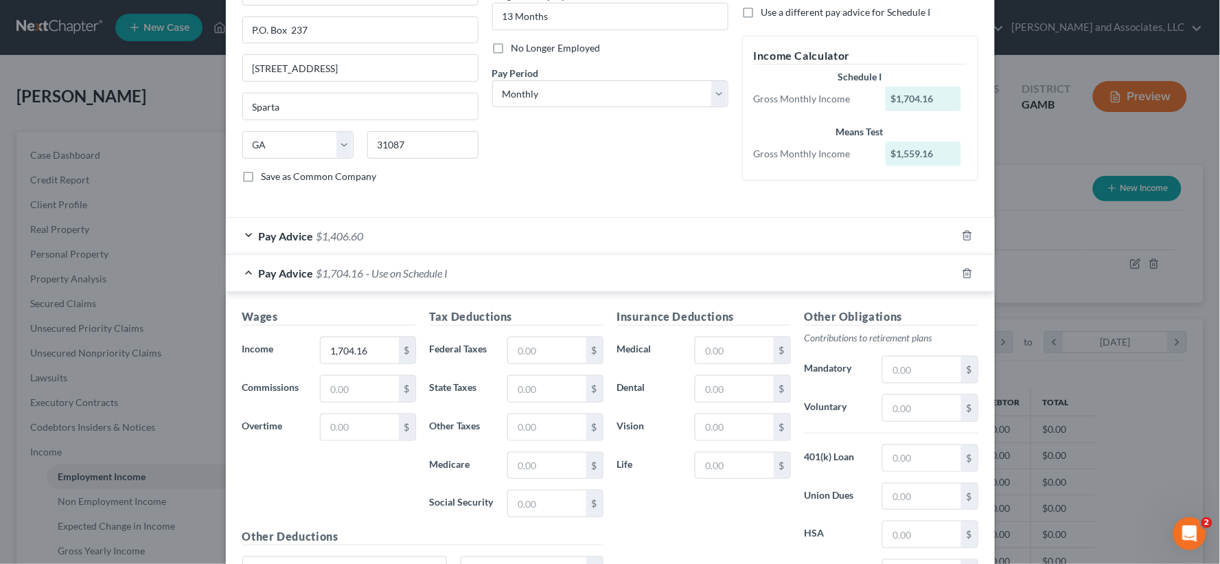
click at [319, 234] on span "$1,406.60" at bounding box center [340, 235] width 47 height 13
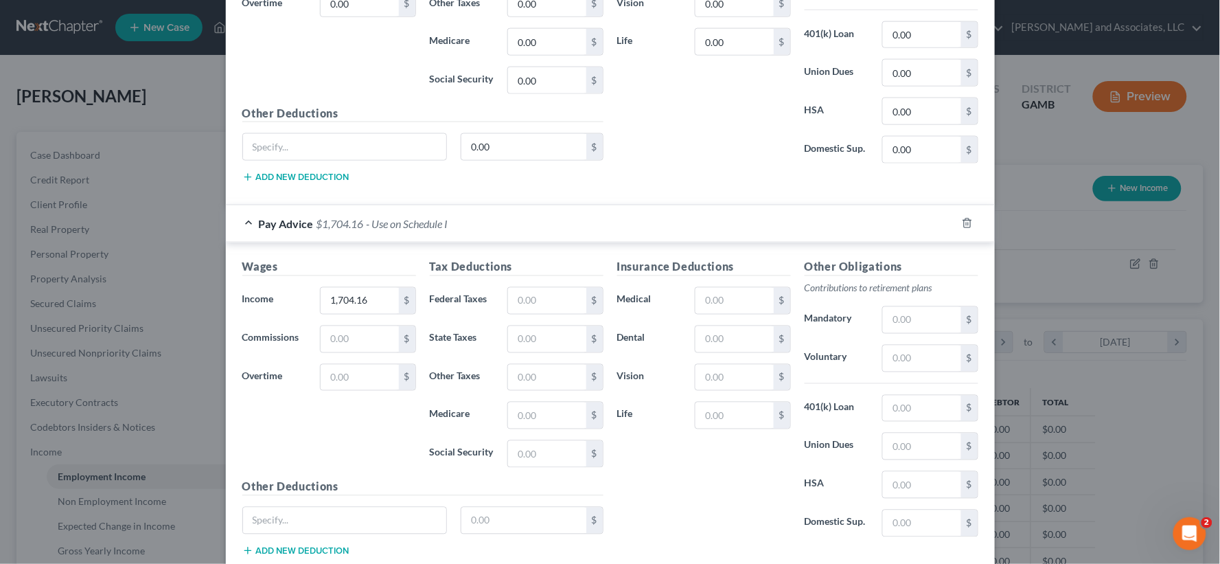
scroll to position [610, 0]
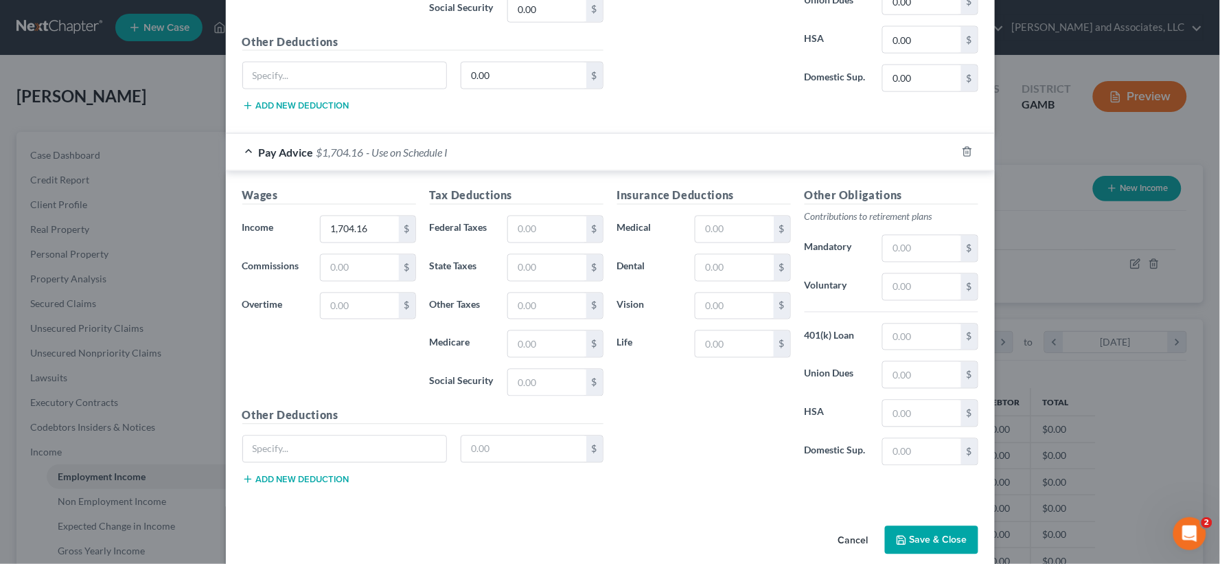
click at [357, 151] on span "$1,704.16" at bounding box center [340, 152] width 47 height 13
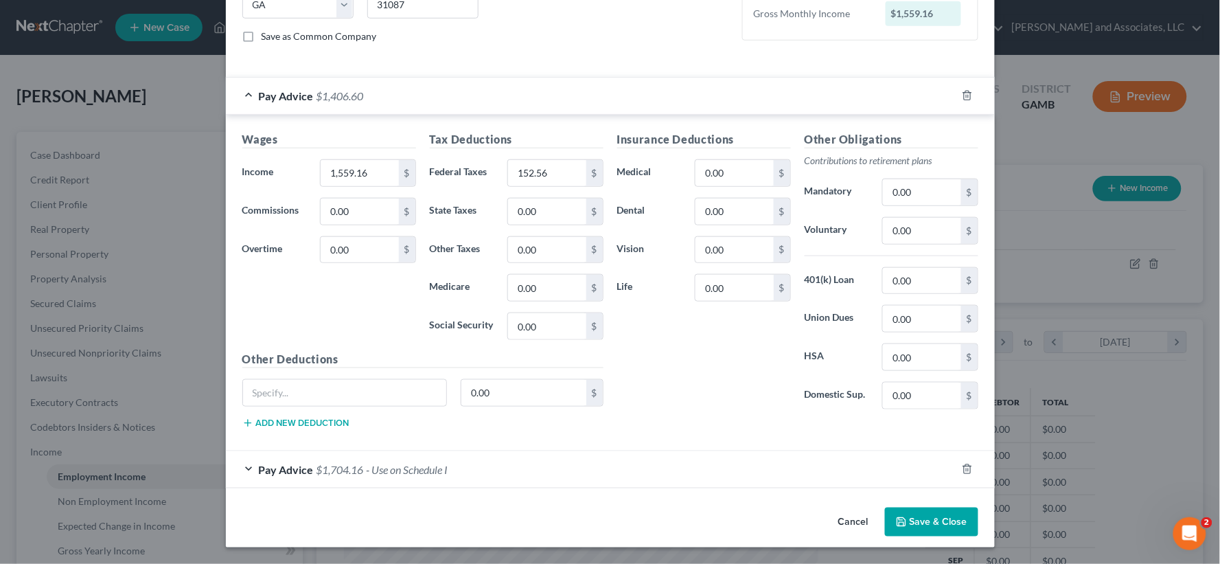
scroll to position [293, 0]
click at [341, 474] on span "$1,704.16" at bounding box center [340, 469] width 47 height 13
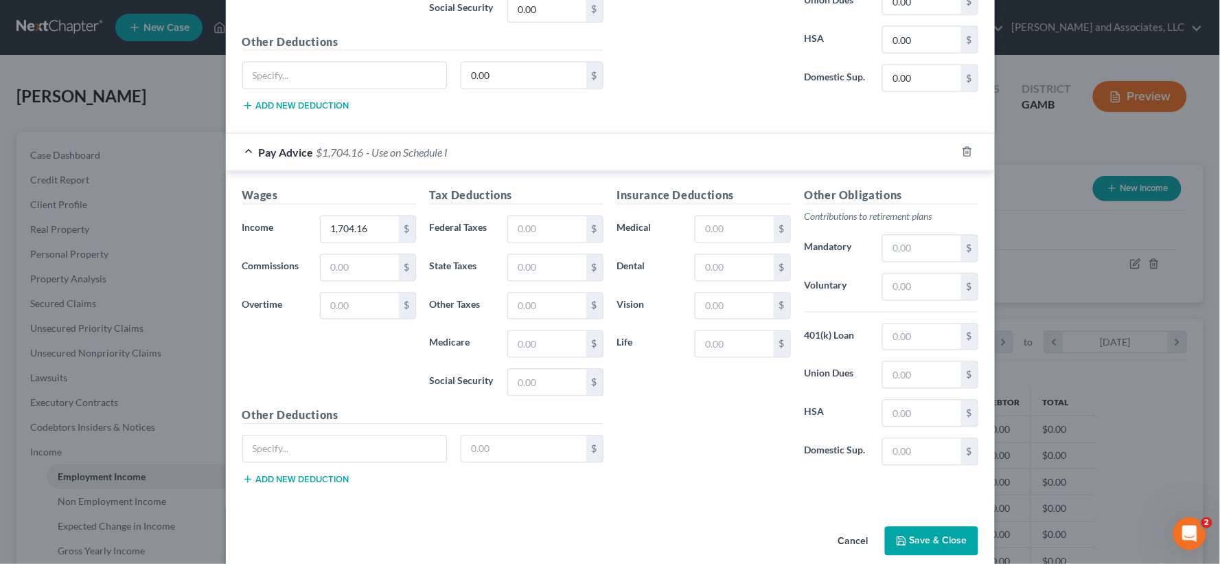
scroll to position [610, 0]
click at [386, 152] on span "- Use on Schedule I" at bounding box center [408, 152] width 82 height 13
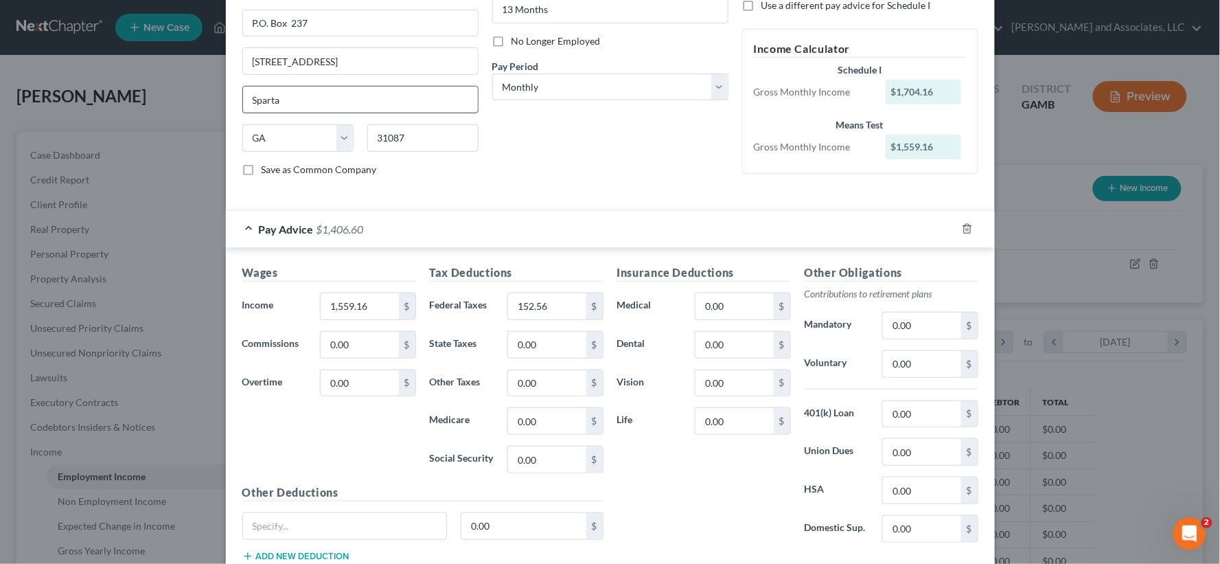
scroll to position [293, 0]
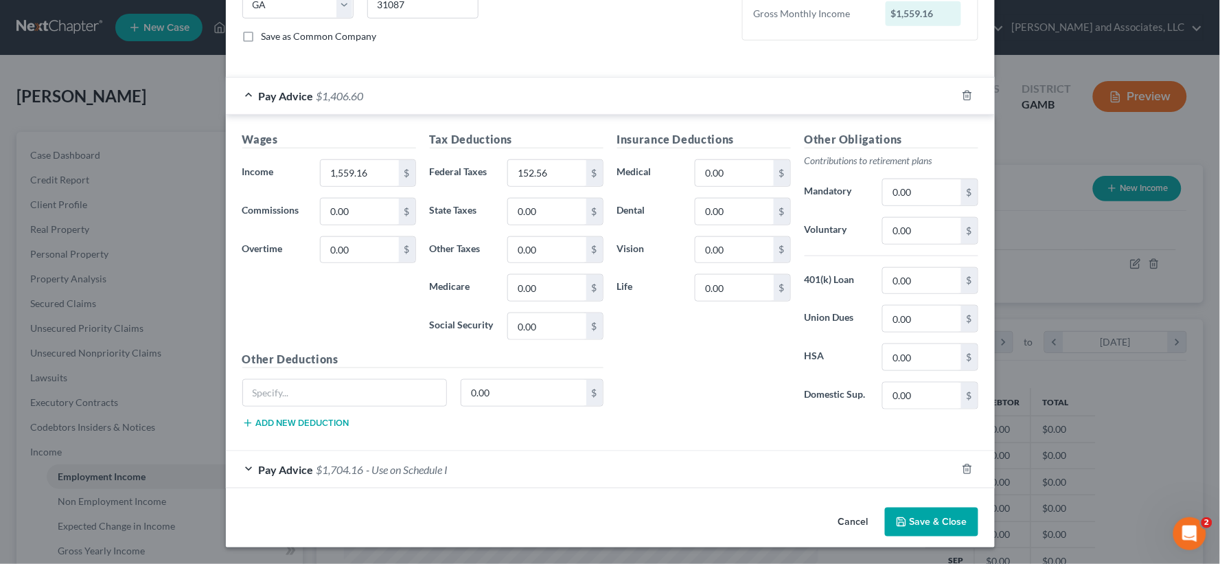
click at [286, 467] on span "Pay Advice" at bounding box center [286, 469] width 55 height 13
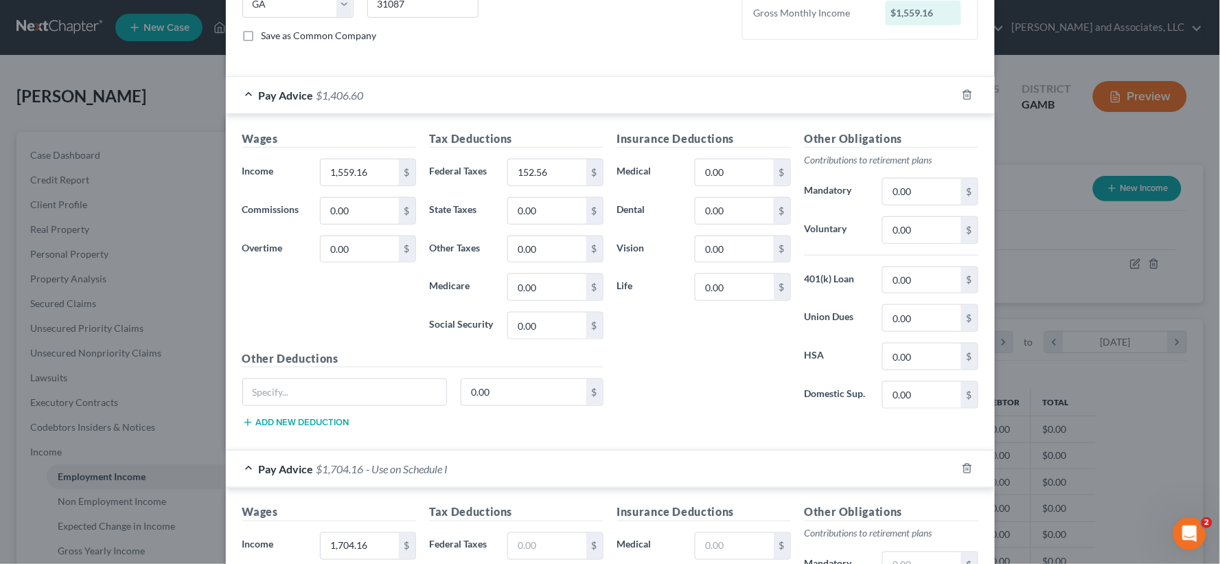
click at [400, 469] on span "- Use on Schedule I" at bounding box center [408, 468] width 82 height 13
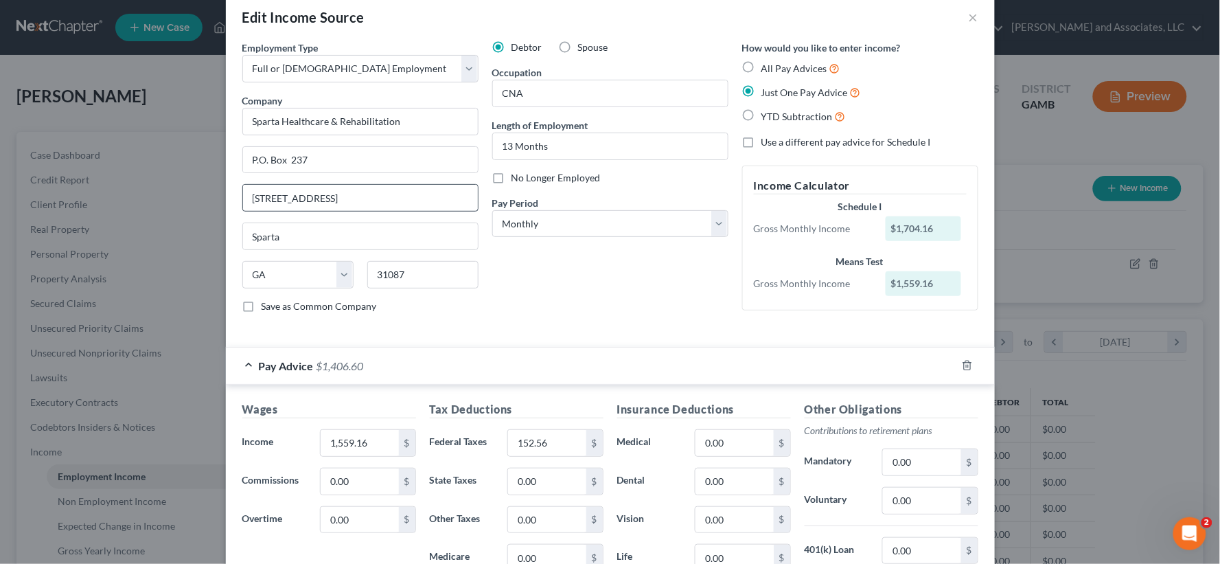
scroll to position [0, 0]
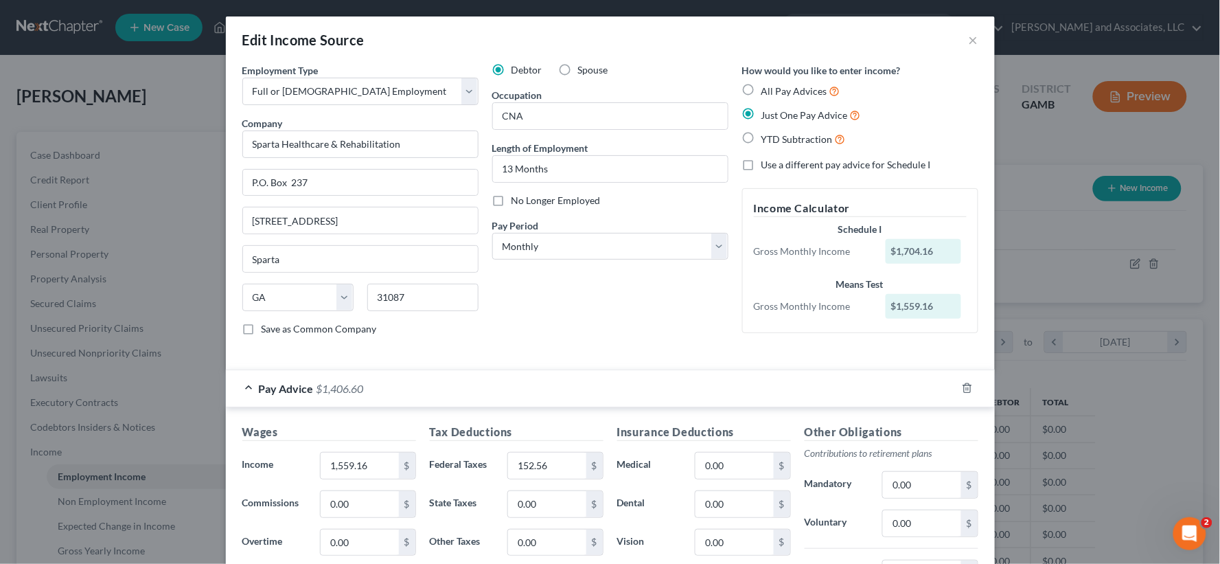
click at [320, 382] on span "$1,406.60" at bounding box center [340, 388] width 47 height 13
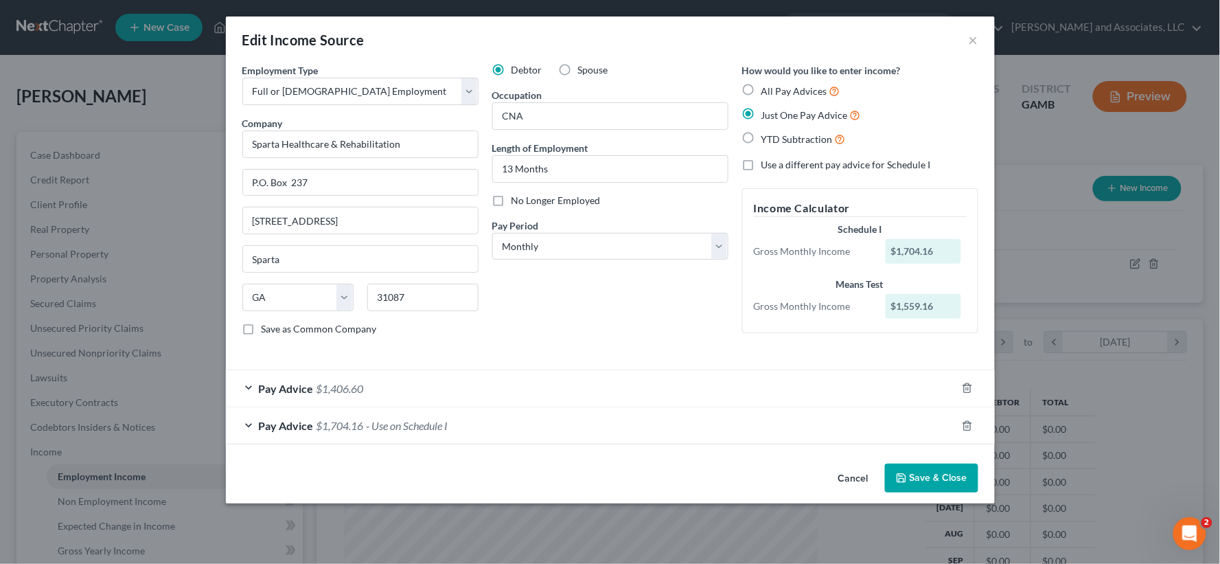
click at [365, 430] on div "Pay Advice $1,704.16 - Use on Schedule I" at bounding box center [591, 425] width 731 height 36
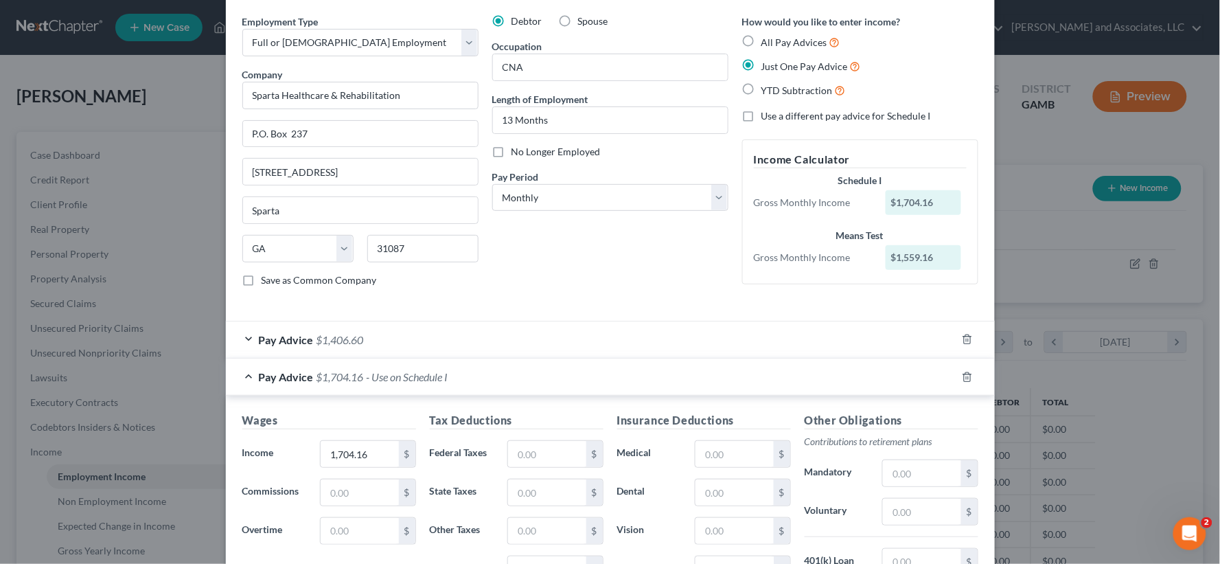
scroll to position [76, 0]
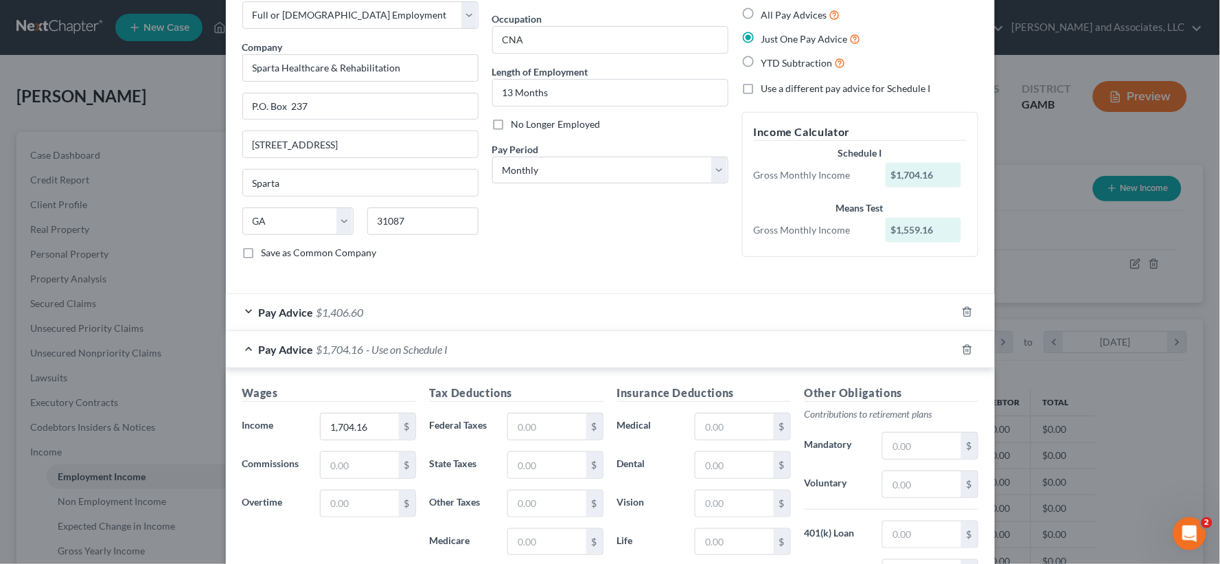
click at [323, 310] on span "$1,406.60" at bounding box center [340, 312] width 47 height 13
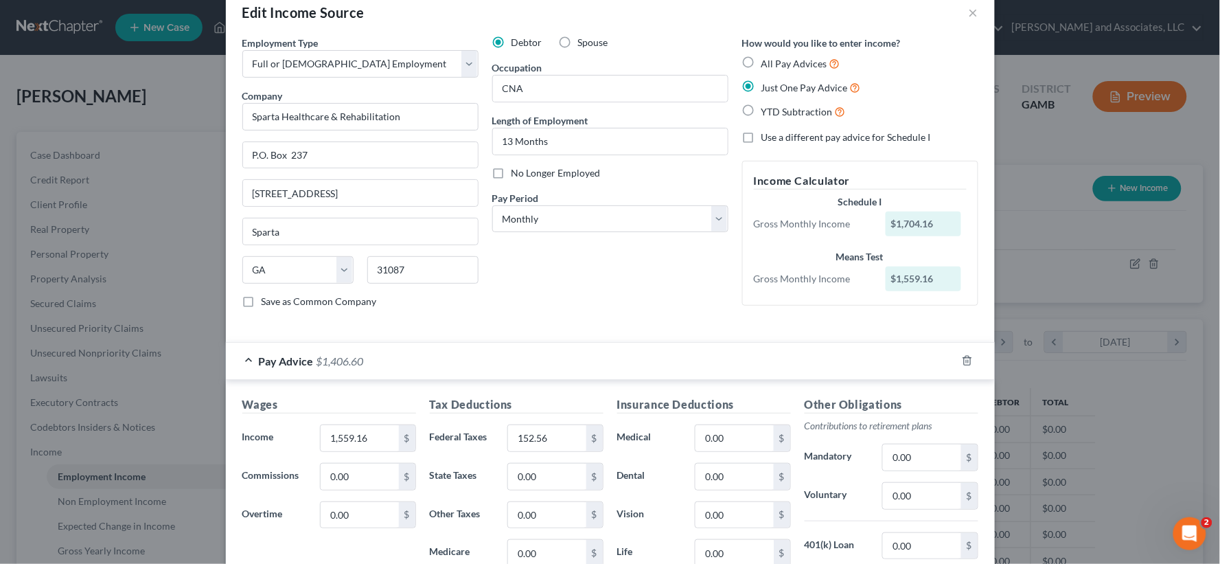
scroll to position [0, 0]
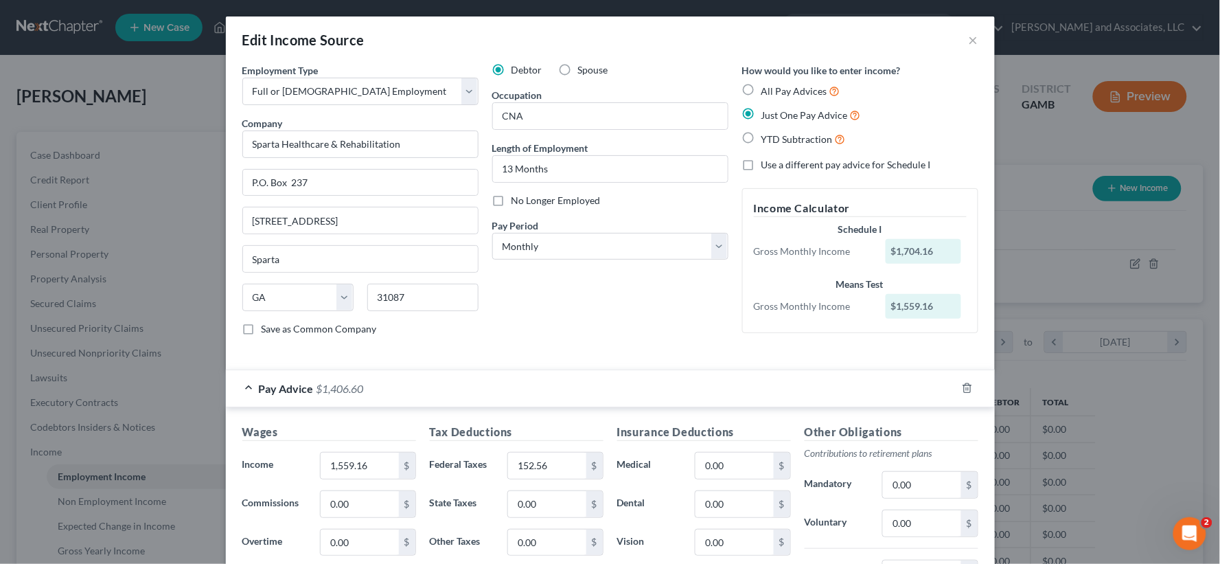
click at [762, 86] on label "All Pay Advices" at bounding box center [801, 91] width 79 height 16
click at [767, 86] on input "All Pay Advices" at bounding box center [771, 87] width 9 height 9
radio input "true"
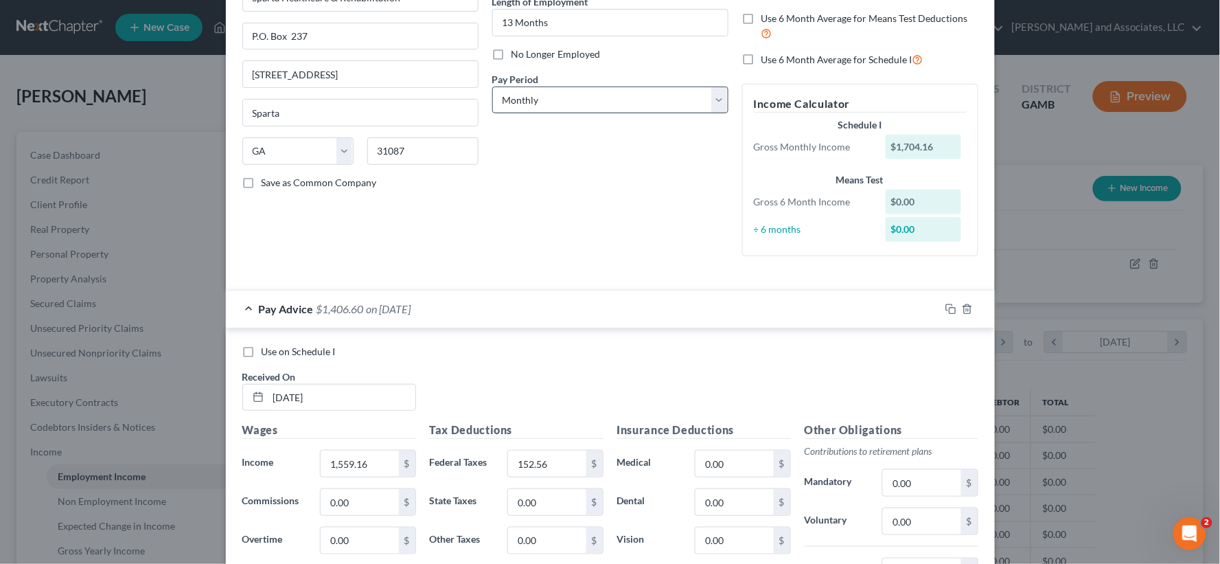
scroll to position [152, 0]
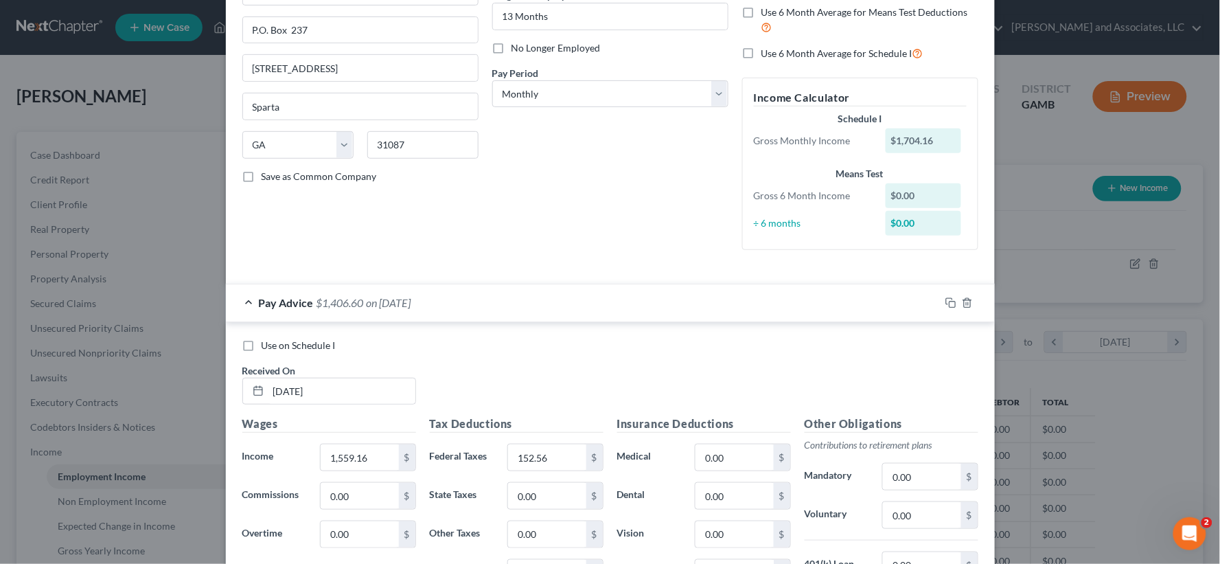
click at [262, 350] on label "Use on Schedule I" at bounding box center [299, 346] width 74 height 14
click at [267, 347] on input "Use on Schedule I" at bounding box center [271, 343] width 9 height 9
checkbox input "true"
checkbox input "false"
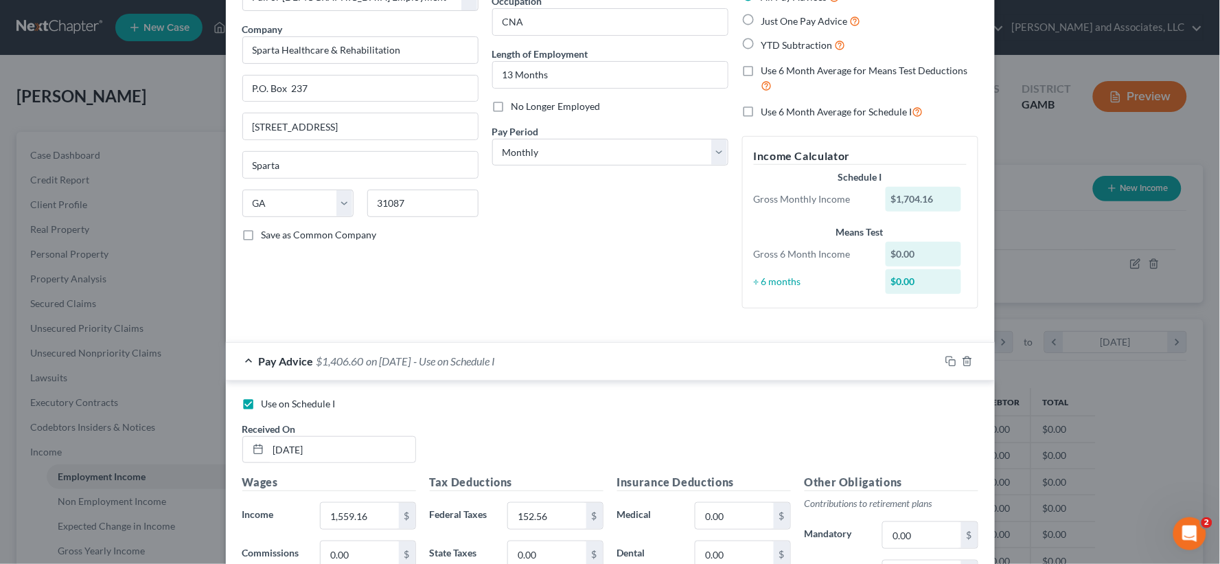
scroll to position [76, 0]
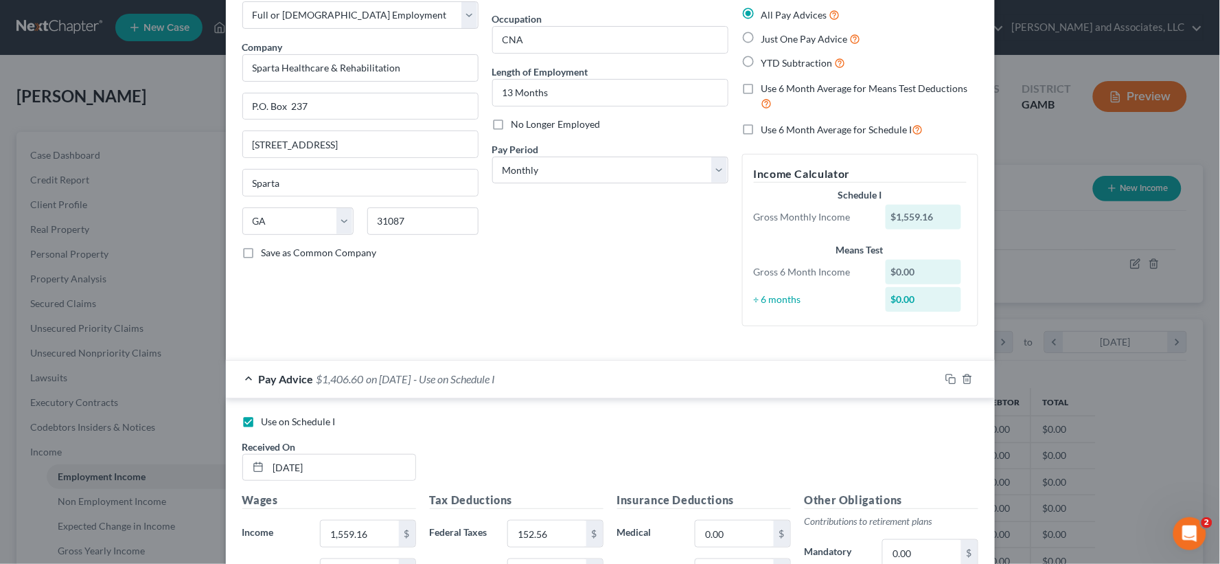
click at [762, 38] on label "Just One Pay Advice" at bounding box center [812, 39] width 100 height 16
click at [767, 38] on input "Just One Pay Advice" at bounding box center [771, 35] width 9 height 9
radio input "true"
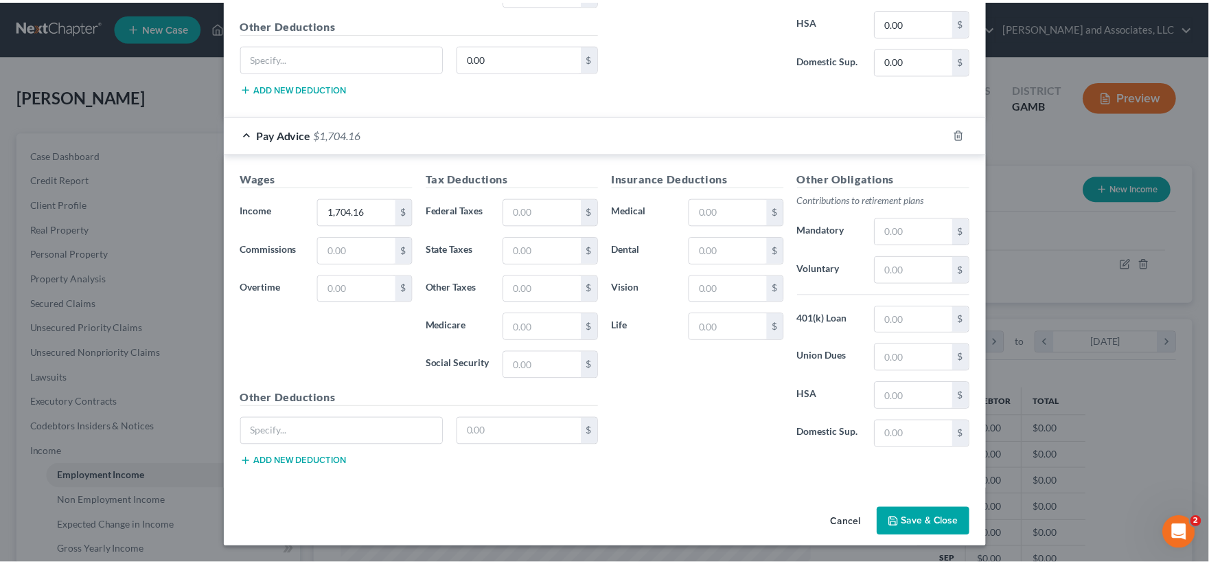
scroll to position [630, 0]
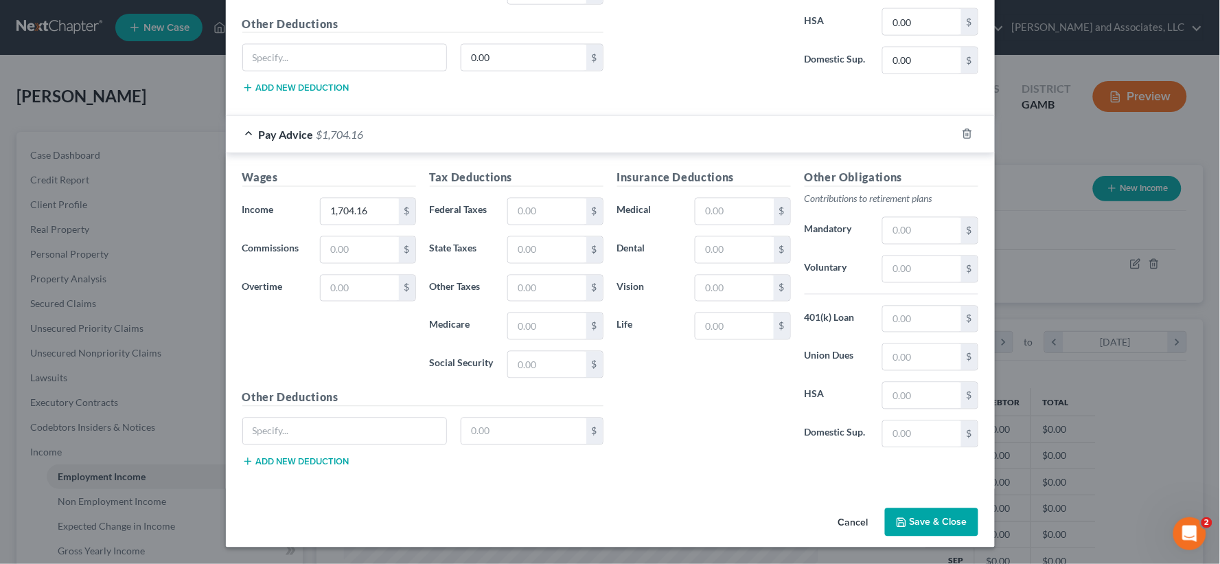
click at [941, 525] on button "Save & Close" at bounding box center [931, 522] width 93 height 29
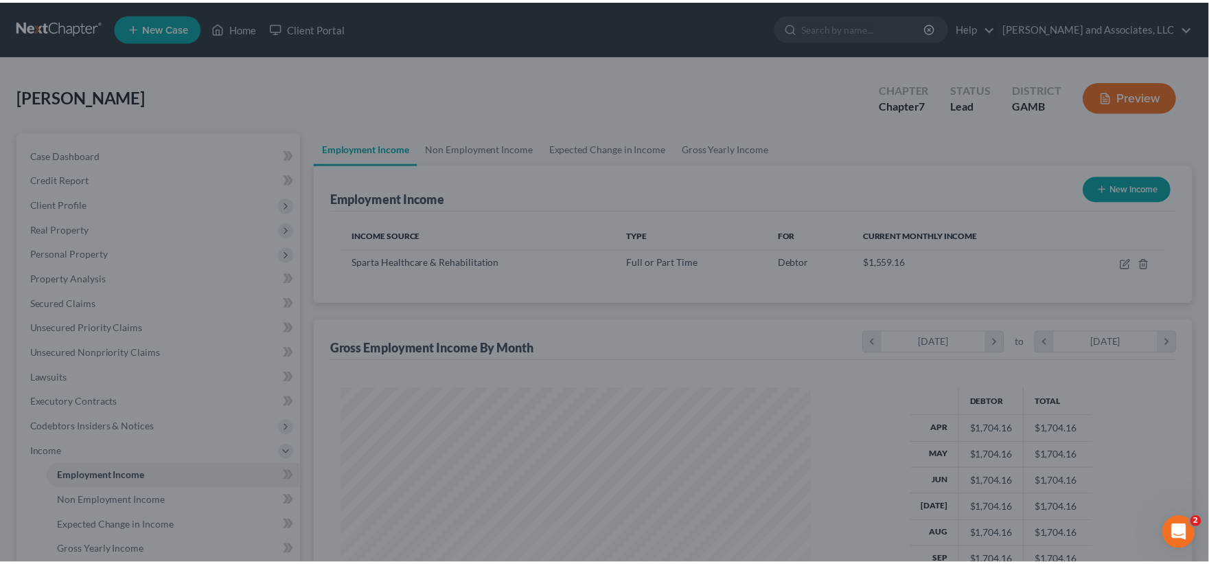
scroll to position [686459, 686209]
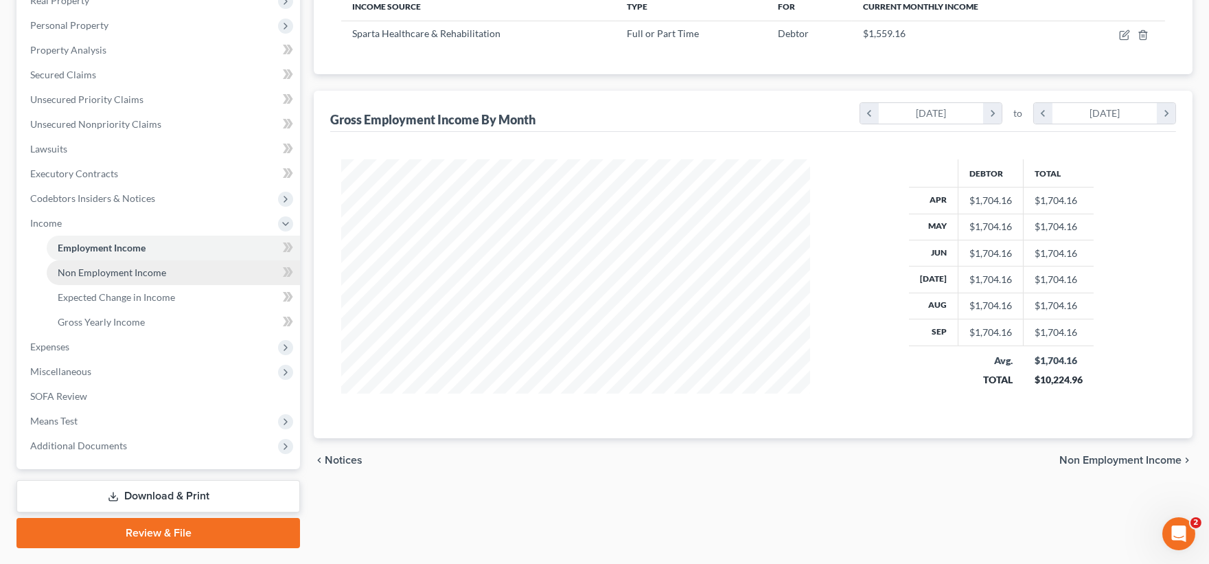
click at [125, 271] on span "Non Employment Income" at bounding box center [112, 272] width 108 height 12
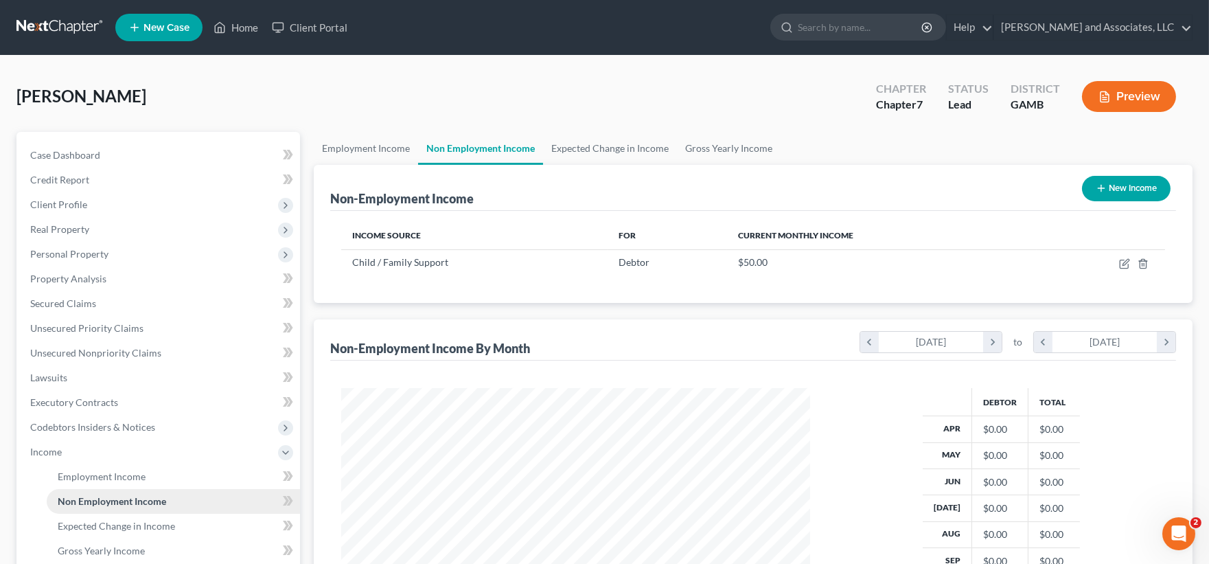
scroll to position [246, 496]
click at [1128, 193] on button "New Income" at bounding box center [1126, 188] width 89 height 25
select select "0"
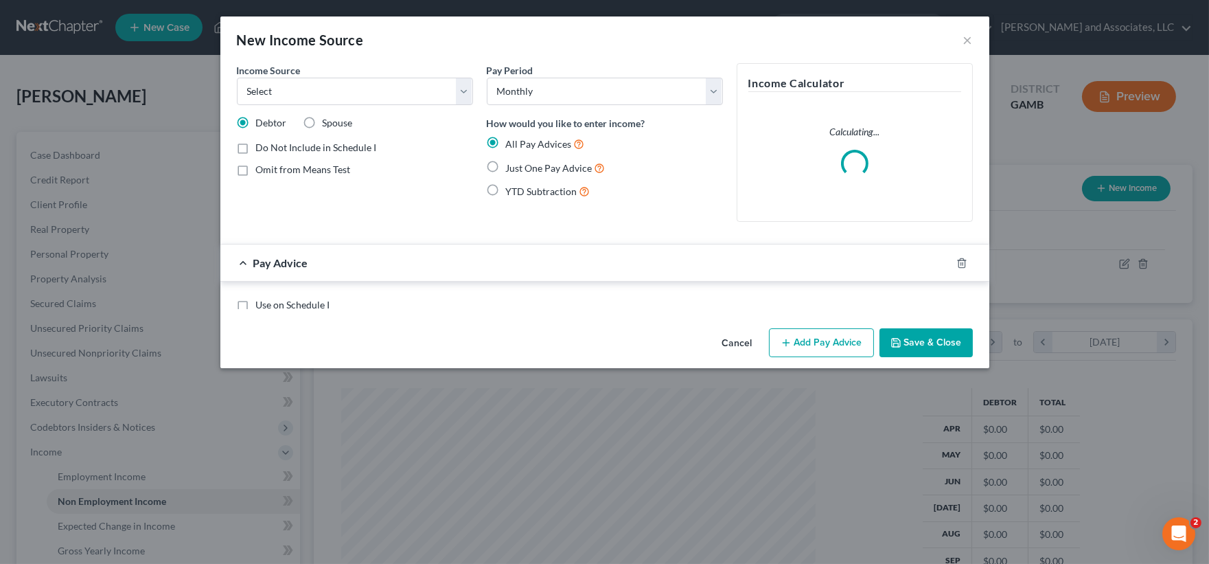
scroll to position [246, 502]
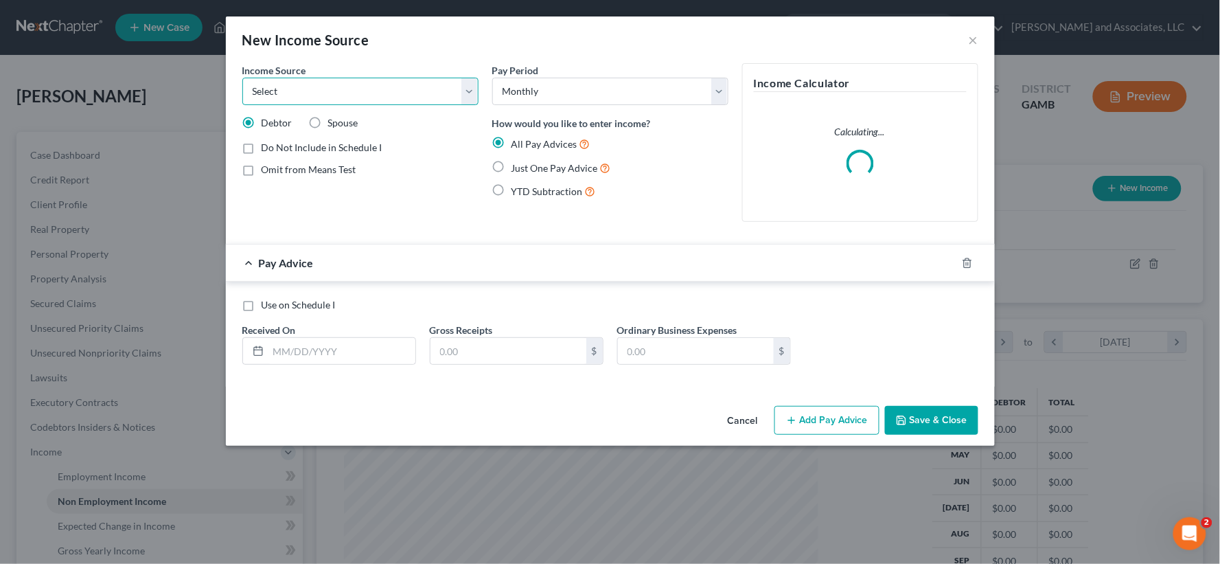
click at [348, 96] on select "Select Unemployment Disability (from employer) Pension Retirement Social Securi…" at bounding box center [360, 91] width 236 height 27
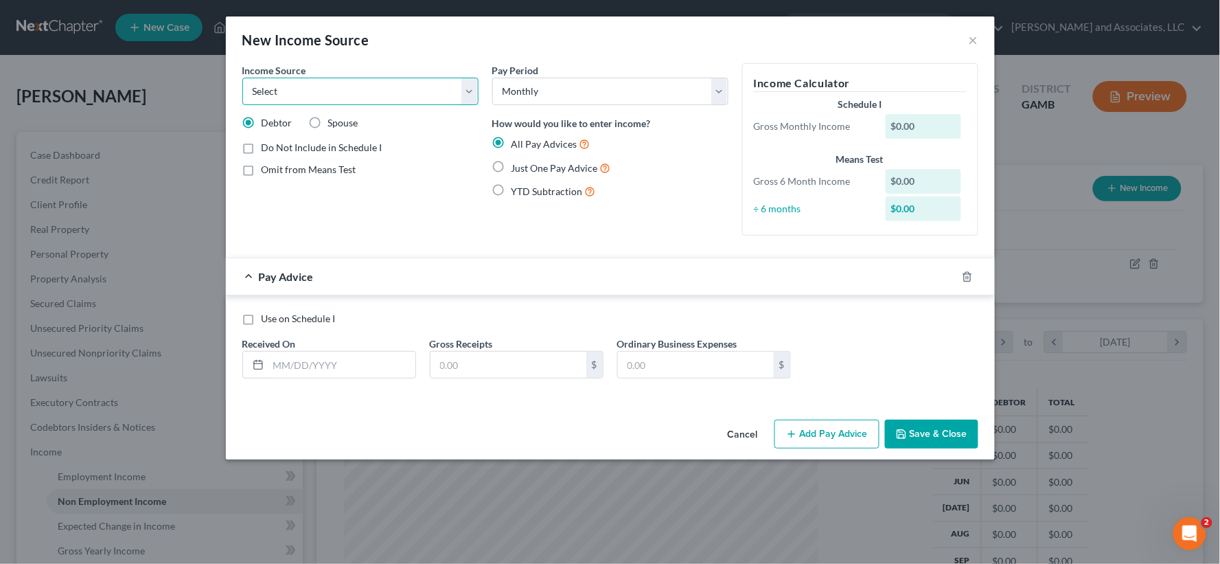
select select "7"
click at [242, 78] on select "Select Unemployment Disability (from employer) Pension Retirement Social Securi…" at bounding box center [360, 91] width 236 height 27
click at [320, 366] on input "text" at bounding box center [342, 365] width 147 height 26
type input "[DATE]"
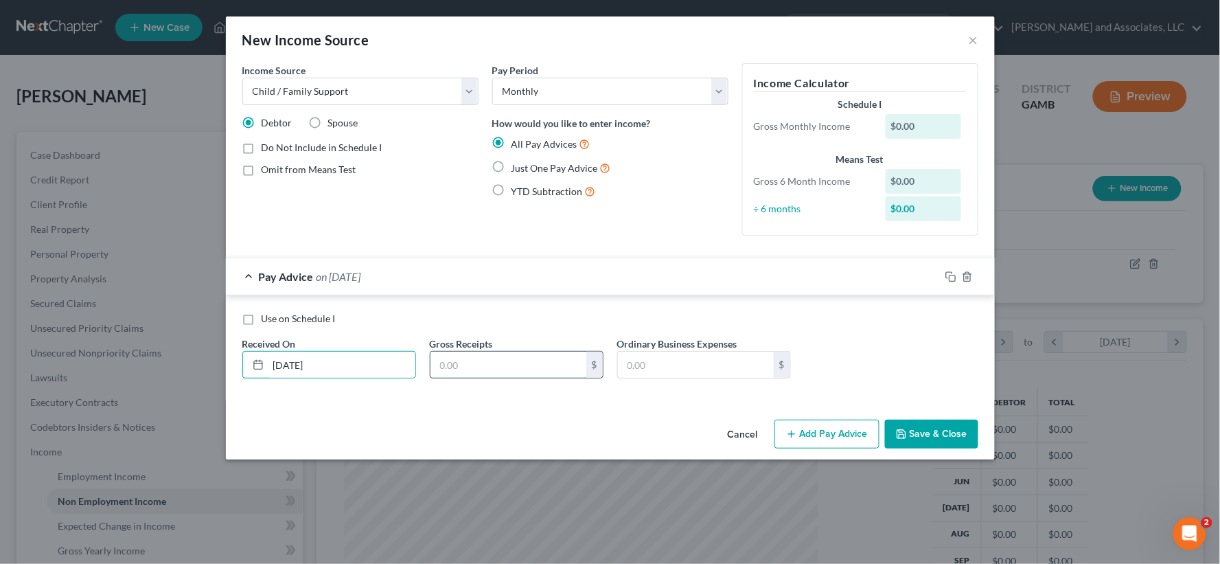
click at [474, 365] on input "text" at bounding box center [509, 365] width 156 height 26
type input "32.00"
click at [262, 148] on label "Do Not Include in Schedule I" at bounding box center [322, 148] width 121 height 14
click at [267, 148] on input "Do Not Include in Schedule I" at bounding box center [271, 145] width 9 height 9
checkbox input "true"
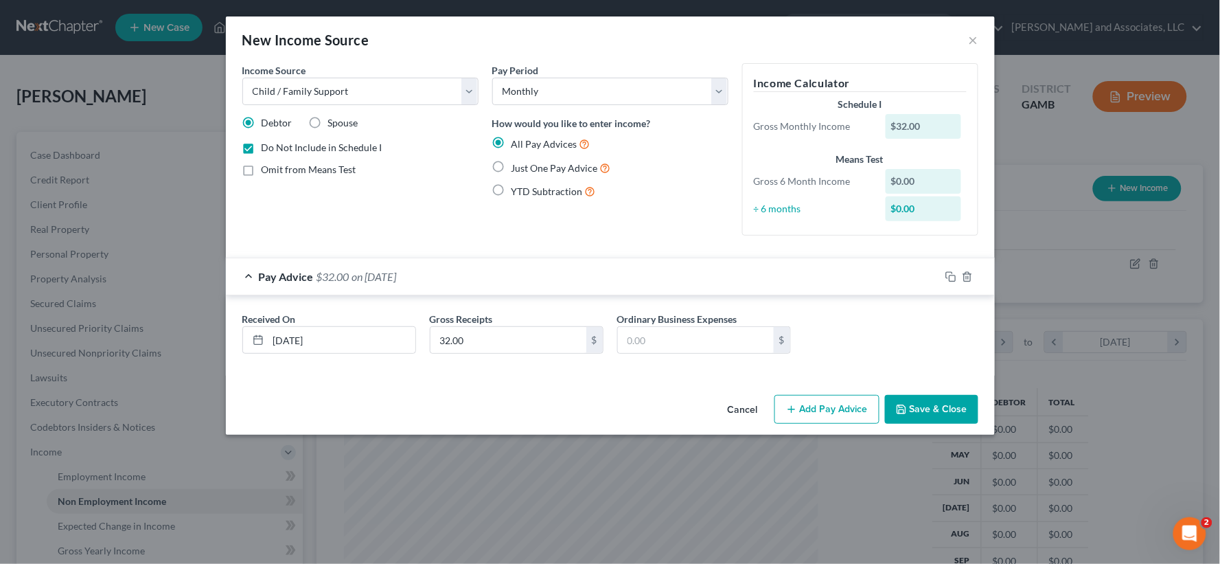
click at [512, 167] on label "Just One Pay Advice" at bounding box center [562, 168] width 100 height 16
click at [517, 167] on input "Just One Pay Advice" at bounding box center [521, 164] width 9 height 9
radio input "true"
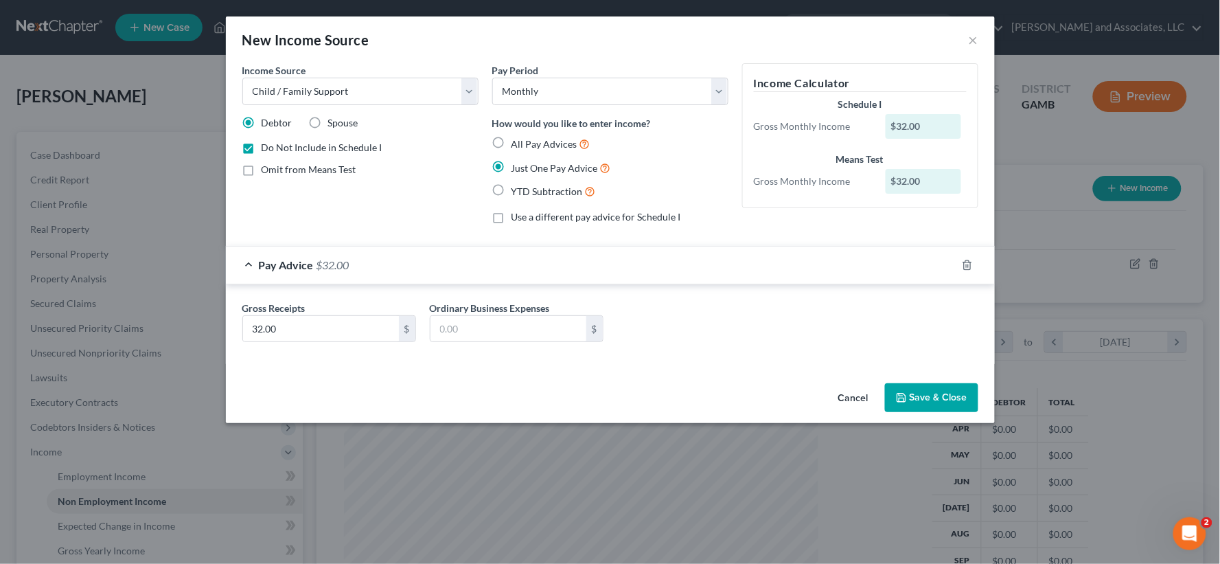
click at [929, 398] on button "Save & Close" at bounding box center [931, 397] width 93 height 29
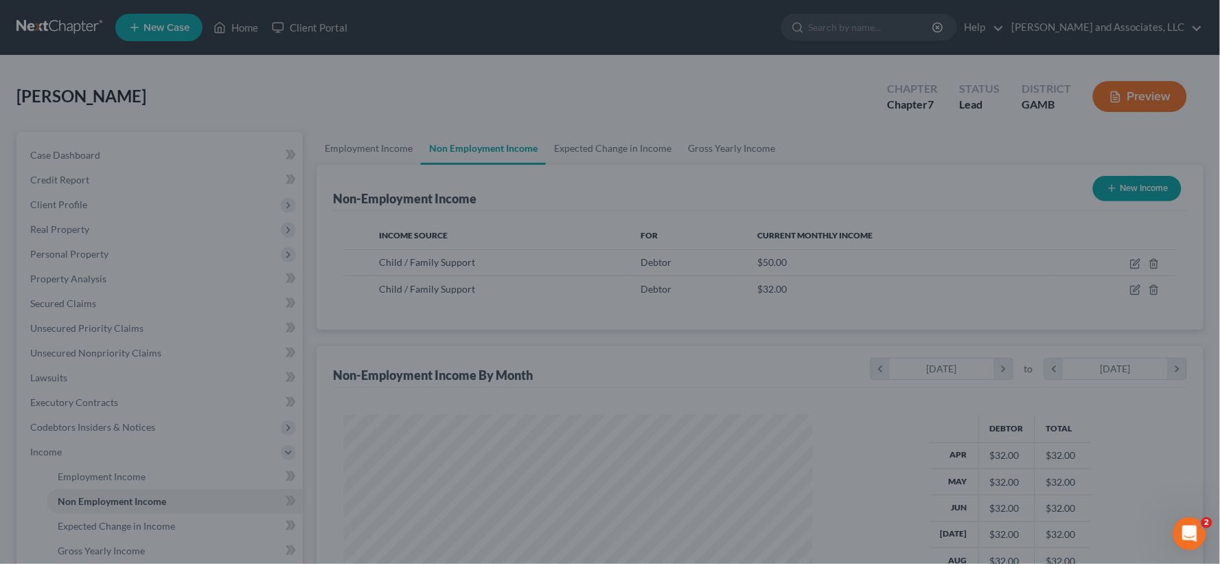
scroll to position [686459, 686209]
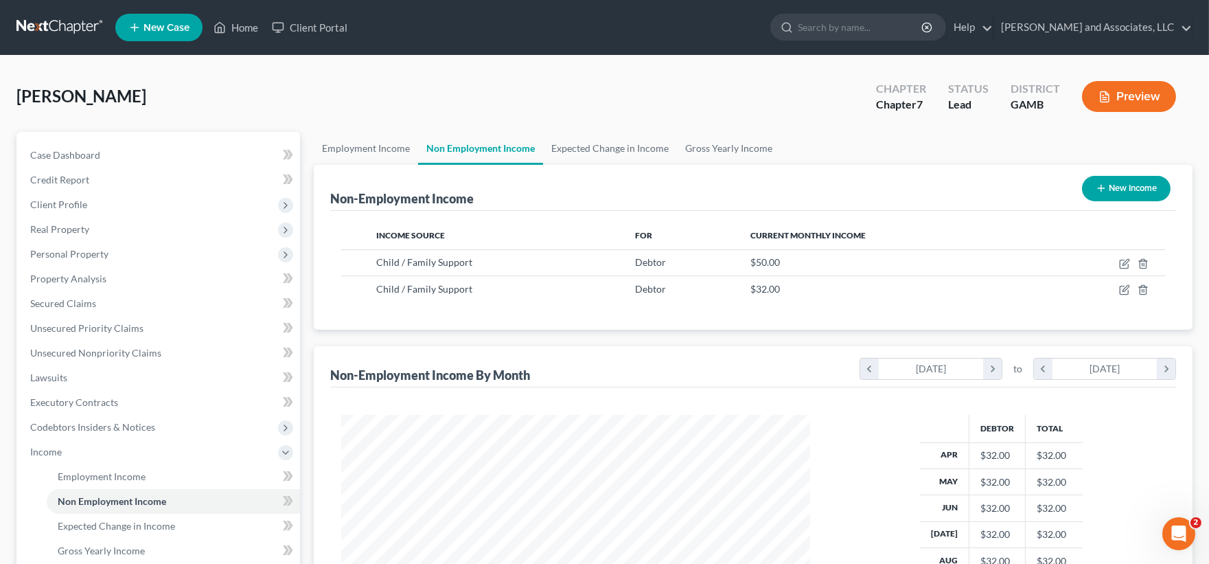
click at [1134, 100] on button "Preview" at bounding box center [1129, 96] width 94 height 31
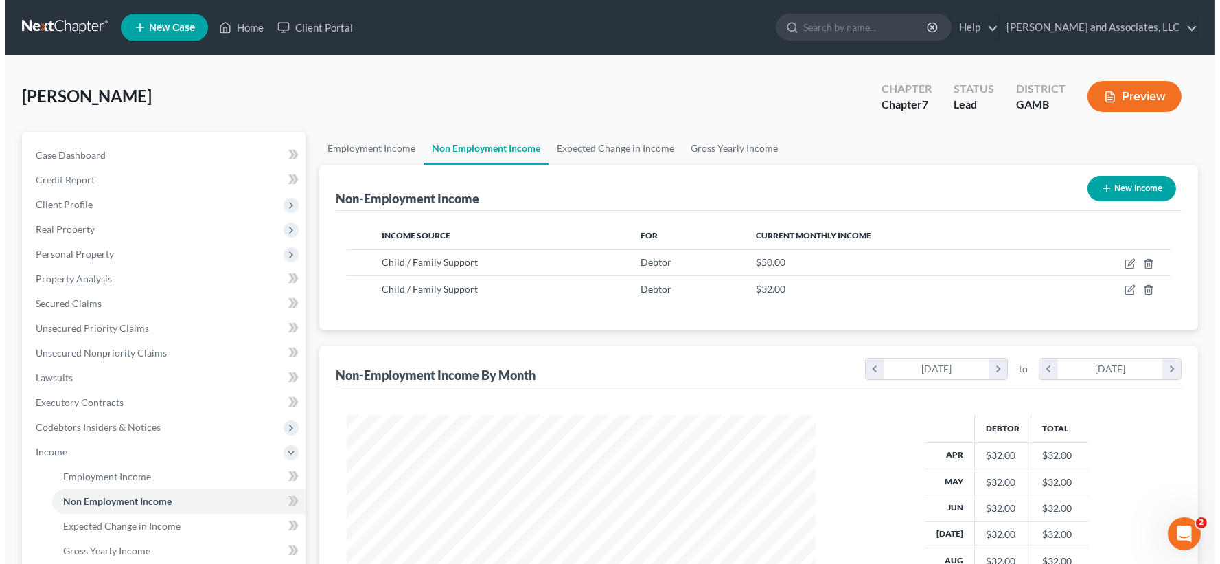
scroll to position [246, 502]
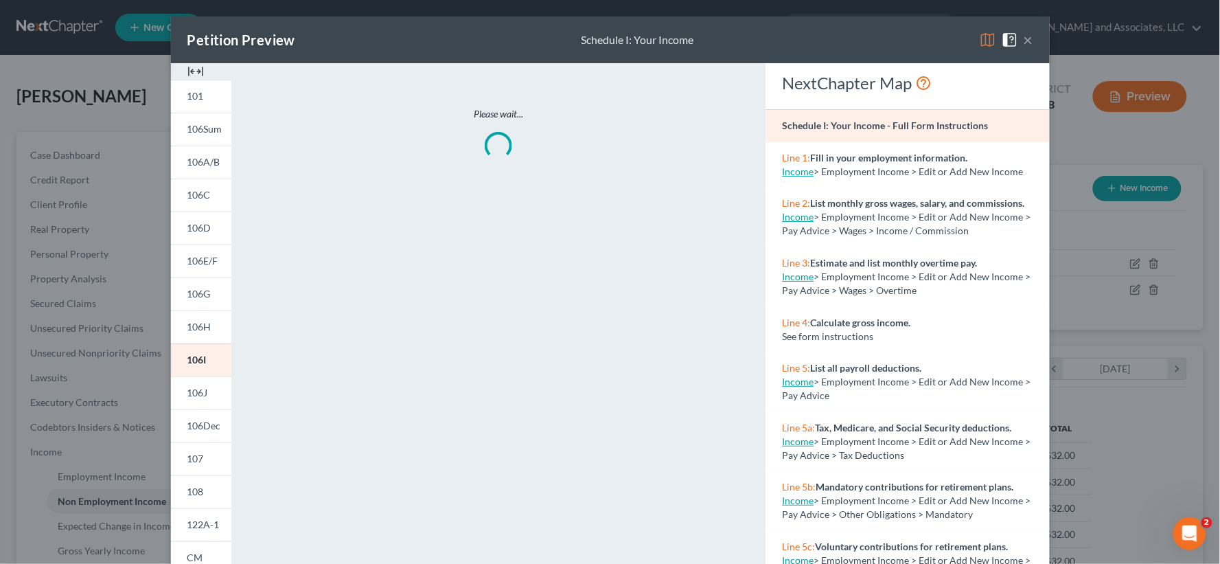
click at [200, 69] on div at bounding box center [201, 71] width 60 height 16
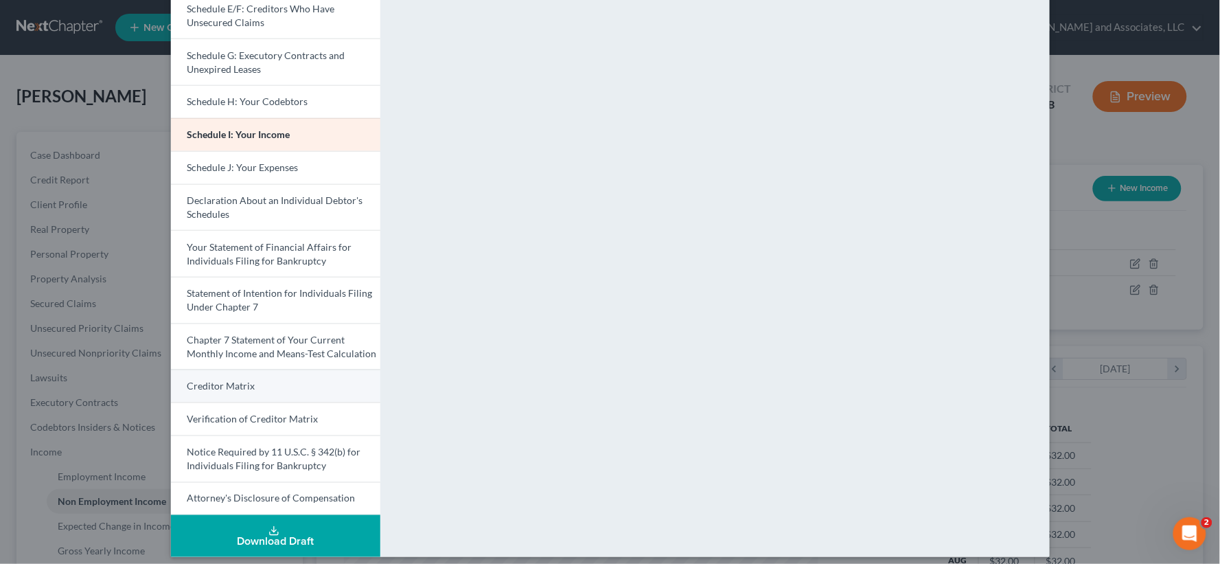
scroll to position [302, 0]
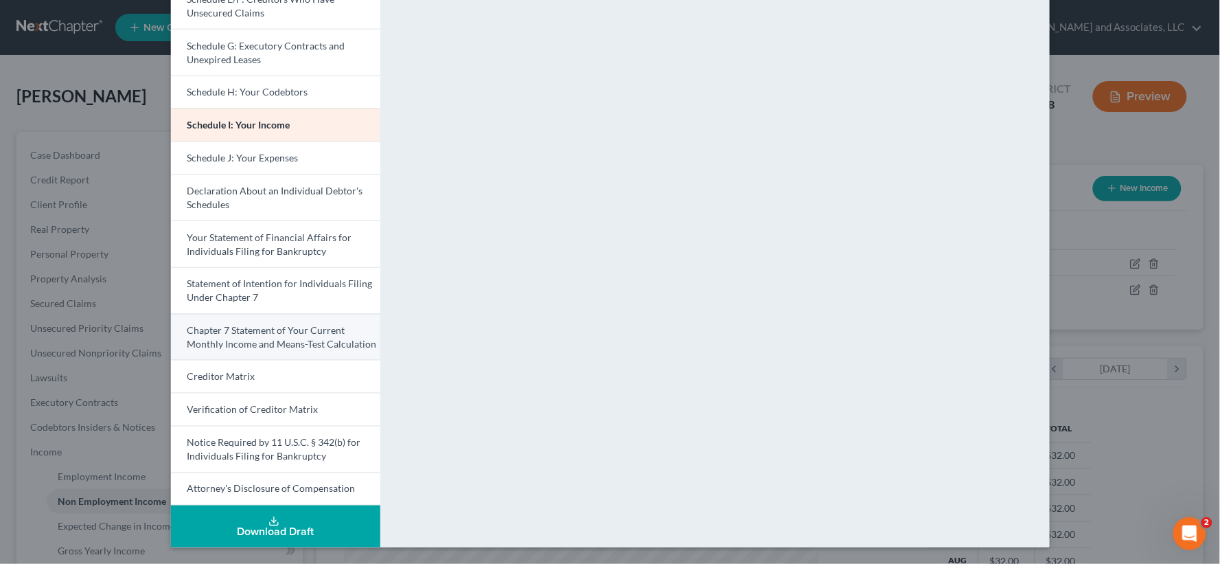
click at [238, 337] on link "Chapter 7 Statement of Your Current Monthly Income and Means-Test Calculation" at bounding box center [275, 337] width 209 height 47
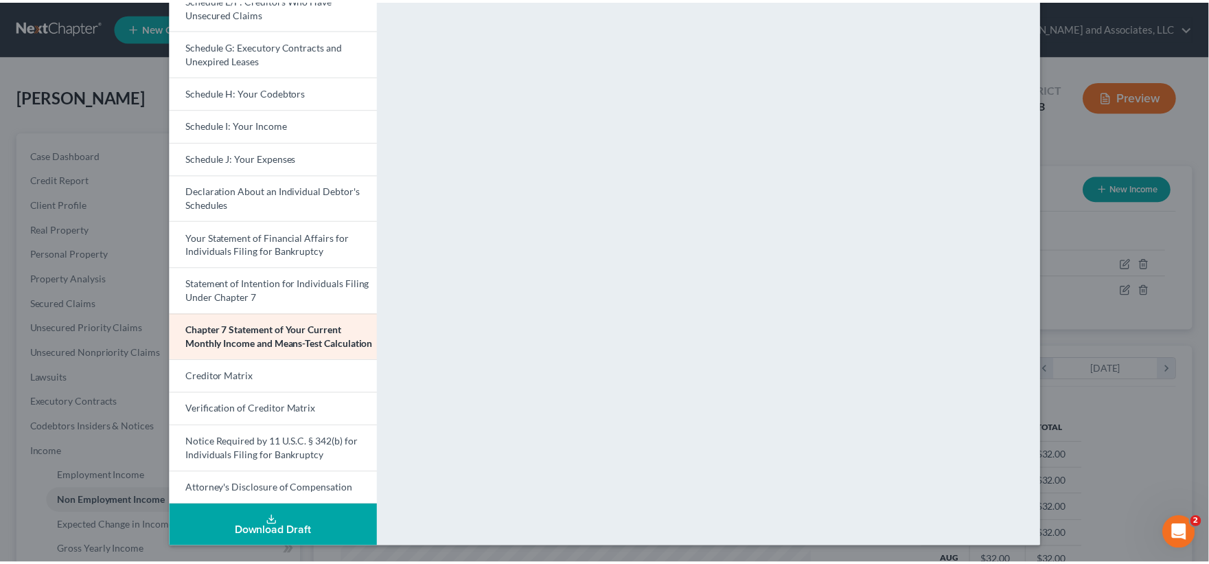
scroll to position [0, 0]
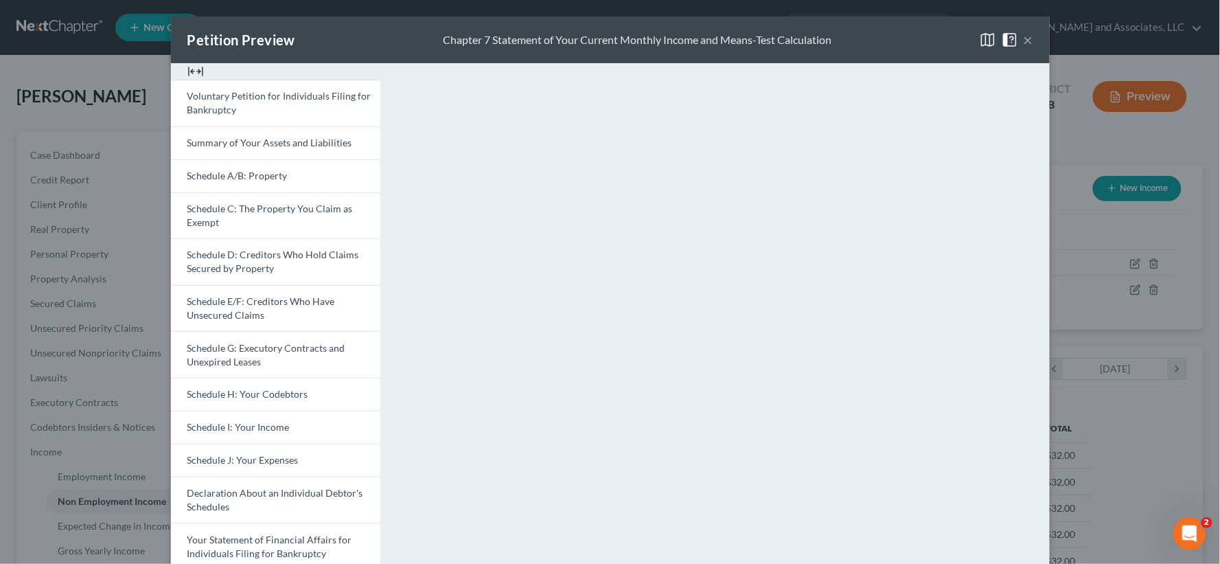
click at [1027, 38] on button "×" at bounding box center [1029, 40] width 10 height 16
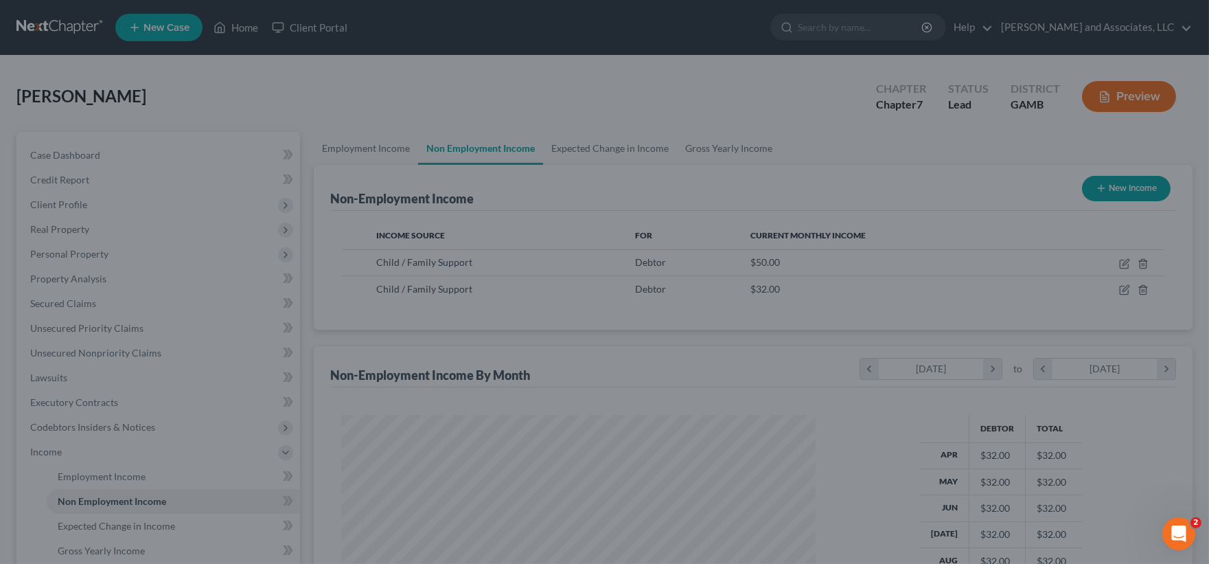
scroll to position [686459, 686209]
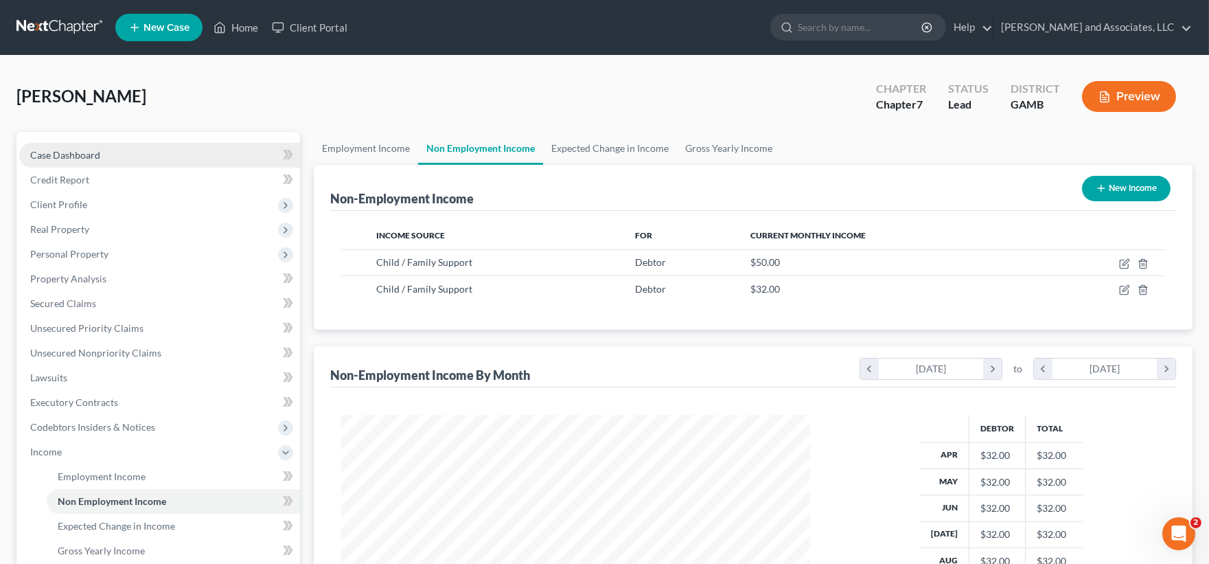
click at [56, 146] on link "Case Dashboard" at bounding box center [159, 155] width 281 height 25
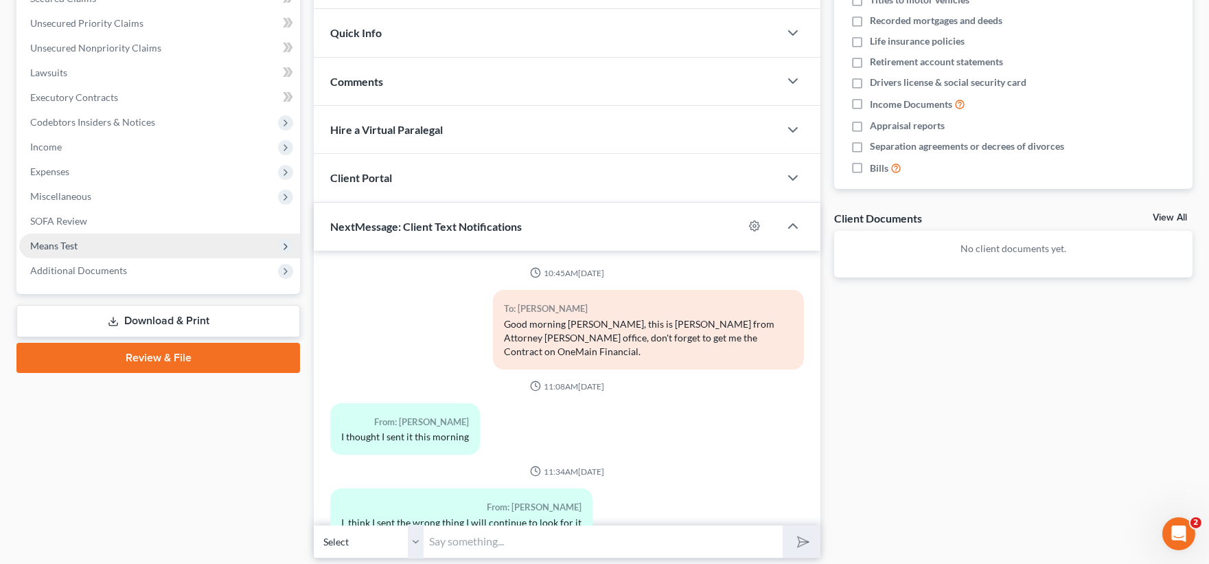
scroll to position [2533, 0]
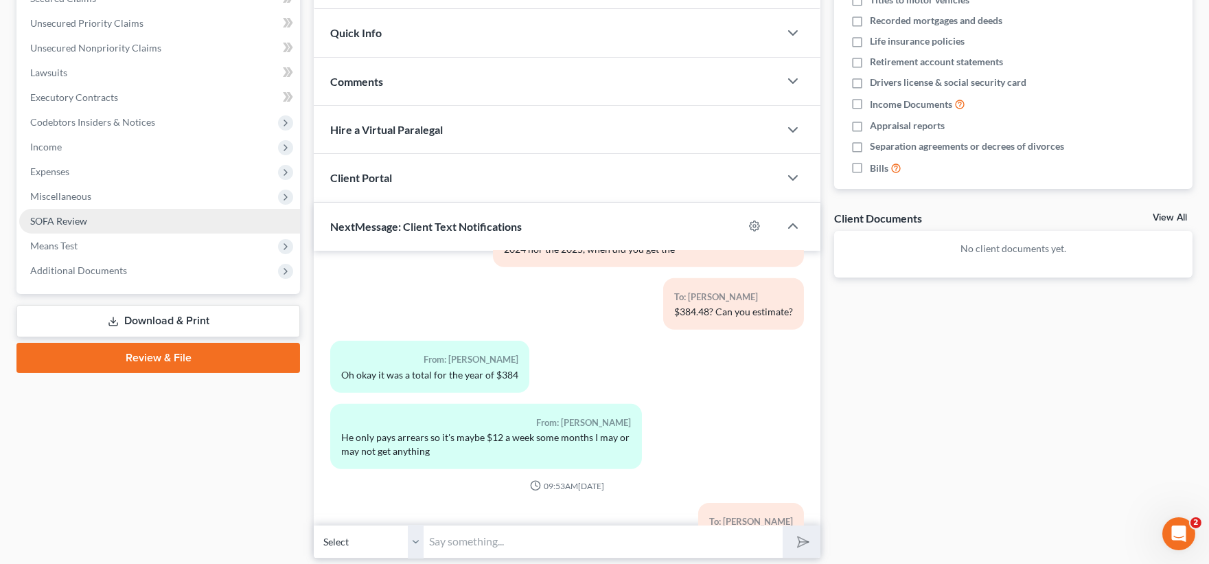
click at [62, 220] on span "SOFA Review" at bounding box center [58, 221] width 57 height 12
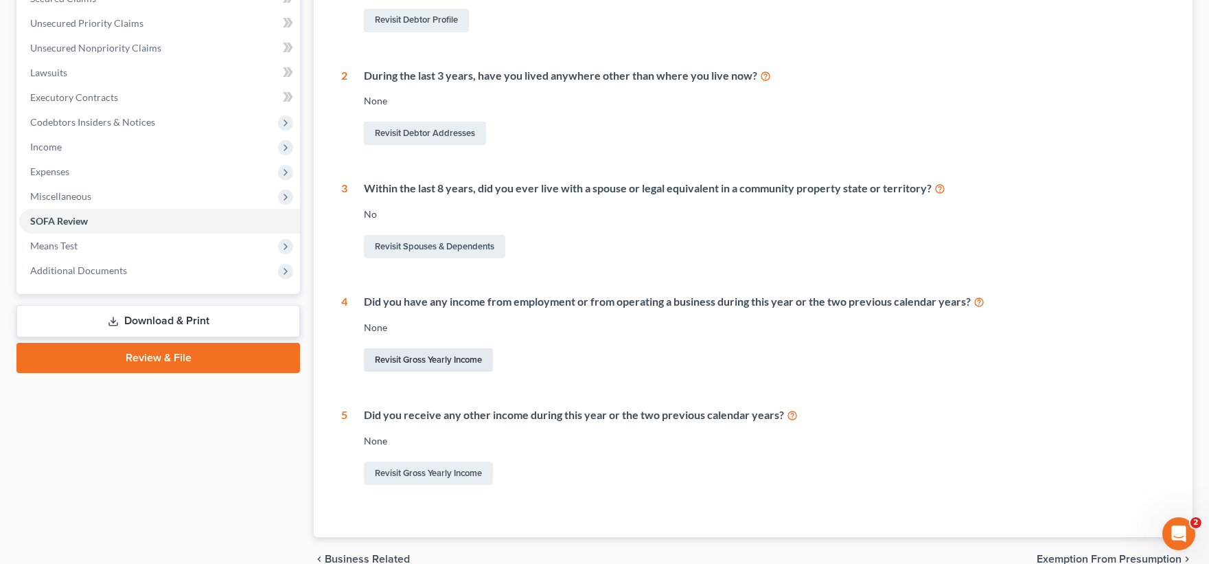
click at [423, 365] on link "Revisit Gross Yearly Income" at bounding box center [428, 359] width 129 height 23
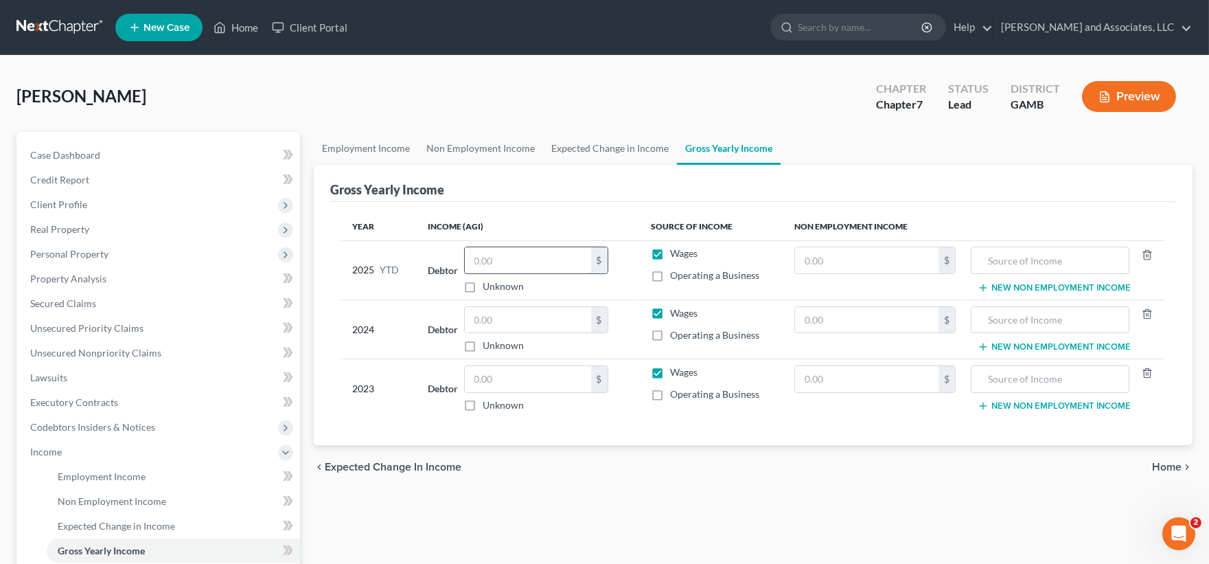
click at [551, 258] on input "text" at bounding box center [528, 260] width 126 height 26
type input "16,940.64"
click at [536, 328] on input "text" at bounding box center [528, 320] width 126 height 26
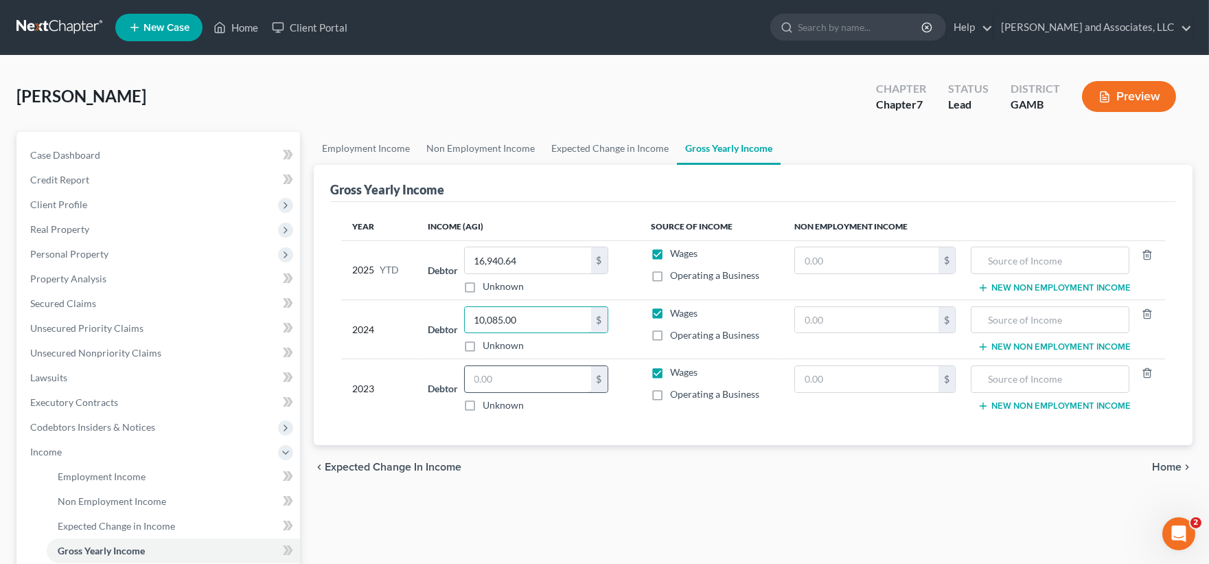
type input "10,085.00"
click at [559, 389] on input "text" at bounding box center [528, 379] width 126 height 26
type input "15,011.00"
click at [866, 256] on input "text" at bounding box center [867, 260] width 144 height 26
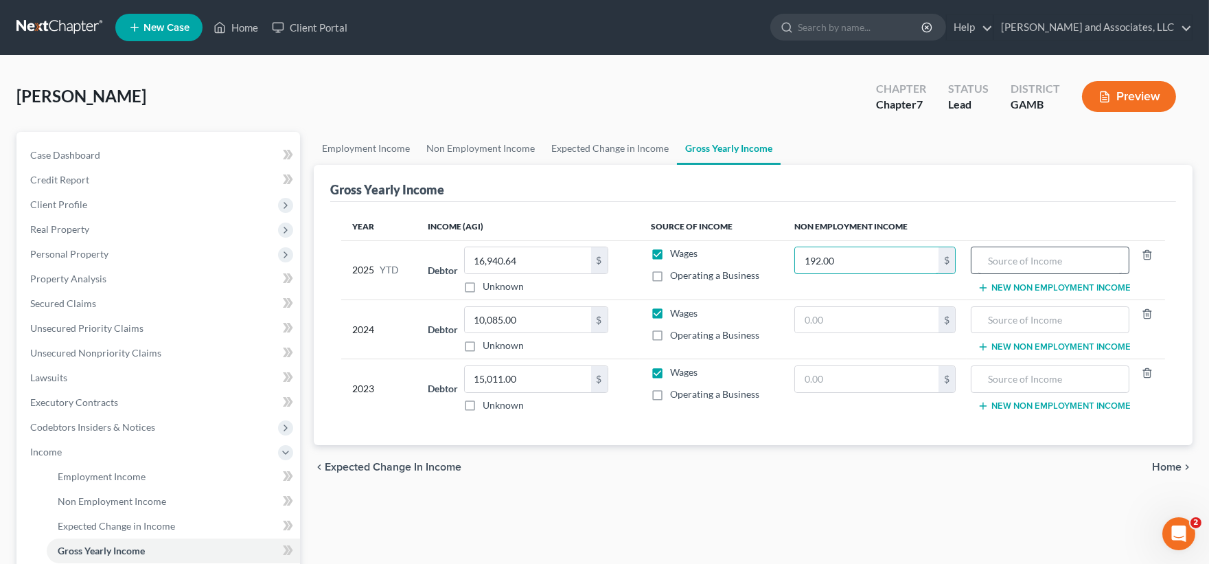
type input "192.00"
drag, startPoint x: 1025, startPoint y: 264, endPoint x: 1005, endPoint y: 255, distance: 22.7
click at [1025, 264] on input "text" at bounding box center [1051, 260] width 144 height 26
type input "Child Support"
click at [879, 328] on input "text" at bounding box center [867, 320] width 144 height 26
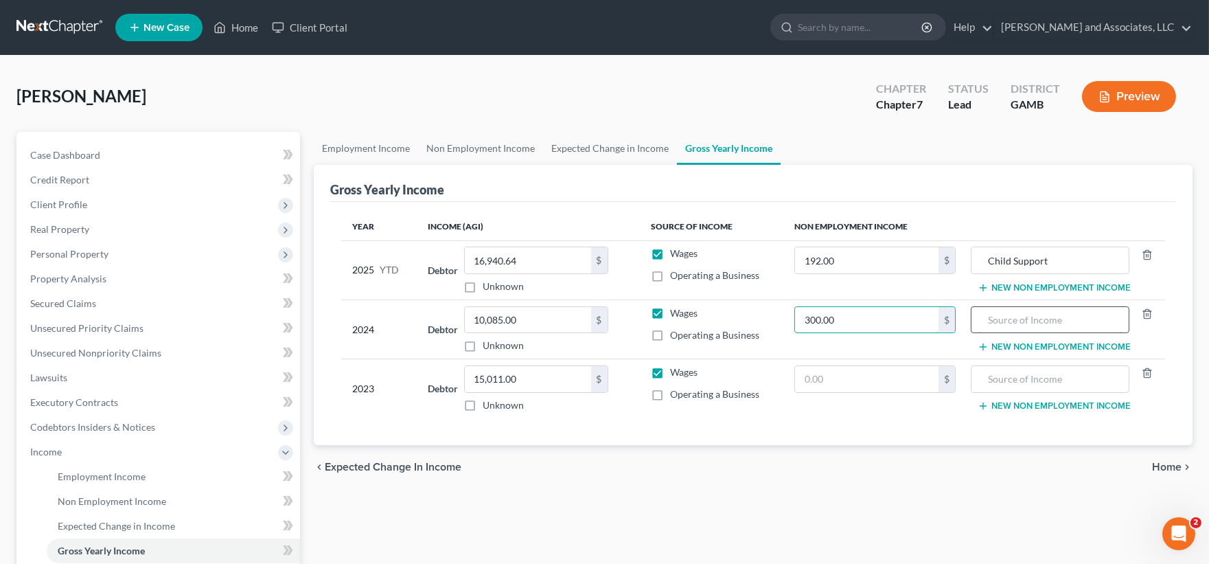
type input "300.00"
click at [1020, 323] on input "text" at bounding box center [1051, 320] width 144 height 26
type input "Child Support"
click at [864, 380] on input "text" at bounding box center [867, 379] width 144 height 26
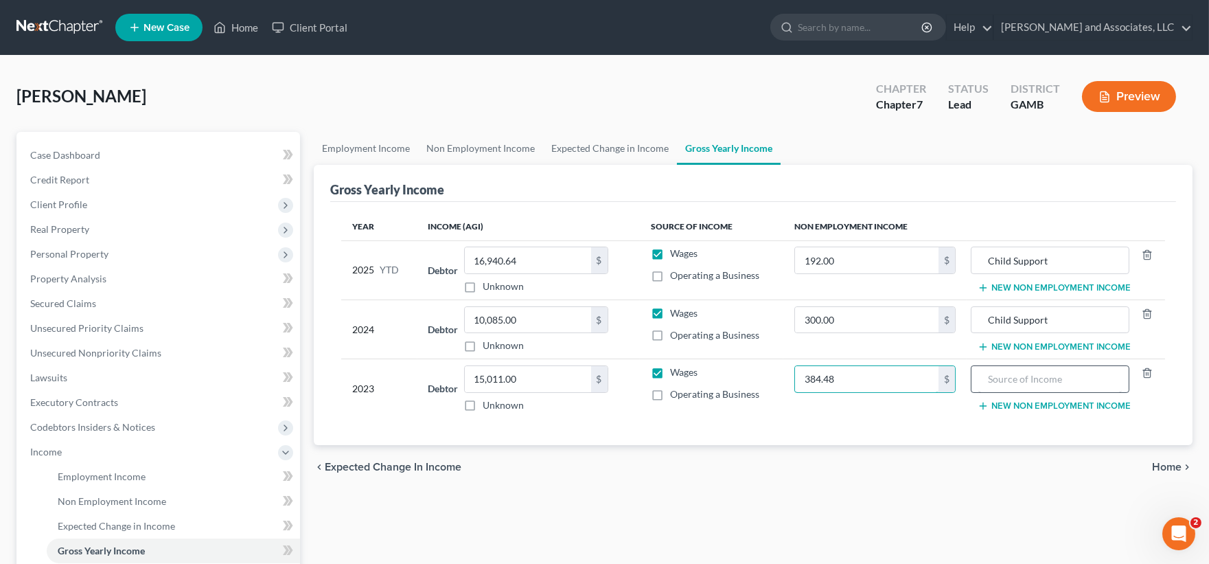
type input "384.48"
click at [1014, 366] on input "text" at bounding box center [1051, 379] width 144 height 26
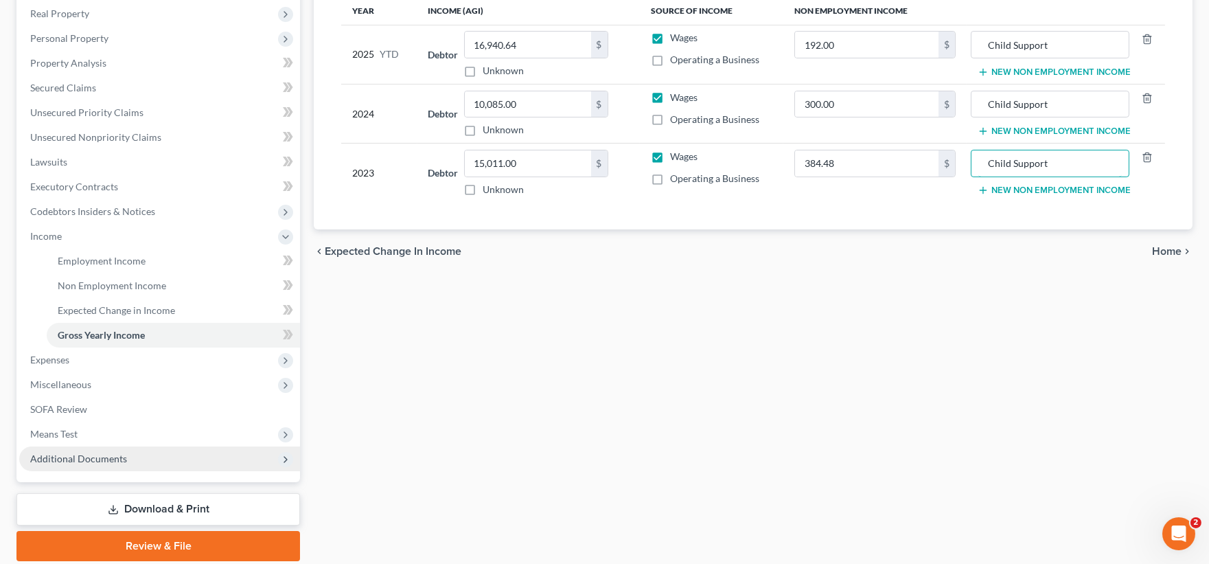
scroll to position [263, 0]
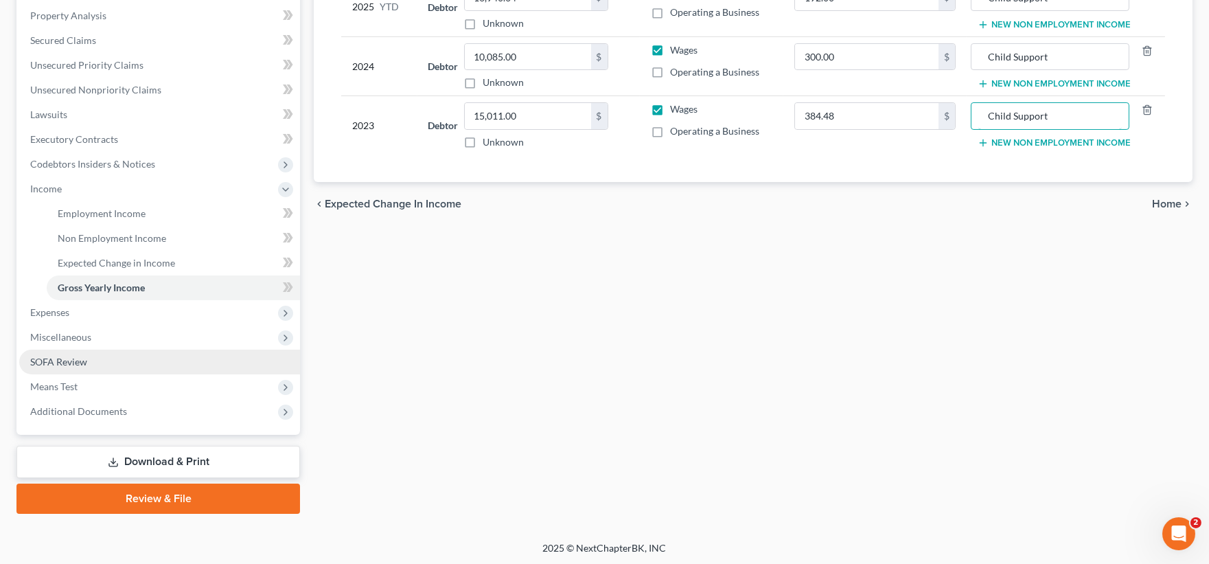
type input "Child Support"
click at [95, 361] on link "SOFA Review" at bounding box center [159, 362] width 281 height 25
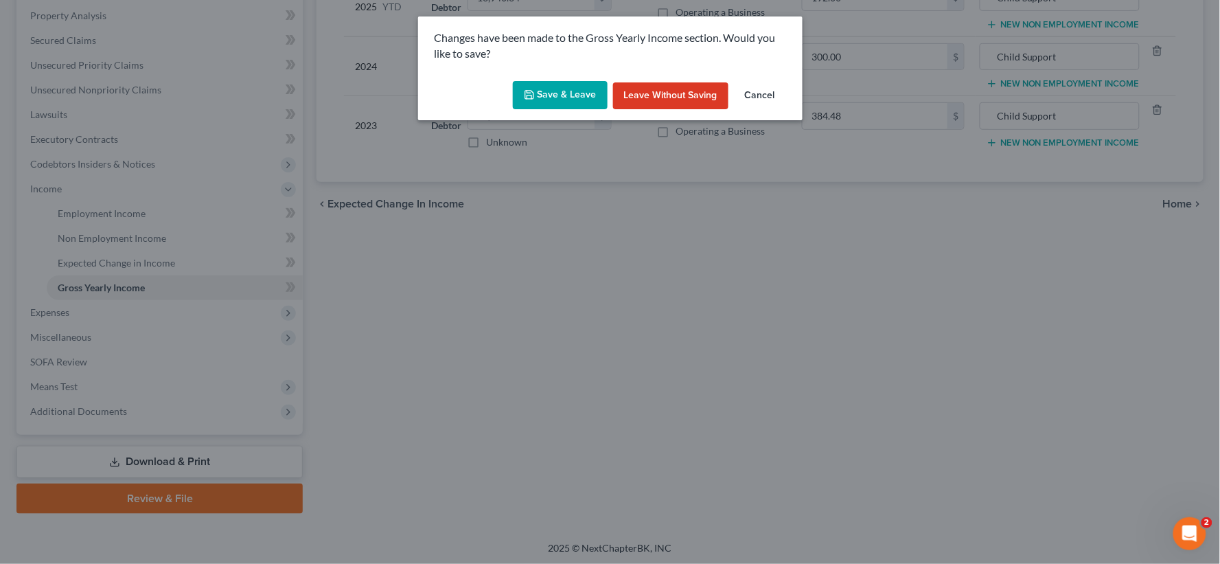
click at [558, 91] on button "Save & Leave" at bounding box center [560, 95] width 95 height 29
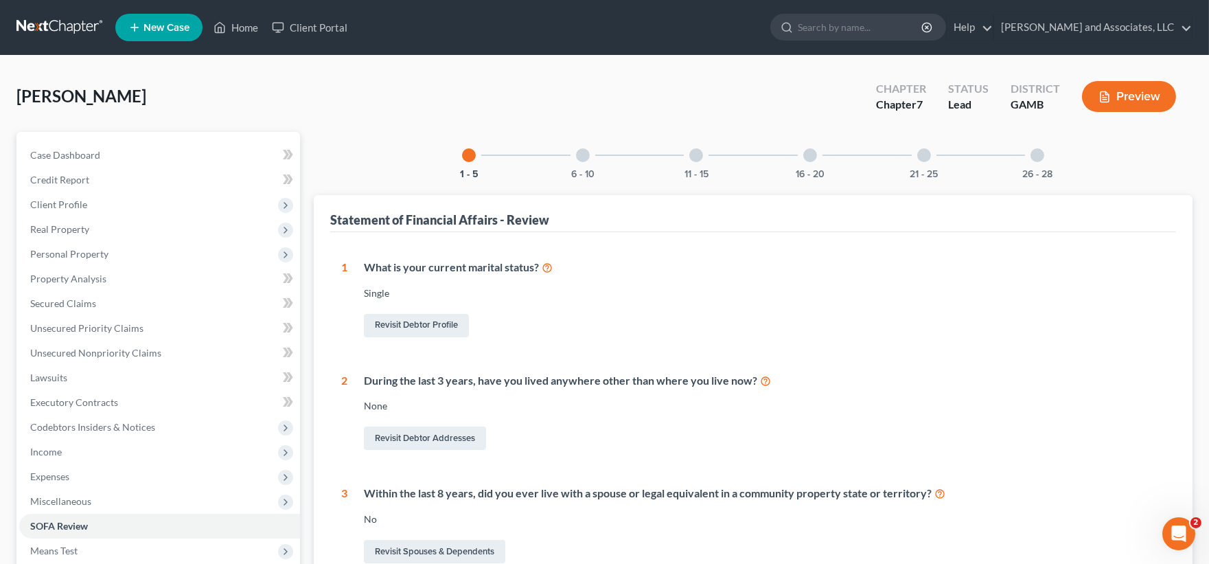
click at [814, 152] on div at bounding box center [810, 155] width 14 height 14
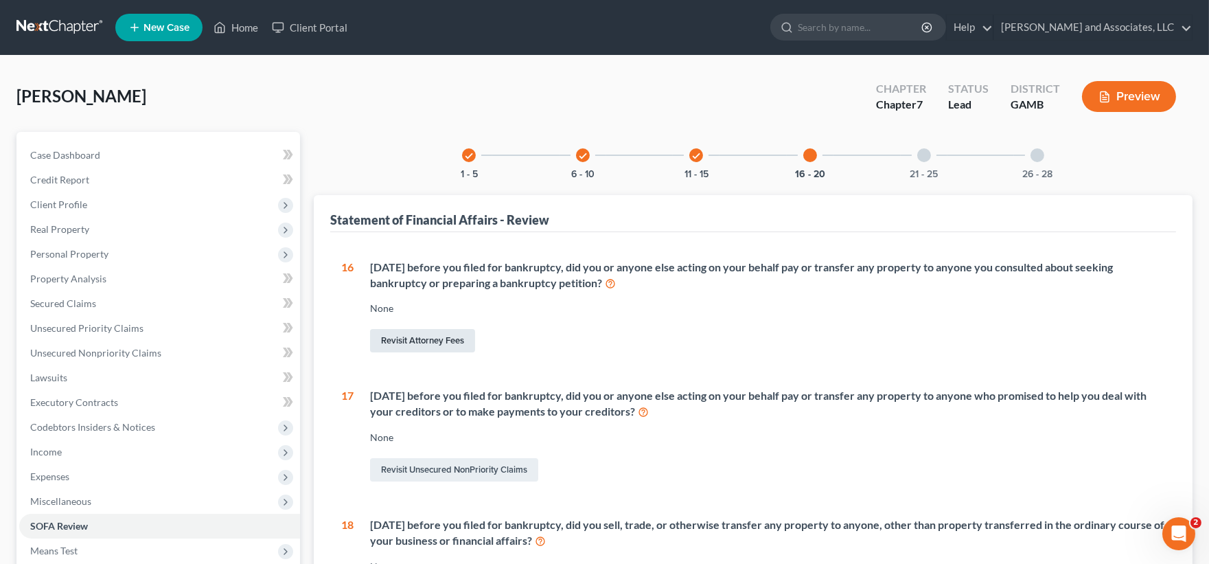
click at [449, 339] on link "Revisit Attorney Fees" at bounding box center [422, 340] width 105 height 23
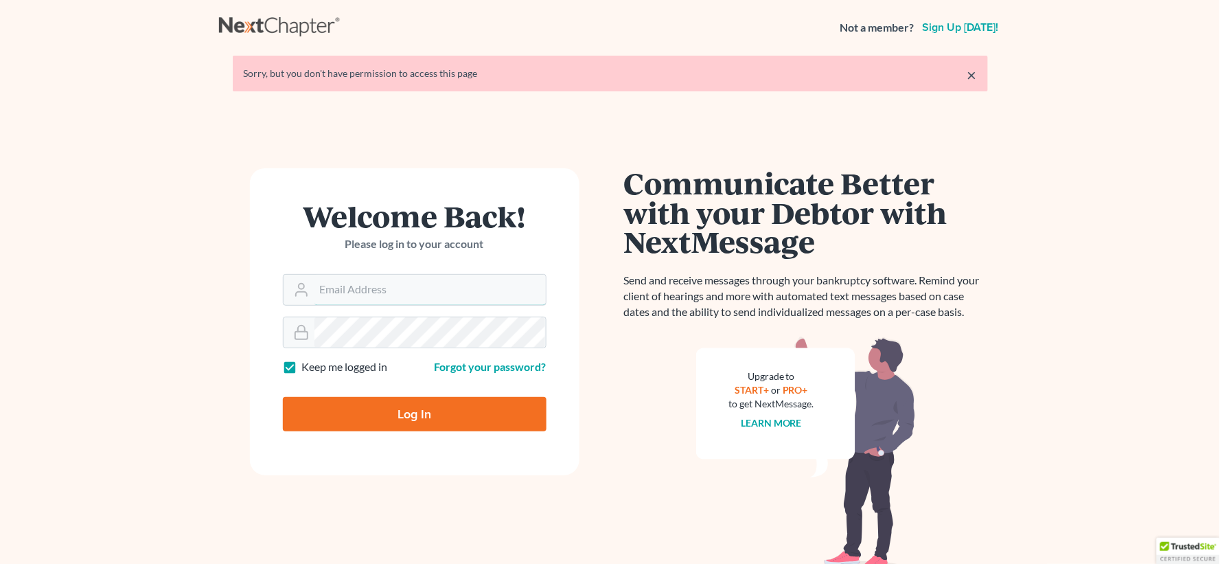
type input "[EMAIL_ADDRESS][DOMAIN_NAME]"
click at [457, 413] on input "Log In" at bounding box center [415, 414] width 264 height 34
type input "Thinking..."
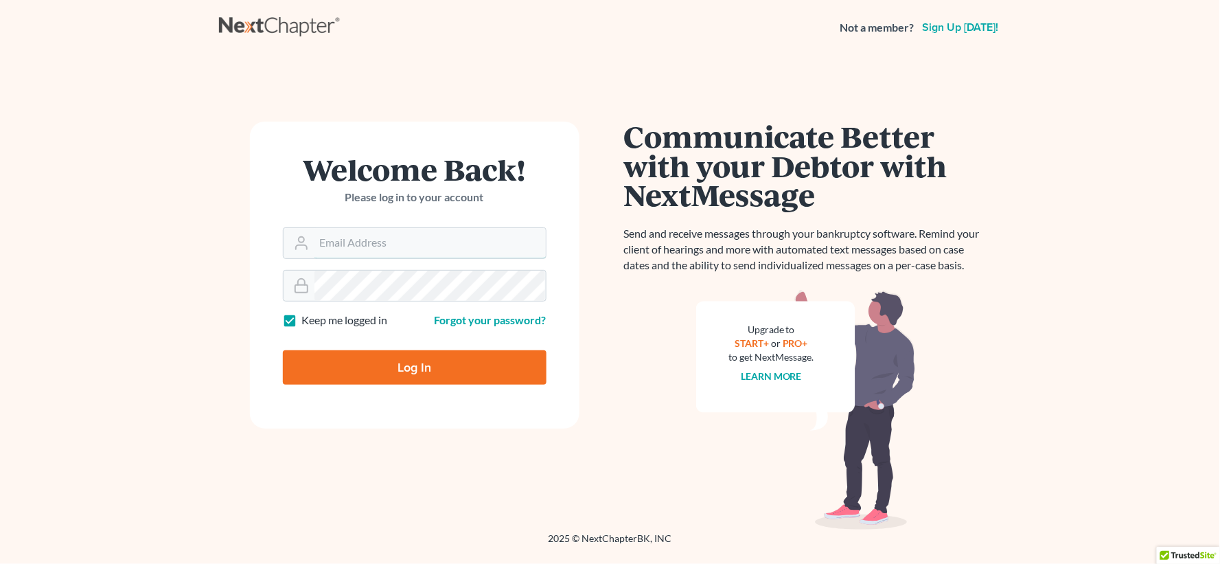
type input "[EMAIL_ADDRESS][DOMAIN_NAME]"
click at [403, 364] on input "Log In" at bounding box center [415, 367] width 264 height 34
type input "Thinking..."
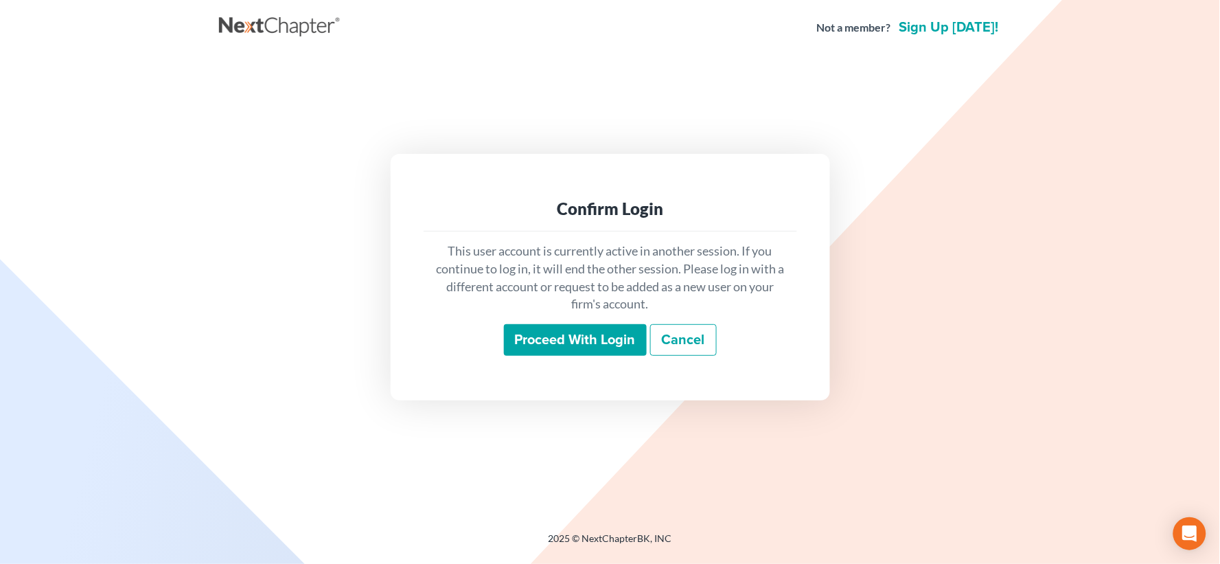
click at [592, 350] on input "Proceed with login" at bounding box center [575, 340] width 143 height 32
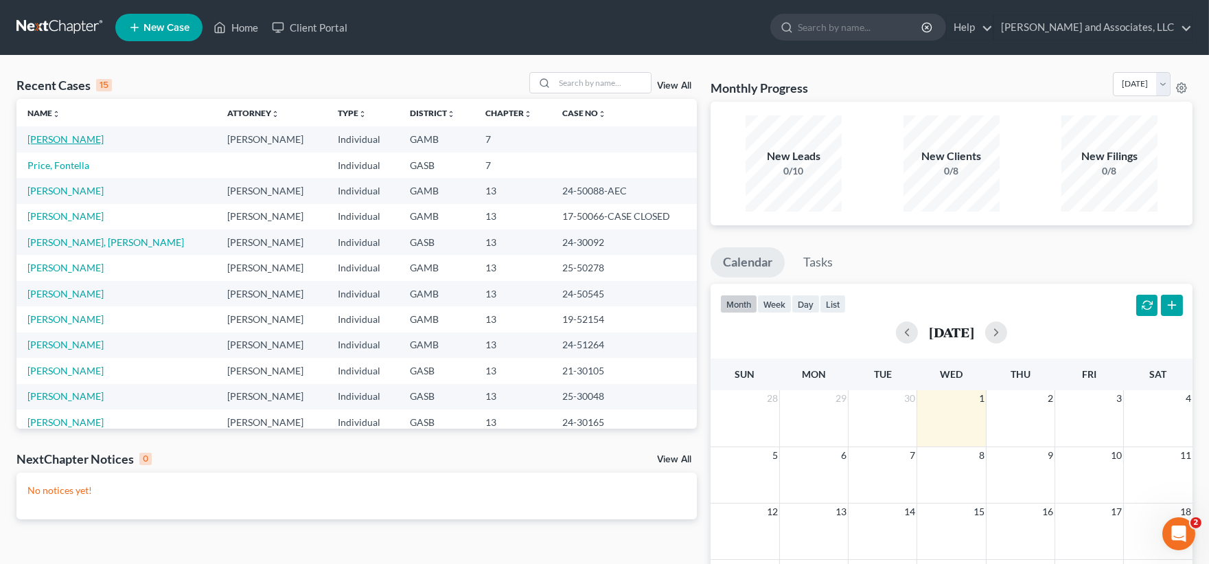
click at [73, 141] on link "[PERSON_NAME]" at bounding box center [65, 139] width 76 height 12
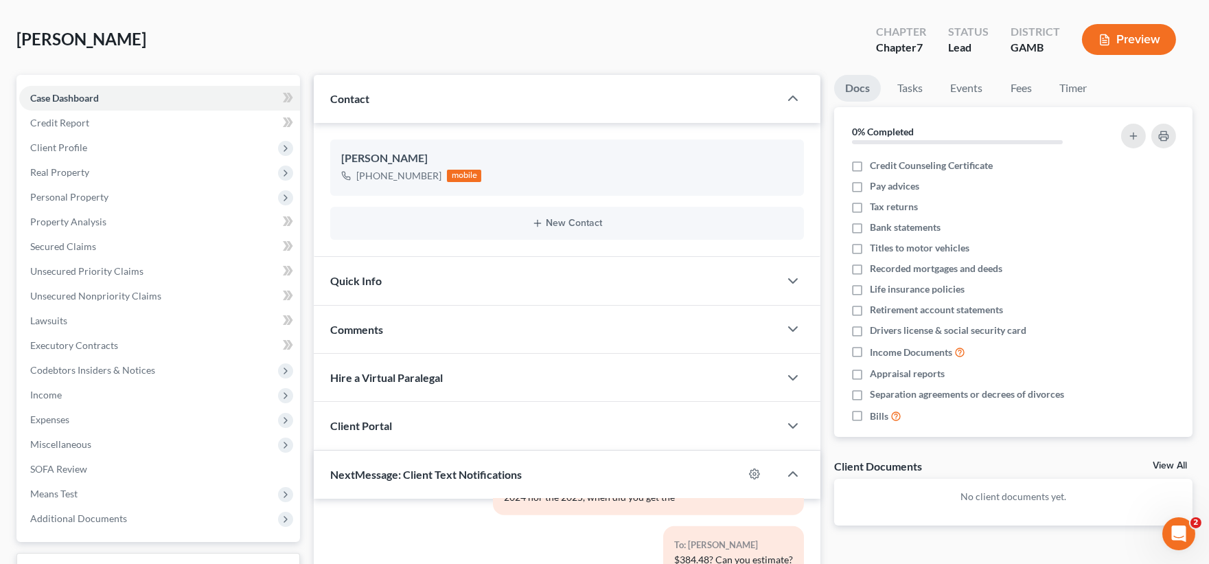
scroll to position [305, 0]
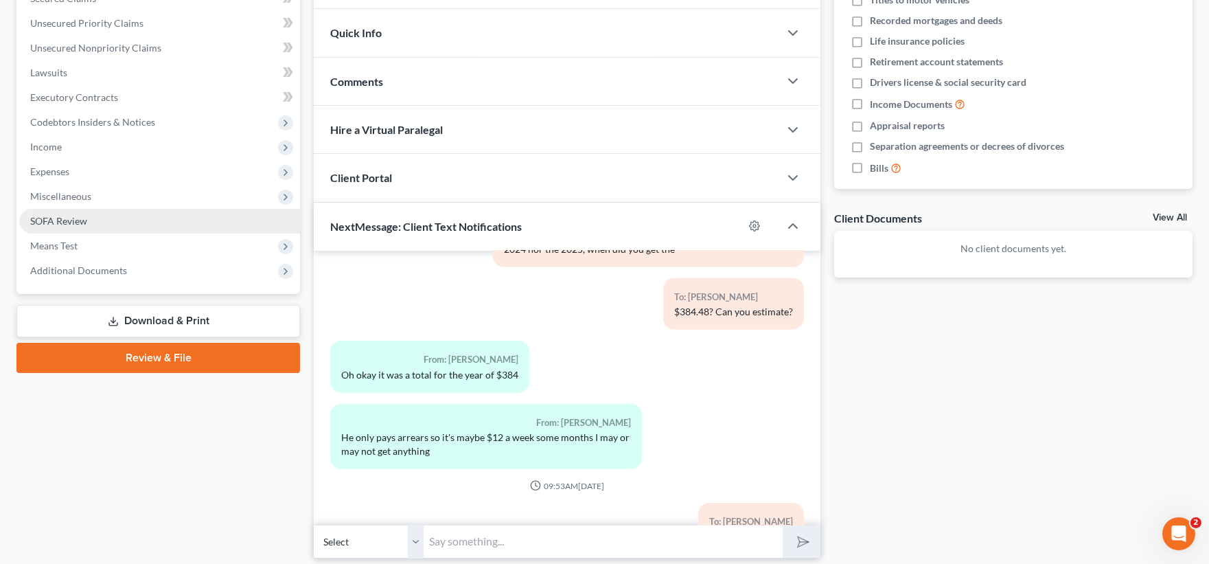
click at [60, 218] on span "SOFA Review" at bounding box center [58, 221] width 57 height 12
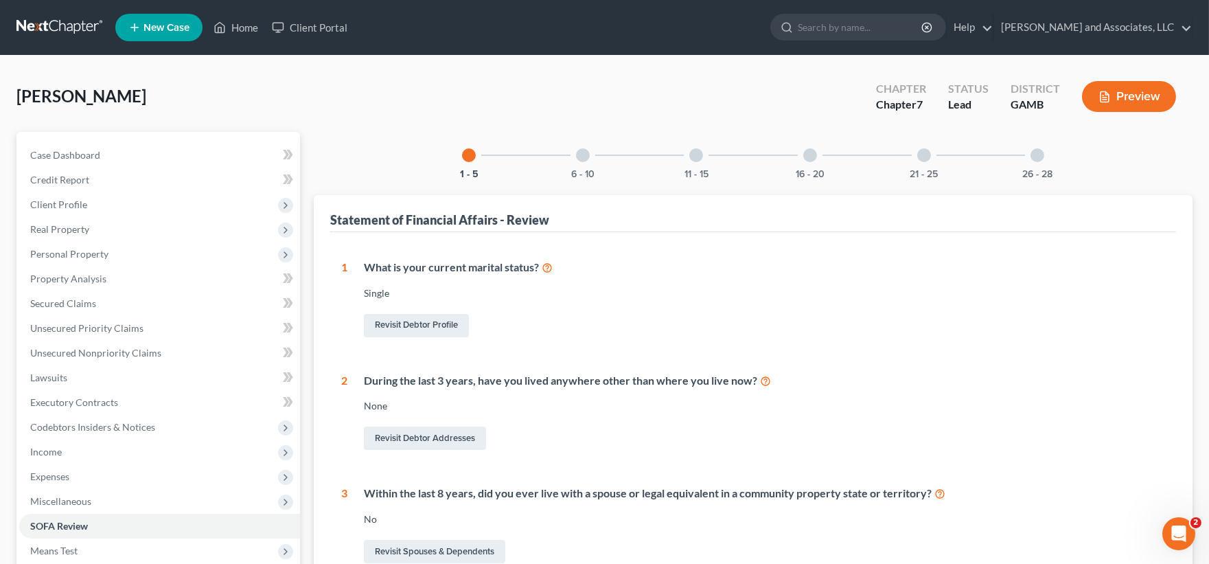
click at [807, 156] on div at bounding box center [810, 155] width 14 height 14
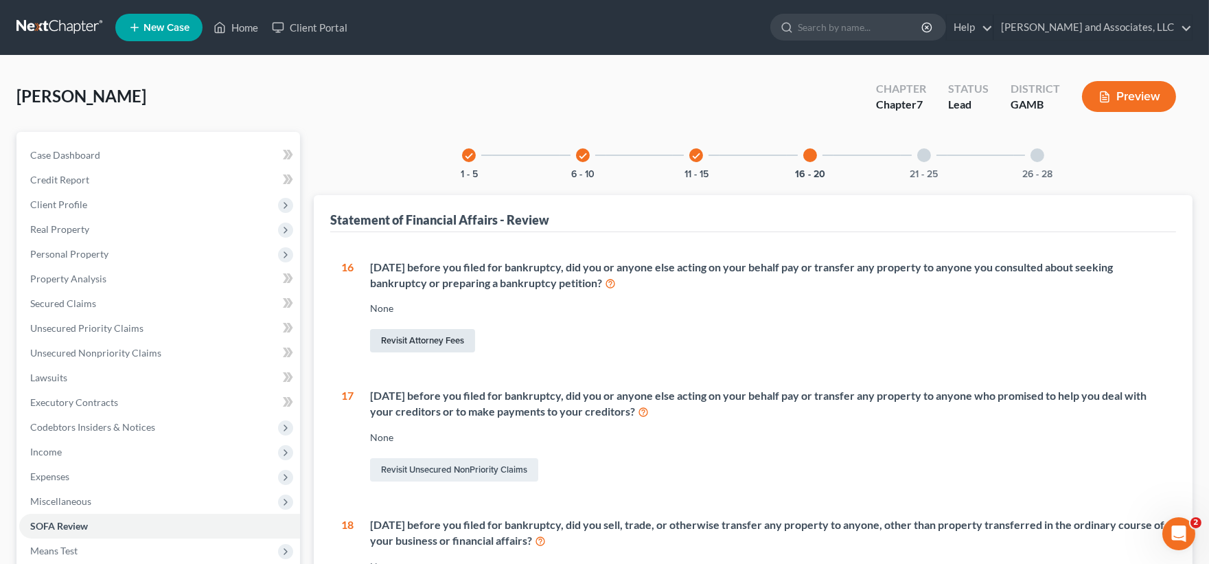
click at [445, 339] on link "Revisit Attorney Fees" at bounding box center [422, 340] width 105 height 23
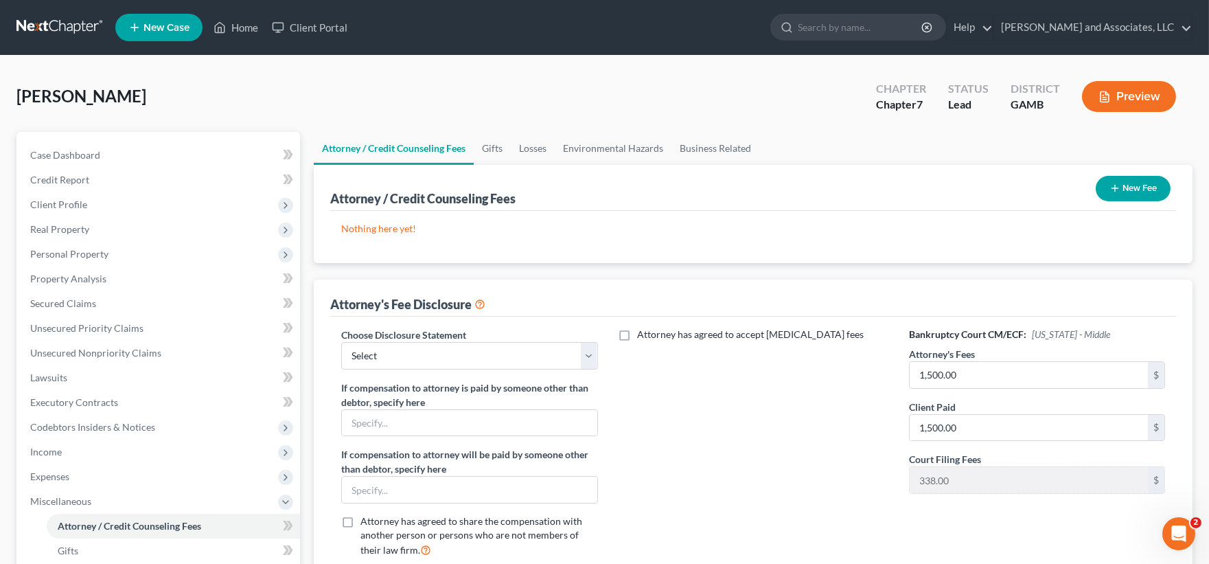
click at [1117, 188] on icon "button" at bounding box center [1115, 188] width 11 height 11
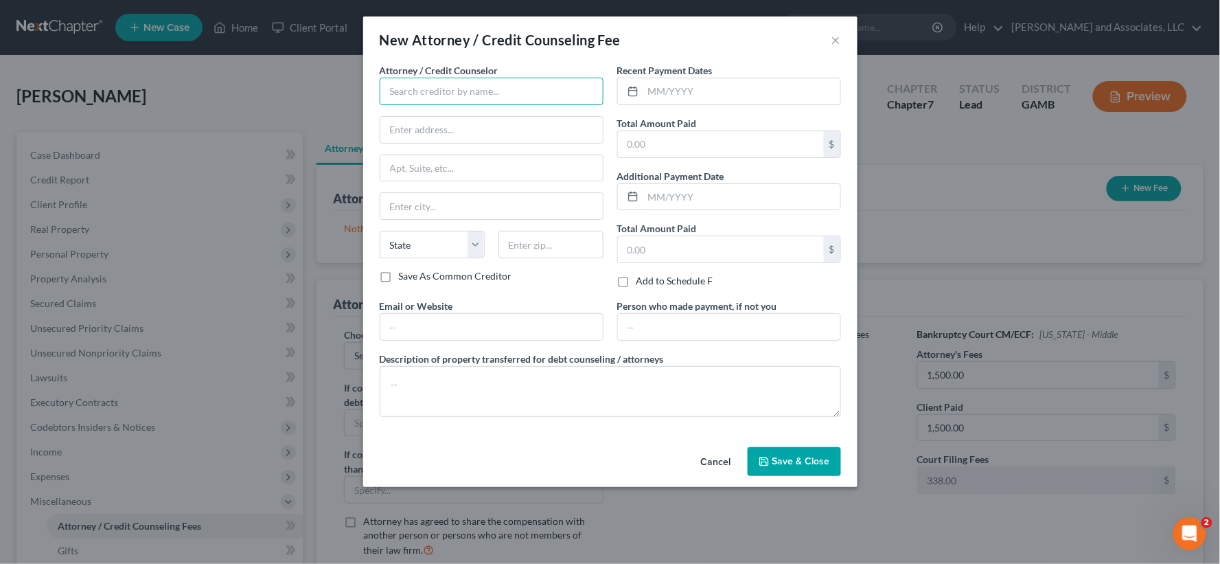
click at [477, 91] on input "text" at bounding box center [492, 91] width 224 height 27
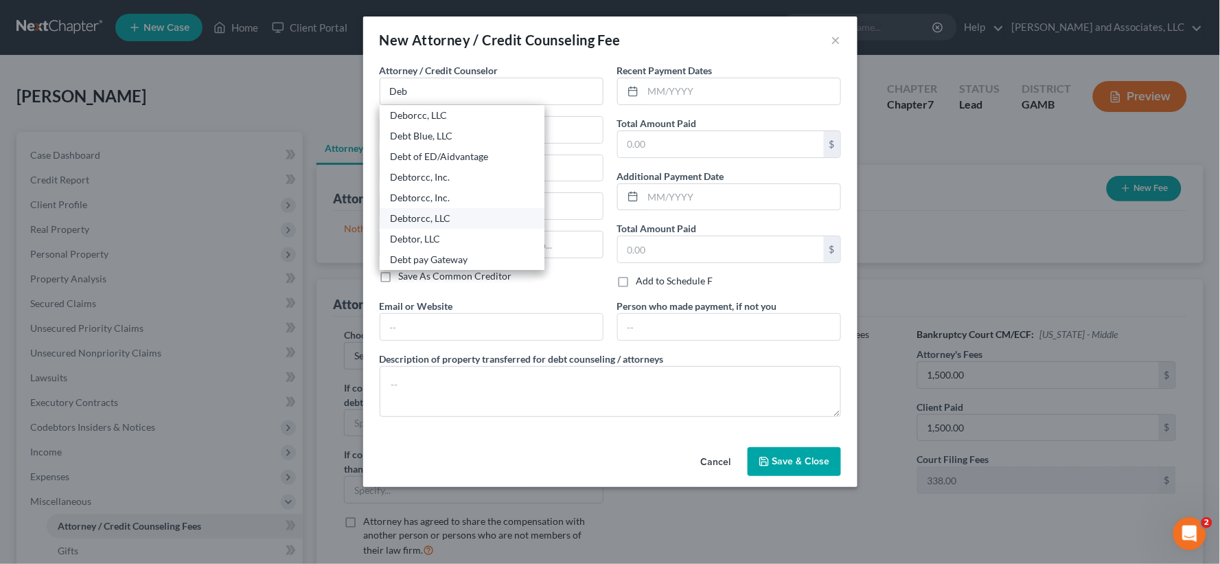
click at [435, 222] on div "Debtorcc, LLC" at bounding box center [462, 219] width 143 height 14
type input "Debtorcc, LLC"
type input "[STREET_ADDRESS]"
type input "[GEOGRAPHIC_DATA]"
select select "33"
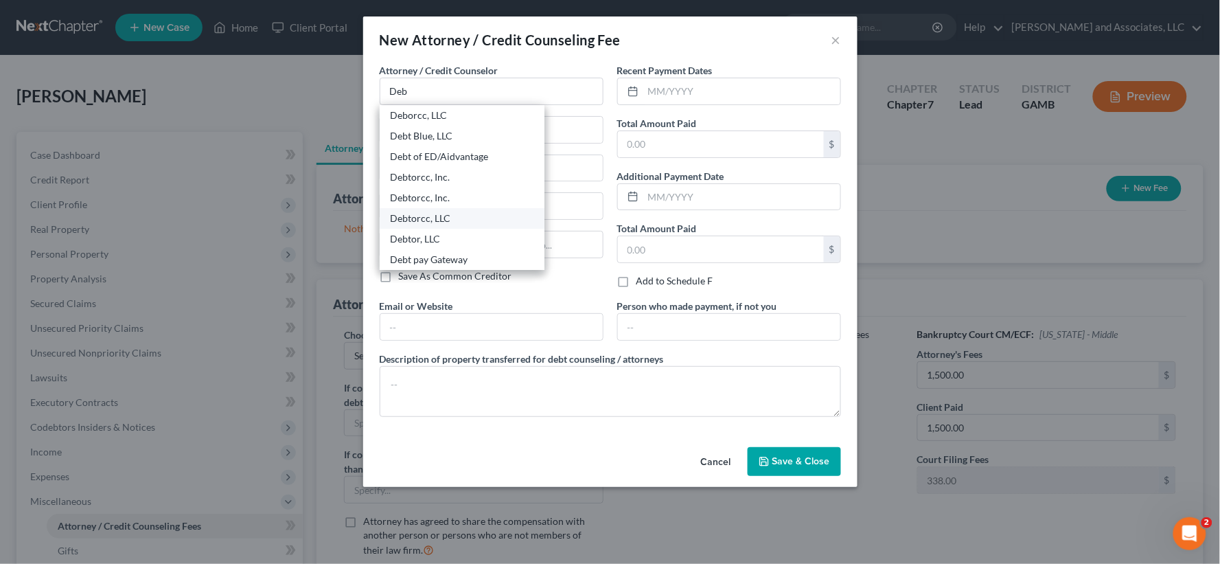
type input "07306"
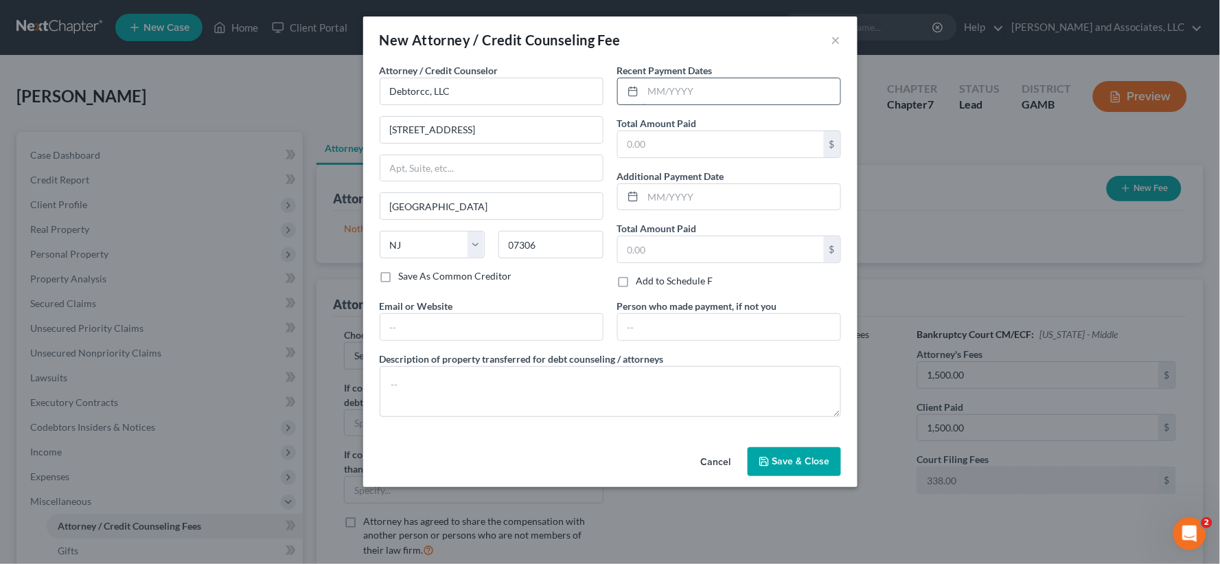
click at [690, 101] on input "text" at bounding box center [741, 91] width 197 height 26
type input "[DATE]"
click at [660, 141] on input "text" at bounding box center [721, 144] width 206 height 26
type input "19.95"
click at [422, 326] on input "text" at bounding box center [491, 327] width 222 height 26
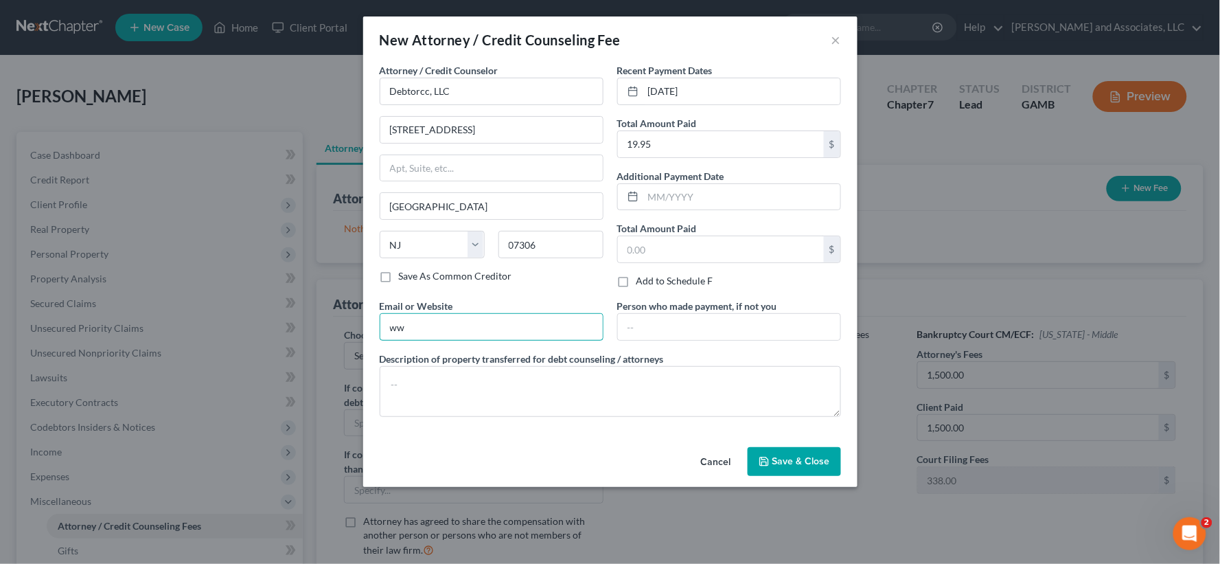
type input "[DOMAIN_NAME]"
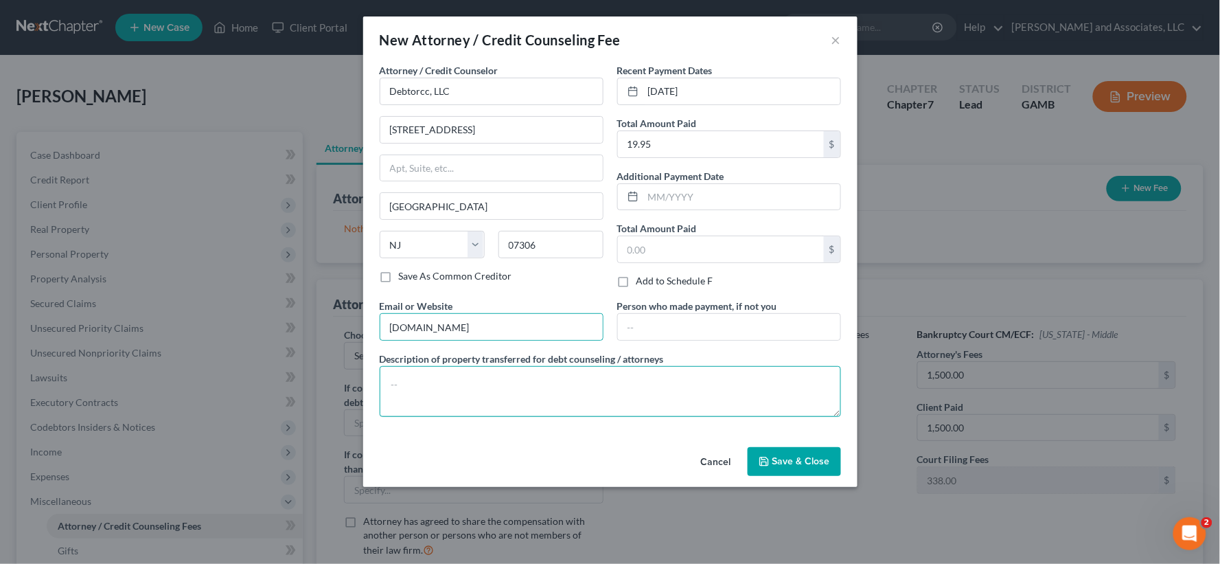
click at [450, 387] on textarea at bounding box center [610, 391] width 461 height 51
type textarea "c"
type textarea "D"
type textarea "Certificate of Credit Counseling"
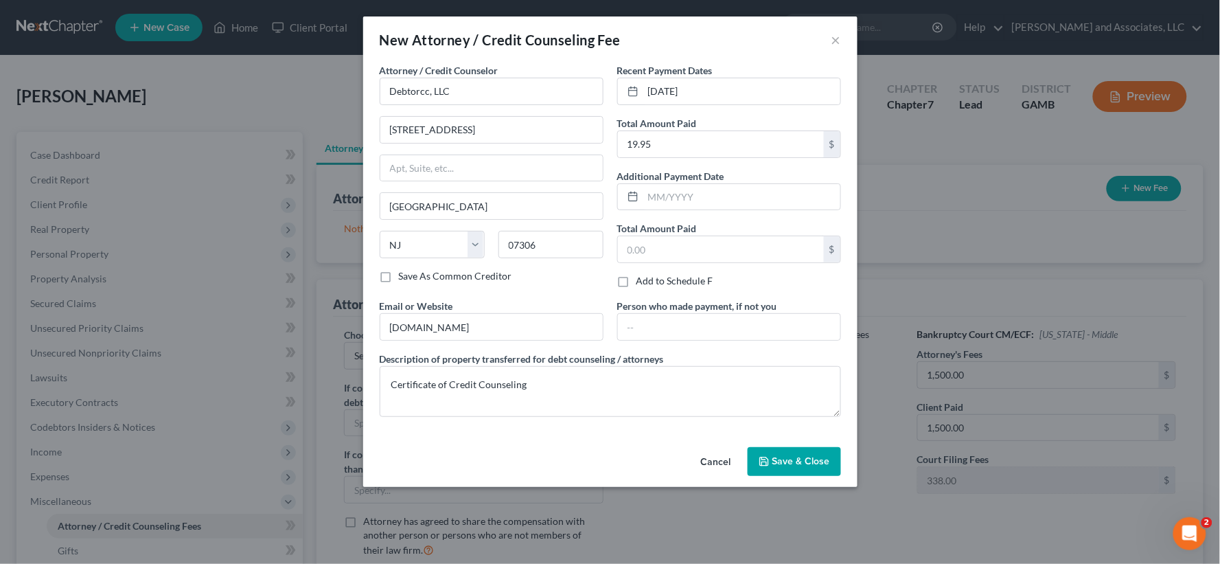
click at [795, 462] on span "Save & Close" at bounding box center [802, 461] width 58 height 12
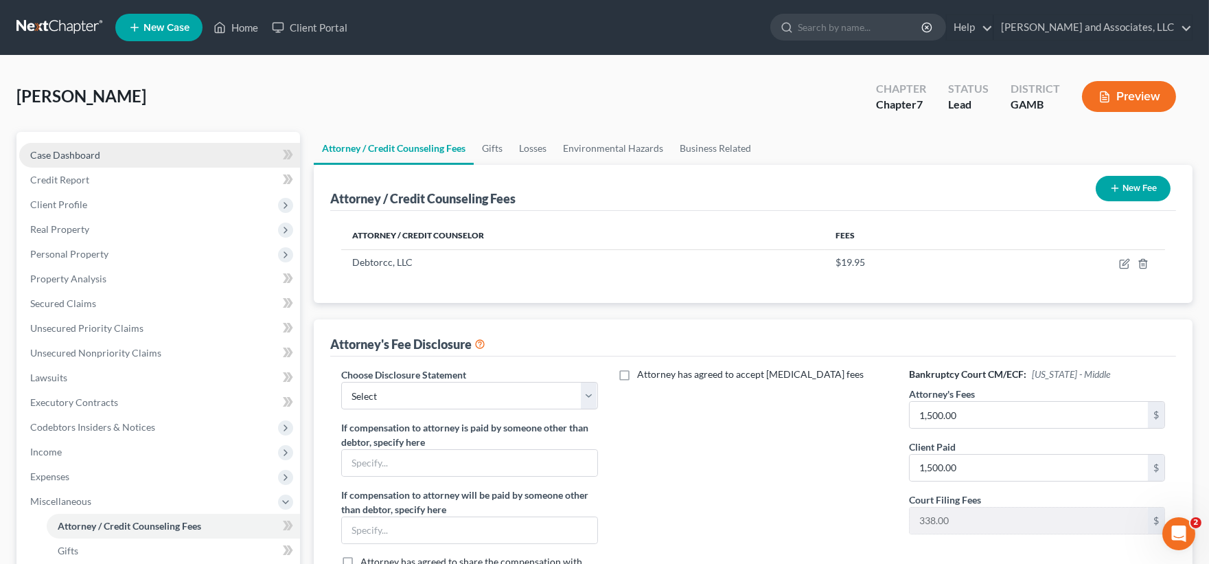
click at [65, 155] on span "Case Dashboard" at bounding box center [65, 155] width 70 height 12
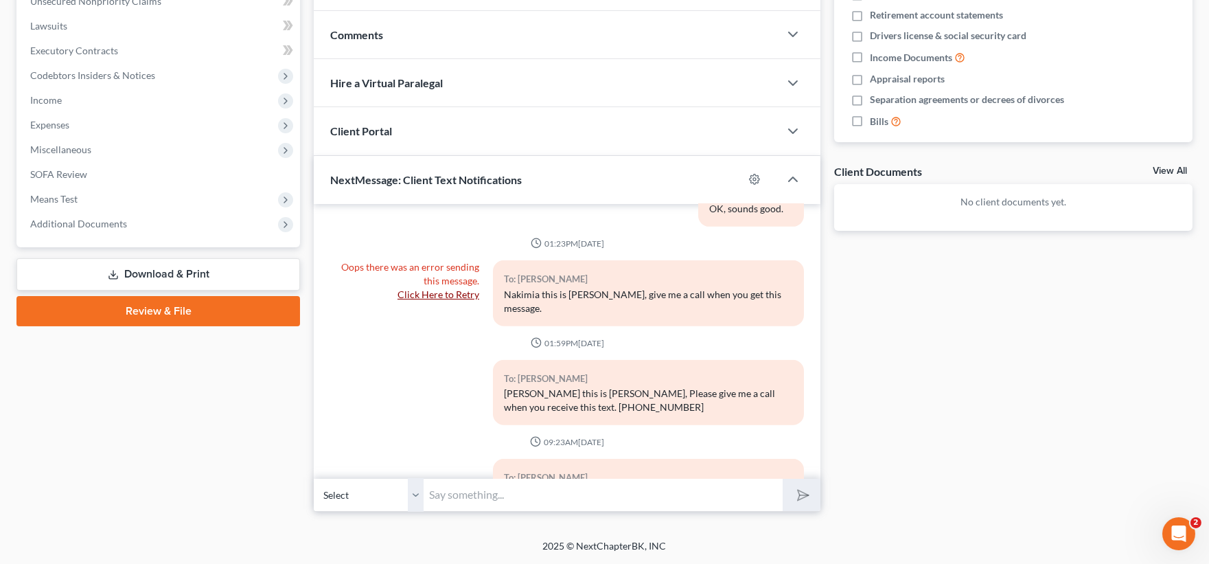
scroll to position [1923, 0]
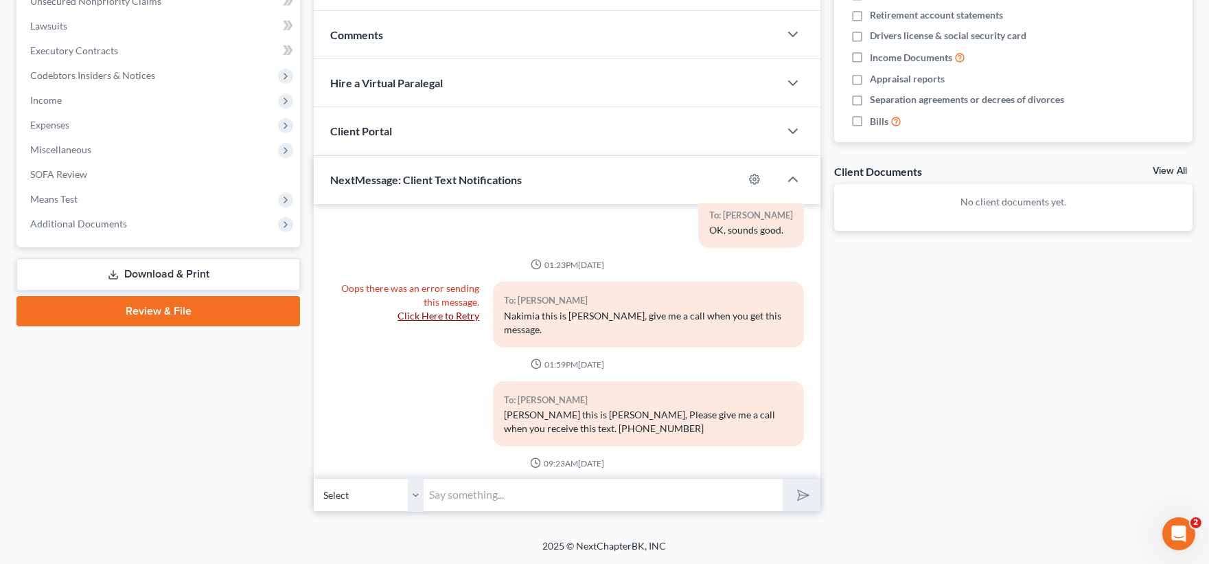
click at [464, 310] on link "Click Here to Retry" at bounding box center [439, 316] width 82 height 12
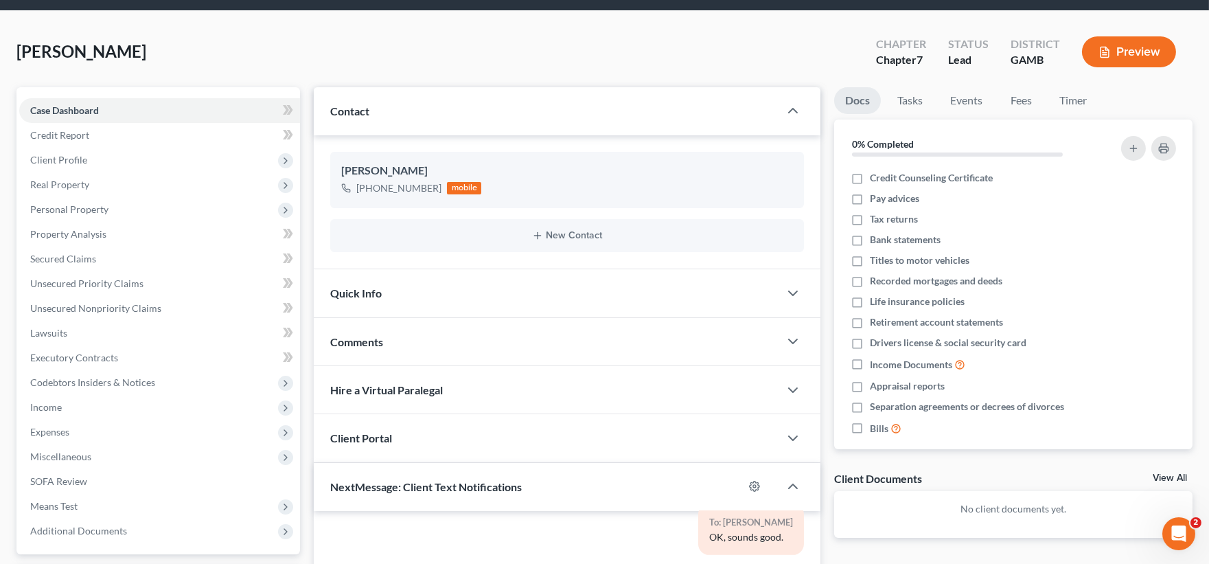
scroll to position [0, 0]
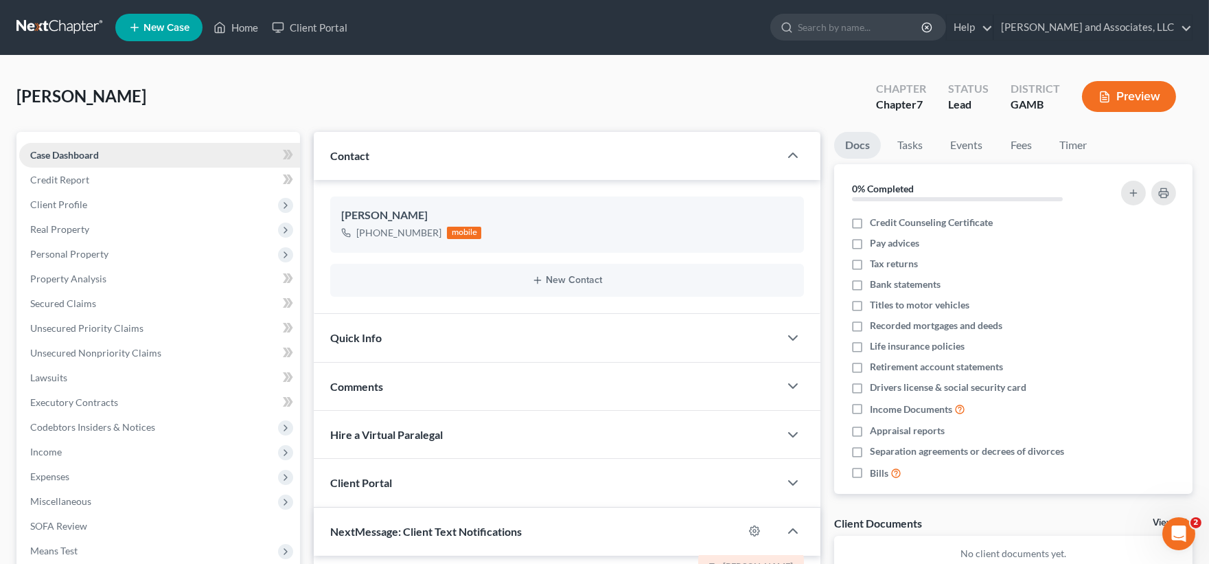
click at [53, 153] on span "Case Dashboard" at bounding box center [64, 155] width 69 height 12
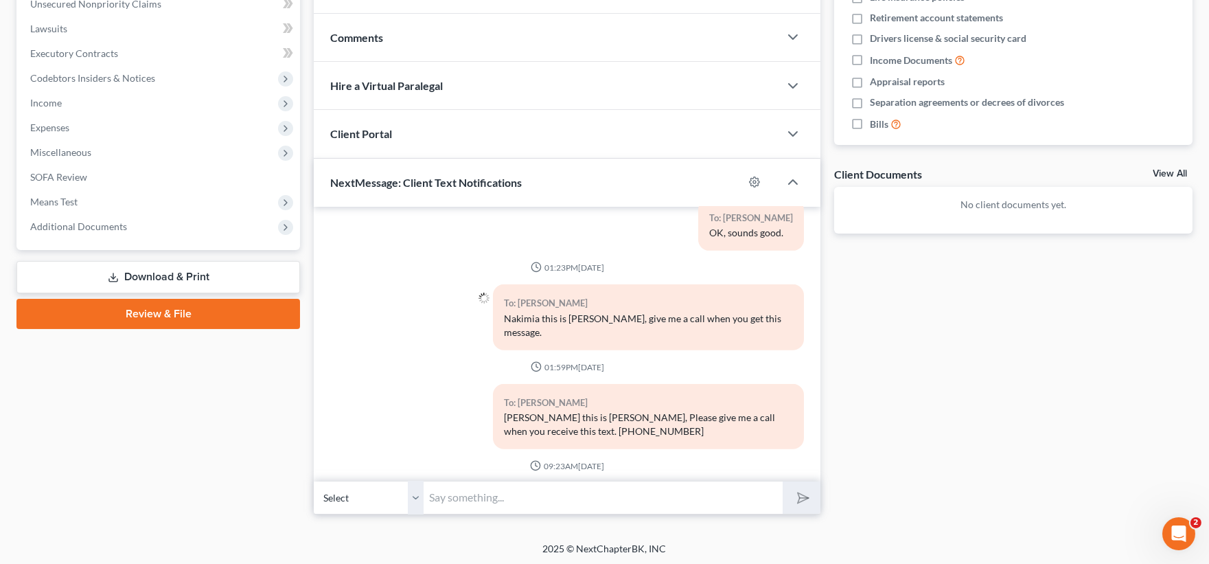
scroll to position [352, 0]
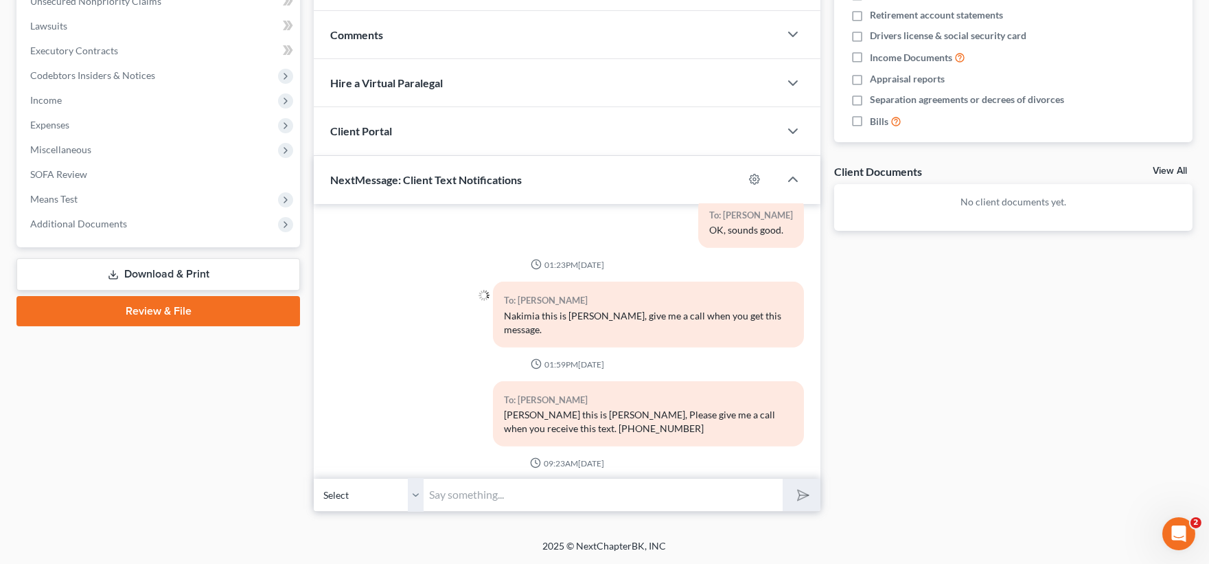
click at [141, 271] on link "Download & Print" at bounding box center [158, 274] width 284 height 32
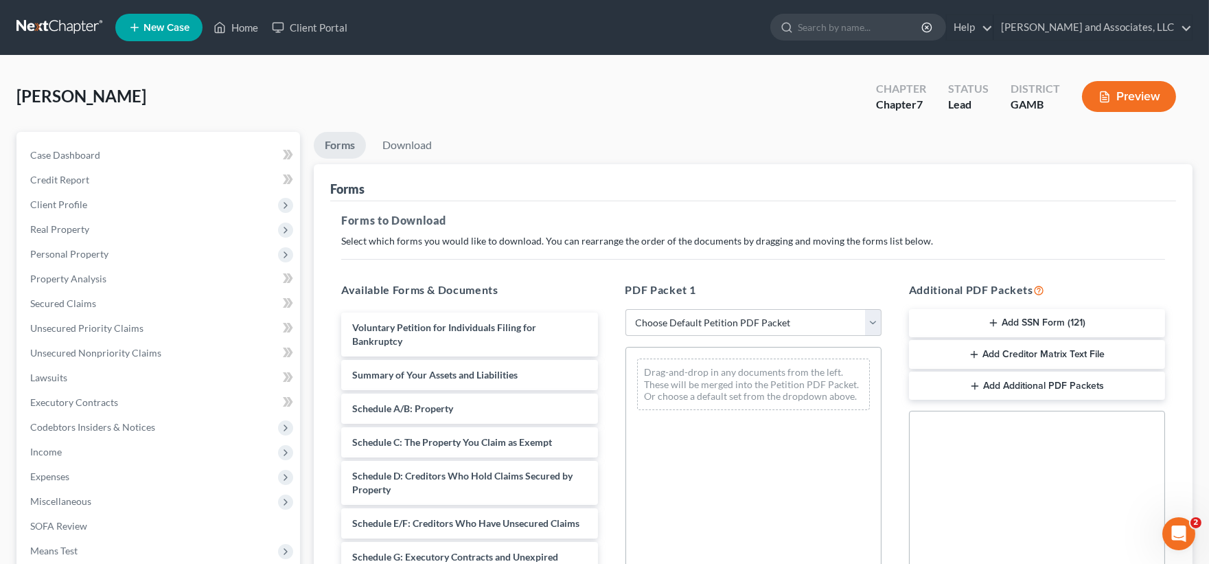
scroll to position [152, 0]
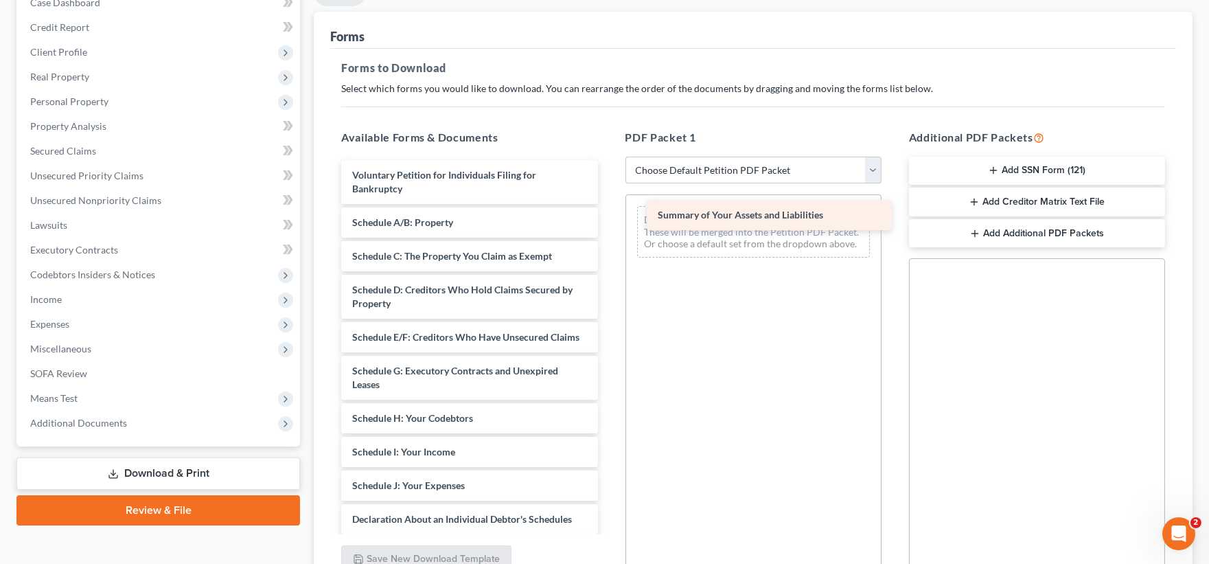
drag, startPoint x: 421, startPoint y: 231, endPoint x: 727, endPoint y: 224, distance: 305.7
click at [608, 224] on div "Summary of Your Assets and Liabilities Voluntary Petition for Individuals Filin…" at bounding box center [469, 492] width 278 height 665
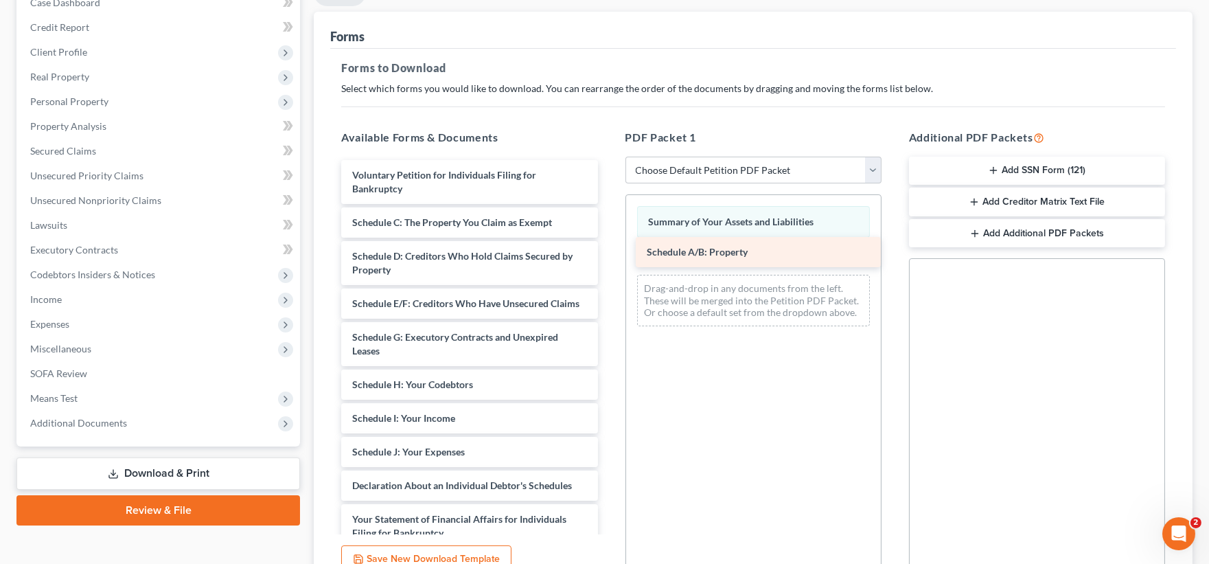
drag, startPoint x: 450, startPoint y: 222, endPoint x: 745, endPoint y: 251, distance: 296.0
click at [608, 251] on div "Schedule A/B: Property Voluntary Petition for Individuals Filing for Bankruptcy…" at bounding box center [469, 475] width 278 height 631
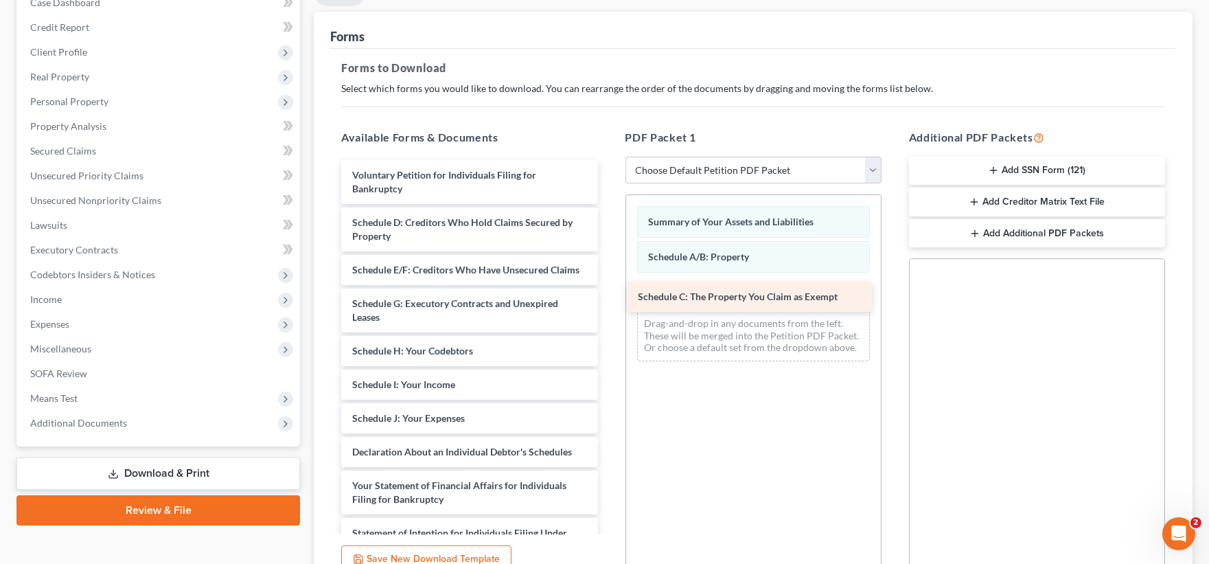
drag, startPoint x: 516, startPoint y: 231, endPoint x: 808, endPoint y: 298, distance: 299.5
click at [608, 298] on div "Schedule C: The Property You Claim as Exempt Voluntary Petition for Individuals…" at bounding box center [469, 458] width 278 height 597
click at [508, 242] on div "Voluntary Petition for Individuals Filing for Bankruptcy Schedule D: Creditors …" at bounding box center [469, 458] width 278 height 597
click at [711, 512] on div "Summary of Your Assets and Liabilities Schedule A/B: Property Schedule C: The P…" at bounding box center [754, 383] width 256 height 378
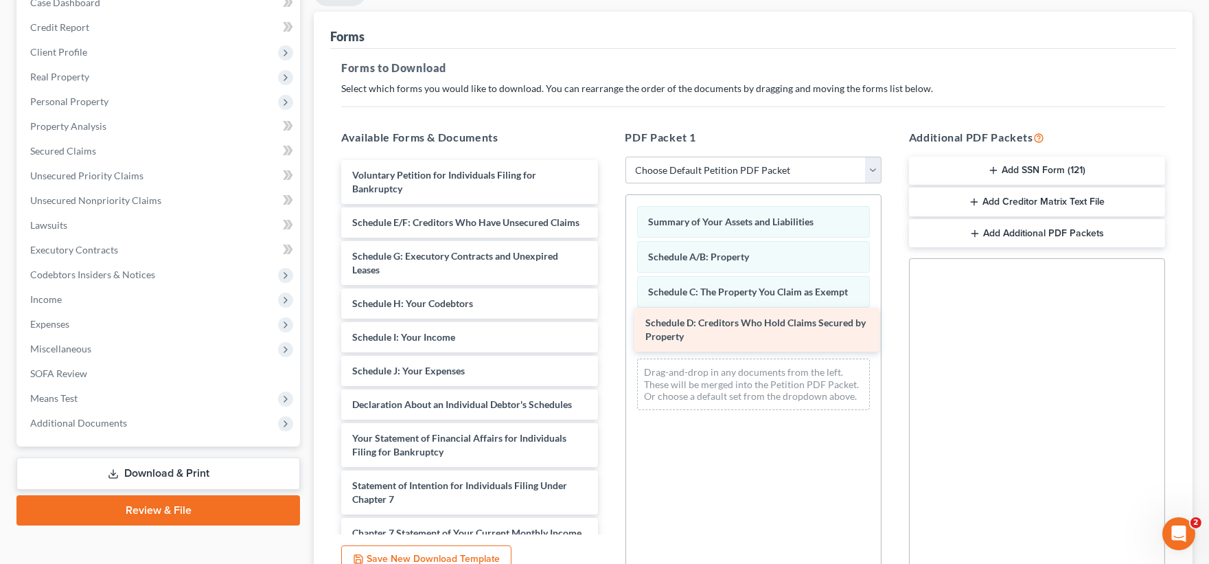
drag, startPoint x: 498, startPoint y: 231, endPoint x: 791, endPoint y: 330, distance: 309.7
click at [608, 330] on div "Schedule D: Creditors Who Hold Claims Secured by Property Voluntary Petition fo…" at bounding box center [469, 435] width 278 height 550
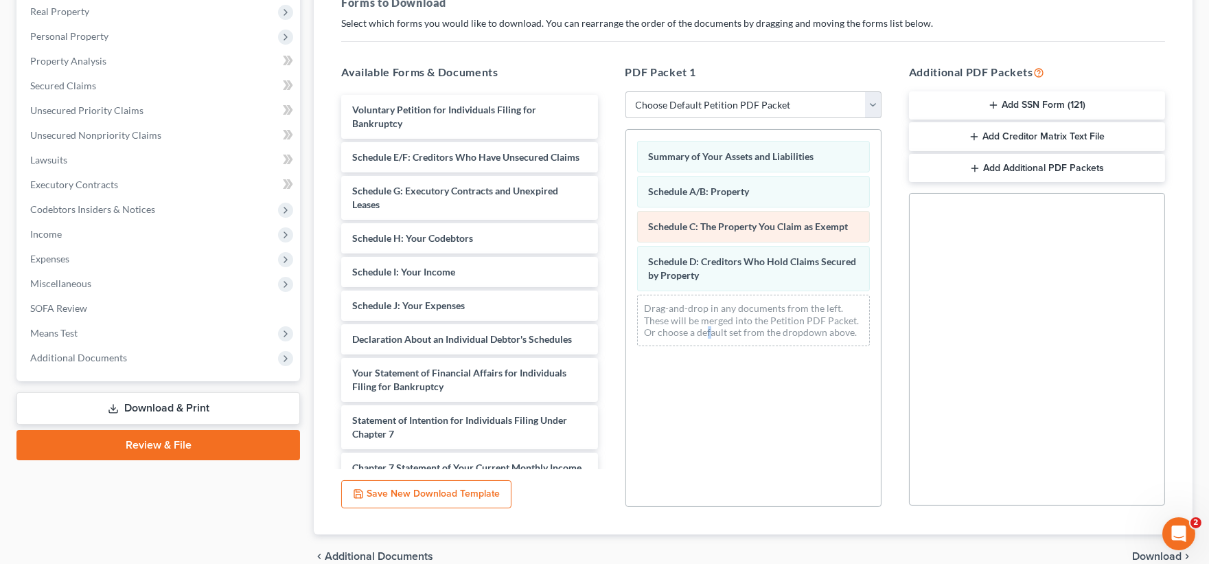
scroll to position [284, 0]
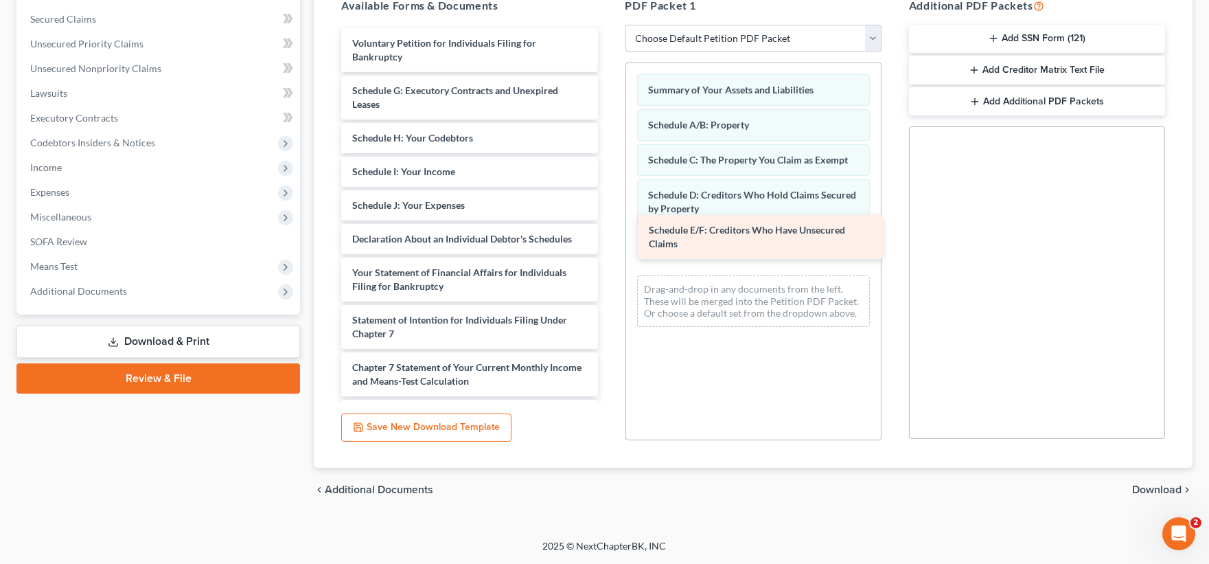
drag, startPoint x: 462, startPoint y: 94, endPoint x: 759, endPoint y: 234, distance: 328.1
click at [608, 234] on div "Schedule E/F: Creditors Who Have Unsecured Claims Voluntary Petition for Indivi…" at bounding box center [469, 286] width 278 height 516
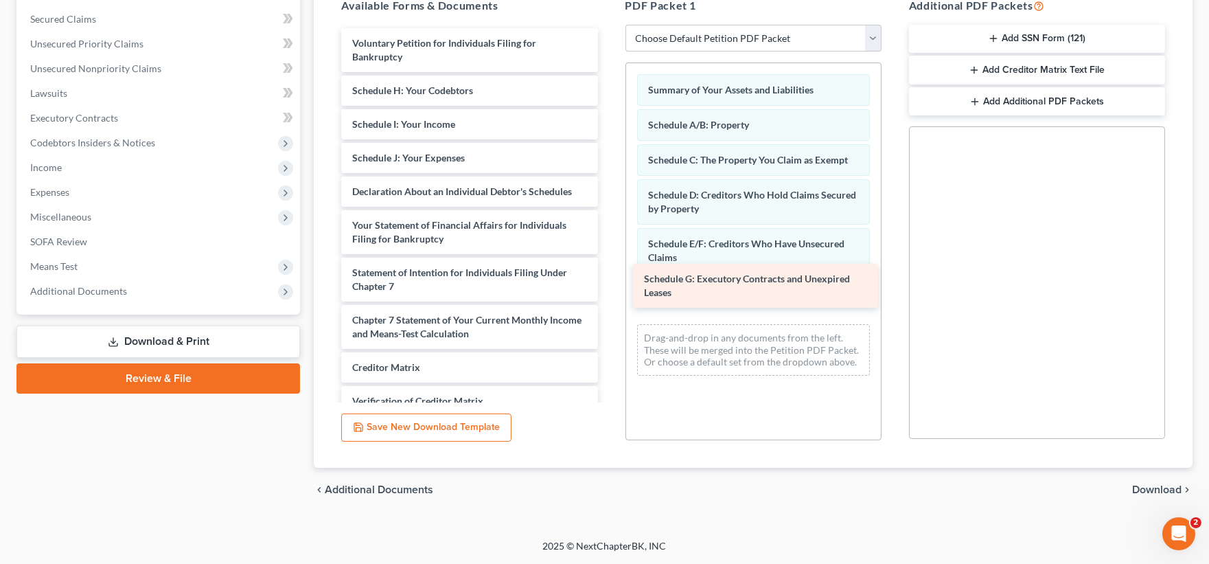
drag, startPoint x: 450, startPoint y: 86, endPoint x: 742, endPoint y: 275, distance: 347.6
click at [608, 275] on div "Schedule G: Executory Contracts and Unexpired Leases Voluntary Petition for Ind…" at bounding box center [469, 262] width 278 height 469
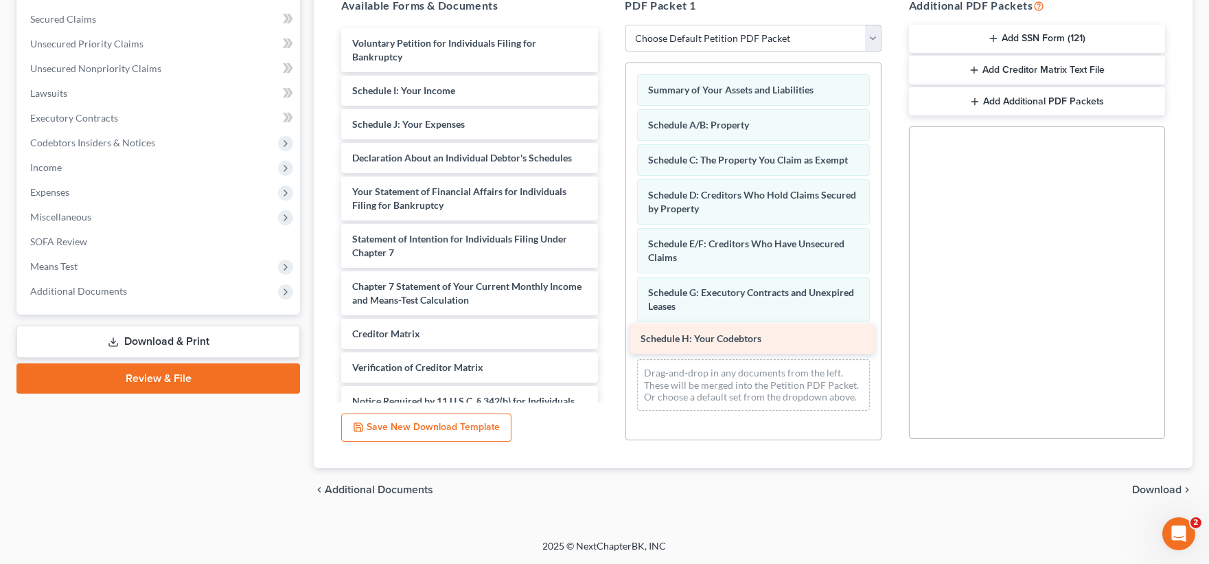
drag, startPoint x: 481, startPoint y: 93, endPoint x: 769, endPoint y: 339, distance: 379.0
click at [608, 339] on div "Schedule H: Your Codebtors Voluntary Petition for Individuals Filing for Bankru…" at bounding box center [469, 245] width 278 height 435
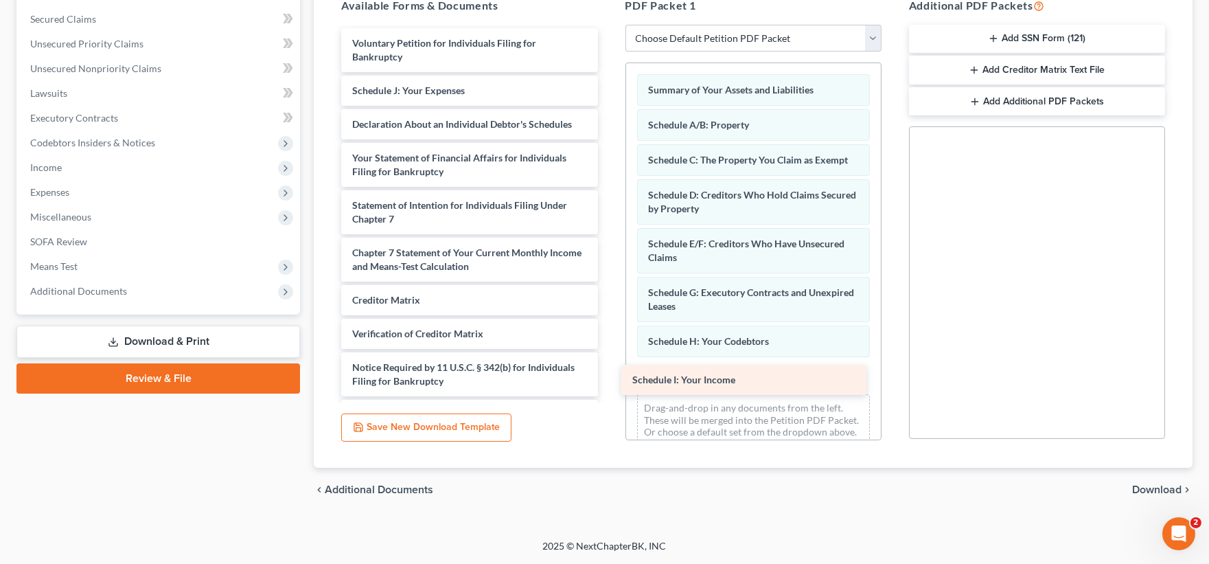
drag, startPoint x: 394, startPoint y: 86, endPoint x: 688, endPoint y: 372, distance: 409.9
click at [608, 372] on div "Schedule I: Your Income Voluntary Petition for Individuals Filing for Bankruptc…" at bounding box center [469, 229] width 278 height 402
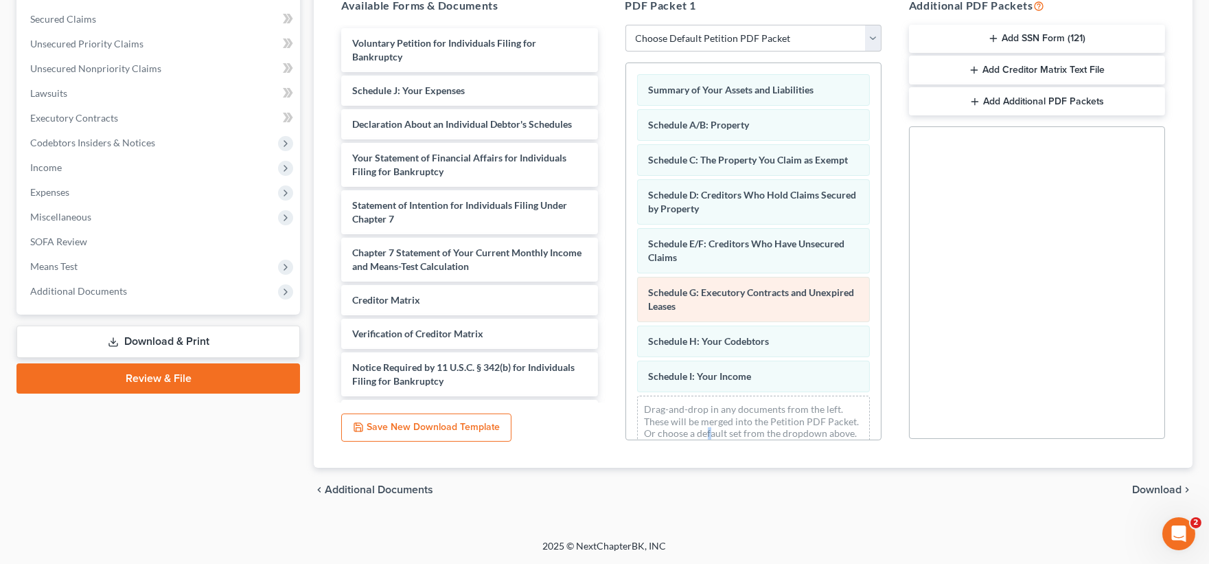
scroll to position [45, 0]
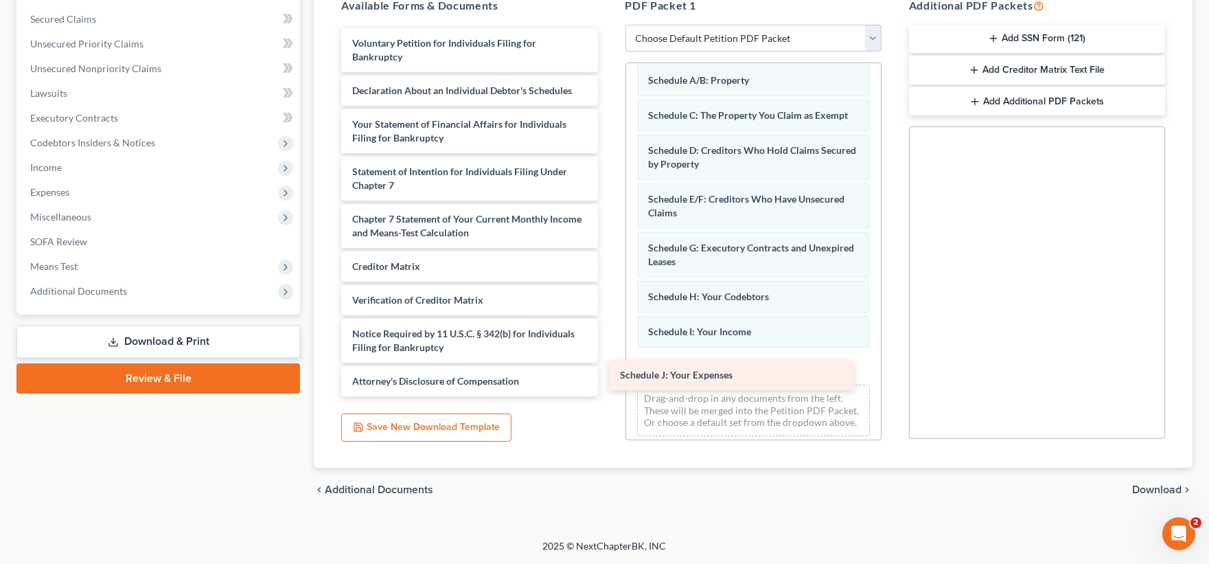
drag, startPoint x: 451, startPoint y: 93, endPoint x: 726, endPoint y: 372, distance: 391.4
click at [608, 372] on div "Schedule J: Your Expenses Voluntary Petition for Individuals Filing for Bankrup…" at bounding box center [469, 212] width 278 height 368
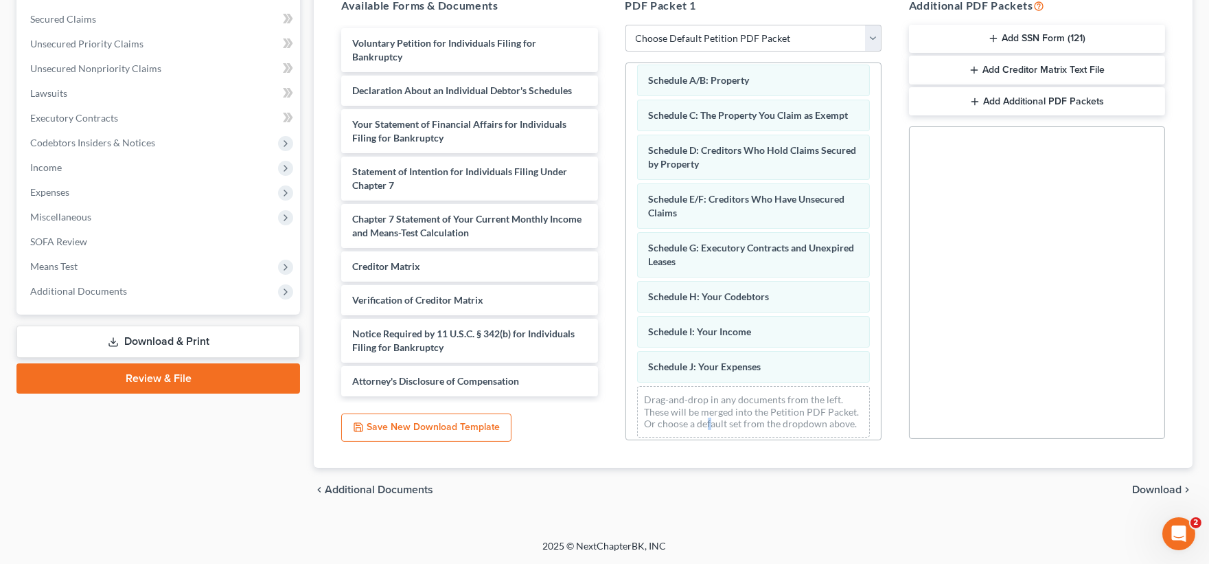
scroll to position [80, 0]
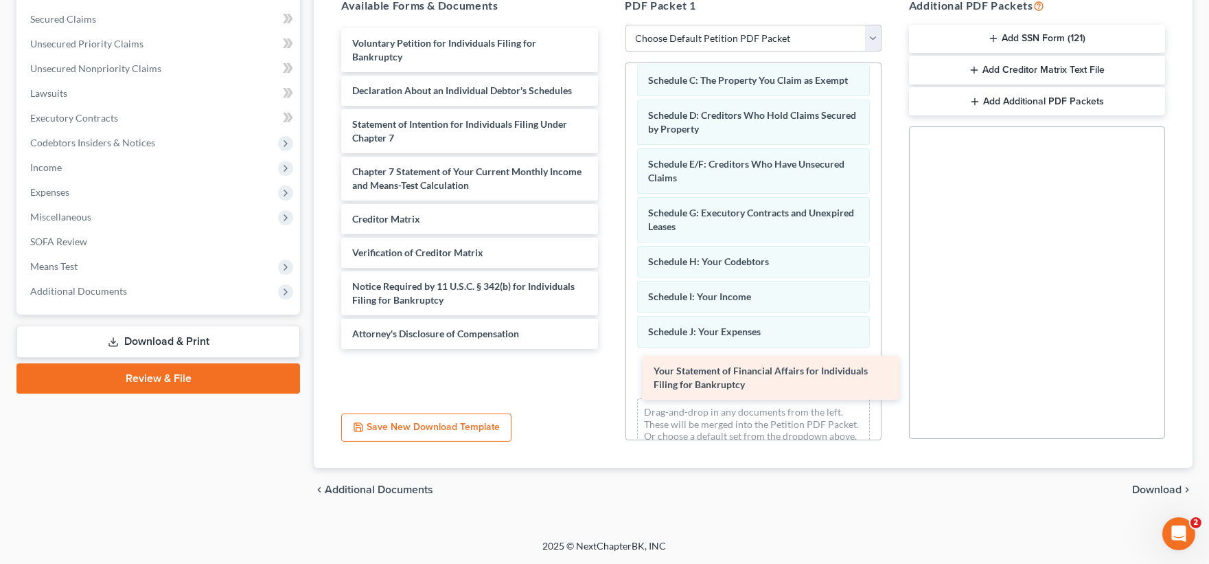
drag, startPoint x: 410, startPoint y: 122, endPoint x: 711, endPoint y: 369, distance: 389.9
click at [608, 349] on div "Your Statement of Financial Affairs for Individuals Filing for Bankruptcy Volun…" at bounding box center [469, 188] width 278 height 321
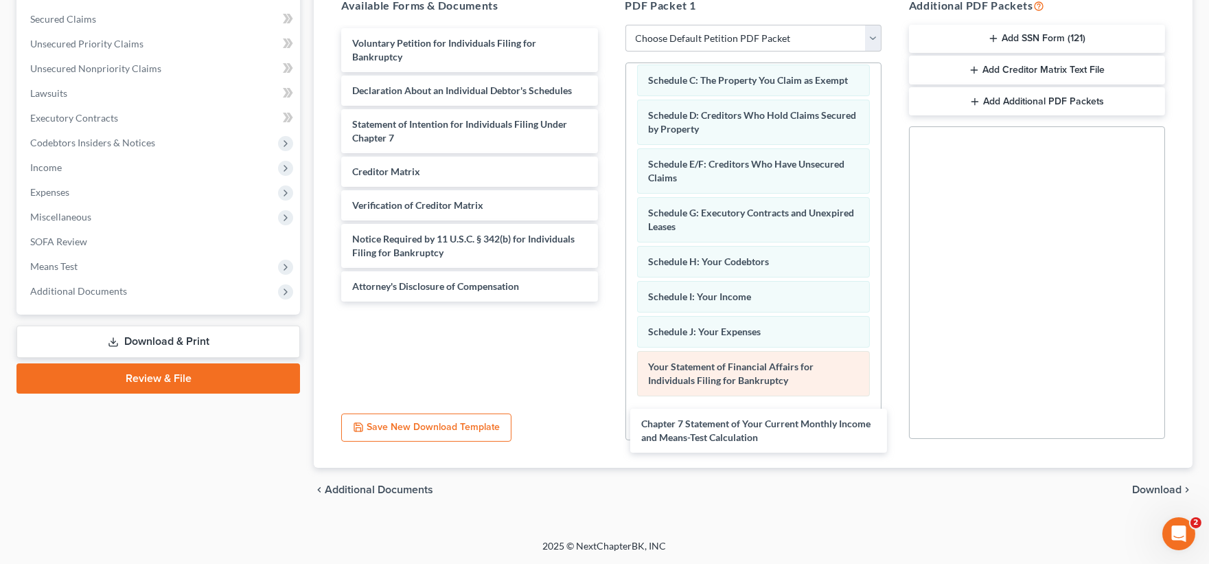
drag, startPoint x: 490, startPoint y: 173, endPoint x: 786, endPoint y: 400, distance: 373.2
click at [608, 301] on div "Chapter 7 Statement of Your Current Monthly Income and Means-Test Calculation V…" at bounding box center [469, 164] width 278 height 273
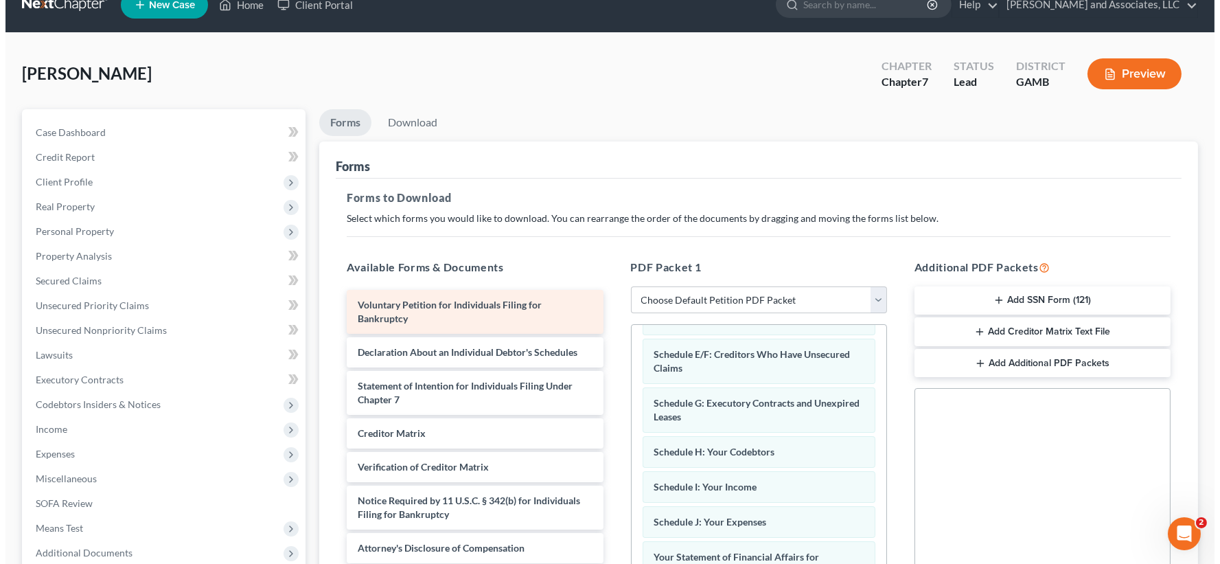
scroll to position [0, 0]
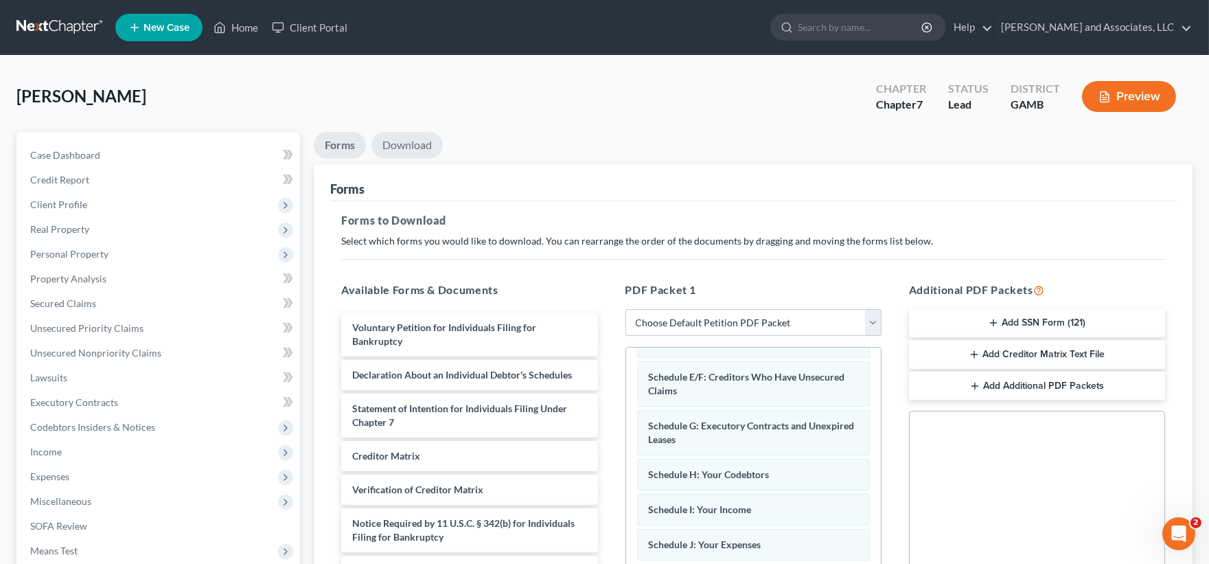
click at [420, 139] on link "Download" at bounding box center [407, 145] width 71 height 27
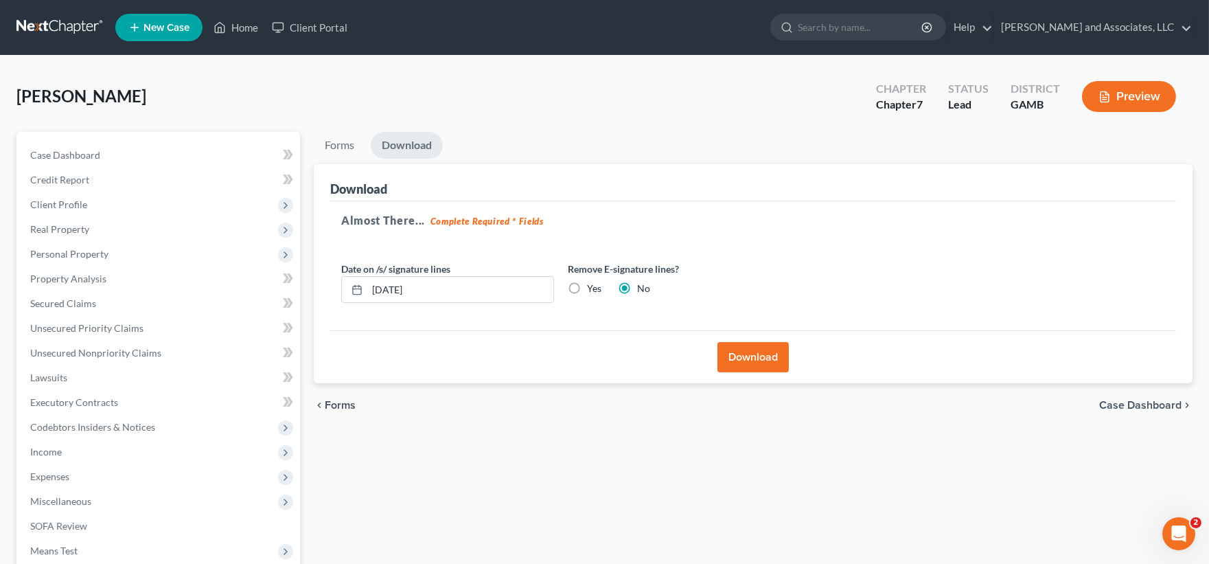
click at [738, 355] on button "Download" at bounding box center [753, 357] width 71 height 30
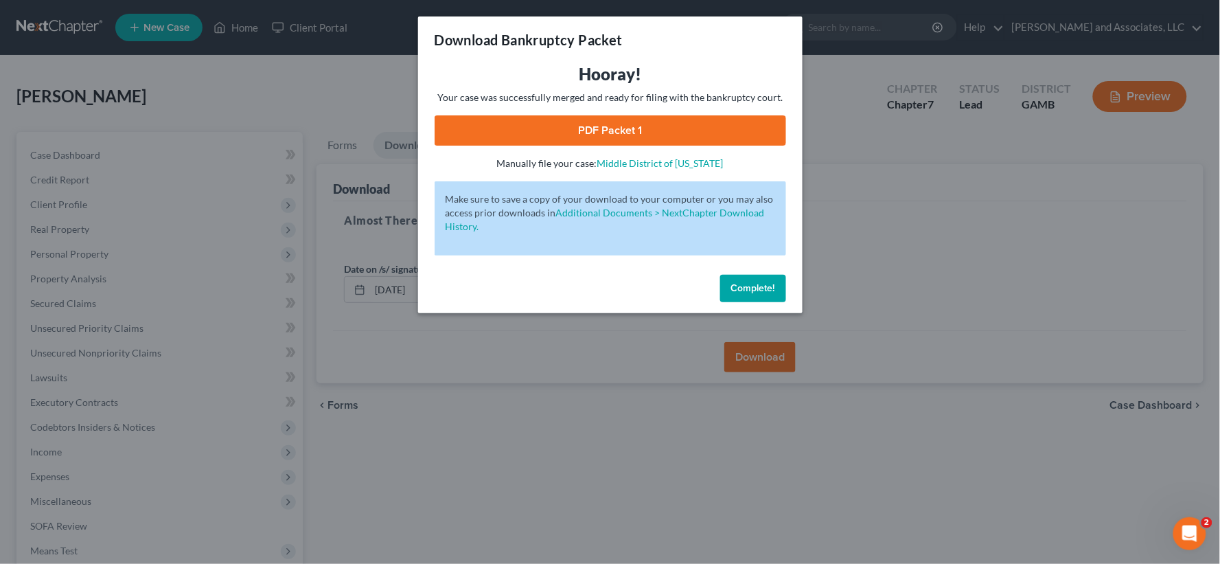
click at [653, 125] on link "PDF Packet 1" at bounding box center [611, 130] width 352 height 30
